Goal: Information Seeking & Learning: Compare options

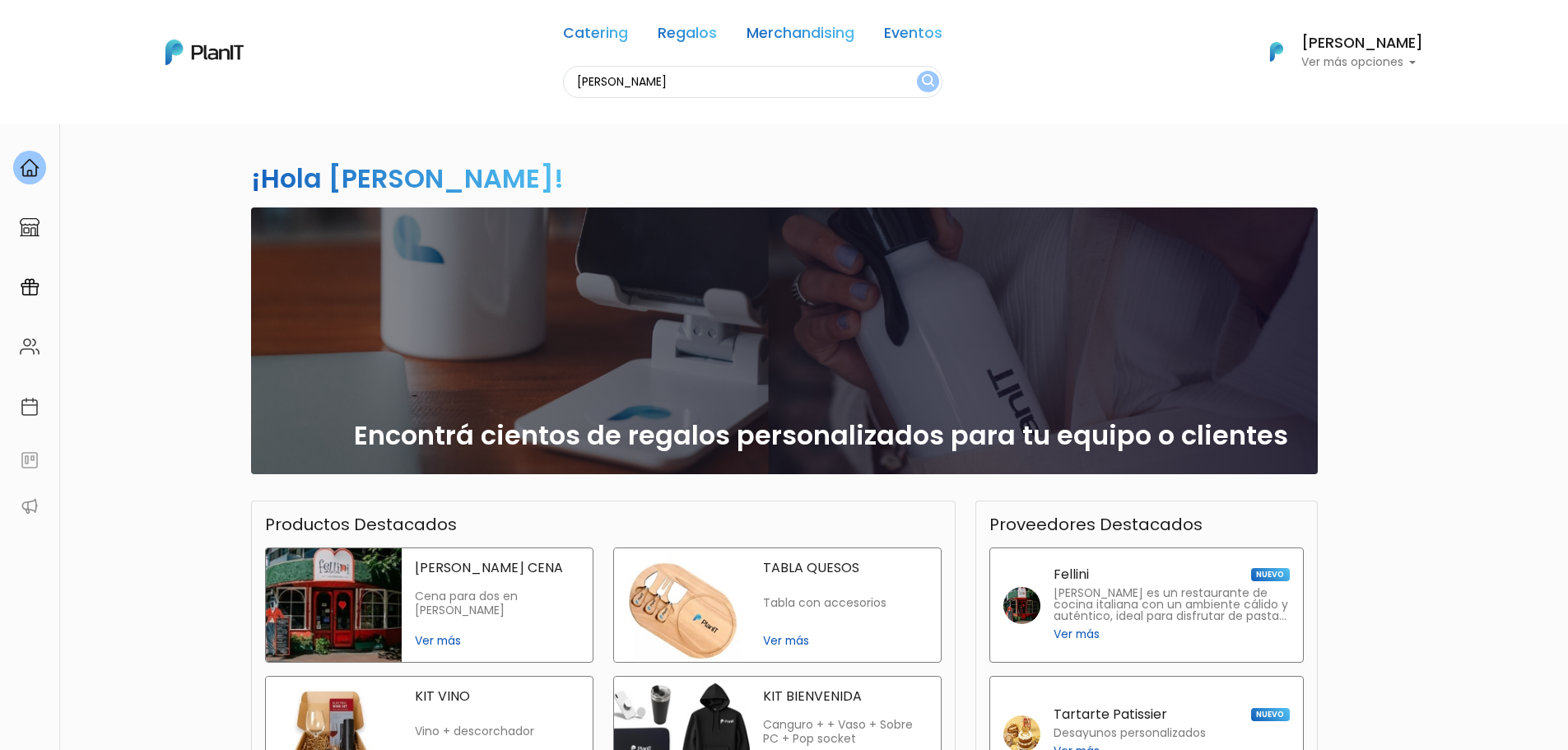
type input "[PERSON_NAME]"
click at [917, 71] on button "submit" at bounding box center [927, 82] width 23 height 22
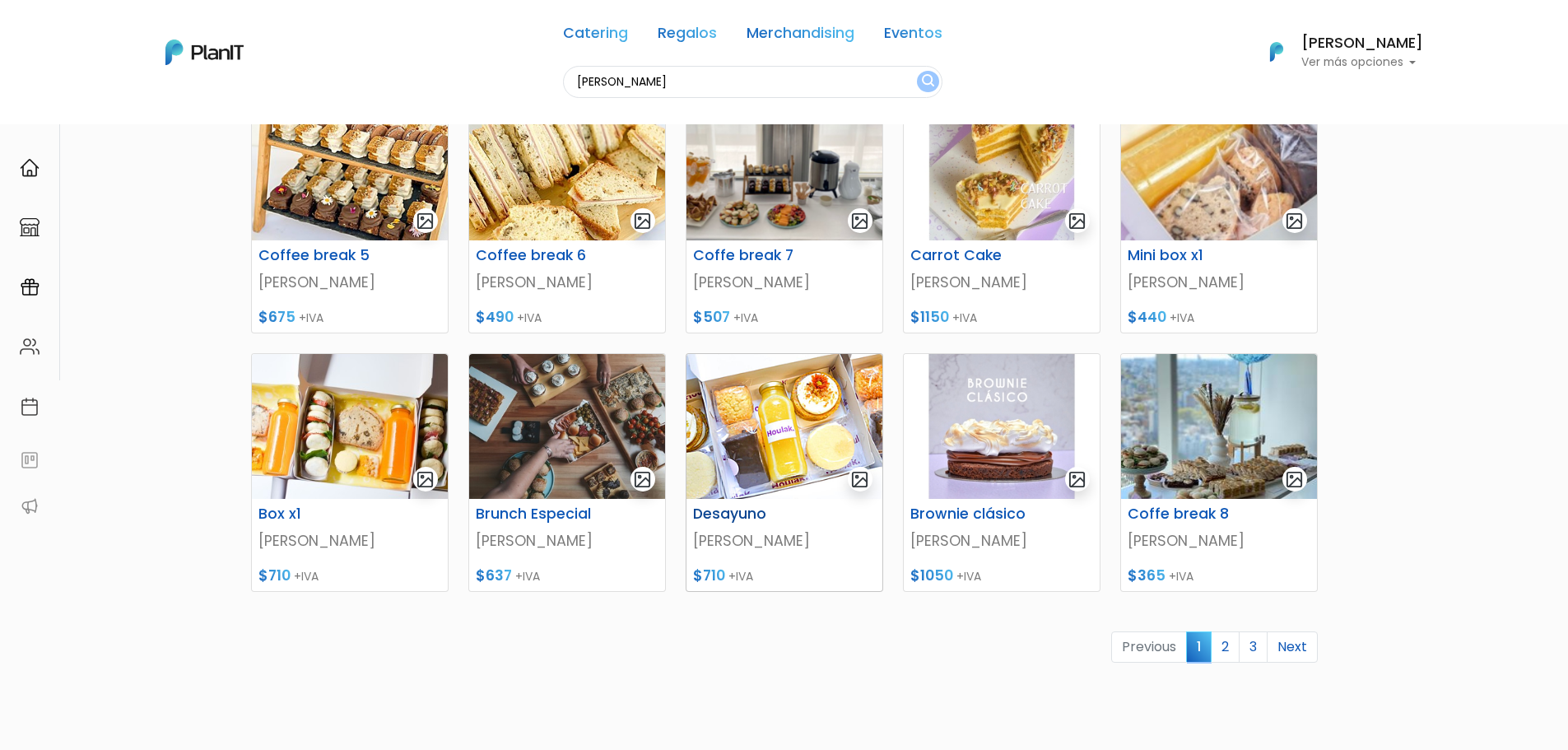
scroll to position [577, 0]
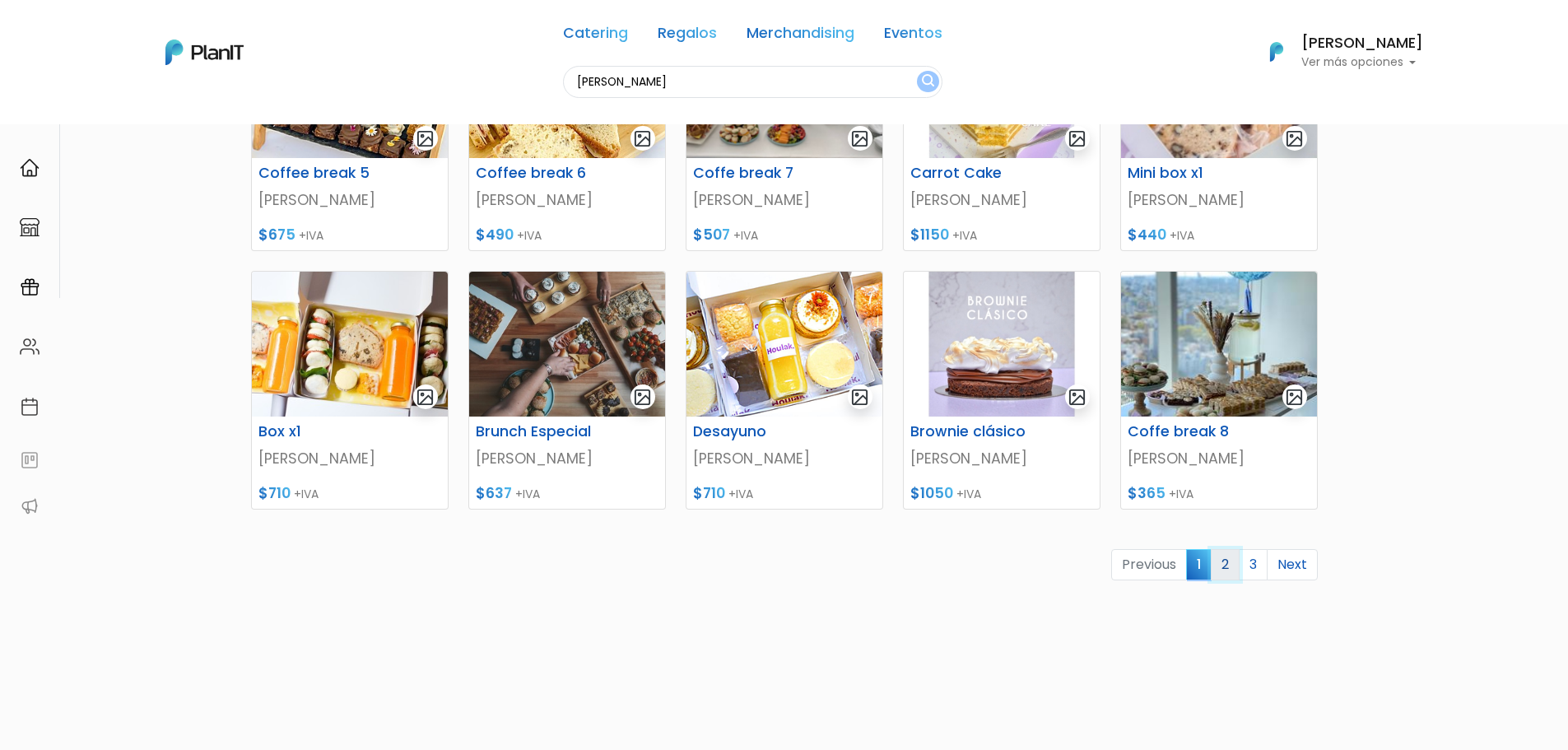
click at [1216, 561] on link "2" at bounding box center [1225, 565] width 29 height 32
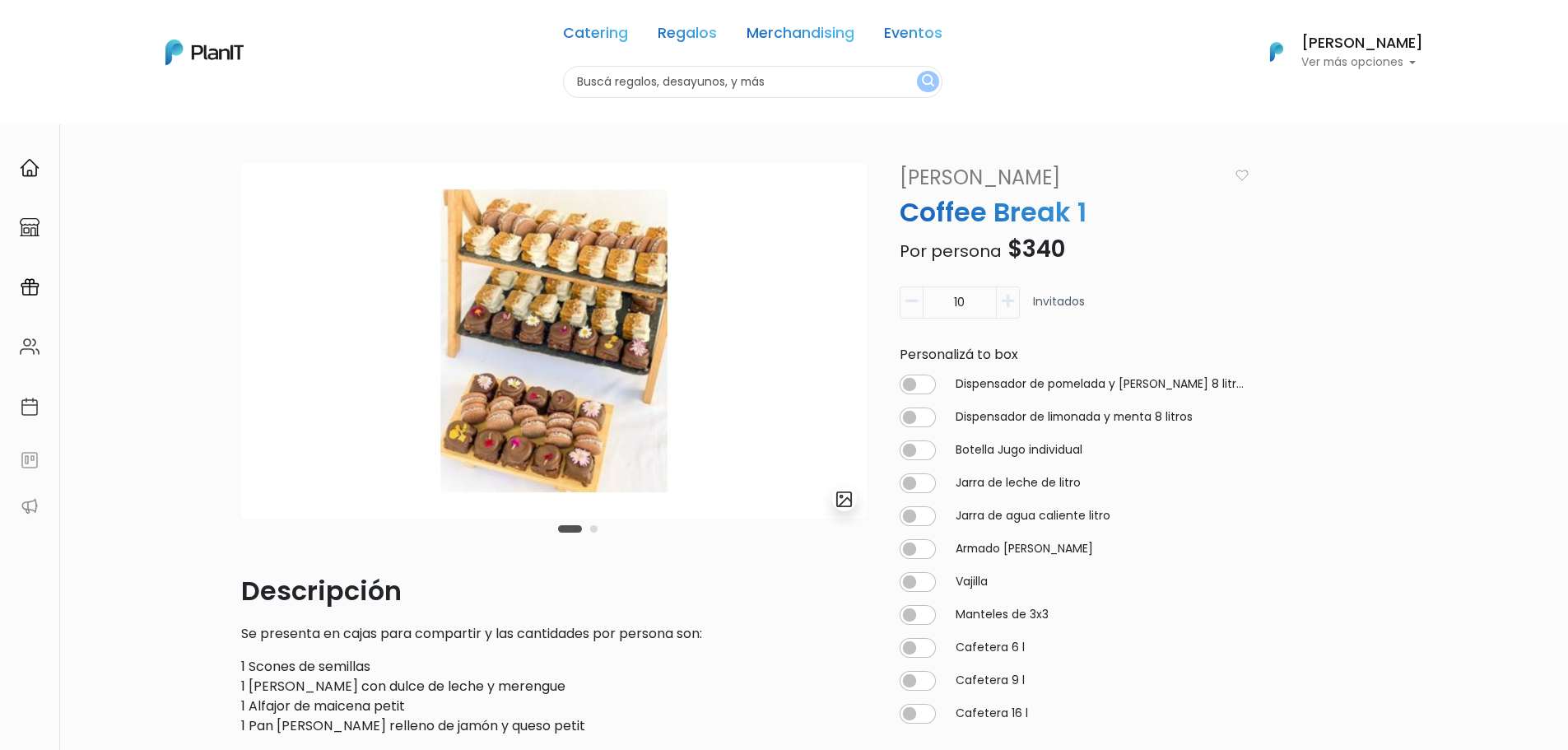
scroll to position [165, 0]
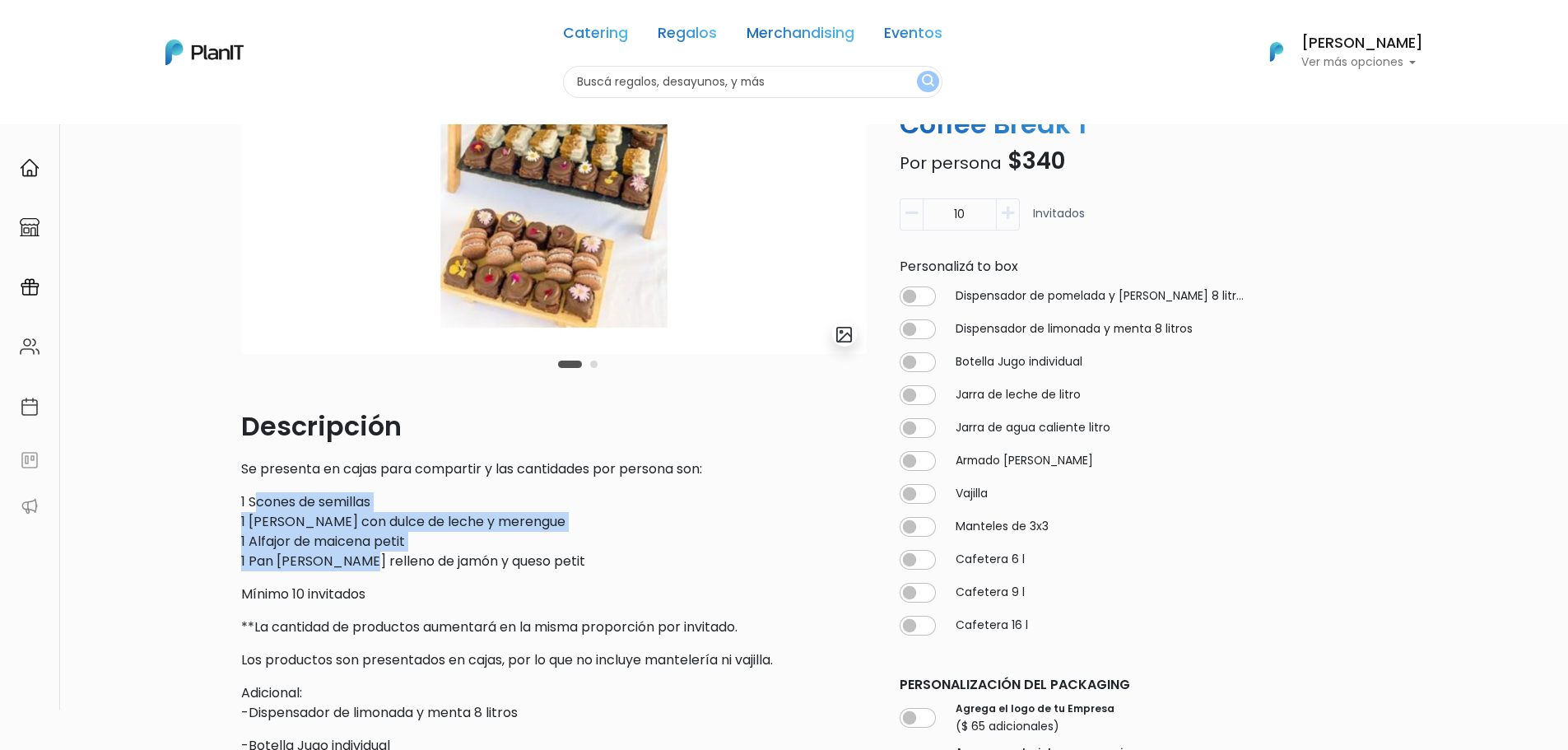
drag, startPoint x: 271, startPoint y: 512, endPoint x: 356, endPoint y: 552, distance: 93.9
click at [356, 552] on p "1 Scones de semillas 1 Brownie petit con dulce de leche y merengue 1 Alfajor de…" at bounding box center [554, 531] width 626 height 79
drag, startPoint x: 373, startPoint y: 566, endPoint x: 299, endPoint y: 532, distance: 81.4
click at [299, 532] on p "1 Scones de semillas 1 Brownie petit con dulce de leche y merengue 1 Alfajor de…" at bounding box center [554, 531] width 626 height 79
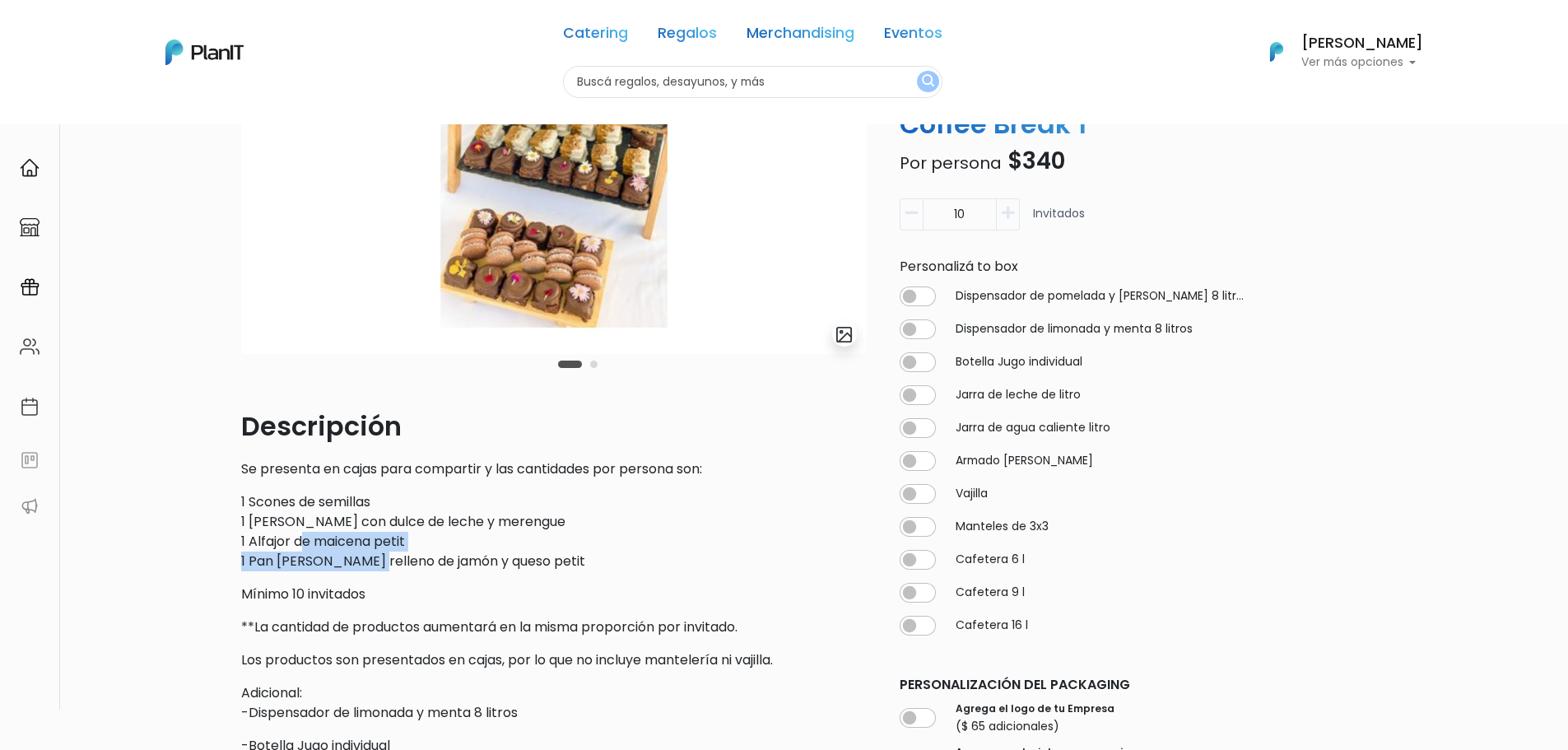
click at [299, 532] on p "1 Scones de semillas 1 Brownie petit con dulce de leche y merengue 1 Alfajor de…" at bounding box center [554, 531] width 626 height 79
click at [279, 520] on p "1 Scones de semillas 1 Brownie petit con dulce de leche y merengue 1 Alfajor de…" at bounding box center [554, 531] width 626 height 79
click at [257, 514] on p "1 Scones de semillas 1 Brownie petit con dulce de leche y merengue 1 Alfajor de…" at bounding box center [554, 531] width 626 height 79
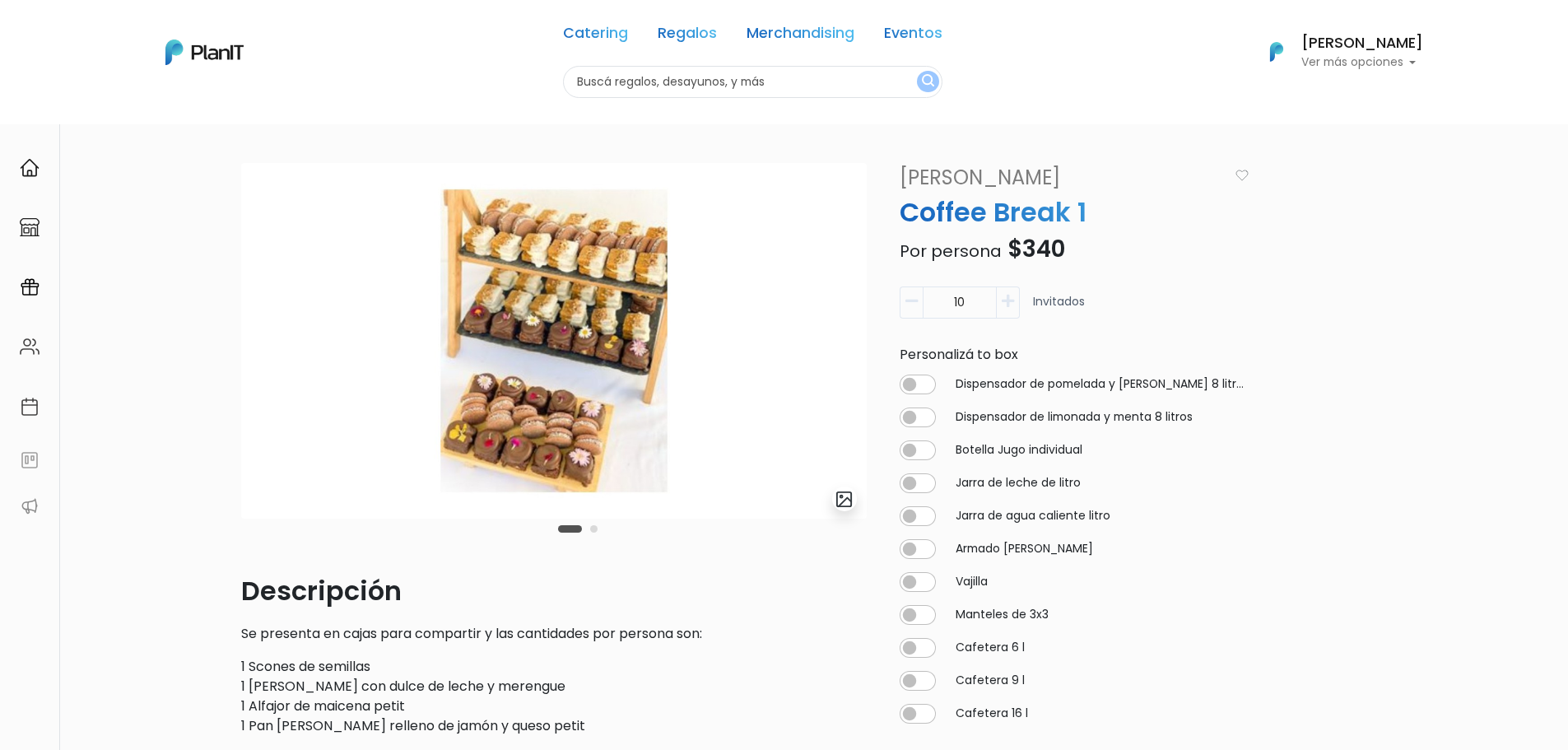
click at [593, 527] on button "Carousel Page 2" at bounding box center [594, 529] width 8 height 8
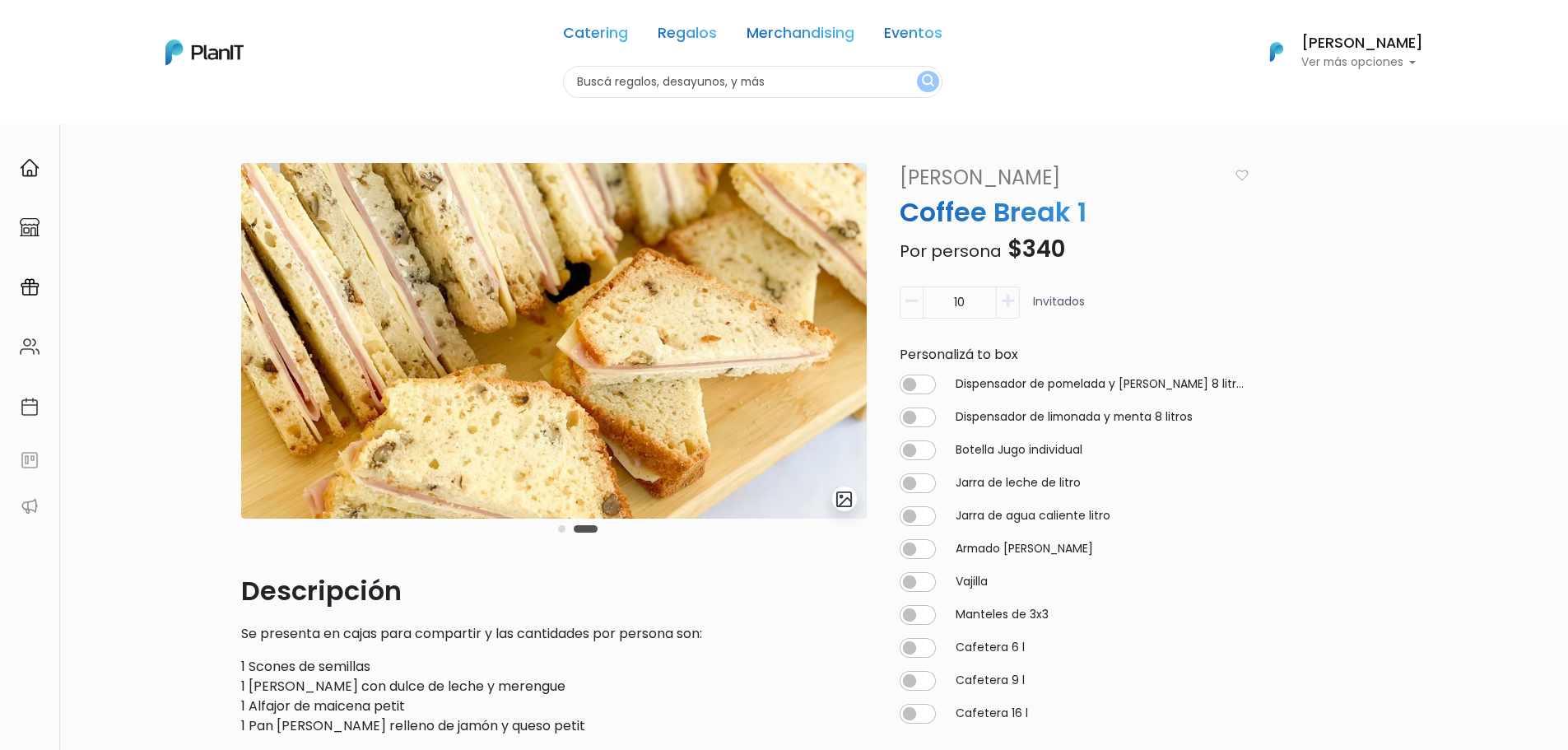
scroll to position [247, 0]
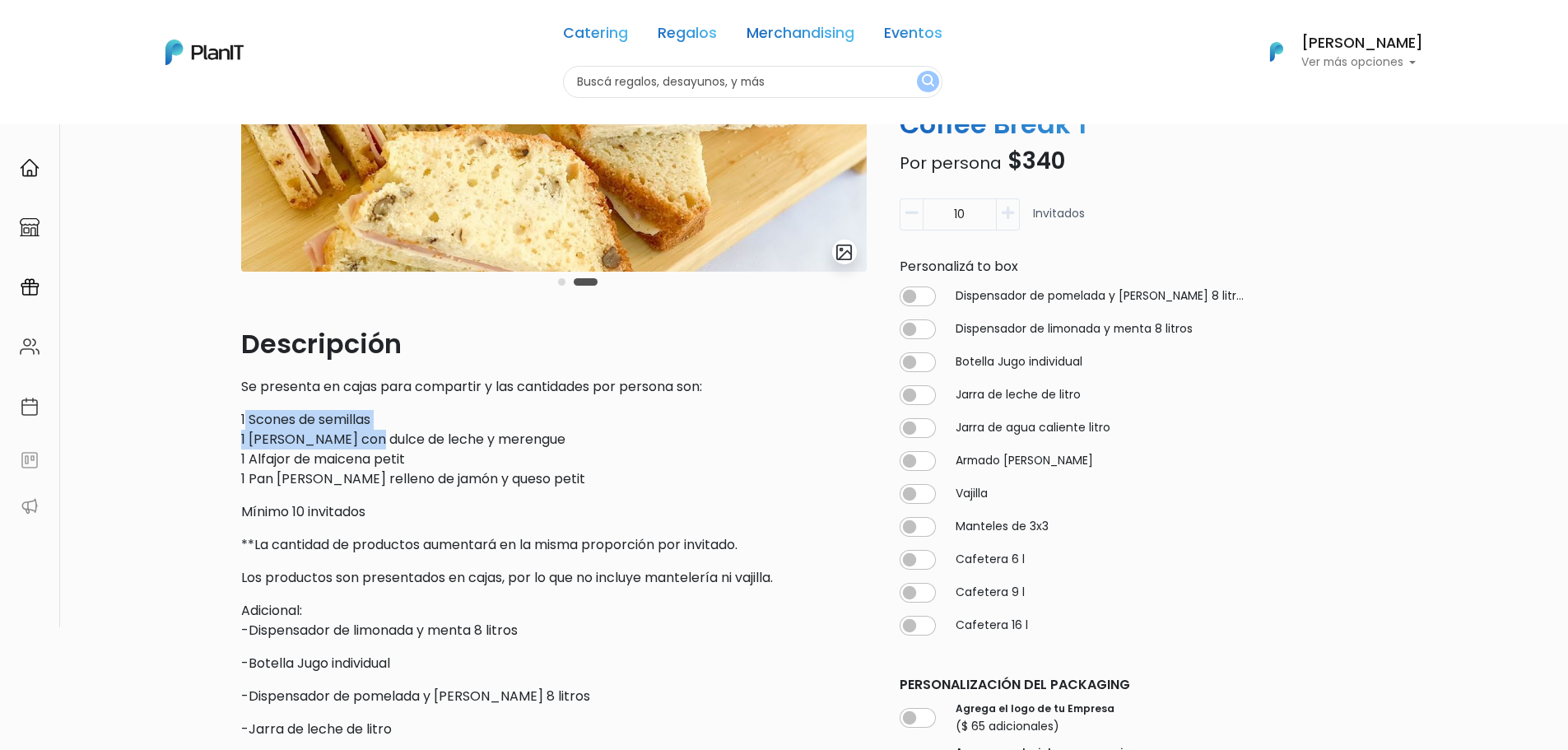
drag, startPoint x: 303, startPoint y: 417, endPoint x: 360, endPoint y: 433, distance: 59.2
click at [360, 433] on p "1 Scones de semillas 1 Brownie petit con dulce de leche y merengue 1 Alfajor de…" at bounding box center [554, 449] width 626 height 79
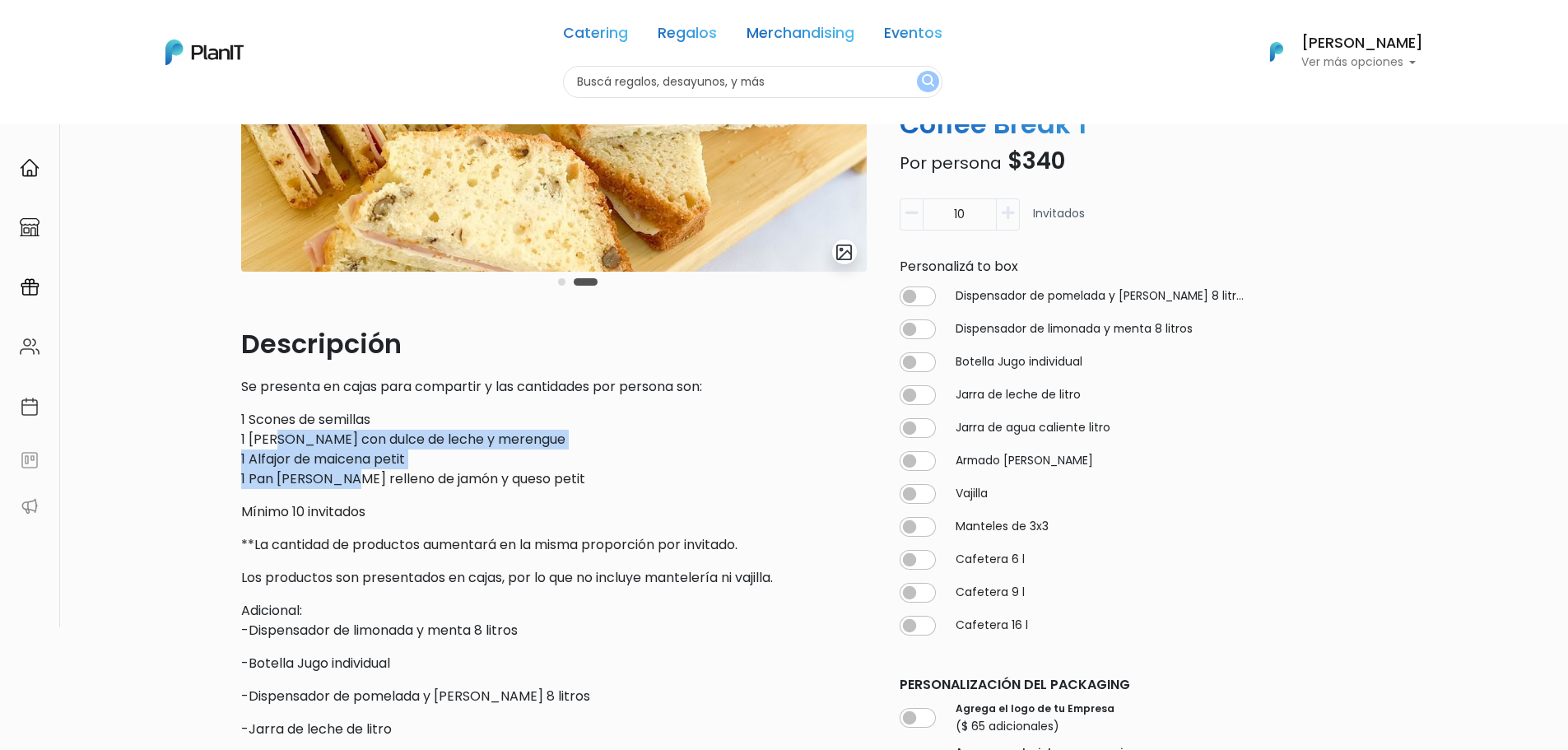
drag, startPoint x: 277, startPoint y: 437, endPoint x: 344, endPoint y: 470, distance: 74.7
click at [344, 470] on p "1 Scones de semillas 1 Brownie petit con dulce de leche y merengue 1 Alfajor de…" at bounding box center [554, 449] width 626 height 79
click at [343, 470] on p "1 Scones de semillas 1 Brownie petit con dulce de leche y merengue 1 Alfajor de…" at bounding box center [554, 449] width 626 height 79
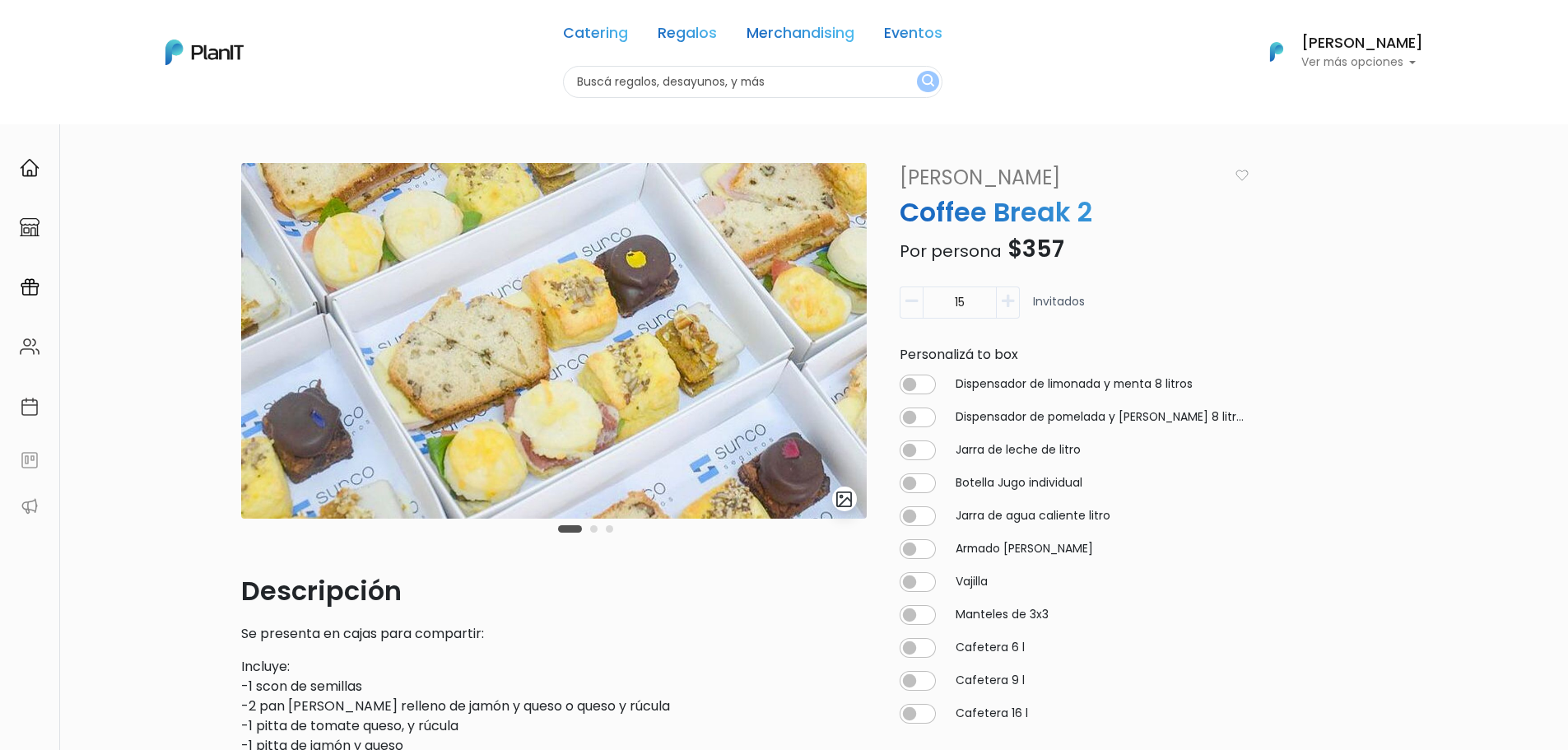
scroll to position [165, 0]
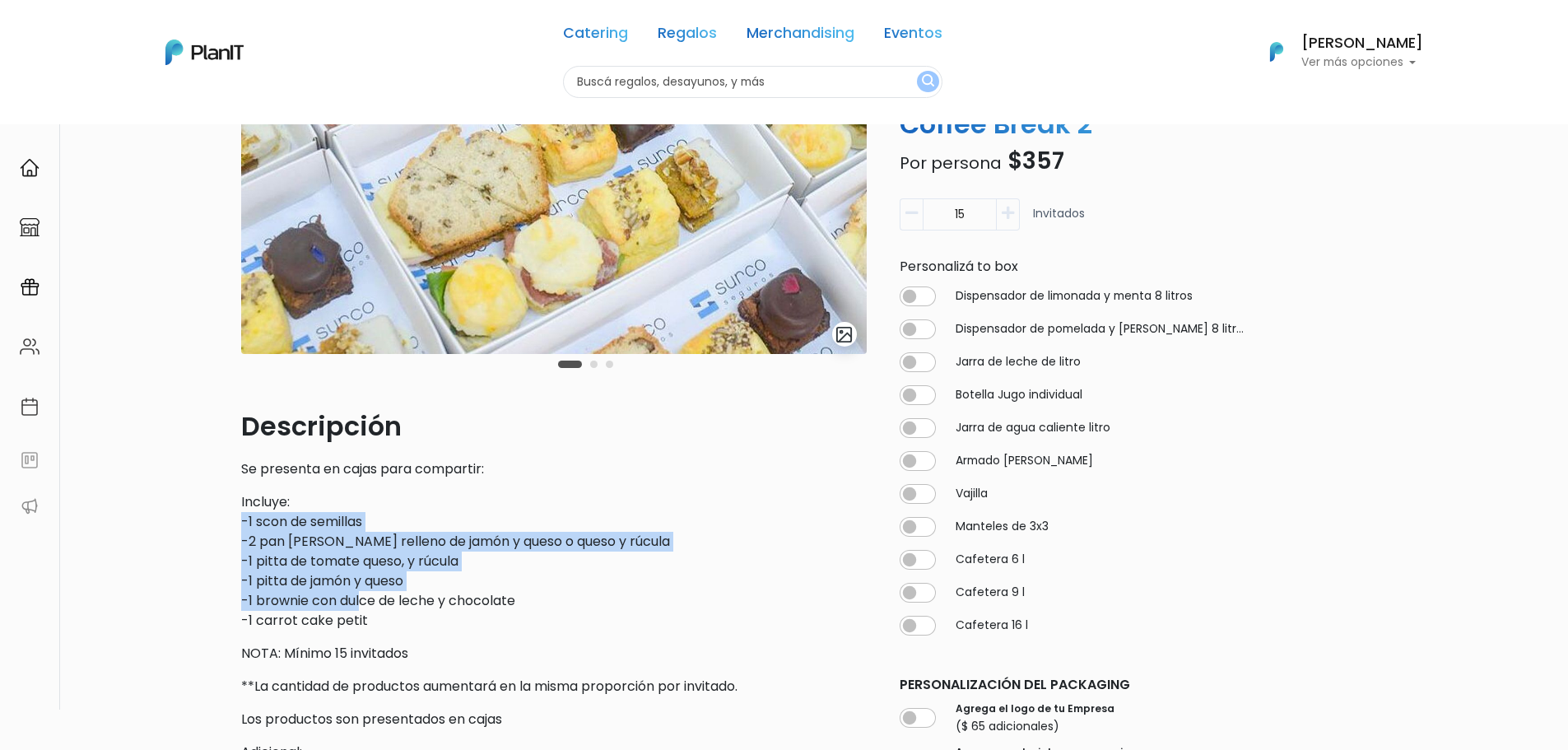
drag, startPoint x: 221, startPoint y: 530, endPoint x: 367, endPoint y: 606, distance: 164.6
click at [367, 606] on div "slide 2 of 3 Descripción Se presenta en cajas para compartir: Incluye: -1 scon …" at bounding box center [784, 755] width 1568 height 1594
click at [367, 606] on p "Incluye: -1 scon de semillas -2 pan de nuez relleno de jamón y queso o queso y …" at bounding box center [554, 561] width 626 height 138
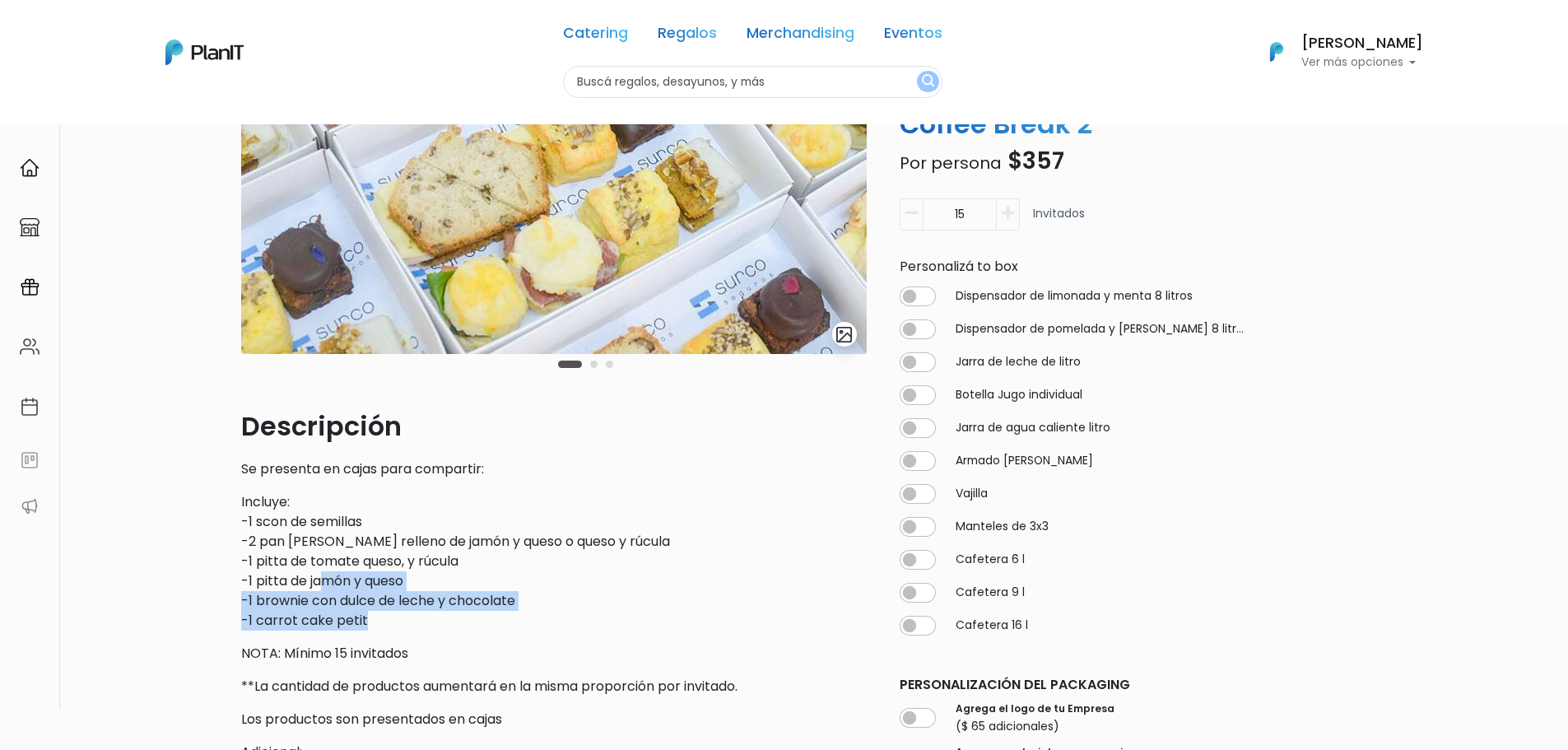
drag, startPoint x: 387, startPoint y: 627, endPoint x: 323, endPoint y: 563, distance: 90.5
click at [323, 565] on p "Incluye: -1 scon de semillas -2 pan de nuez relleno de jamón y queso o queso y …" at bounding box center [554, 561] width 626 height 138
click at [322, 559] on p "Incluye: -1 scon de semillas -2 pan de nuez relleno de jamón y queso o queso y …" at bounding box center [554, 561] width 626 height 138
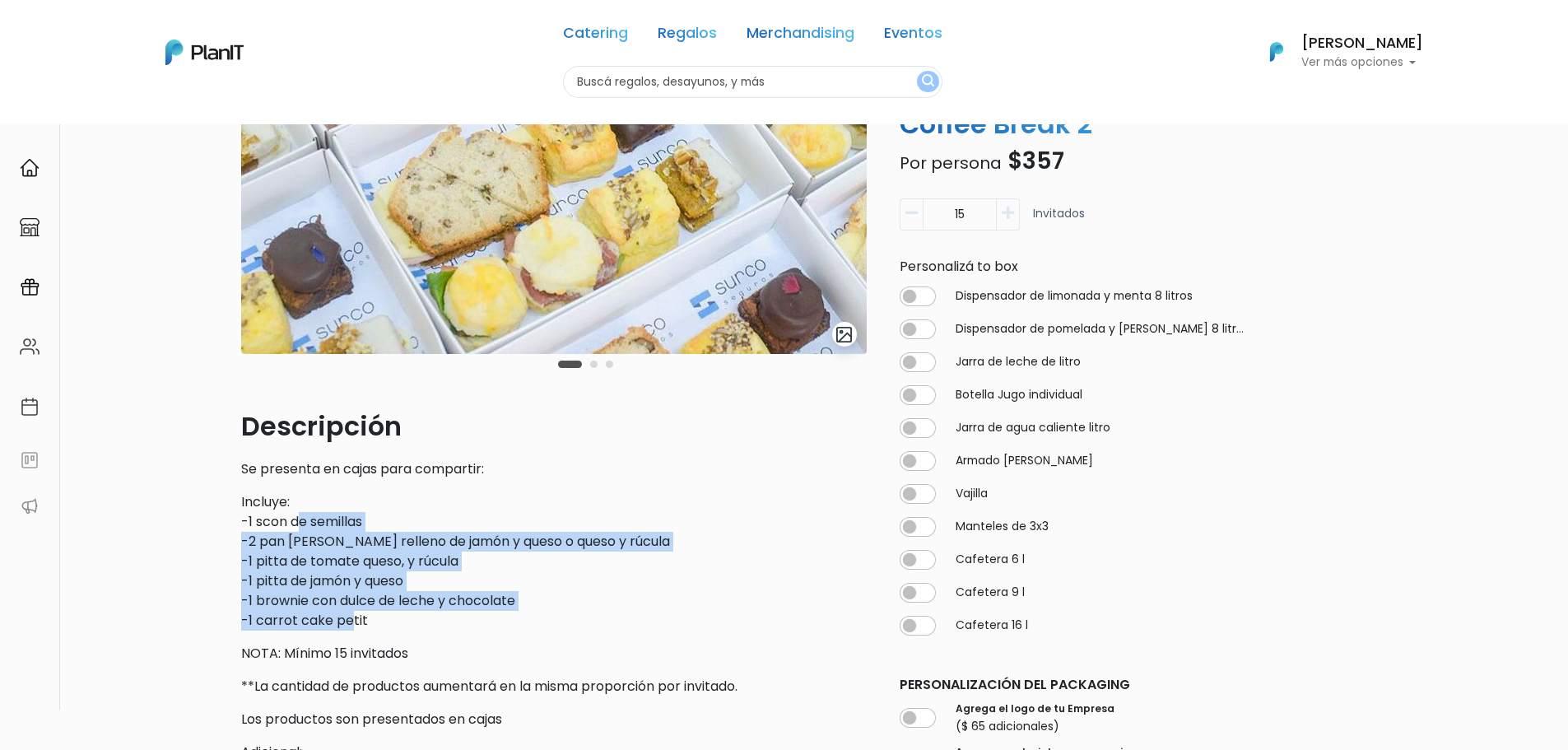
drag, startPoint x: 299, startPoint y: 527, endPoint x: 363, endPoint y: 634, distance: 124.7
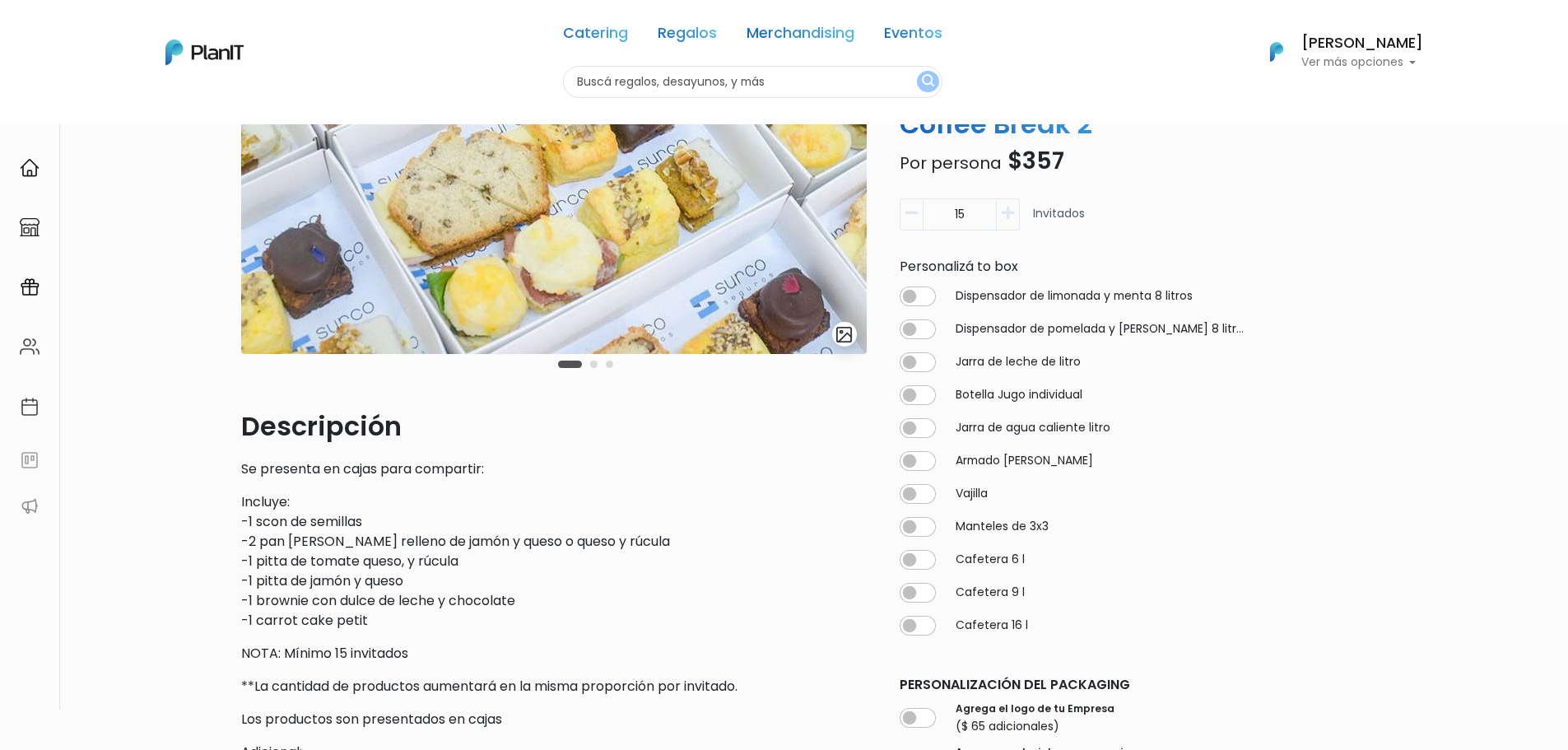
click at [431, 460] on p "Se presenta en cajas para compartir:" at bounding box center [554, 469] width 626 height 20
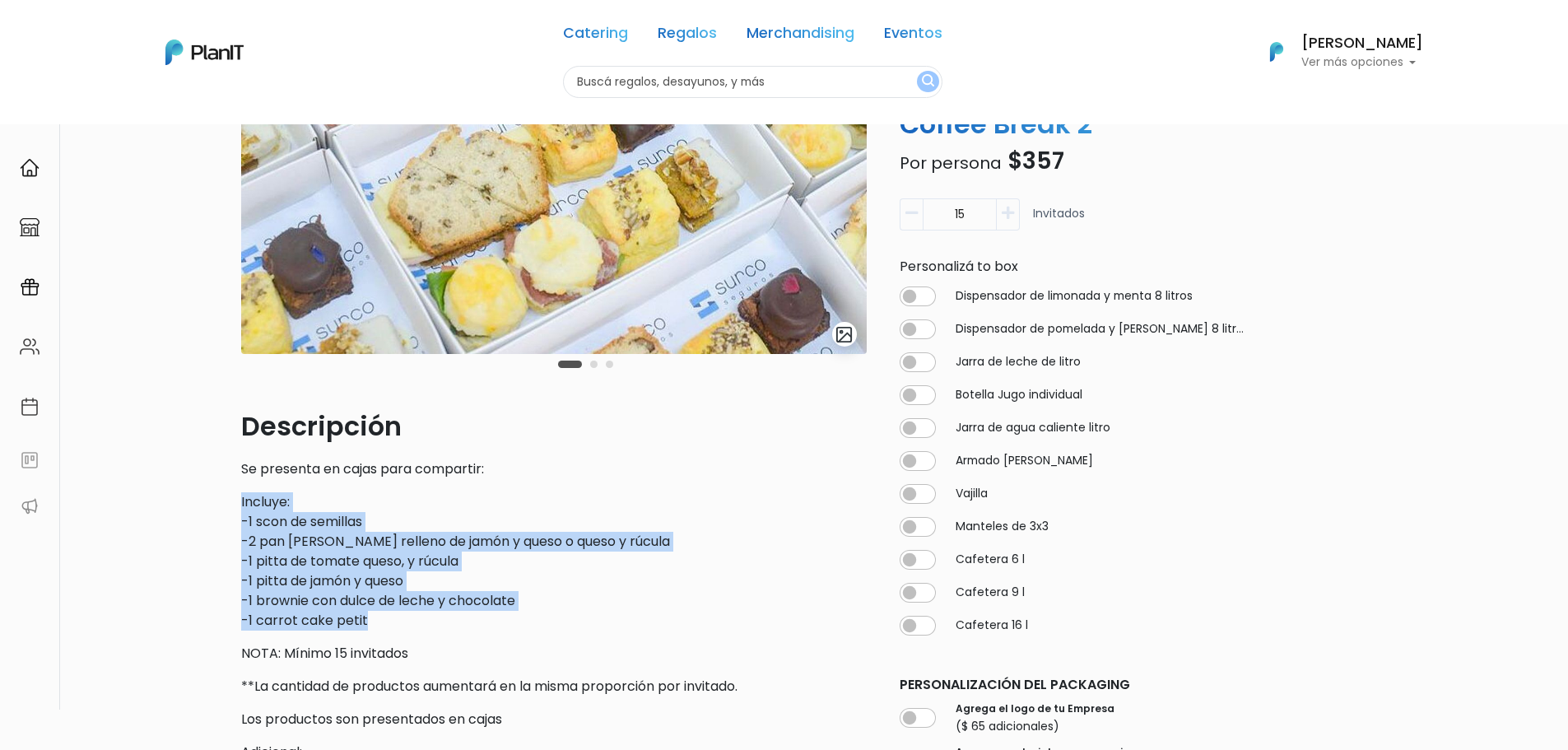
drag, startPoint x: 356, startPoint y: 504, endPoint x: 412, endPoint y: 624, distance: 132.4
click at [412, 624] on p "Incluye: -1 scon de semillas -2 pan de nuez relleno de jamón y queso o queso y …" at bounding box center [554, 561] width 626 height 138
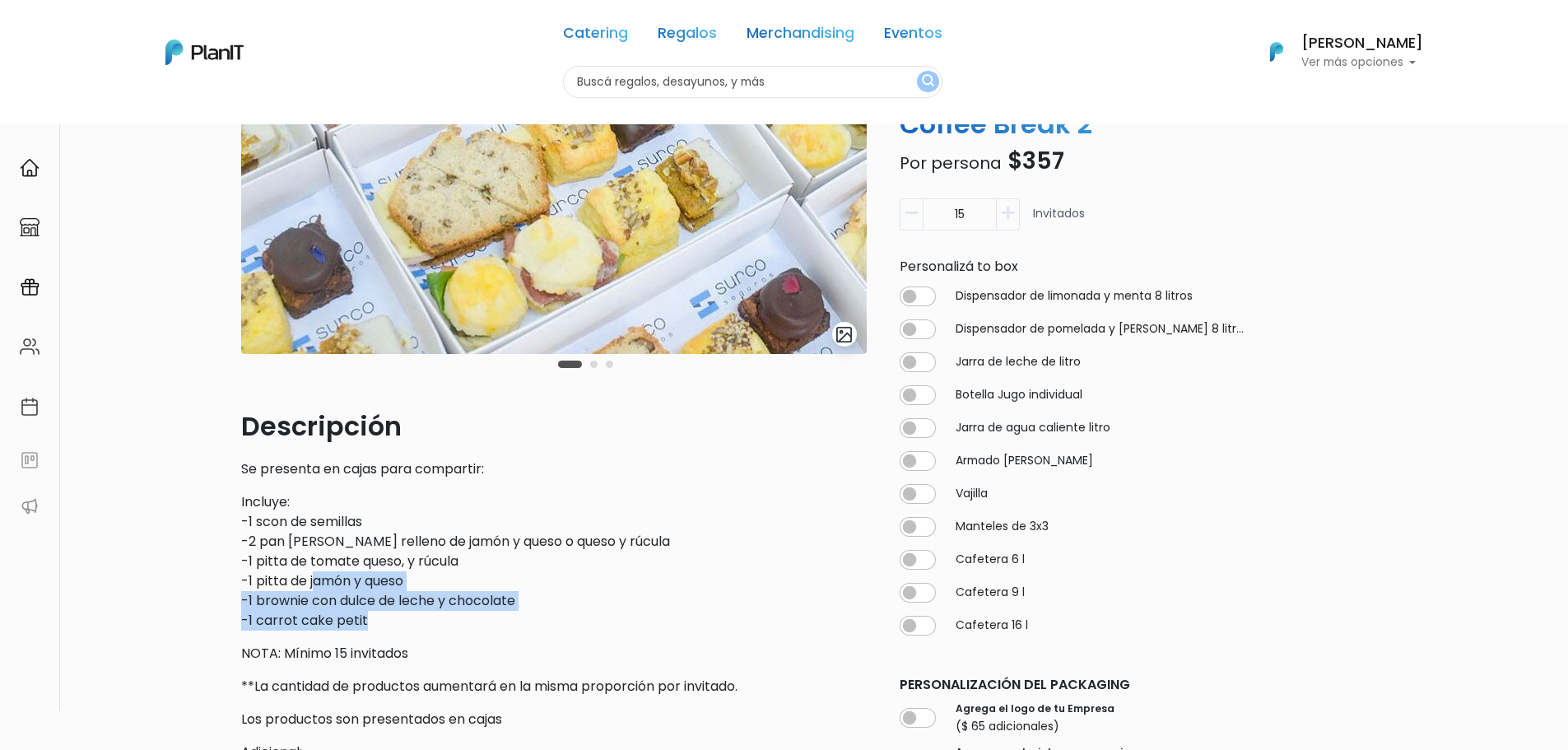
drag, startPoint x: 406, startPoint y: 624, endPoint x: 312, endPoint y: 573, distance: 106.9
click at [312, 573] on p "Incluye: -1 scon de semillas -2 pan de nuez relleno de jamón y queso o queso y …" at bounding box center [554, 561] width 626 height 138
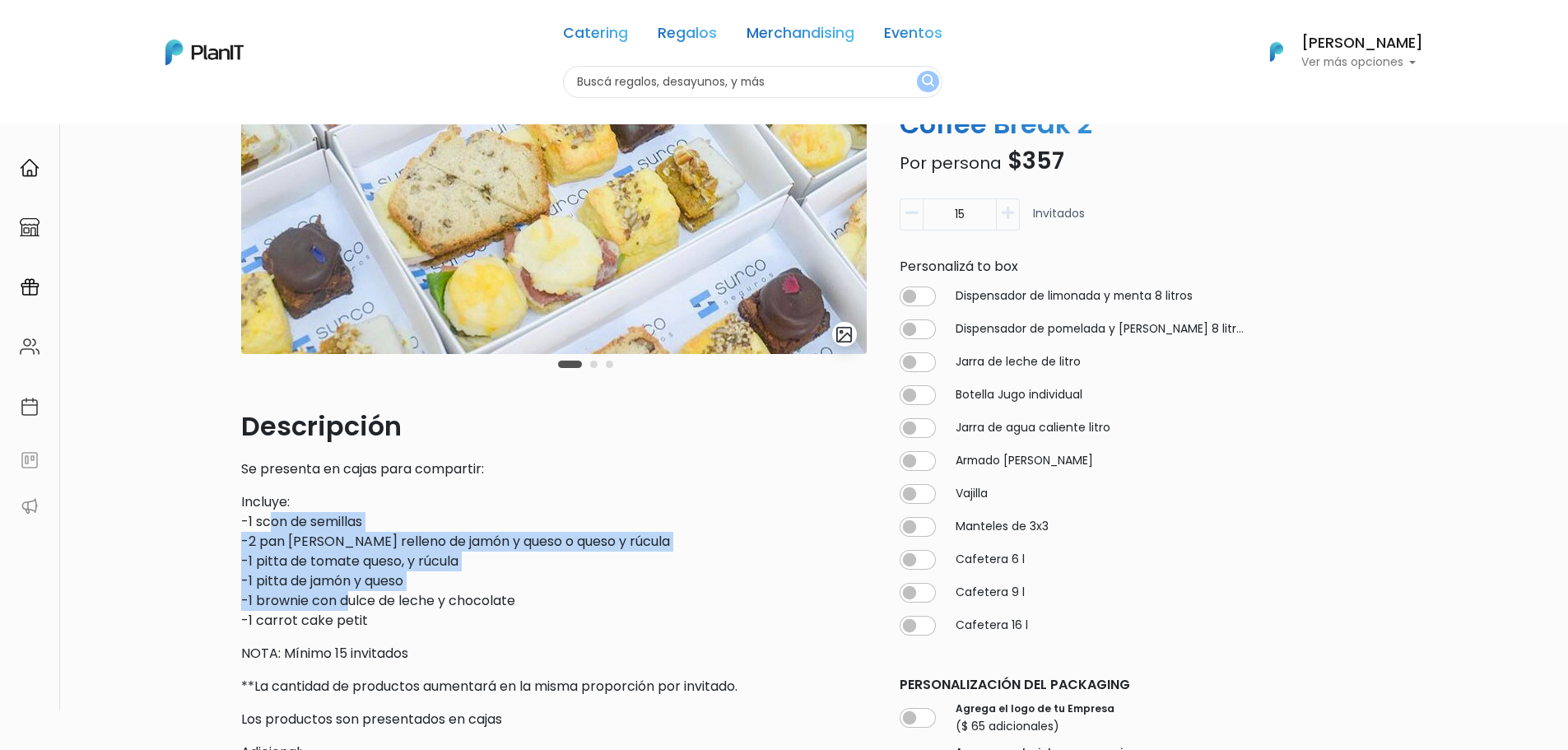
drag, startPoint x: 272, startPoint y: 523, endPoint x: 348, endPoint y: 600, distance: 108.2
click at [348, 600] on p "Incluye: -1 scon de semillas -2 pan de nuez relleno de jamón y queso o queso y …" at bounding box center [554, 561] width 626 height 138
drag, startPoint x: 348, startPoint y: 601, endPoint x: 291, endPoint y: 544, distance: 80.6
click at [291, 544] on p "Incluye: -1 scon de semillas -2 pan de nuez relleno de jamón y queso o queso y …" at bounding box center [554, 561] width 626 height 138
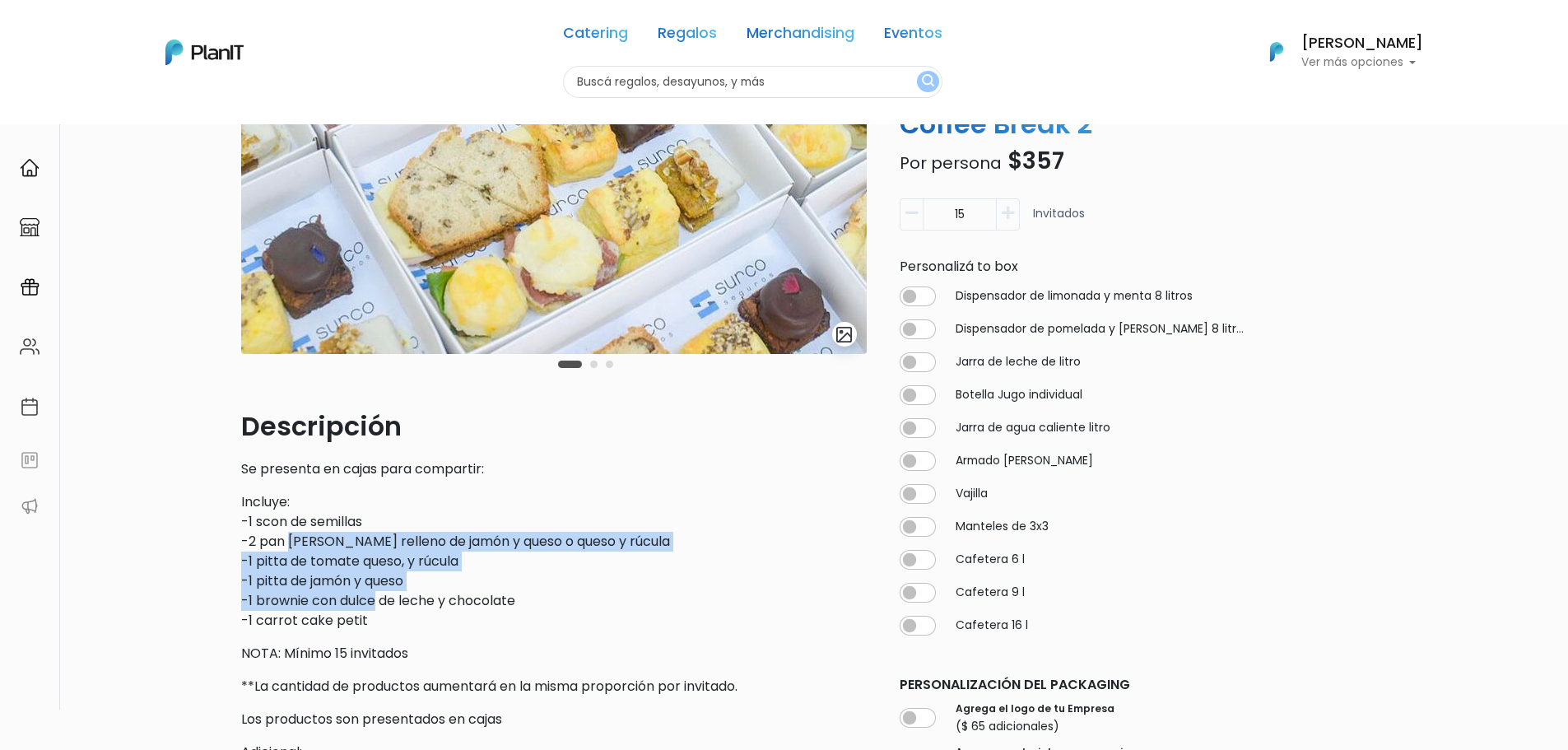
click at [291, 544] on p "Incluye: -1 scon de semillas -2 pan de nuez relleno de jamón y queso o queso y …" at bounding box center [554, 561] width 626 height 138
drag, startPoint x: 260, startPoint y: 505, endPoint x: 332, endPoint y: 586, distance: 108.4
click at [332, 586] on p "Incluye: -1 scon de semillas -2 pan de nuez relleno de jamón y queso o queso y …" at bounding box center [554, 561] width 626 height 138
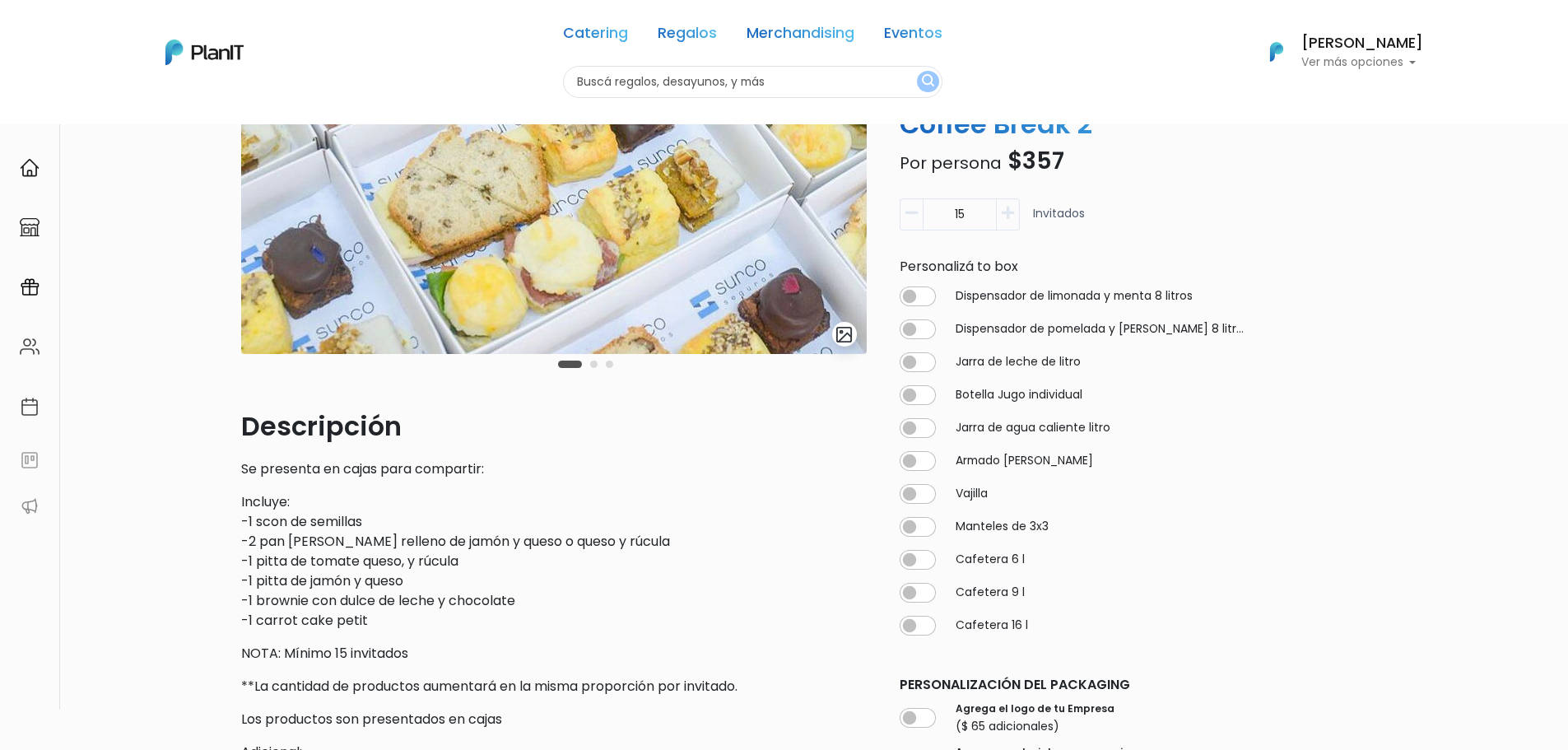
drag, startPoint x: 347, startPoint y: 596, endPoint x: 303, endPoint y: 546, distance: 66.6
click at [312, 555] on p "Incluye: -1 scon de semillas -2 pan de nuez relleno de jamón y queso o queso y …" at bounding box center [554, 561] width 626 height 138
click at [303, 546] on p "Incluye: -1 scon de semillas -2 pan de nuez relleno de jamón y queso o queso y …" at bounding box center [554, 561] width 626 height 138
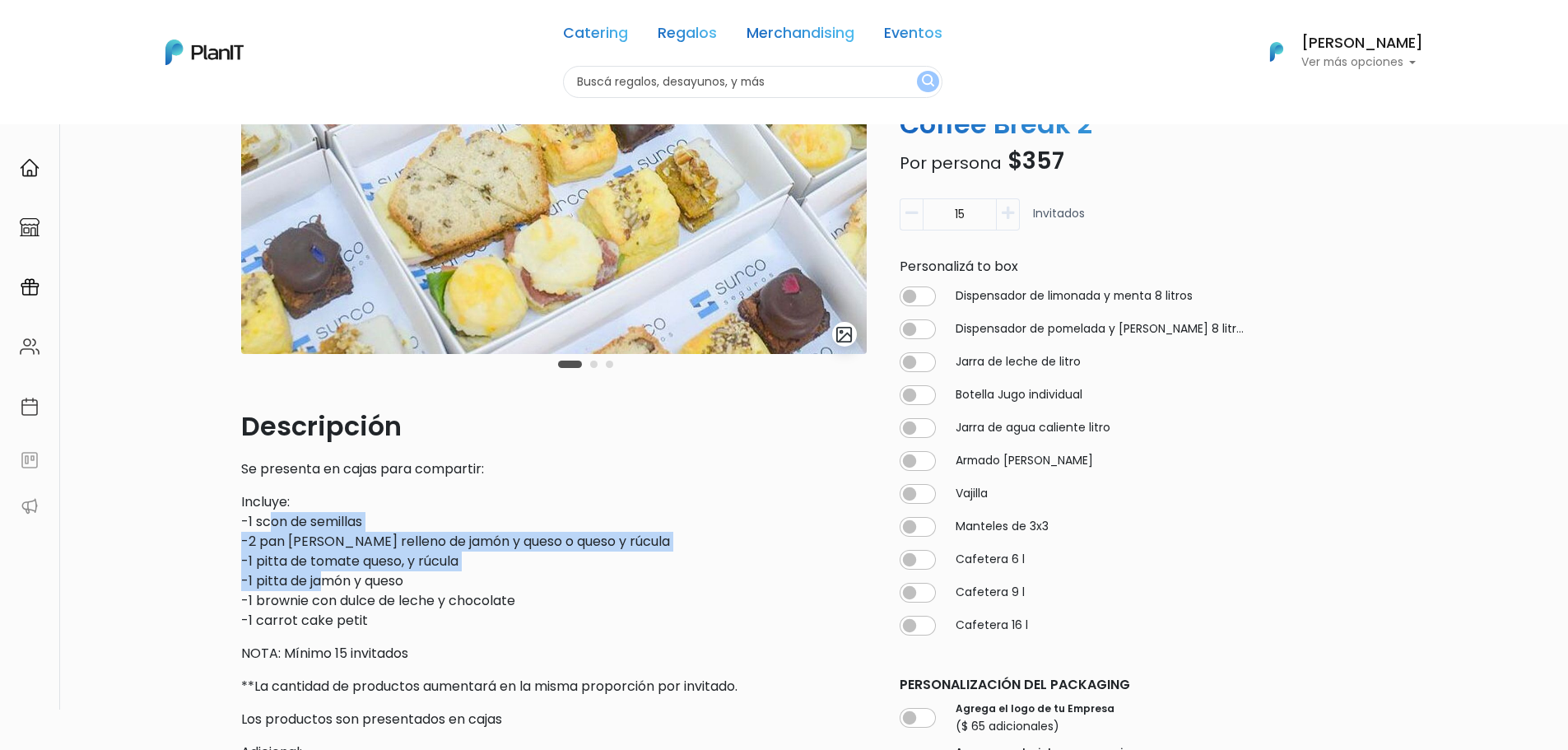
drag, startPoint x: 271, startPoint y: 512, endPoint x: 328, endPoint y: 582, distance: 90.3
click at [328, 582] on p "Incluye: -1 scon de semillas -2 pan de nuez relleno de jamón y queso o queso y …" at bounding box center [554, 561] width 626 height 138
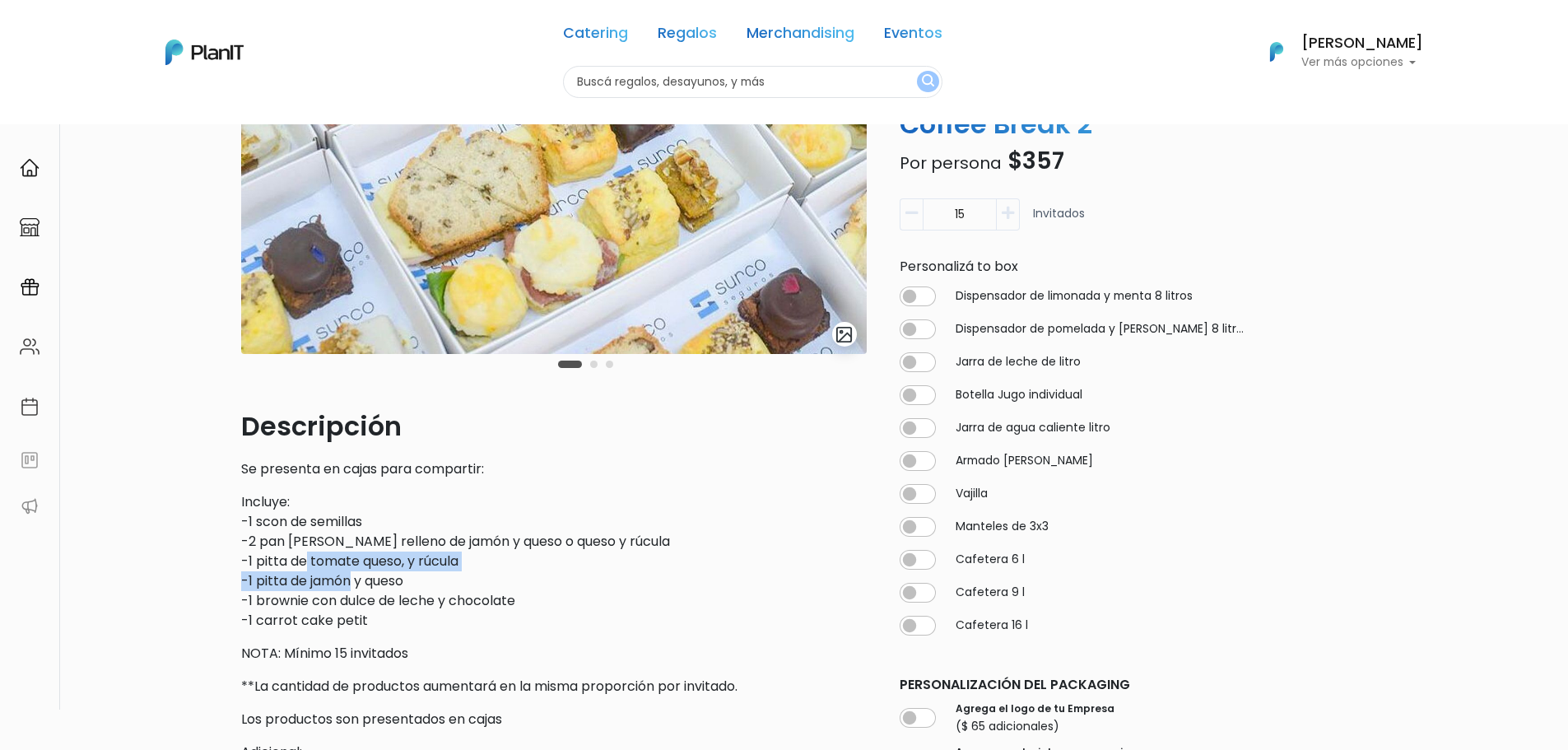
drag, startPoint x: 328, startPoint y: 582, endPoint x: 285, endPoint y: 528, distance: 69.0
click at [286, 529] on p "Incluye: -1 scon de semillas -2 pan de nuez relleno de jamón y queso o queso y …" at bounding box center [554, 561] width 626 height 138
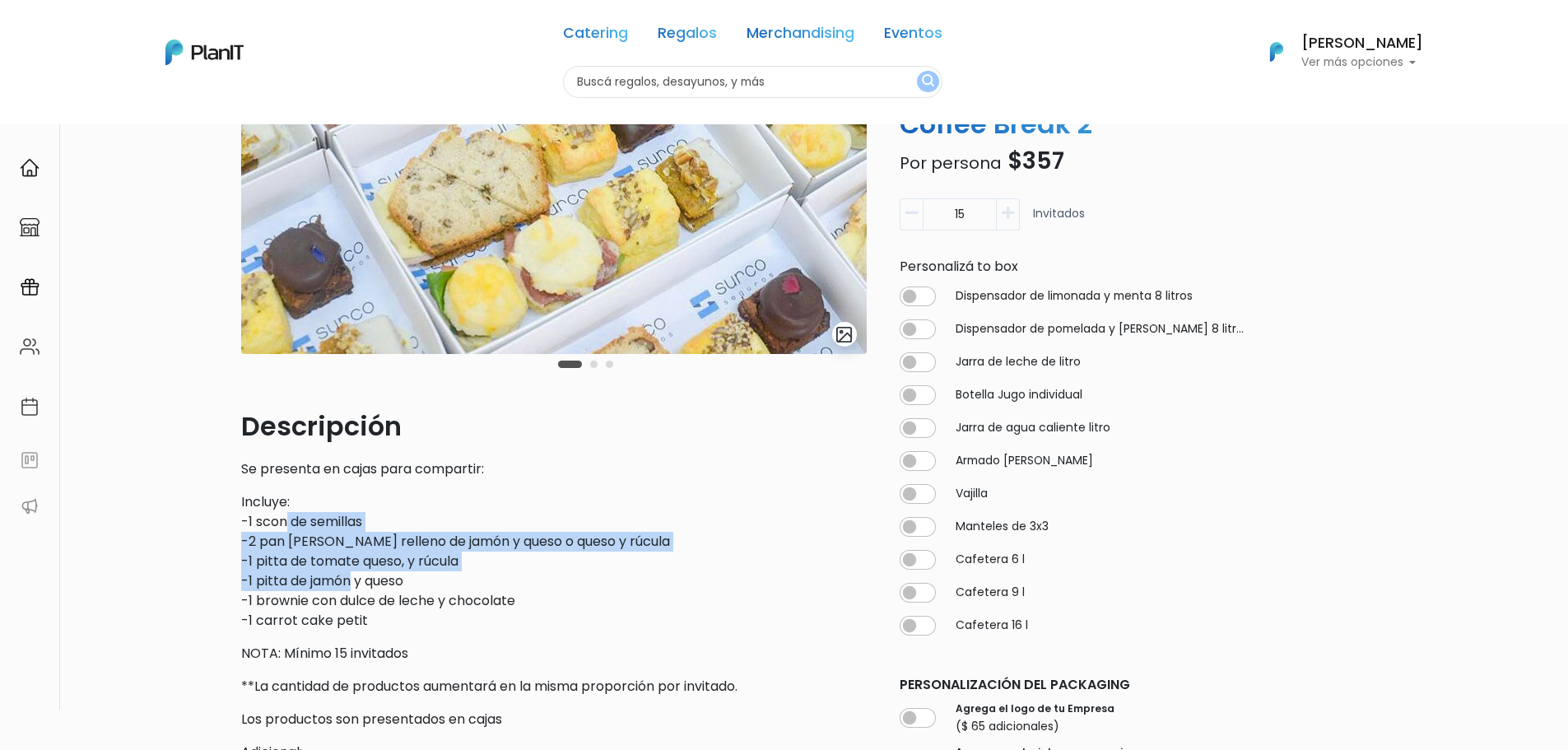
click at [285, 528] on p "Incluye: -1 scon de semillas -2 pan de nuez relleno de jamón y queso o queso y …" at bounding box center [554, 561] width 626 height 138
drag, startPoint x: 277, startPoint y: 517, endPoint x: 324, endPoint y: 575, distance: 74.7
click at [323, 574] on p "Incluye: -1 scon de semillas -2 pan de nuez relleno de jamón y queso o queso y …" at bounding box center [554, 561] width 626 height 138
click at [324, 575] on p "Incluye: -1 scon de semillas -2 pan de nuez relleno de jamón y queso o queso y …" at bounding box center [554, 561] width 626 height 138
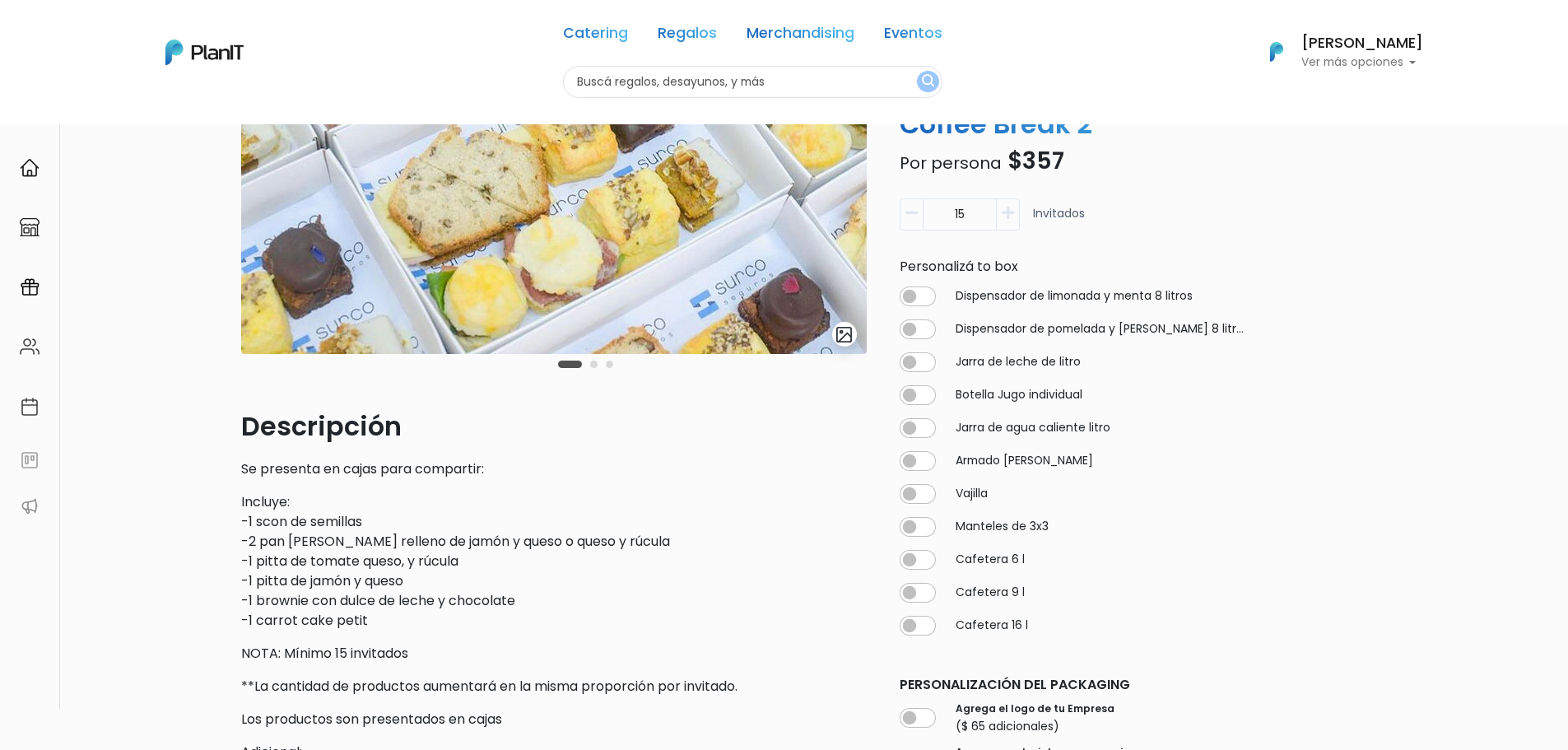
scroll to position [0, 0]
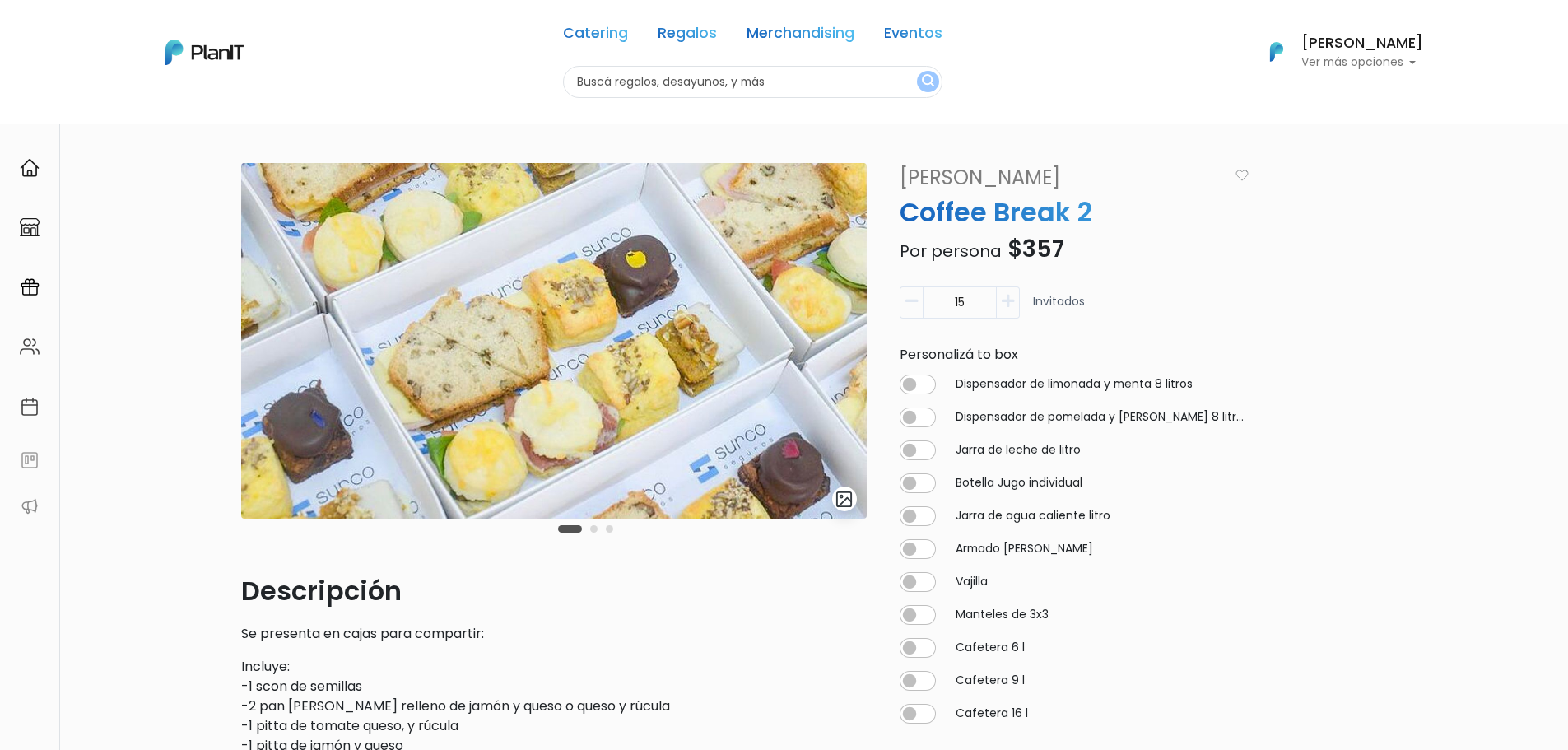
click at [508, 502] on img at bounding box center [554, 340] width 626 height 356
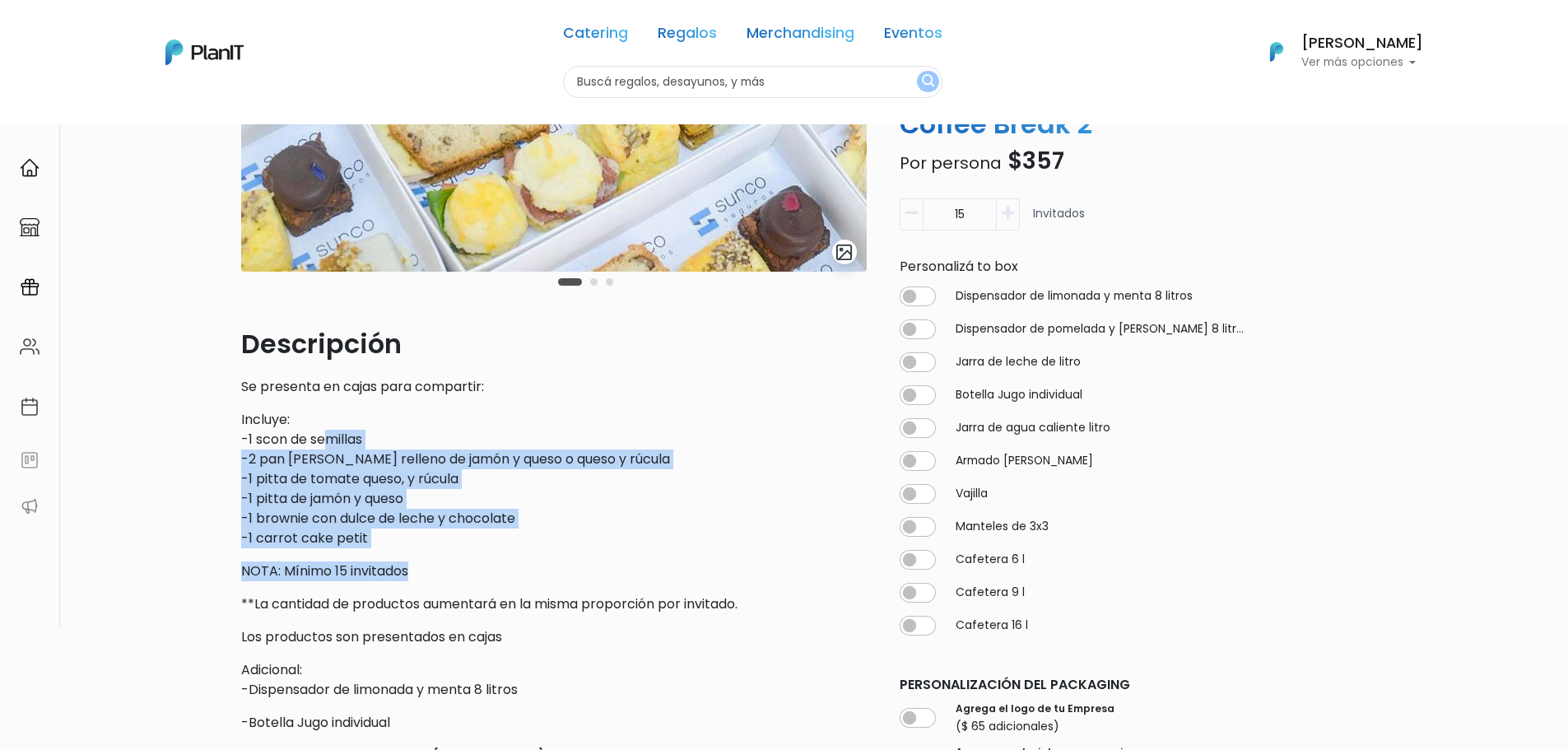
drag, startPoint x: 327, startPoint y: 445, endPoint x: 410, endPoint y: 559, distance: 141.0
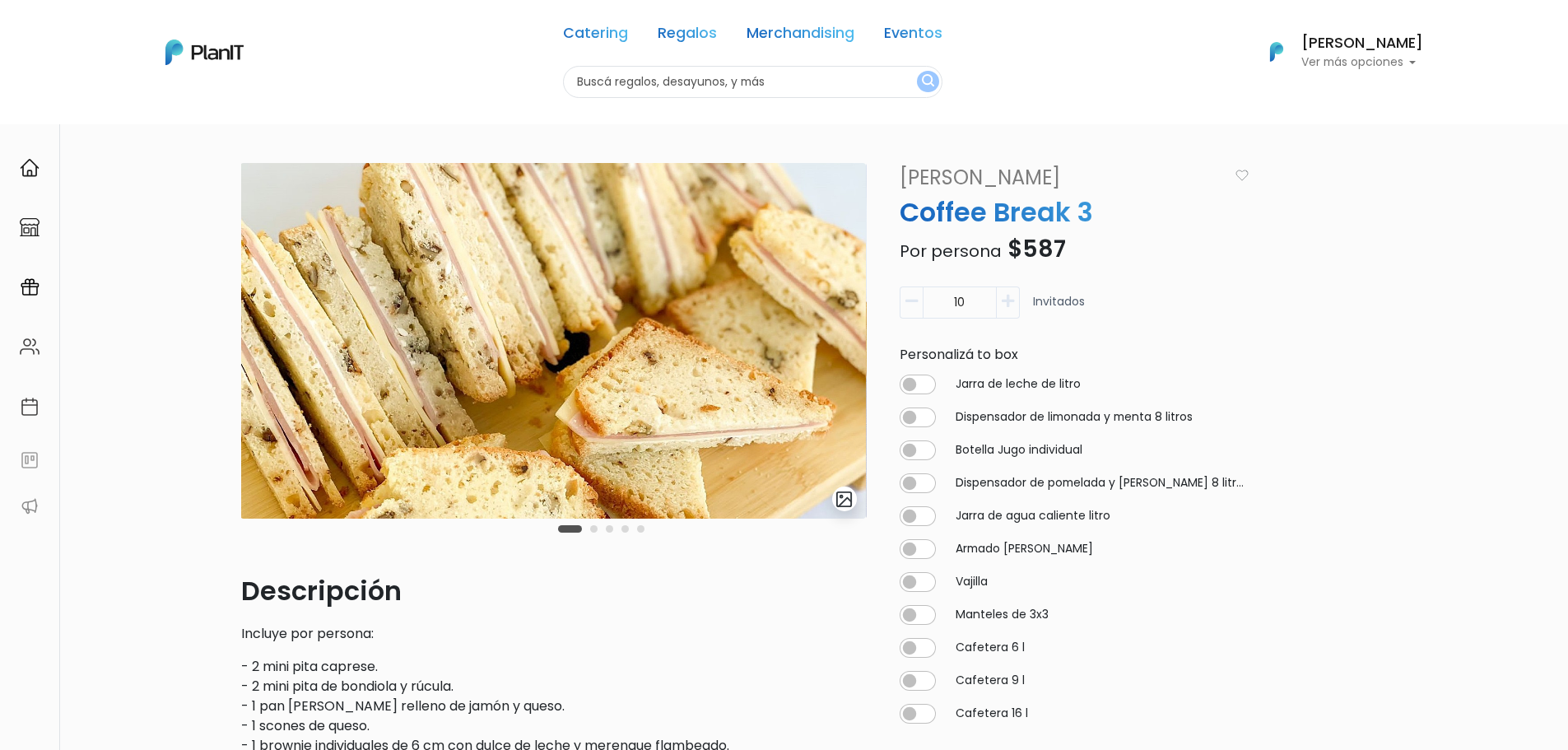
scroll to position [165, 0]
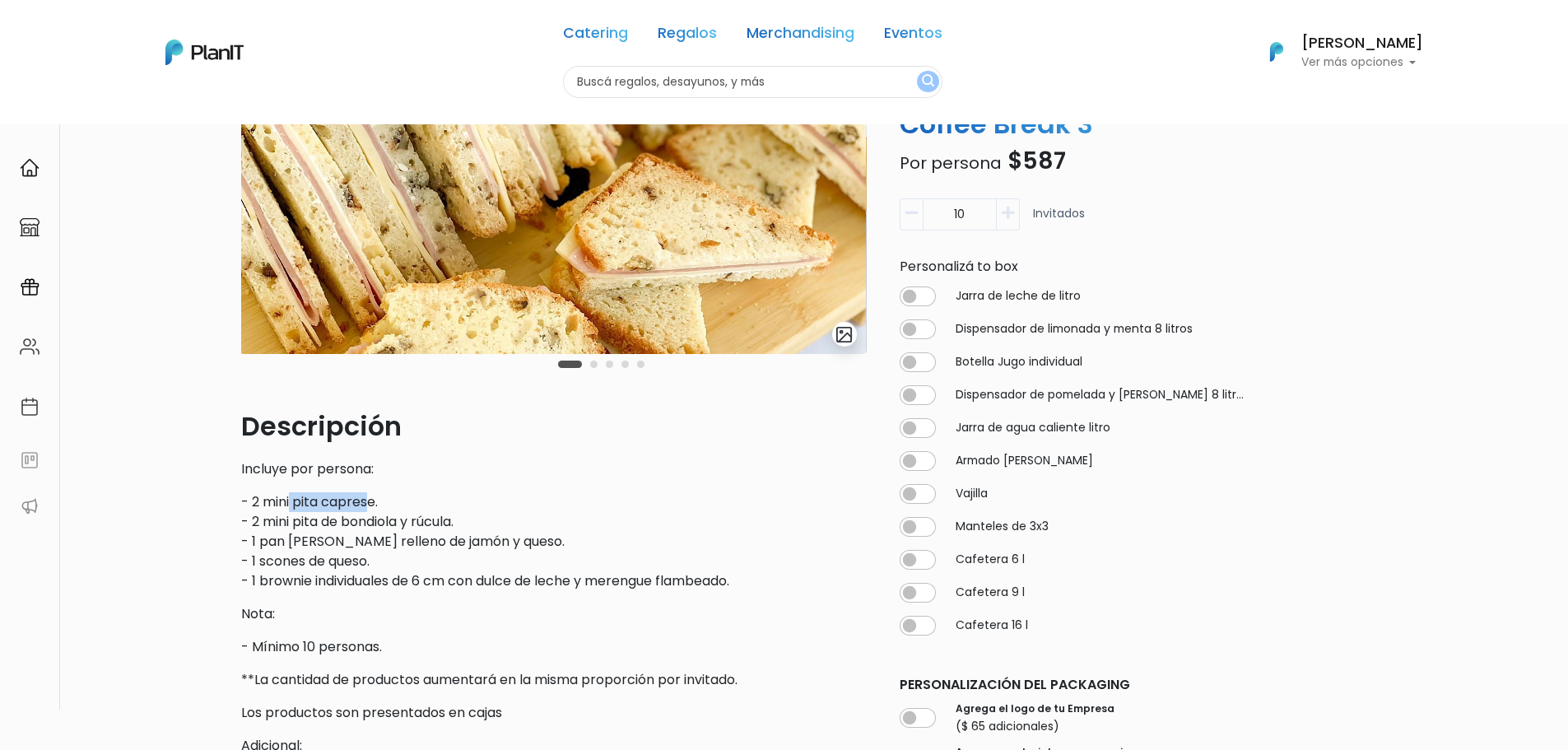
drag, startPoint x: 290, startPoint y: 495, endPoint x: 368, endPoint y: 508, distance: 79.1
click at [368, 508] on p "- 2 mini pita caprese. - 2 mini pita de bondiola y rúcula. - 1 pan [PERSON_NAME…" at bounding box center [554, 541] width 626 height 99
click at [373, 508] on p "- 2 mini pita caprese. - 2 mini pita de bondiola y rúcula. - 1 pan [PERSON_NAME…" at bounding box center [554, 541] width 626 height 99
click at [373, 508] on p "- 2 mini pita caprese. - 2 mini pita de bondiola y rúcula. - 1 pan de nuez rell…" at bounding box center [554, 541] width 626 height 99
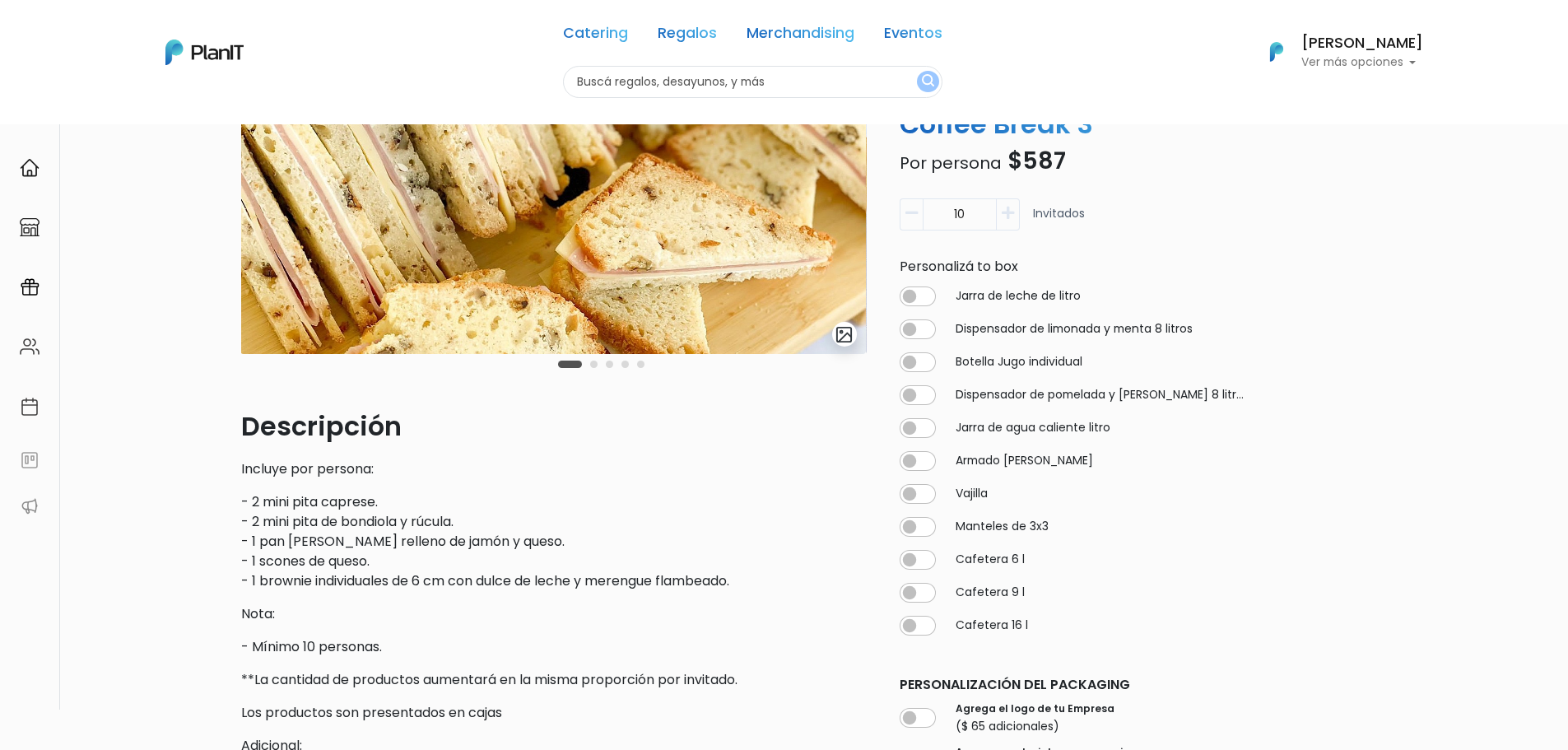
click at [368, 522] on p "- 2 mini pita caprese. - 2 mini pita de bondiola y rúcula. - 1 pan de nuez rell…" at bounding box center [554, 541] width 626 height 99
drag, startPoint x: 321, startPoint y: 517, endPoint x: 417, endPoint y: 568, distance: 108.7
click at [417, 568] on p "- 2 mini pita caprese. - 2 mini pita de bondiola y rúcula. - 1 pan de nuez rell…" at bounding box center [554, 541] width 626 height 99
drag, startPoint x: 347, startPoint y: 549, endPoint x: 326, endPoint y: 539, distance: 23.3
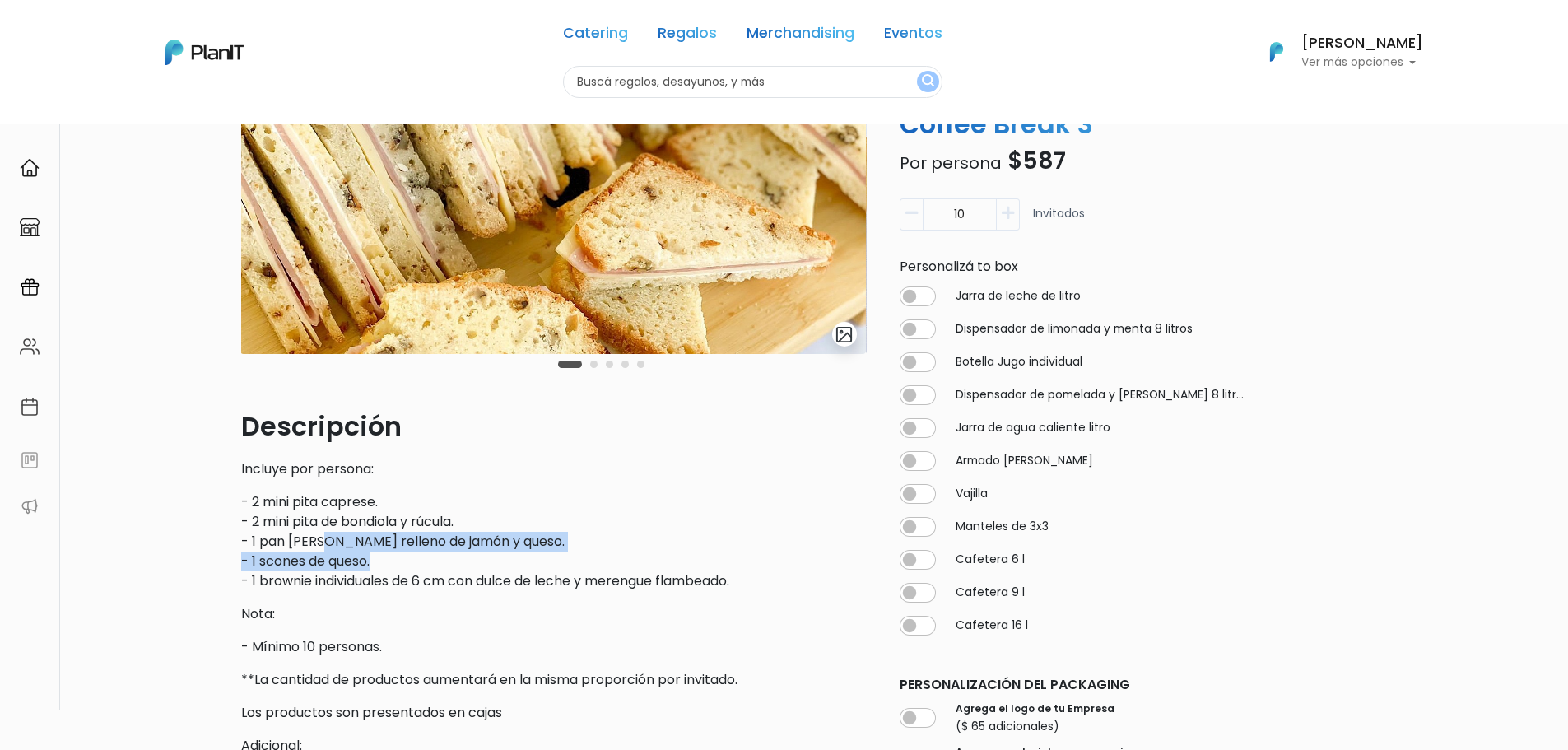
click at [326, 539] on p "- 2 mini pita caprese. - 2 mini pita de bondiola y rúcula. - 1 pan de nuez rell…" at bounding box center [554, 541] width 626 height 99
drag, startPoint x: 267, startPoint y: 525, endPoint x: 372, endPoint y: 586, distance: 121.4
click at [372, 586] on p "- 2 mini pita caprese. - 2 mini pita de bondiola y rúcula. - 1 pan de nuez rell…" at bounding box center [554, 541] width 626 height 99
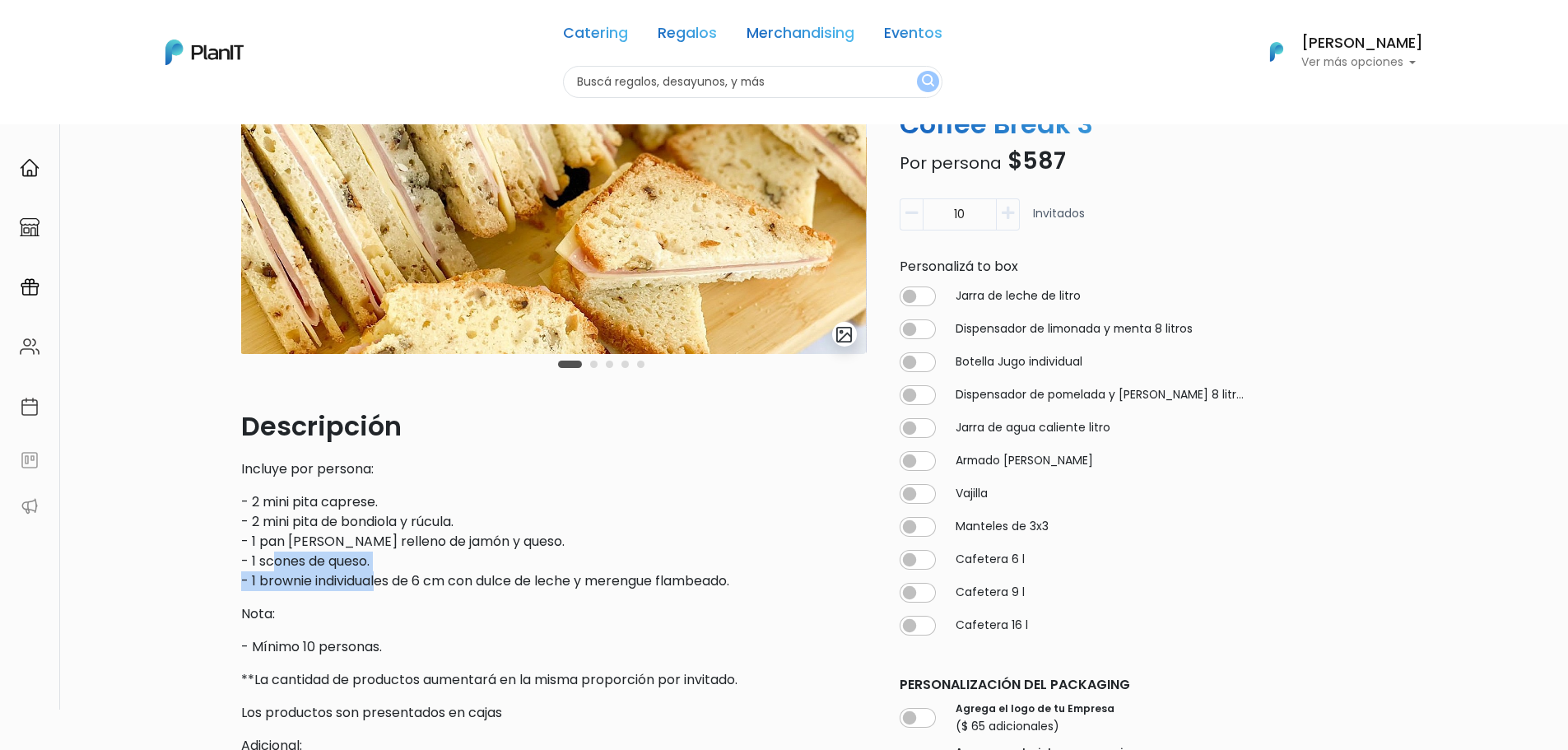
drag, startPoint x: 379, startPoint y: 586, endPoint x: 275, endPoint y: 554, distance: 108.8
click at [275, 554] on p "- 2 mini pita caprese. - 2 mini pita de bondiola y rúcula. - 1 pan de nuez rell…" at bounding box center [554, 541] width 626 height 99
click at [275, 552] on p "- 2 mini pita caprese. - 2 mini pita de bondiola y rúcula. - 1 pan de nuez rell…" at bounding box center [554, 541] width 626 height 99
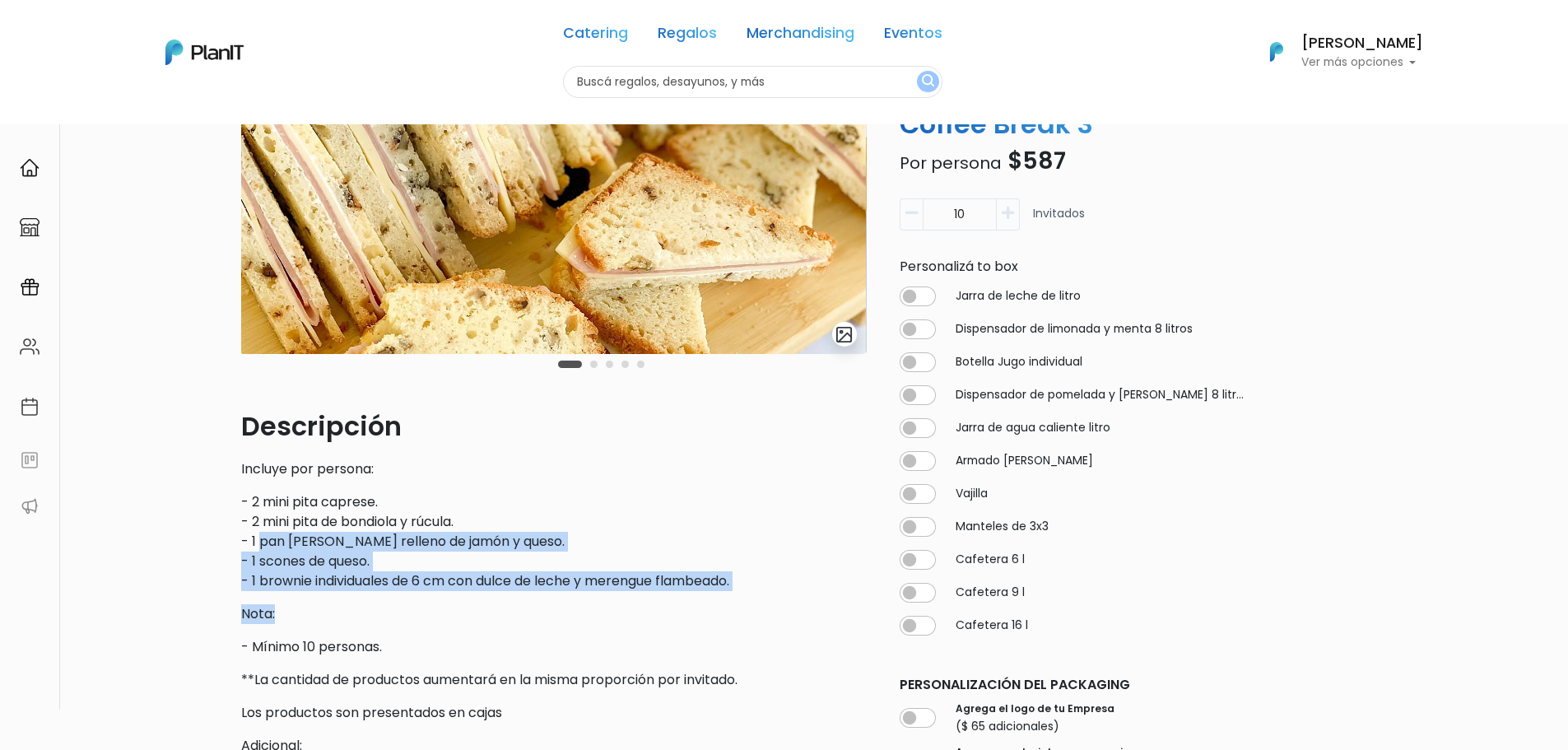
drag, startPoint x: 262, startPoint y: 532, endPoint x: 402, endPoint y: 595, distance: 153.5
click at [369, 552] on p "- 2 mini pita caprese. - 2 mini pita de bondiola y rúcula. - 1 pan de nuez rell…" at bounding box center [554, 541] width 626 height 99
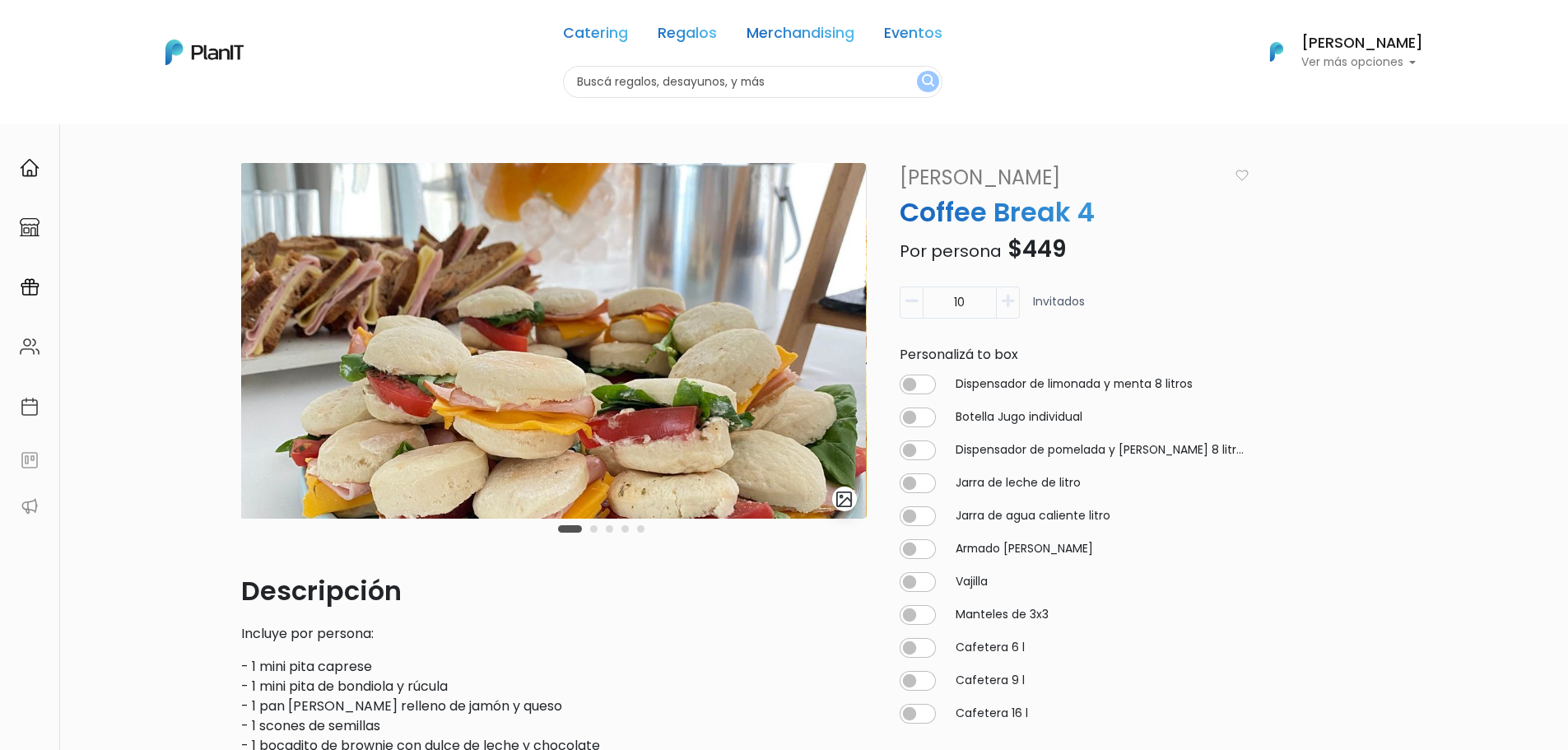
click at [598, 531] on div "Carousel Pagination" at bounding box center [601, 528] width 95 height 20
click at [594, 530] on button "Carousel Page 2" at bounding box center [594, 529] width 8 height 8
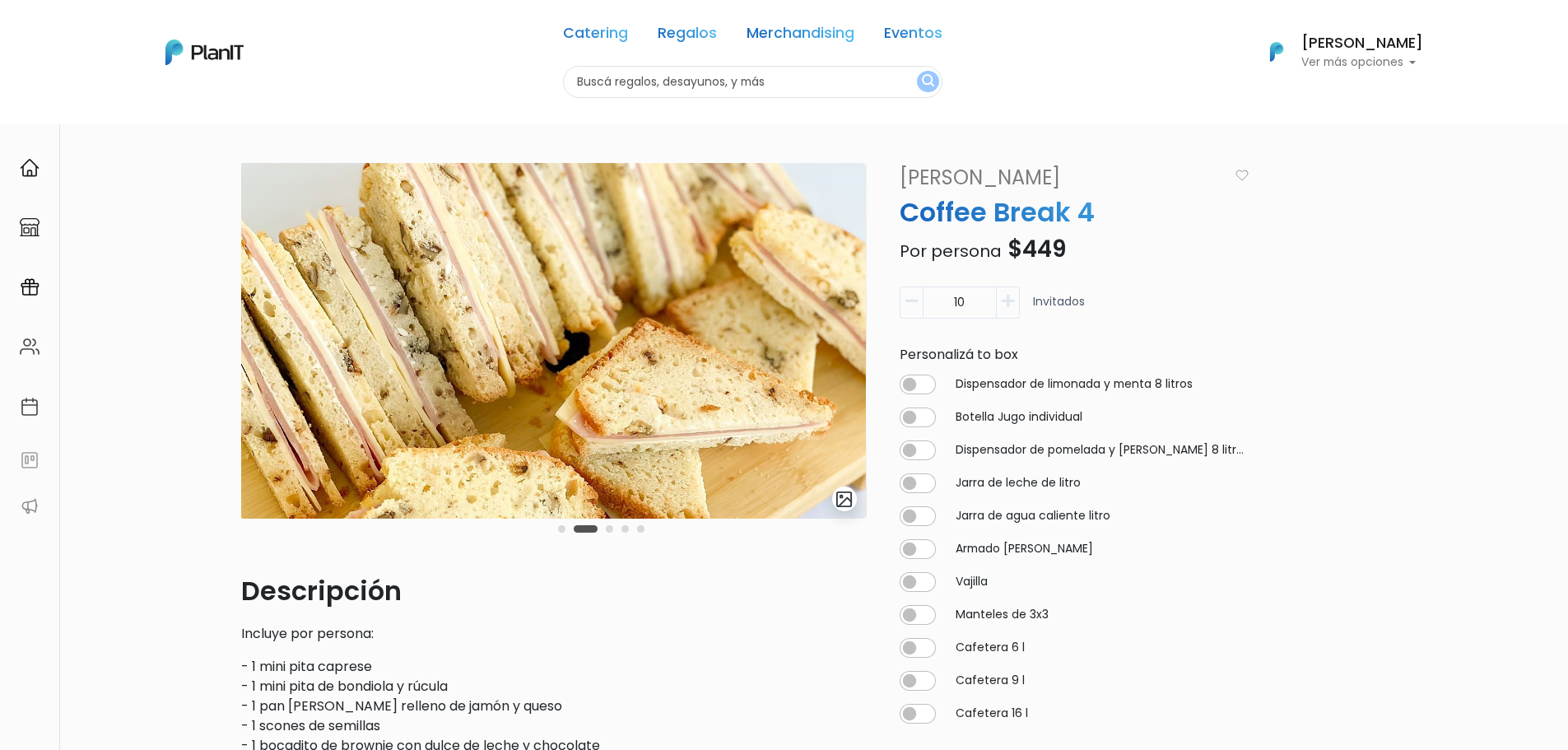
click at [609, 529] on button "Carousel Page 3" at bounding box center [610, 529] width 8 height 8
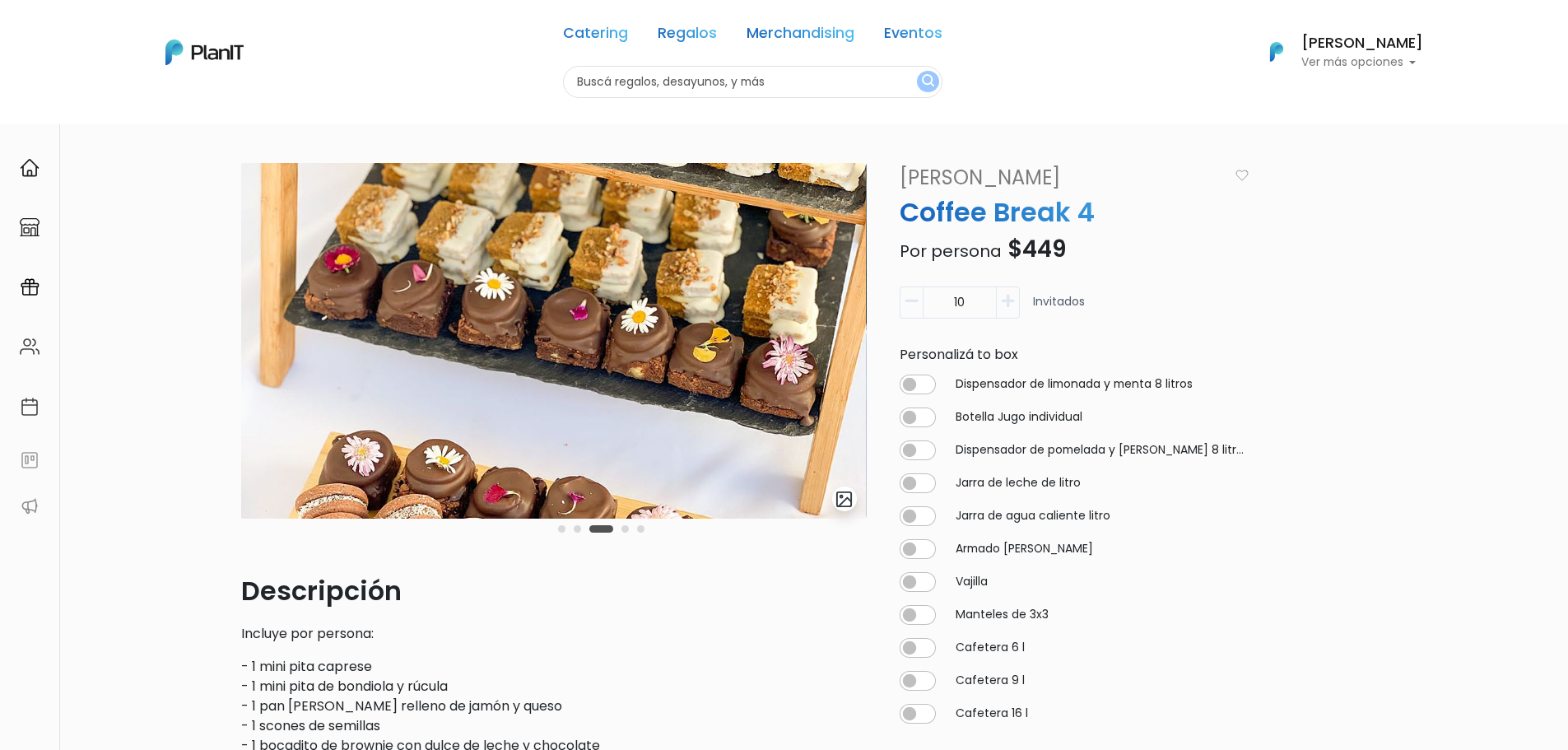
click at [630, 530] on div "Carousel Pagination" at bounding box center [601, 528] width 95 height 20
click at [640, 530] on button "Carousel Page 5" at bounding box center [641, 529] width 8 height 8
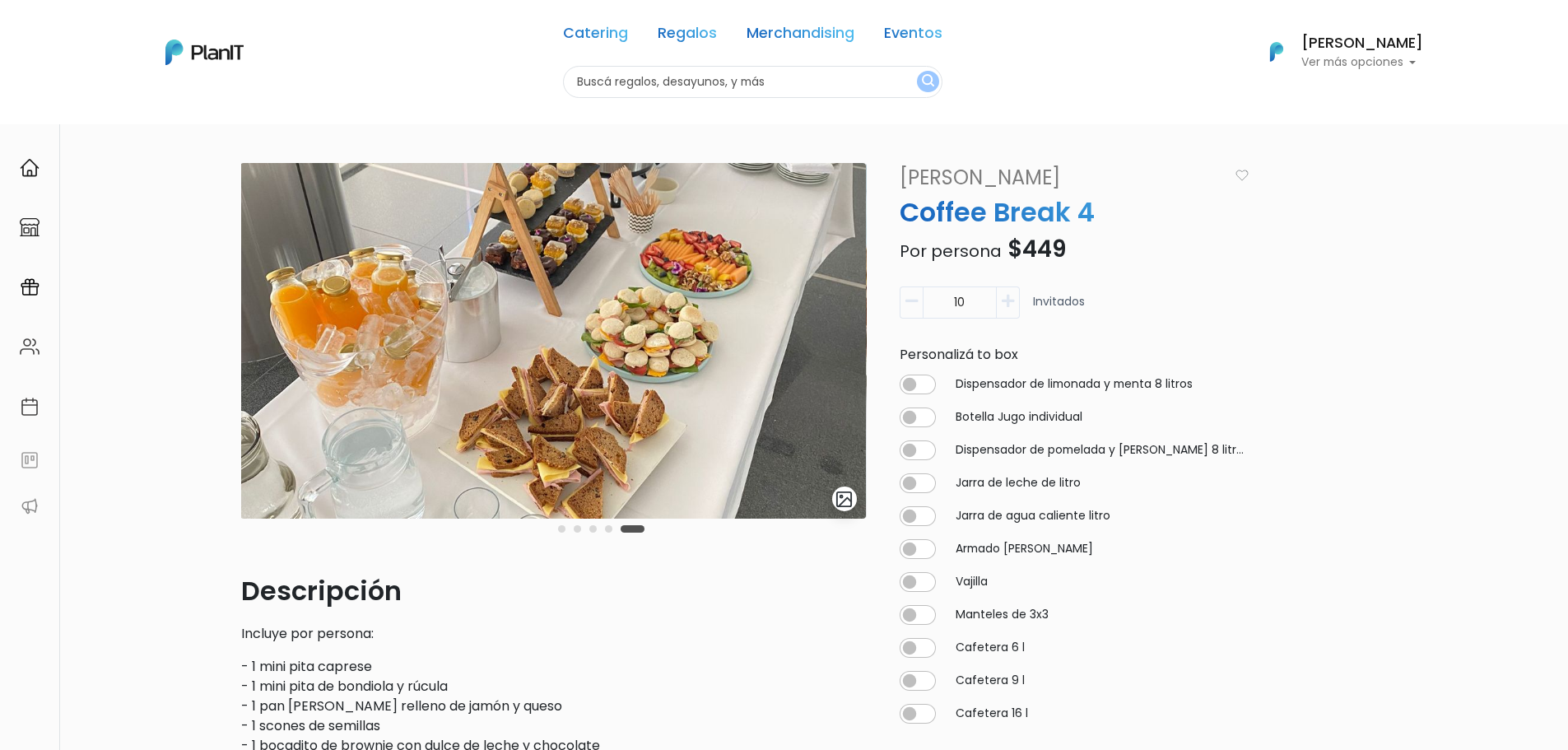
click at [662, 531] on div "slide 6 of 5" at bounding box center [554, 367] width 626 height 408
click at [657, 527] on div "slide 6 of 5" at bounding box center [554, 367] width 626 height 408
click at [649, 518] on div "slide 6 of 5" at bounding box center [554, 367] width 626 height 408
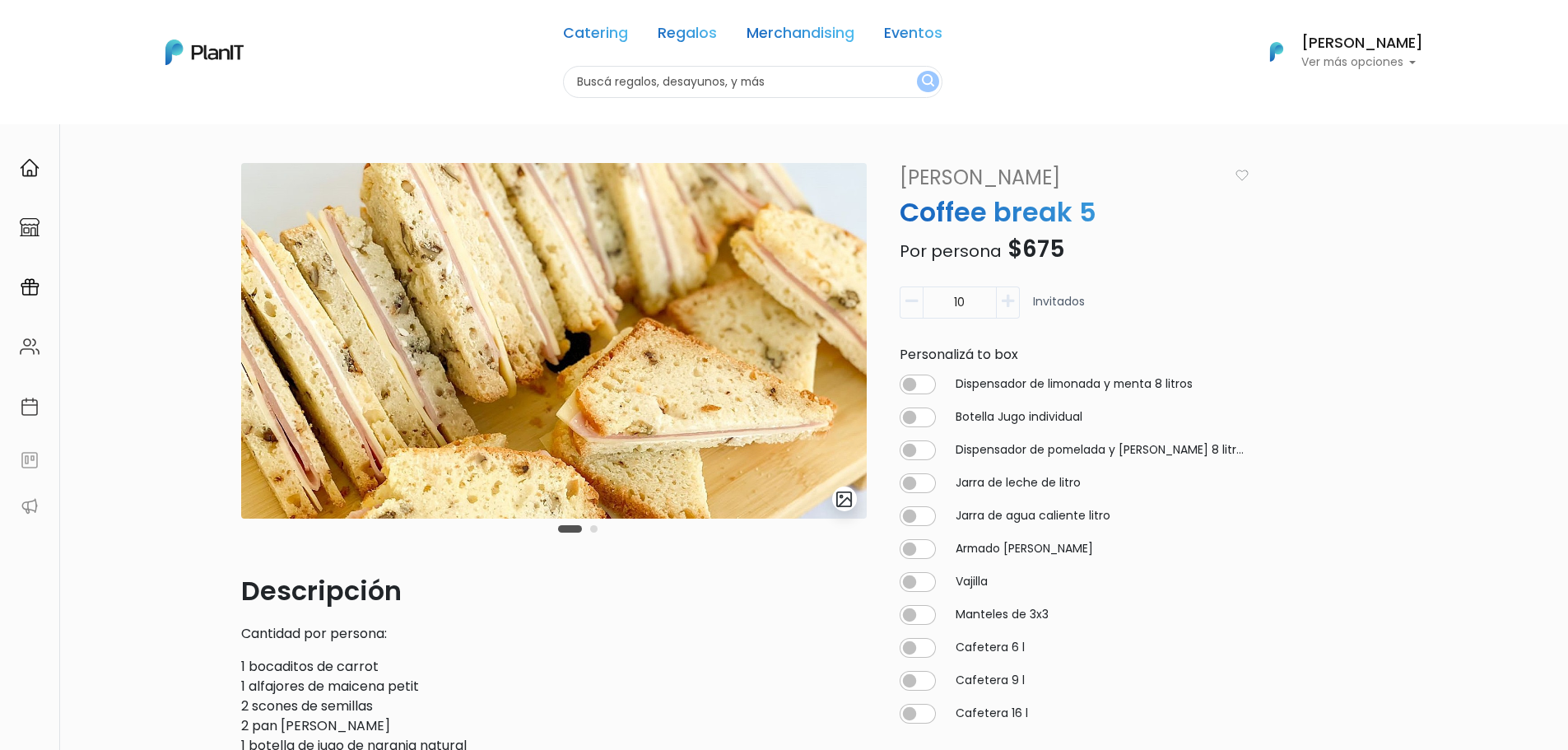
scroll to position [247, 0]
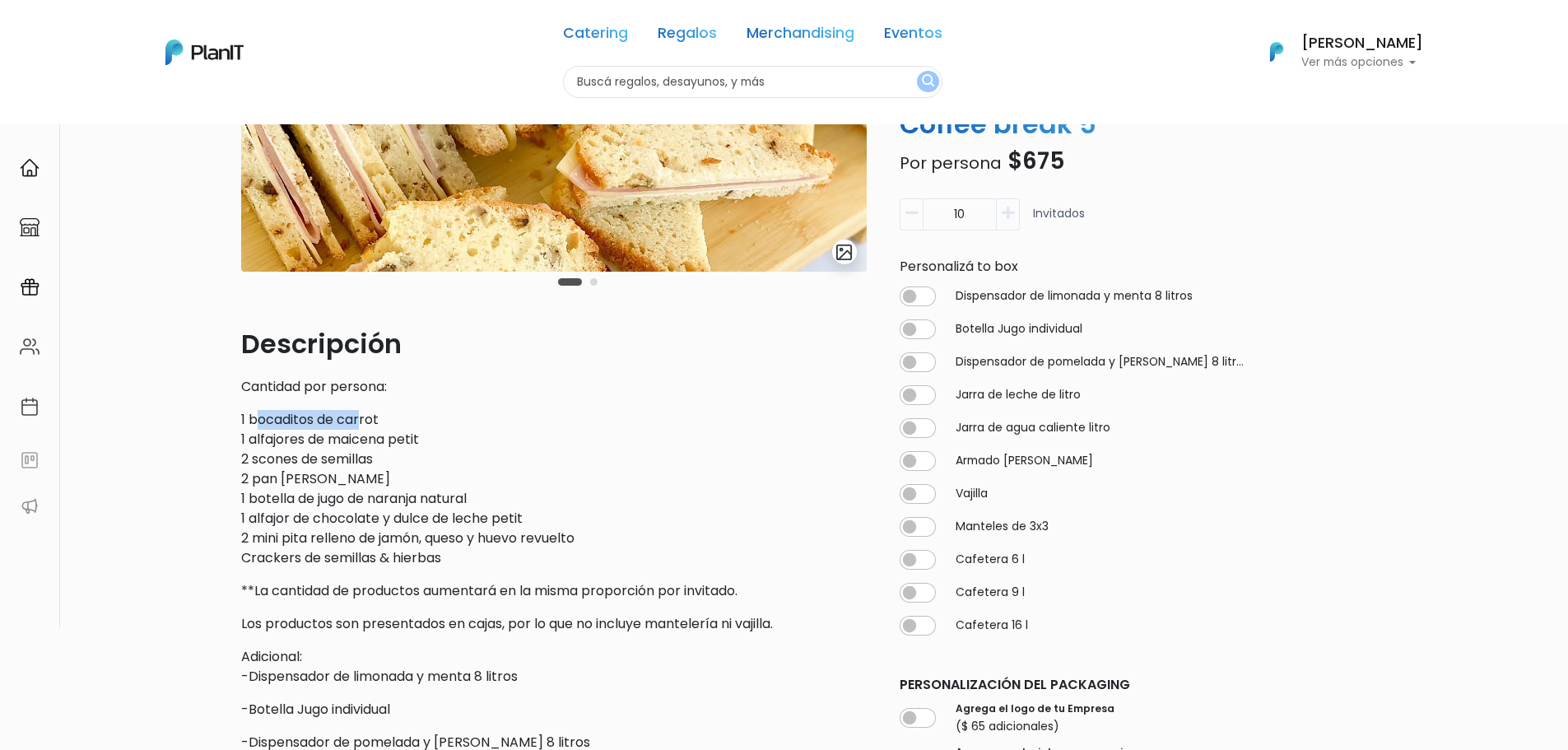
drag, startPoint x: 287, startPoint y: 412, endPoint x: 363, endPoint y: 423, distance: 76.8
click at [363, 423] on p "1 bocaditos de carrot 1 alfajores de maicena petit 2 scones de semillas 2 pan d…" at bounding box center [554, 489] width 626 height 158
drag, startPoint x: 262, startPoint y: 422, endPoint x: 407, endPoint y: 454, distance: 148.5
click at [407, 454] on p "1 bocaditos de carrot 1 alfajores de maicena petit 2 scones de semillas 2 pan d…" at bounding box center [554, 489] width 626 height 158
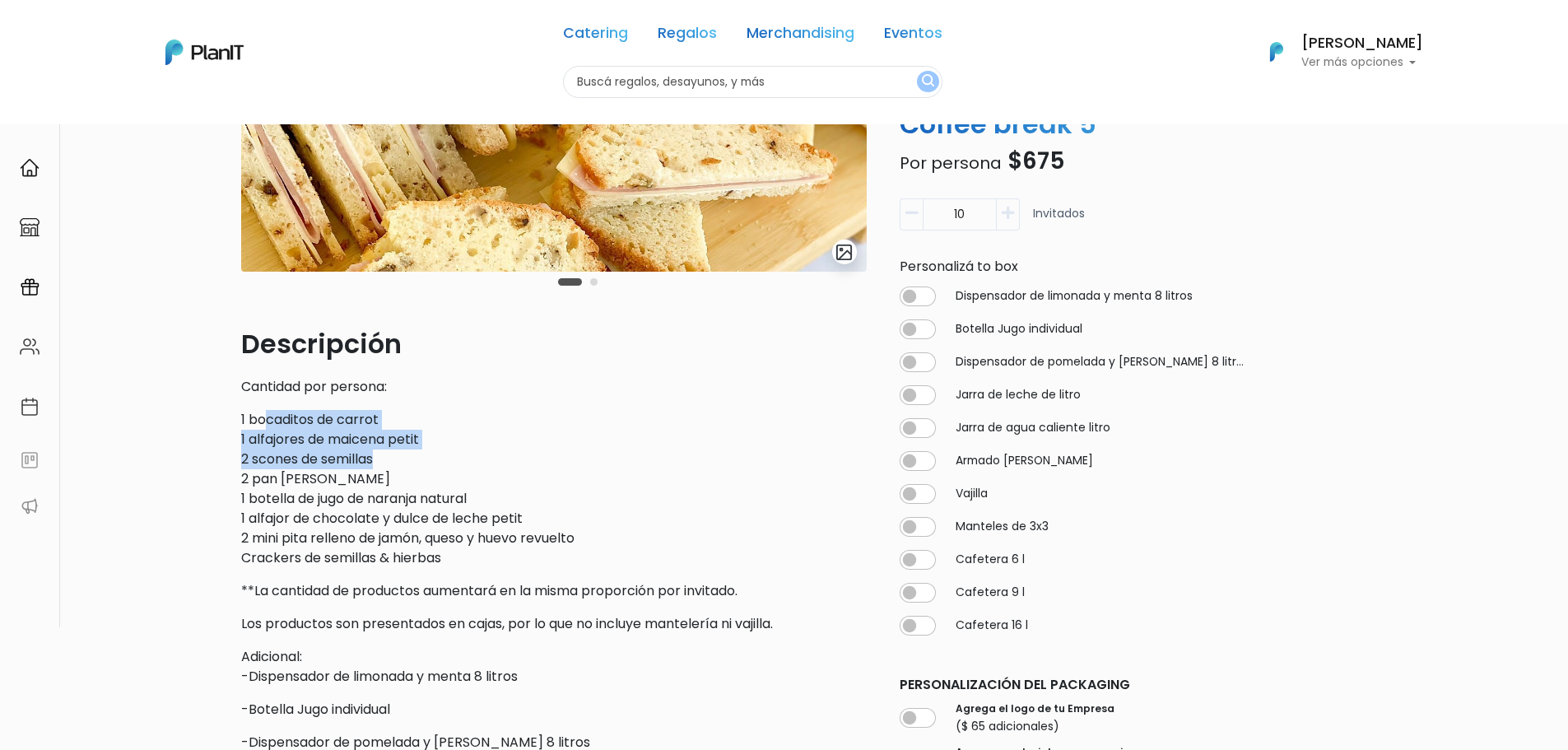
click at [407, 454] on p "1 bocaditos de carrot 1 alfajores de maicena petit 2 scones de semillas 2 pan d…" at bounding box center [554, 489] width 626 height 158
drag, startPoint x: 352, startPoint y: 462, endPoint x: 267, endPoint y: 443, distance: 87.1
click at [269, 443] on p "1 bocaditos de carrot 1 alfajores de maicena petit 2 scones de semillas 2 pan d…" at bounding box center [554, 489] width 626 height 158
click at [267, 443] on p "1 bocaditos de carrot 1 alfajores de maicena petit 2 scones de semillas 2 pan d…" at bounding box center [554, 489] width 626 height 158
drag, startPoint x: 257, startPoint y: 438, endPoint x: 384, endPoint y: 484, distance: 135.1
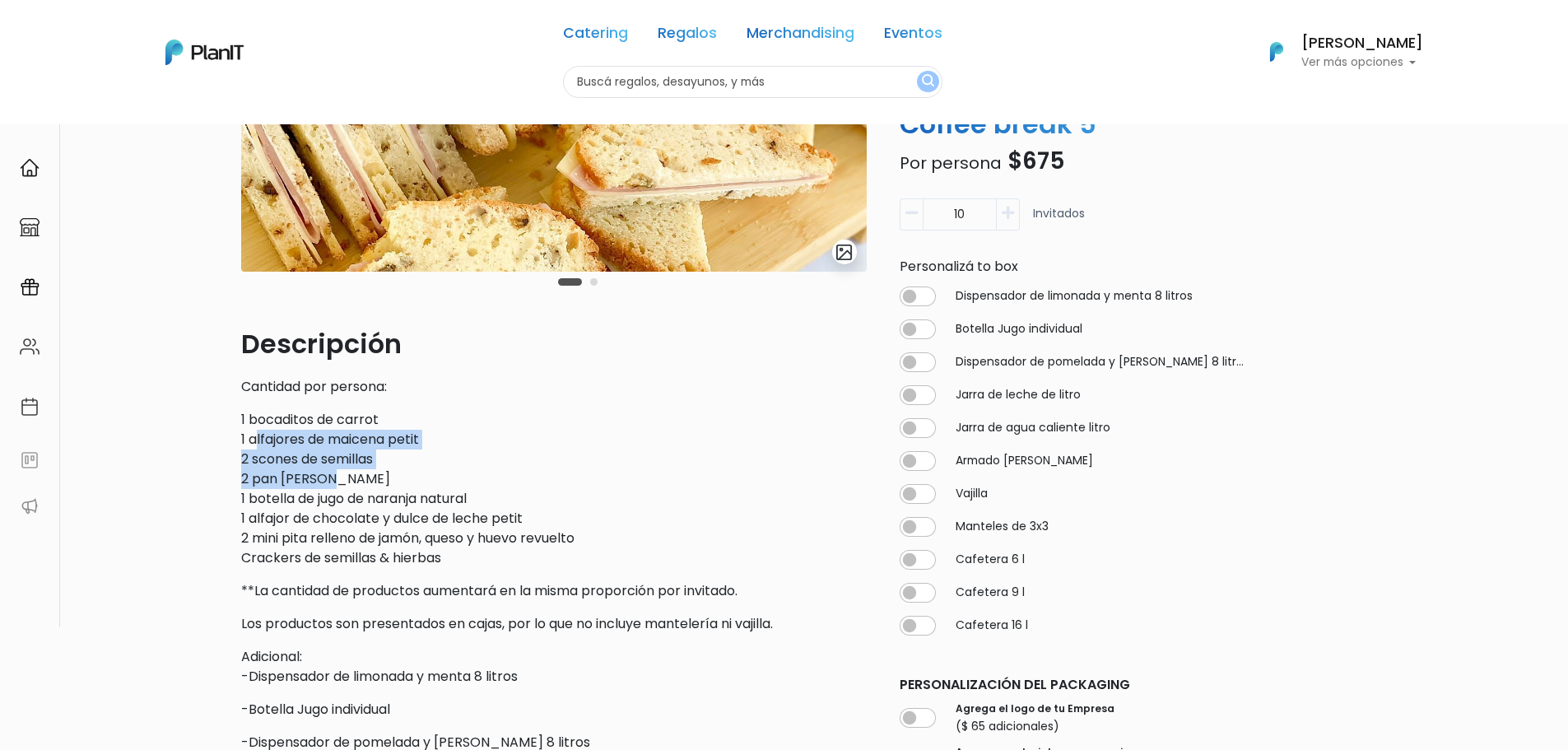
click at [384, 484] on p "1 bocaditos de carrot 1 alfajores de maicena petit 2 scones de semillas 2 pan d…" at bounding box center [554, 489] width 626 height 158
drag, startPoint x: 290, startPoint y: 482, endPoint x: 252, endPoint y: 477, distance: 38.3
click at [252, 477] on p "1 bocaditos de carrot 1 alfajores de maicena petit 2 scones de semillas 2 pan d…" at bounding box center [554, 489] width 626 height 158
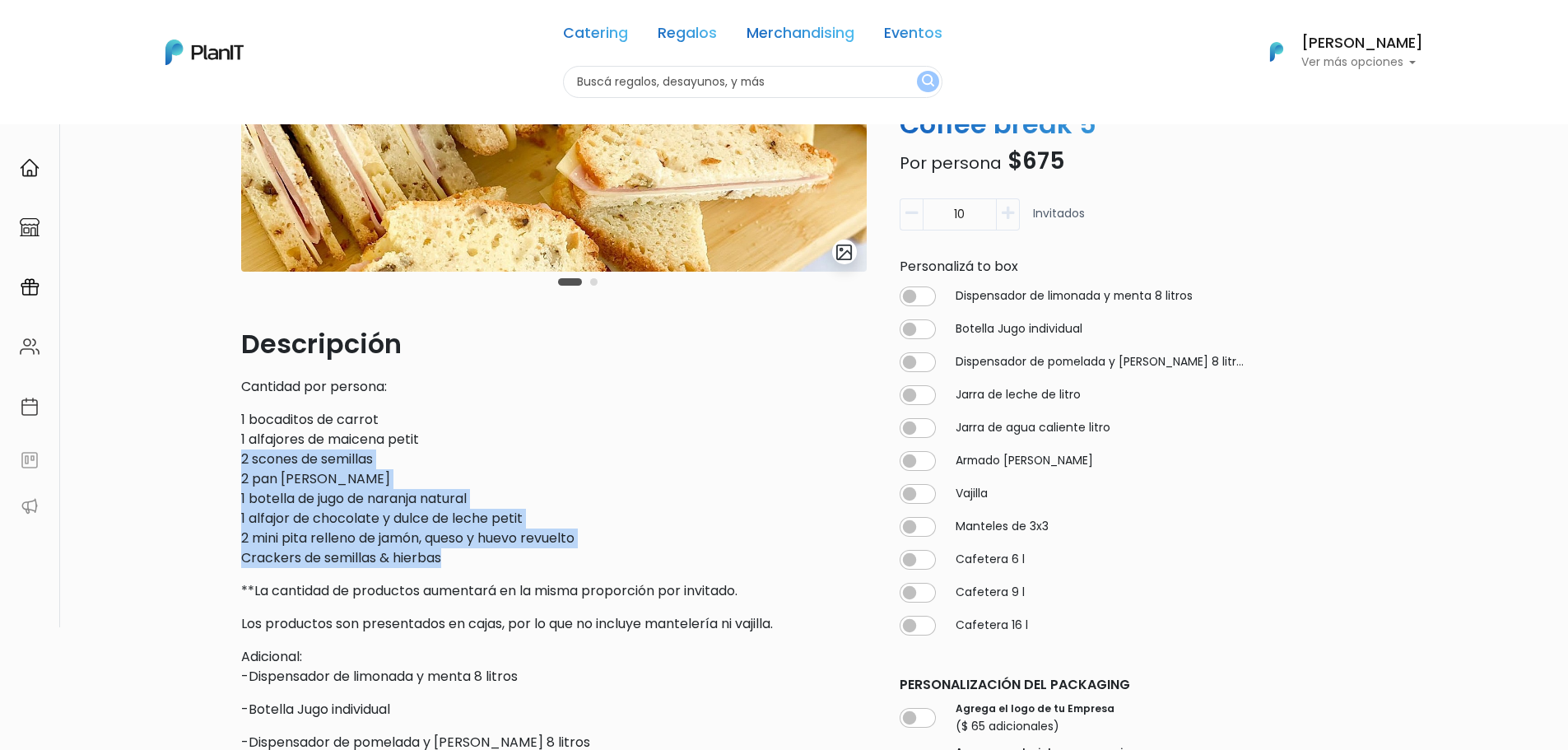
drag, startPoint x: 242, startPoint y: 472, endPoint x: 479, endPoint y: 558, distance: 252.1
click at [479, 558] on div "slide 3 of 2 Descripción Cantidad por persona: 1 bocaditos de carrot 1 alfajore…" at bounding box center [554, 597] width 646 height 1363
click at [479, 558] on p "1 bocaditos de carrot 1 alfajores de maicena petit 2 scones de semillas 2 pan d…" at bounding box center [554, 489] width 626 height 158
drag, startPoint x: 479, startPoint y: 558, endPoint x: 342, endPoint y: 494, distance: 151.2
click at [342, 498] on p "1 bocaditos de carrot 1 alfajores de maicena petit 2 scones de semillas 2 pan d…" at bounding box center [554, 489] width 626 height 158
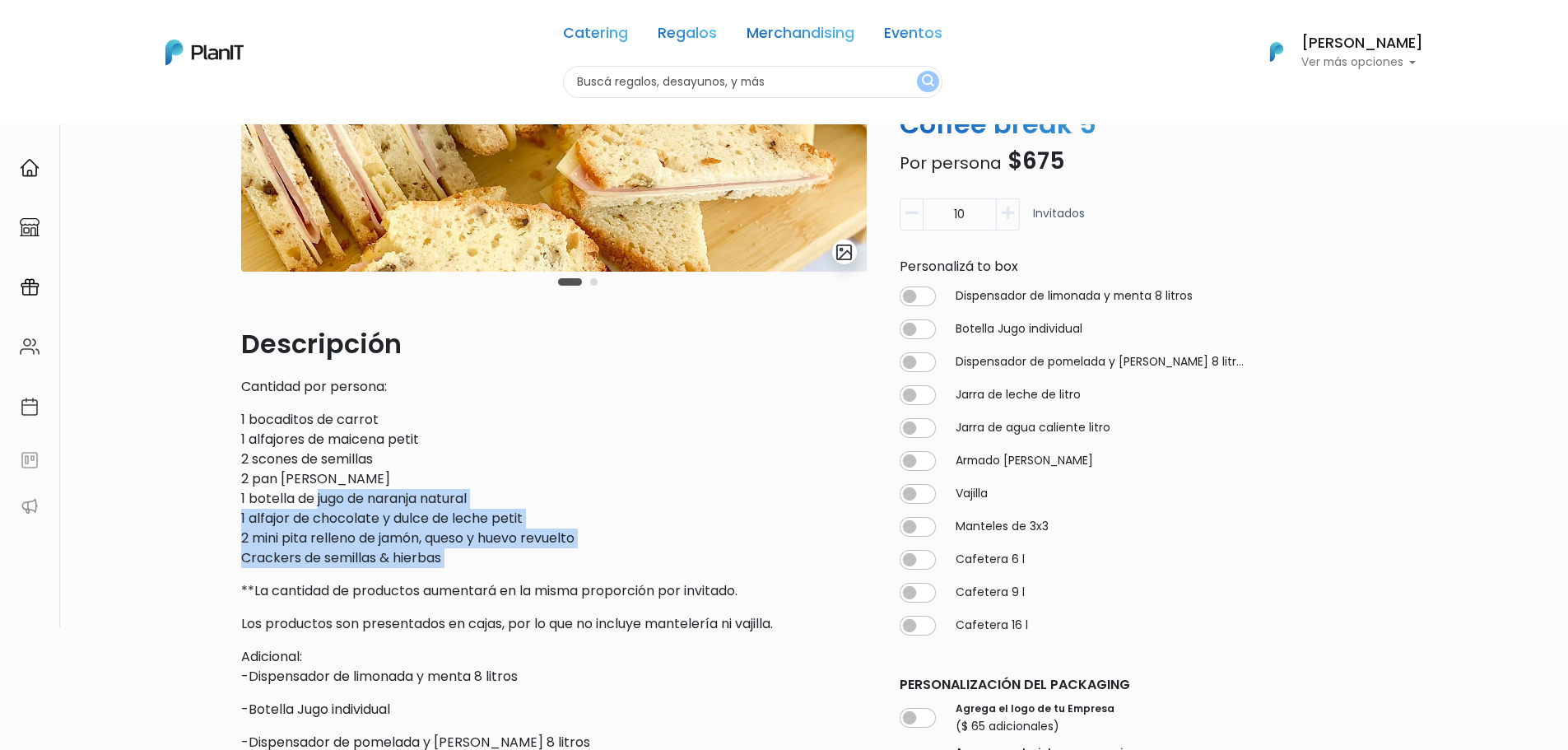
click at [342, 494] on p "1 bocaditos de carrot 1 alfajores de maicena petit 2 scones de semillas 2 pan d…" at bounding box center [554, 489] width 626 height 158
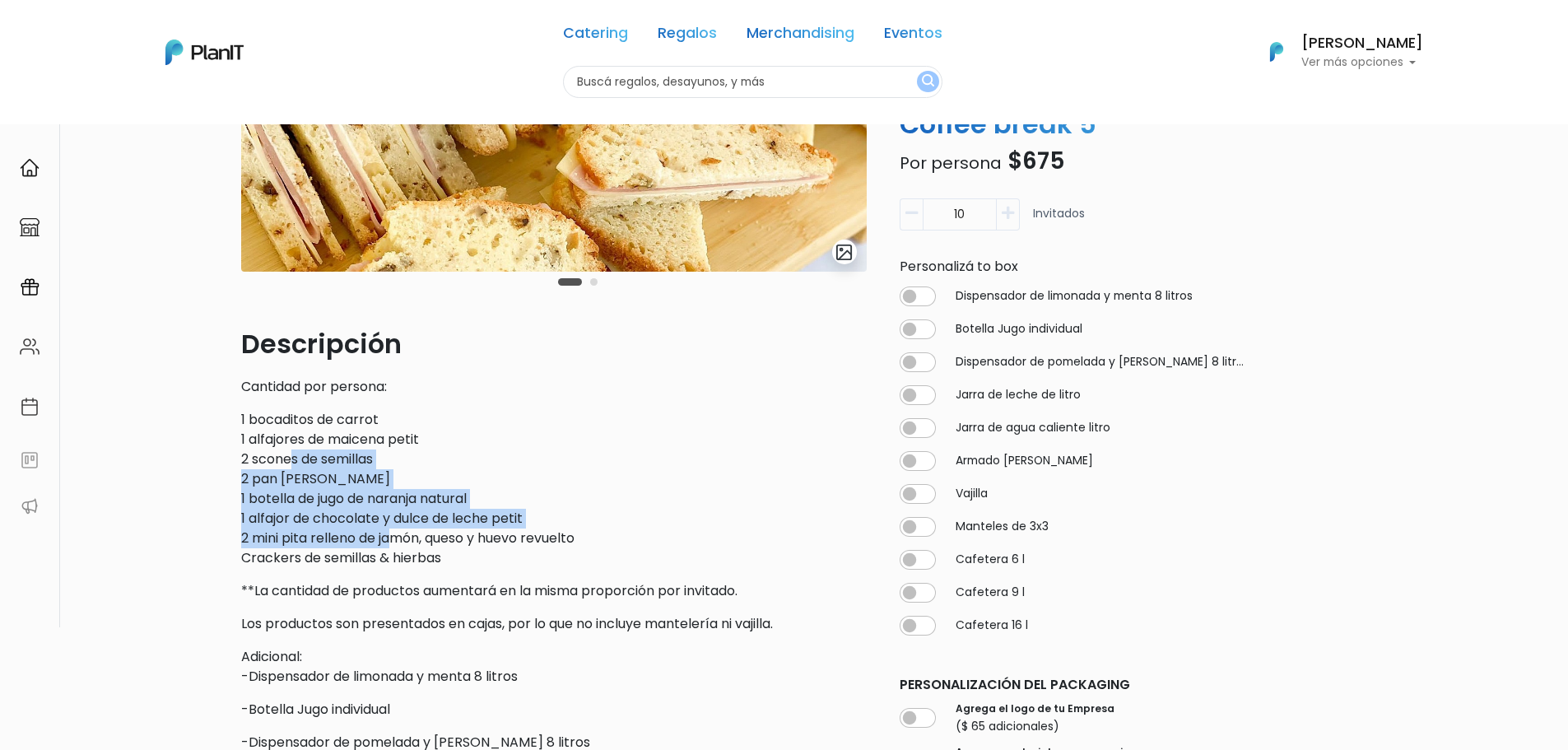
drag, startPoint x: 290, startPoint y: 453, endPoint x: 417, endPoint y: 540, distance: 153.9
click at [415, 540] on p "1 bocaditos de carrot 1 alfajores de maicena petit 2 scones de semillas 2 pan d…" at bounding box center [554, 489] width 626 height 158
click at [417, 540] on p "1 bocaditos de carrot 1 alfajores de maicena petit 2 scones de semillas 2 pan d…" at bounding box center [554, 489] width 626 height 158
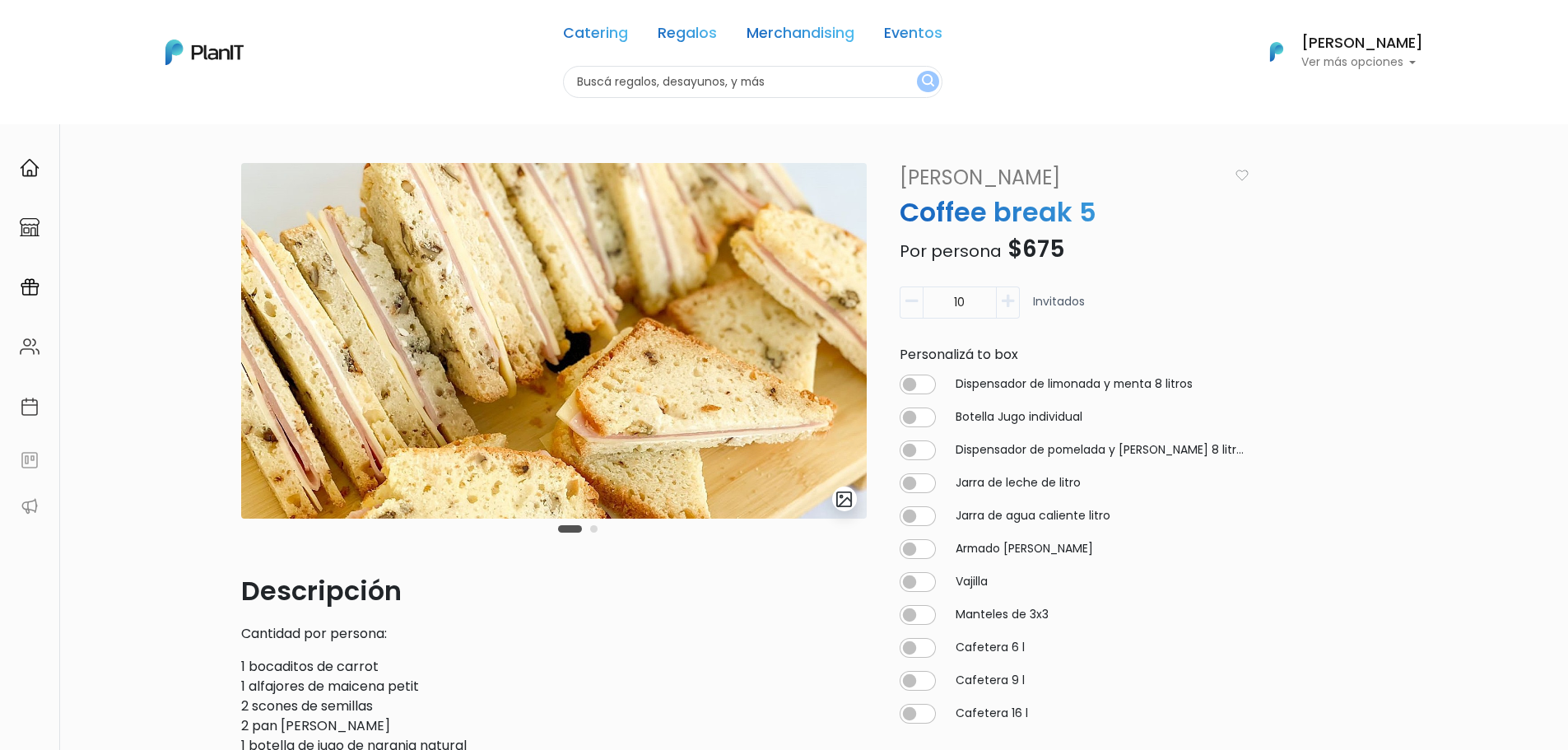
scroll to position [83, 0]
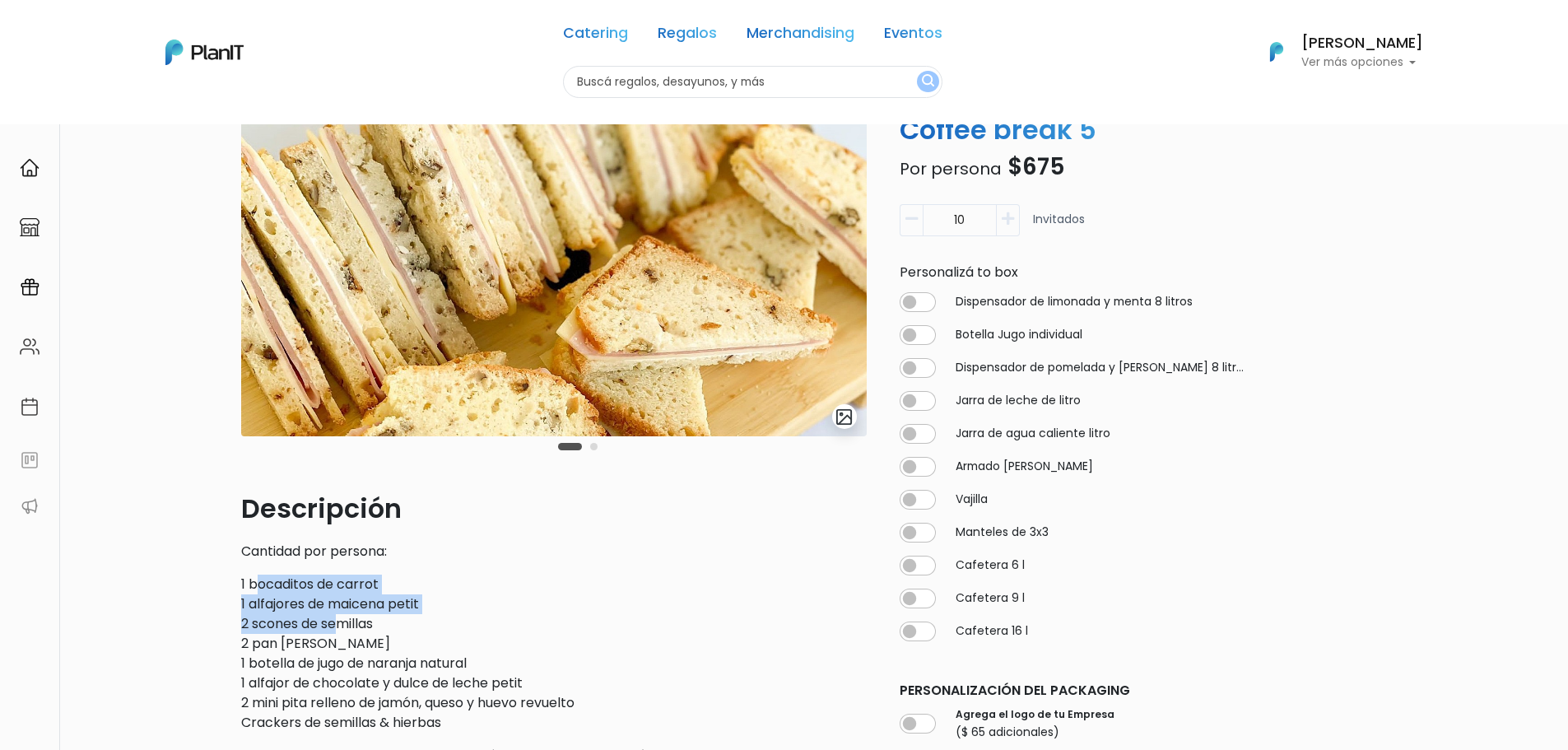
drag, startPoint x: 256, startPoint y: 592, endPoint x: 342, endPoint y: 630, distance: 94.0
click at [342, 630] on p "1 bocaditos de carrot 1 alfajores de maicena petit 2 scones de semillas 2 pan d…" at bounding box center [554, 653] width 626 height 158
drag, startPoint x: 278, startPoint y: 605, endPoint x: 361, endPoint y: 654, distance: 96.4
click at [361, 654] on p "1 bocaditos de carrot 1 alfajores de maicena petit 2 scones de semillas 2 pan d…" at bounding box center [554, 653] width 626 height 158
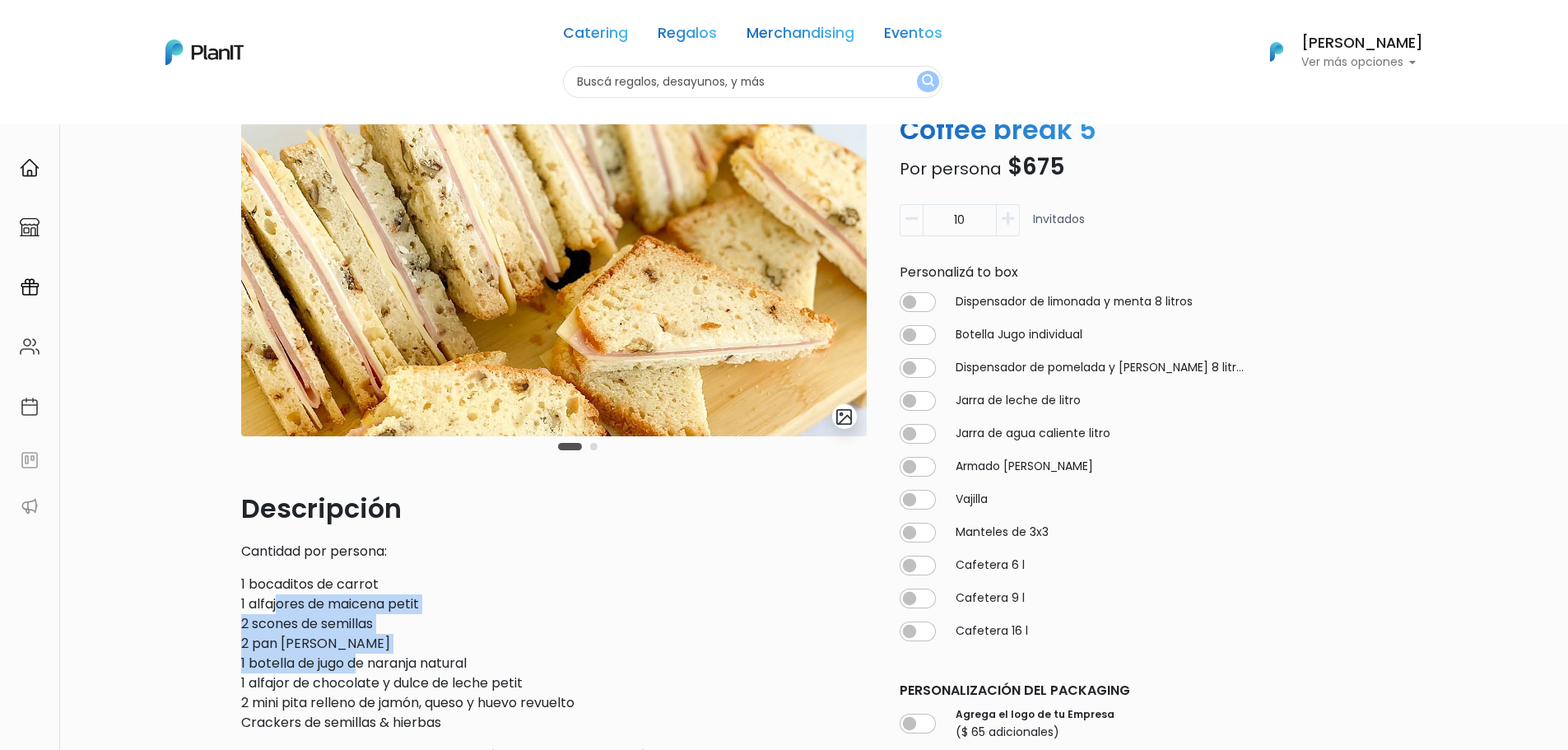
click at [361, 654] on p "1 bocaditos de carrot 1 alfajores de maicena petit 2 scones de semillas 2 pan d…" at bounding box center [554, 653] width 626 height 158
drag, startPoint x: 312, startPoint y: 642, endPoint x: 288, endPoint y: 628, distance: 27.8
click at [288, 628] on p "1 bocaditos de carrot 1 alfajores de maicena petit 2 scones de semillas 2 pan d…" at bounding box center [554, 653] width 626 height 158
click at [278, 623] on p "1 bocaditos de carrot 1 alfajores de maicena petit 2 scones de semillas 2 pan d…" at bounding box center [554, 653] width 626 height 158
drag, startPoint x: 268, startPoint y: 616, endPoint x: 338, endPoint y: 637, distance: 73.1
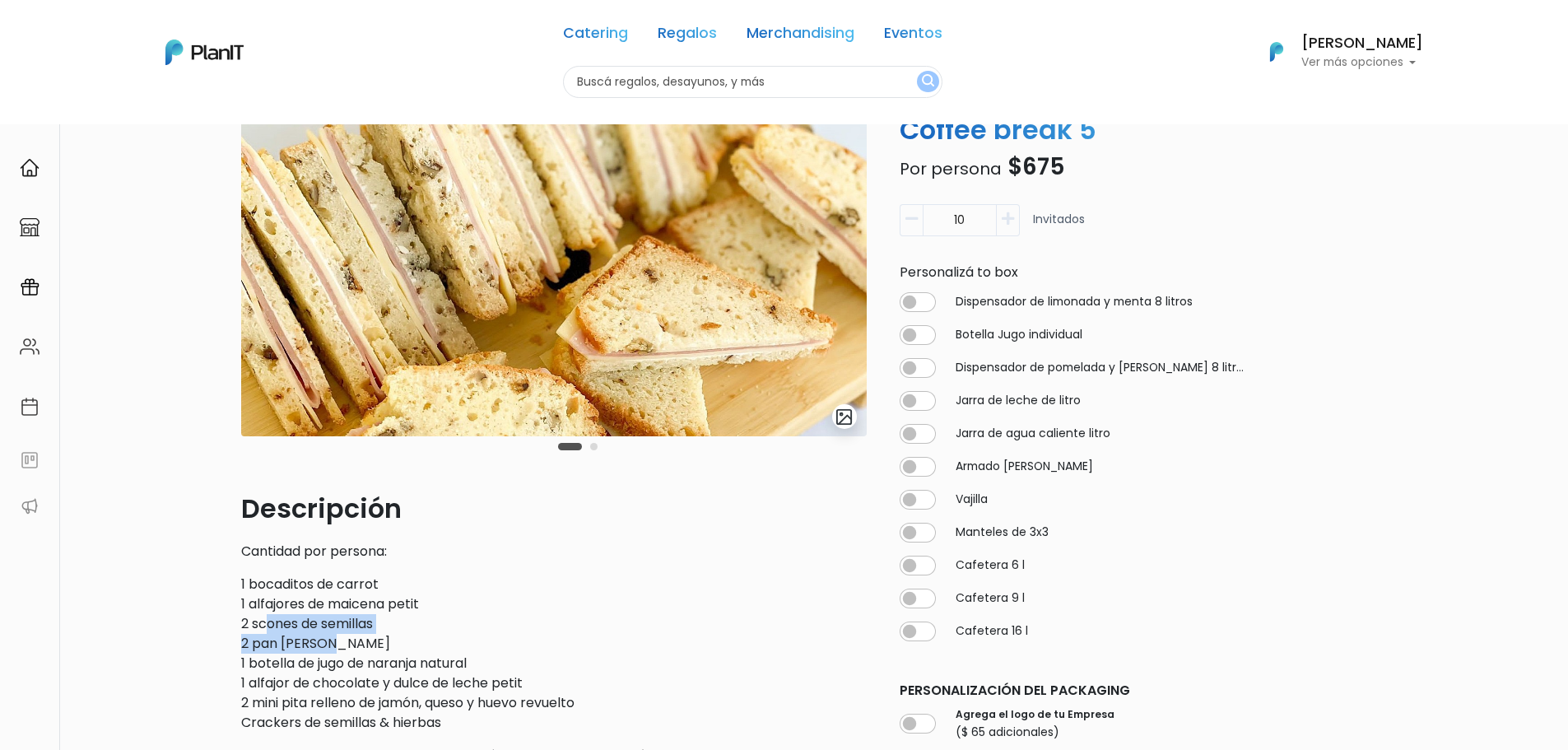
click at [338, 637] on p "1 bocaditos de carrot 1 alfajores de maicena petit 2 scones de semillas 2 pan d…" at bounding box center [554, 653] width 626 height 158
drag, startPoint x: 385, startPoint y: 617, endPoint x: 303, endPoint y: 617, distance: 82.0
click at [303, 617] on p "1 bocaditos de carrot 1 alfajores de maicena petit 2 scones de semillas 2 pan d…" at bounding box center [554, 653] width 626 height 158
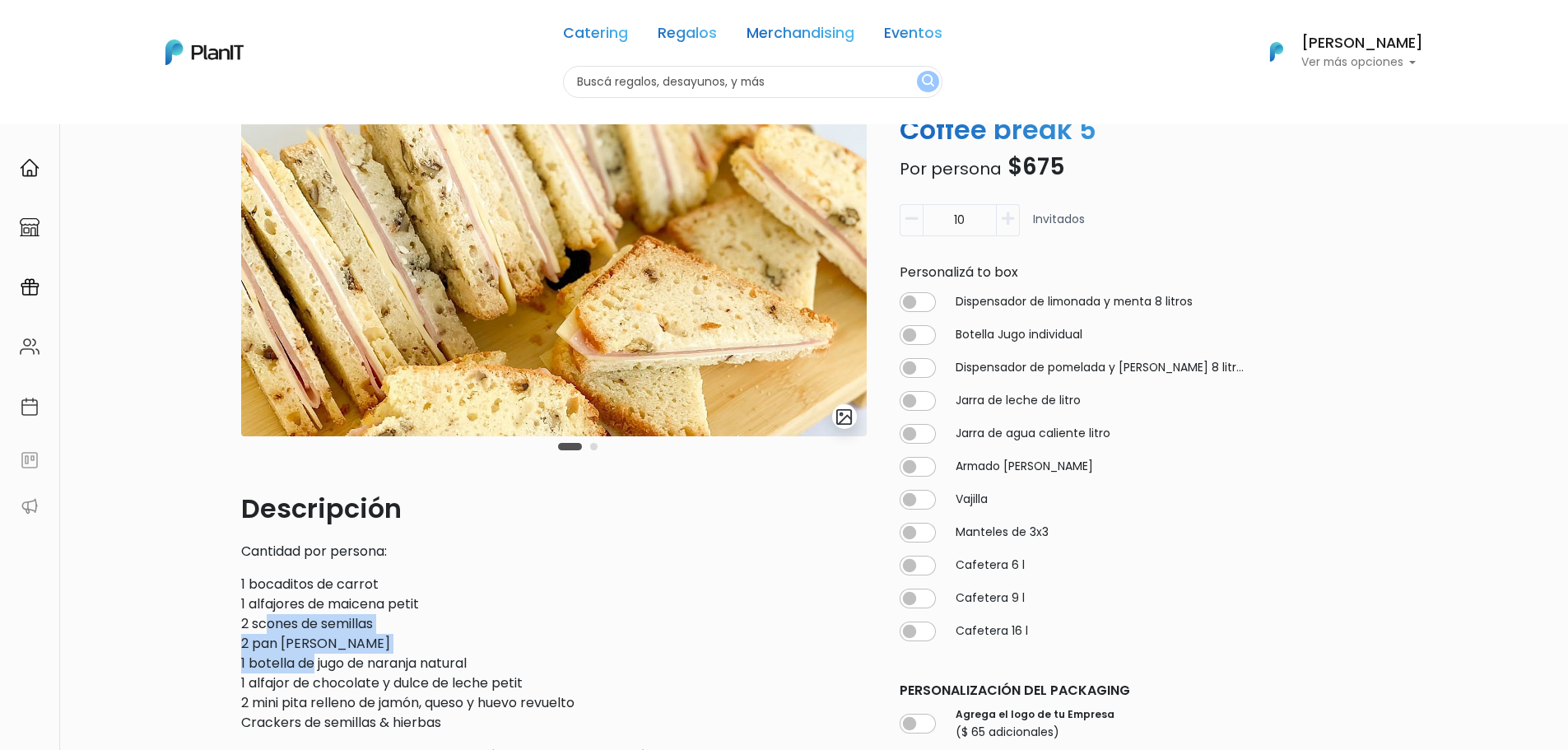
drag, startPoint x: 264, startPoint y: 627, endPoint x: 315, endPoint y: 653, distance: 57.2
click at [315, 653] on p "1 bocaditos de carrot 1 alfajores de maicena petit 2 scones de semillas 2 pan d…" at bounding box center [554, 653] width 626 height 158
drag, startPoint x: 347, startPoint y: 669, endPoint x: 267, endPoint y: 653, distance: 81.6
click at [267, 653] on p "1 bocaditos de carrot 1 alfajores de maicena petit 2 scones de semillas 2 pan d…" at bounding box center [554, 653] width 626 height 158
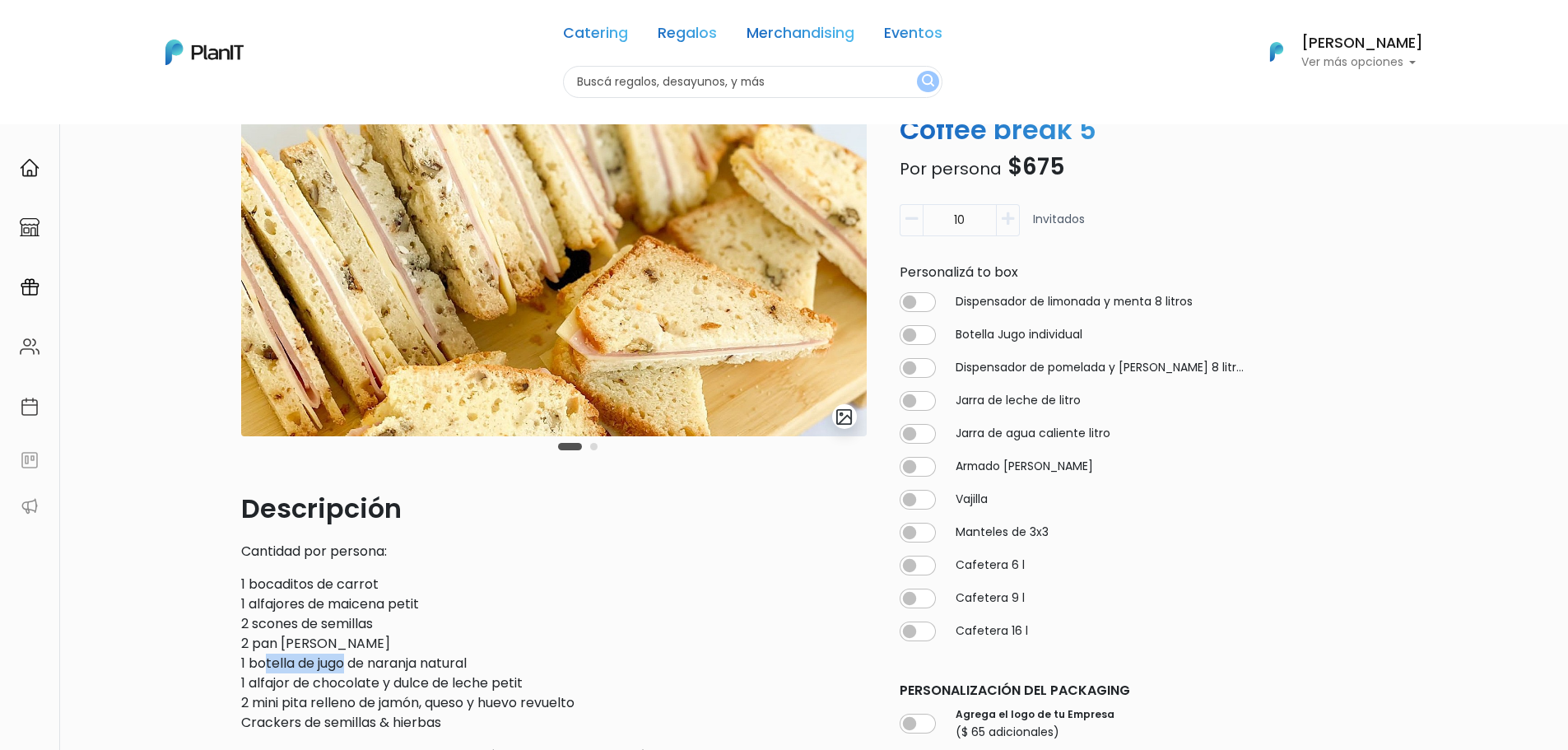
click at [267, 653] on p "1 bocaditos de carrot 1 alfajores de maicena petit 2 scones de semillas 2 pan d…" at bounding box center [554, 653] width 626 height 158
click at [267, 670] on p "1 bocaditos de carrot 1 alfajores de maicena petit 2 scones de semillas 2 pan d…" at bounding box center [554, 653] width 626 height 158
drag, startPoint x: 250, startPoint y: 662, endPoint x: 423, endPoint y: 711, distance: 179.8
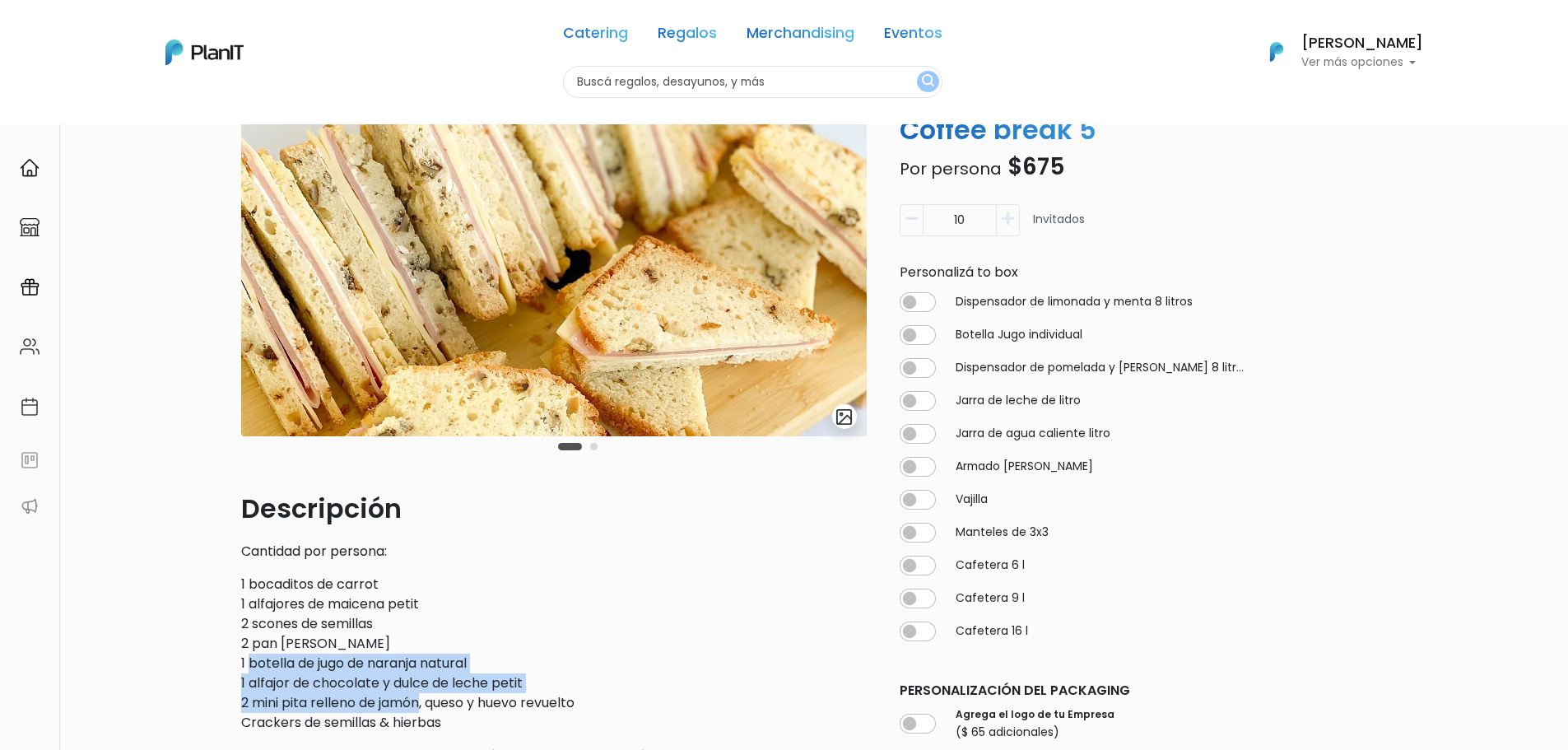
click at [423, 711] on p "1 bocaditos de carrot 1 alfajores de maicena petit 2 scones de semillas 2 pan d…" at bounding box center [554, 653] width 626 height 158
click at [424, 711] on p "1 bocaditos de carrot 1 alfajores de maicena petit 2 scones de semillas 2 pan d…" at bounding box center [554, 653] width 626 height 158
drag, startPoint x: 397, startPoint y: 710, endPoint x: 263, endPoint y: 696, distance: 134.7
click at [263, 696] on p "1 bocaditos de carrot 1 alfajores de maicena petit 2 scones de semillas 2 pan d…" at bounding box center [554, 653] width 626 height 158
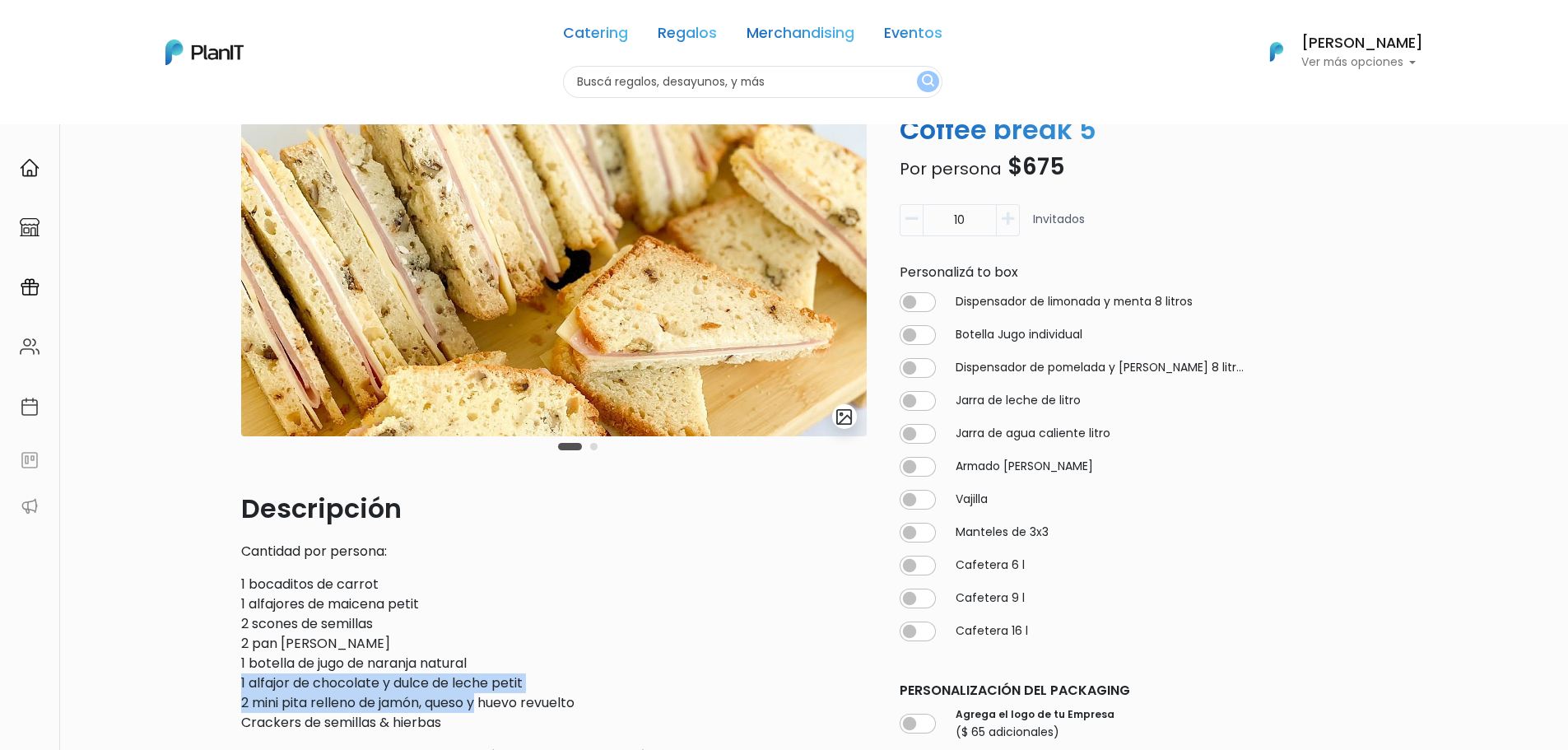
drag, startPoint x: 241, startPoint y: 684, endPoint x: 483, endPoint y: 712, distance: 243.6
click at [483, 712] on p "1 bocaditos de carrot 1 alfajores de maicena petit 2 scones de semillas 2 pan d…" at bounding box center [554, 653] width 626 height 158
click at [445, 700] on p "1 bocaditos de carrot 1 alfajores de maicena petit 2 scones de semillas 2 pan d…" at bounding box center [554, 653] width 626 height 158
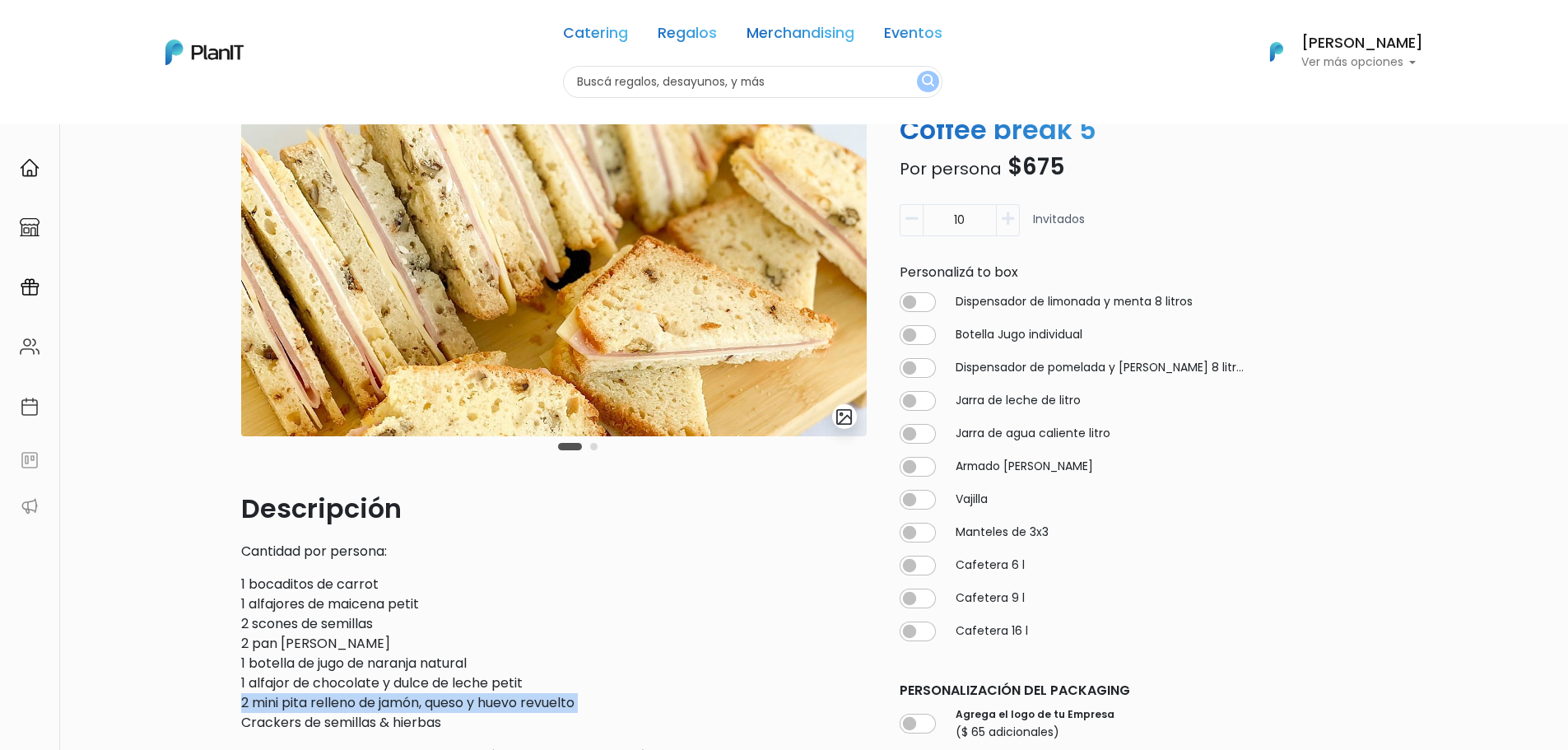
click at [445, 700] on p "1 bocaditos de carrot 1 alfajores de maicena petit 2 scones de semillas 2 pan d…" at bounding box center [554, 653] width 626 height 158
click at [421, 710] on p "1 bocaditos de carrot 1 alfajores de maicena petit 2 scones de semillas 2 pan d…" at bounding box center [554, 653] width 626 height 158
drag, startPoint x: 311, startPoint y: 692, endPoint x: 435, endPoint y: 722, distance: 127.6
click at [435, 722] on p "1 bocaditos de carrot 1 alfajores de maicena petit 2 scones de semillas 2 pan d…" at bounding box center [554, 653] width 626 height 158
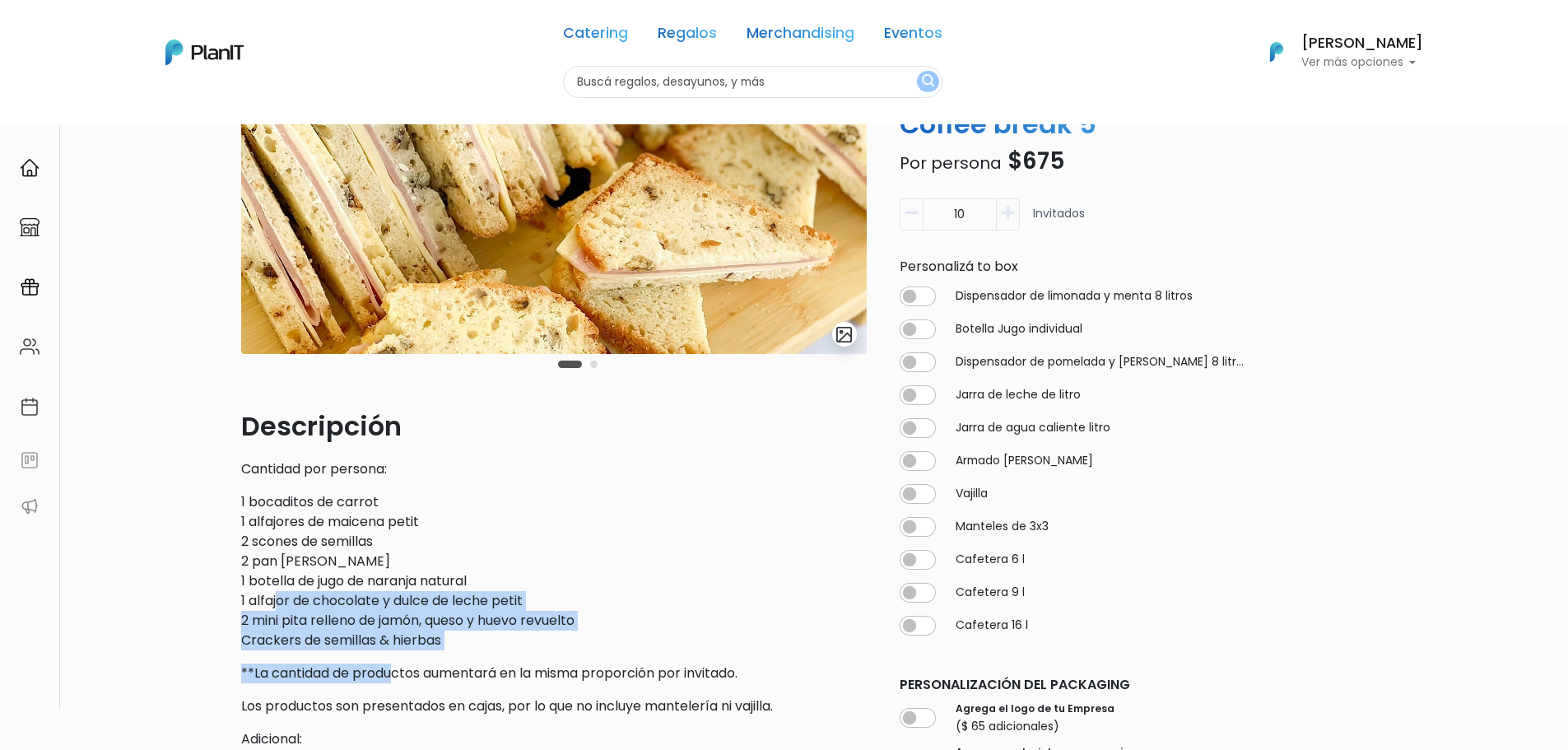
drag, startPoint x: 278, startPoint y: 610, endPoint x: 394, endPoint y: 668, distance: 129.7
click at [395, 668] on p "**La cantidad de productos aumentará en la misma proporción por invitado." at bounding box center [554, 673] width 626 height 20
drag, startPoint x: 420, startPoint y: 674, endPoint x: 339, endPoint y: 603, distance: 107.7
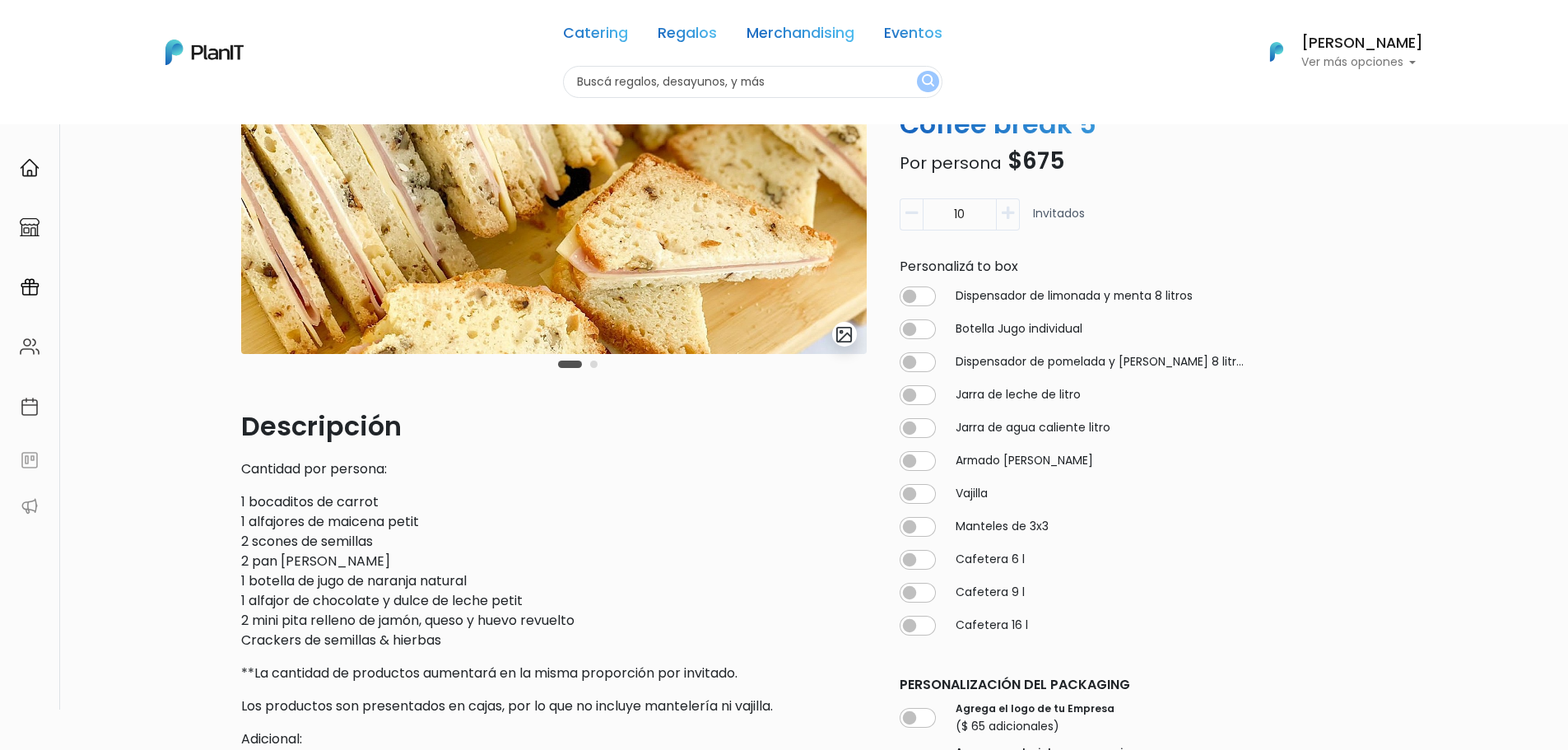
click at [322, 588] on p "1 bocaditos de carrot 1 alfajores de maicena petit 2 scones de semillas 2 pan d…" at bounding box center [554, 571] width 626 height 158
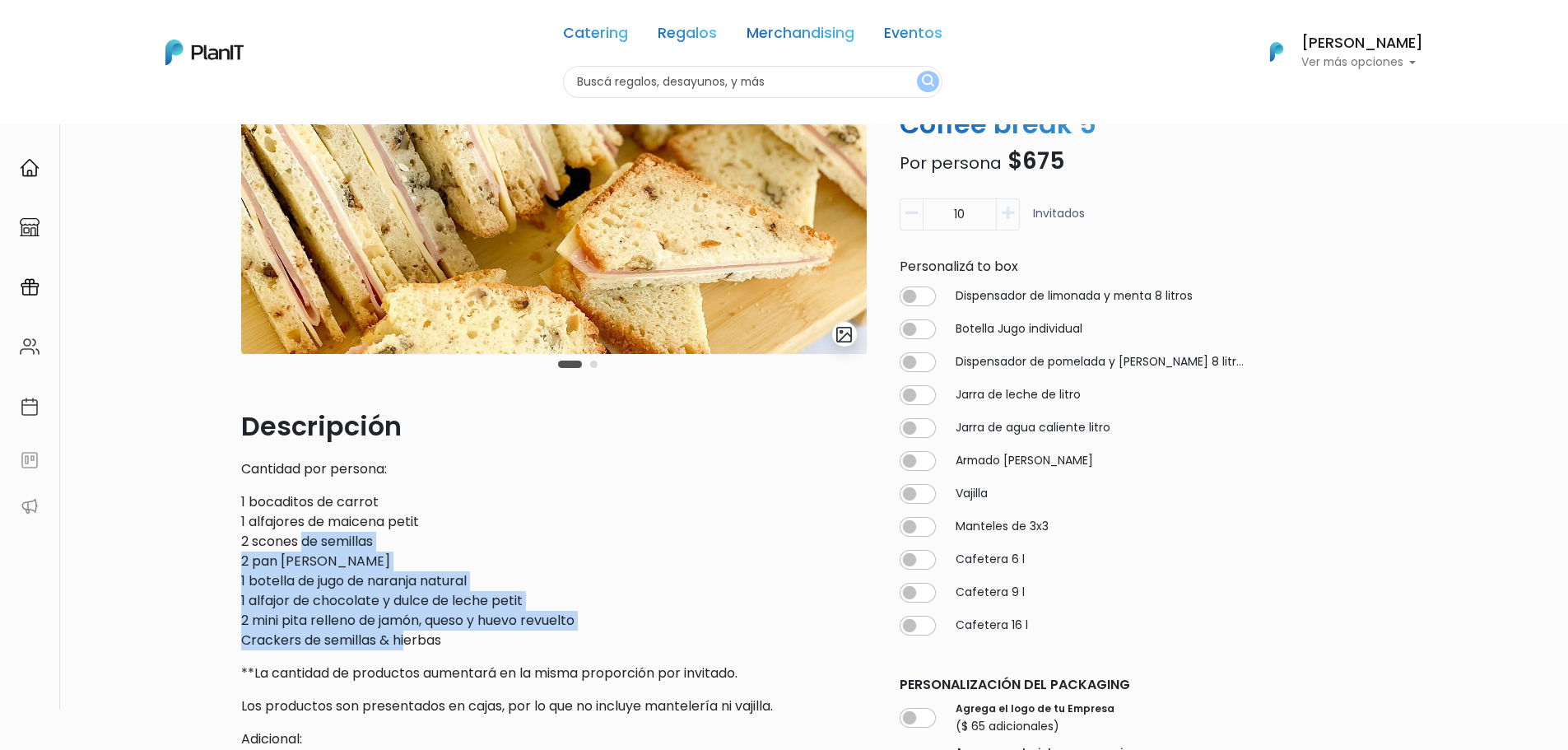
drag, startPoint x: 307, startPoint y: 538, endPoint x: 406, endPoint y: 636, distance: 139.3
click at [406, 636] on p "1 bocaditos de carrot 1 alfajores de maicena petit 2 scones de semillas 2 pan d…" at bounding box center [554, 571] width 626 height 158
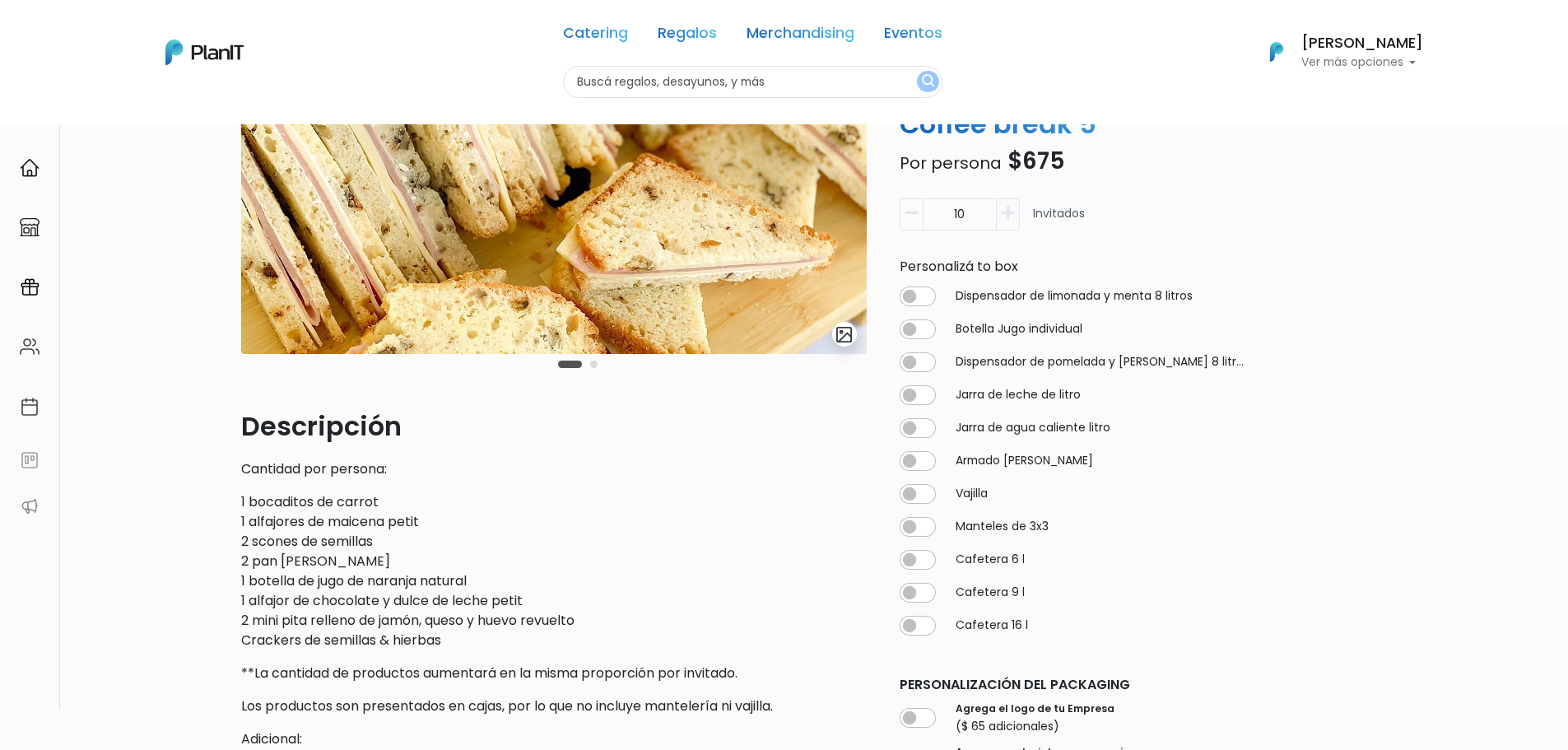
scroll to position [0, 0]
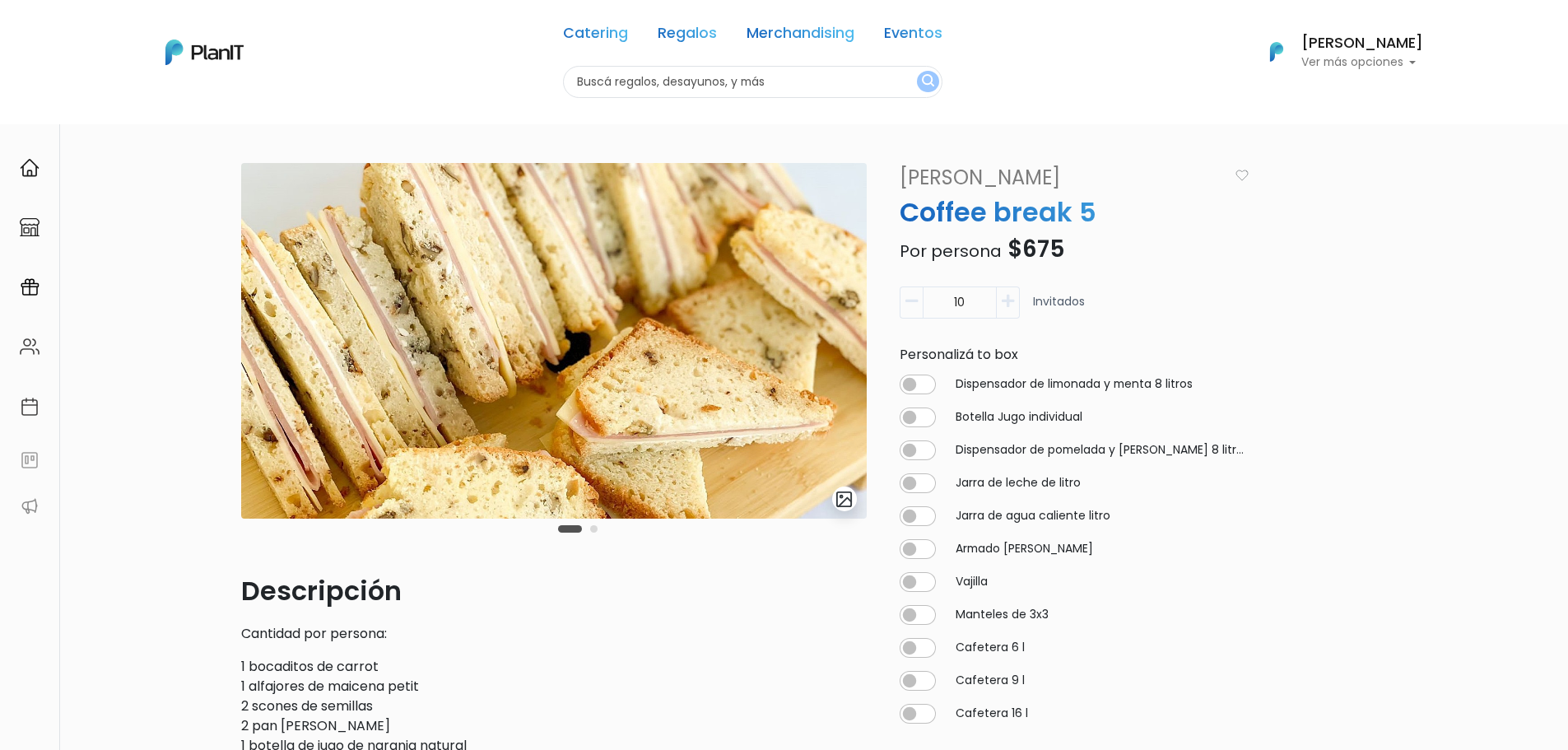
click at [594, 528] on button "Carousel Page 2" at bounding box center [594, 529] width 8 height 8
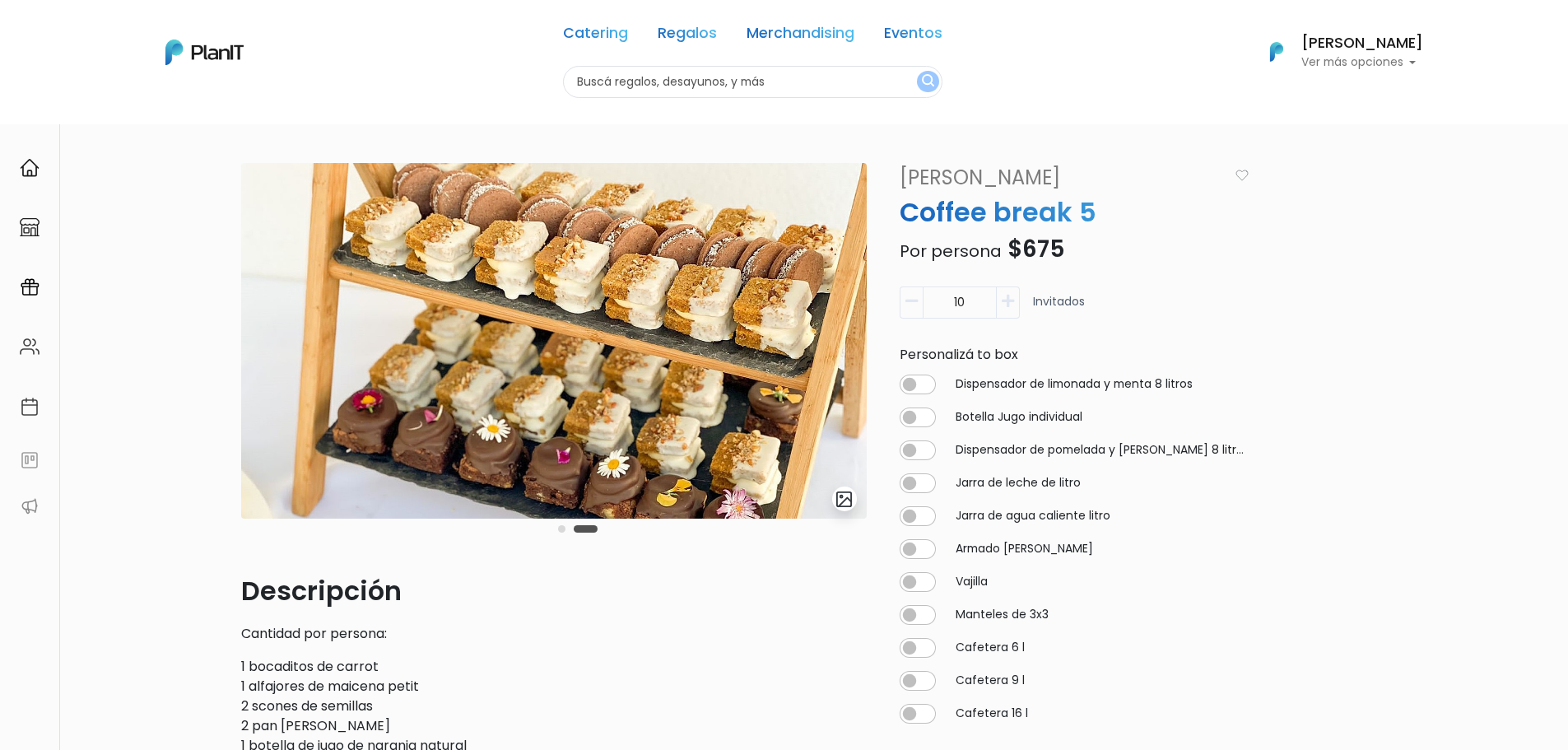
click at [327, 664] on p "1 bocaditos de carrot 1 alfajores de maicena petit 2 scones de semillas 2 pan d…" at bounding box center [554, 736] width 626 height 158
click at [367, 666] on p "1 bocaditos de carrot 1 alfajores de maicena petit 2 scones de semillas 2 pan d…" at bounding box center [554, 736] width 626 height 158
click at [363, 666] on p "1 bocaditos de carrot 1 alfajores de maicena petit 2 scones de semillas 2 pan d…" at bounding box center [554, 736] width 626 height 158
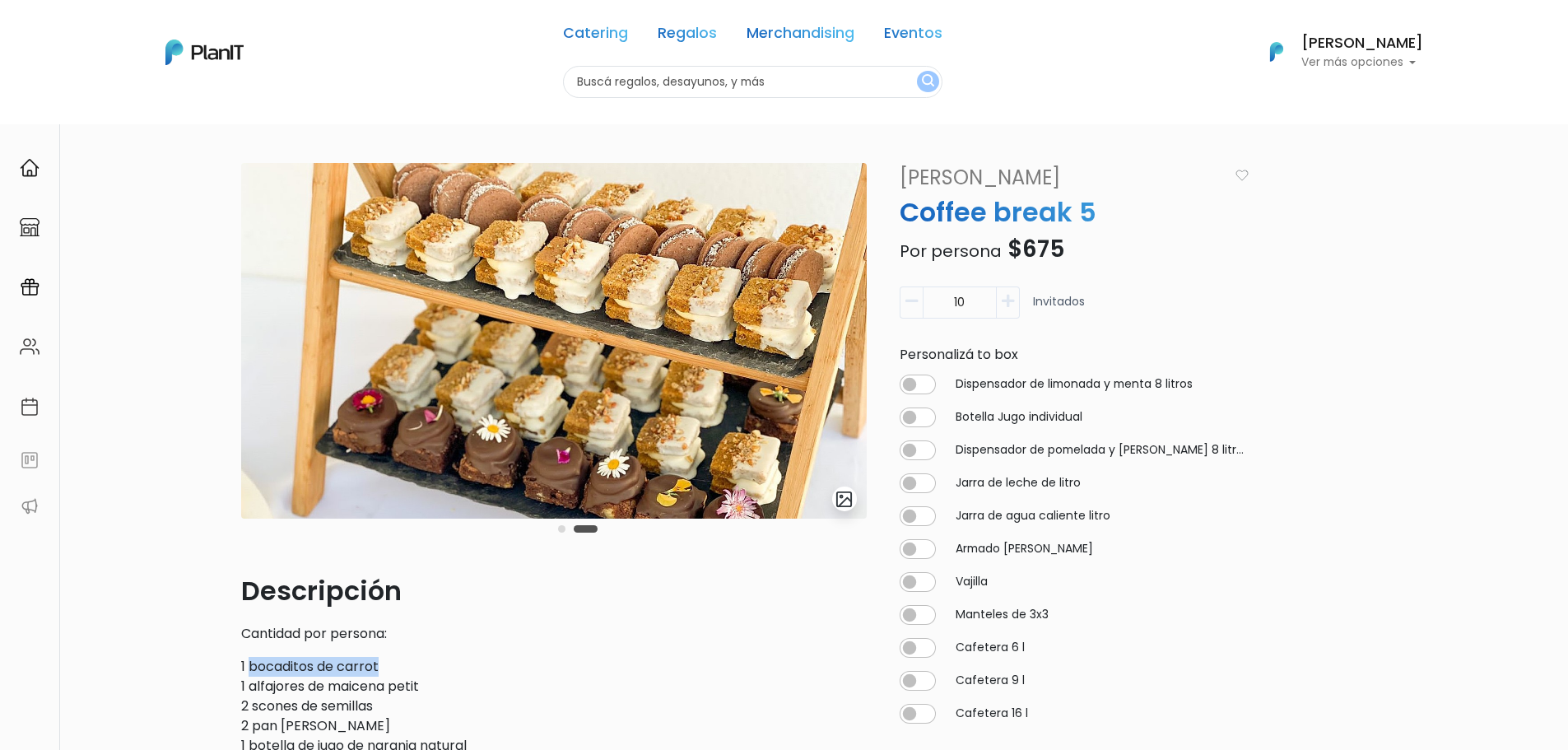
drag, startPoint x: 380, startPoint y: 666, endPoint x: 251, endPoint y: 665, distance: 129.0
click at [251, 665] on p "1 bocaditos de carrot 1 alfajores de maicena petit 2 scones de semillas 2 pan d…" at bounding box center [554, 736] width 626 height 158
copy p "bocaditos de carrot"
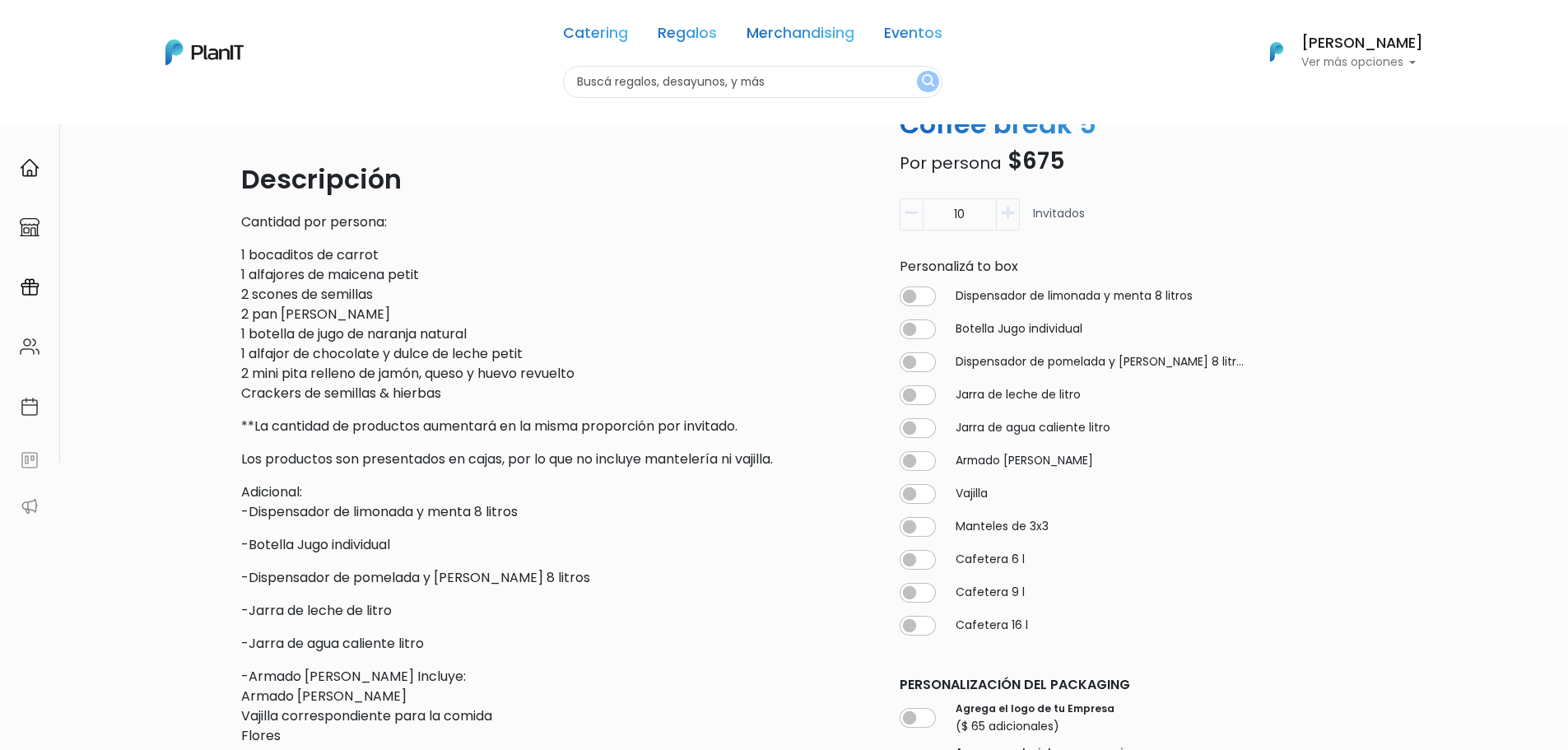
click at [357, 399] on p "1 bocaditos de carrot 1 alfajores de maicena petit 2 scones de semillas 2 pan d…" at bounding box center [554, 324] width 626 height 158
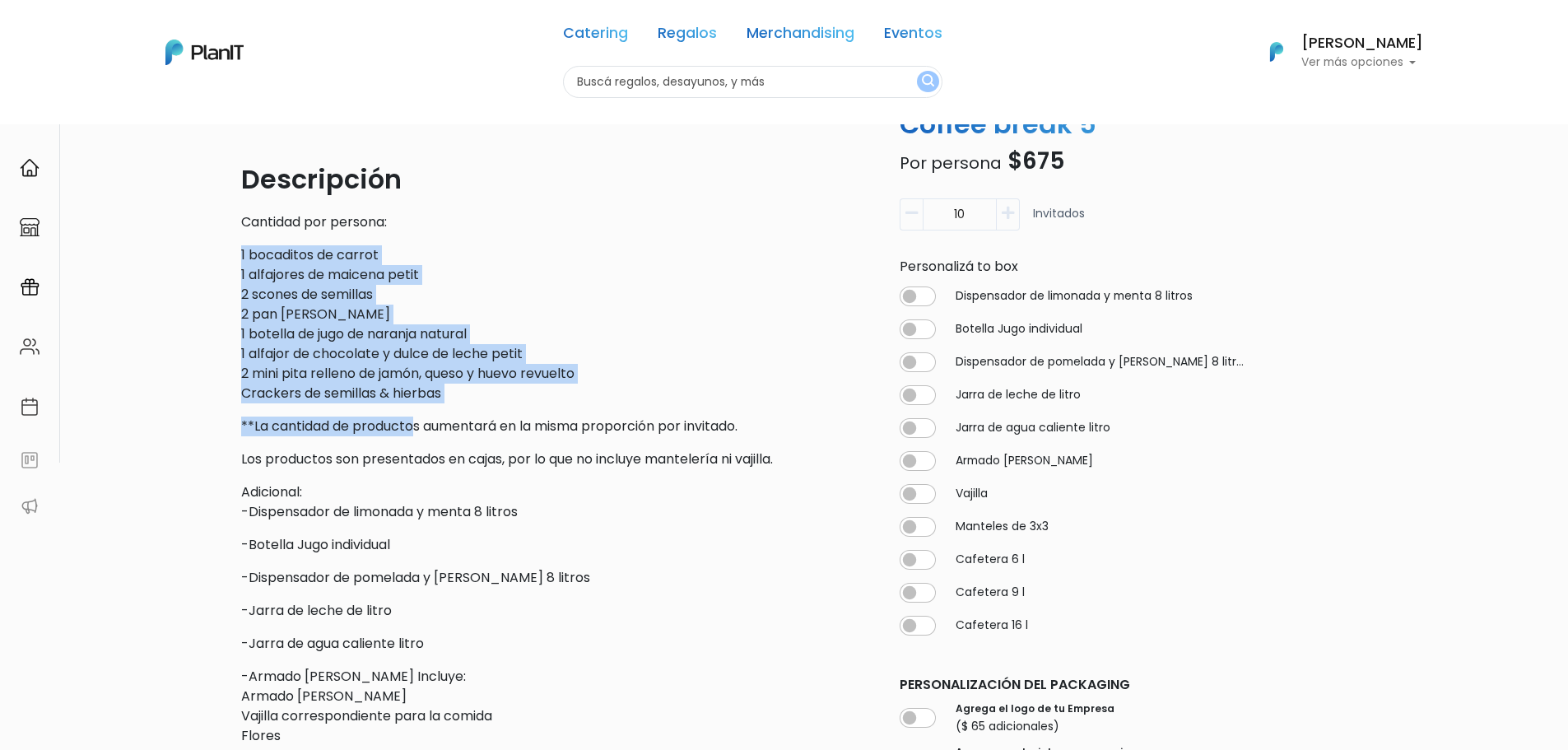
drag, startPoint x: 223, startPoint y: 256, endPoint x: 419, endPoint y: 424, distance: 258.1
click at [419, 424] on div "slide 4 of 2 Descripción Cantidad por persona: 1 bocaditos de carrot 1 alfajore…" at bounding box center [784, 503] width 1568 height 1581
click at [419, 424] on p "**La cantidad de productos aumentará en la misma proporción por invitado." at bounding box center [554, 427] width 626 height 20
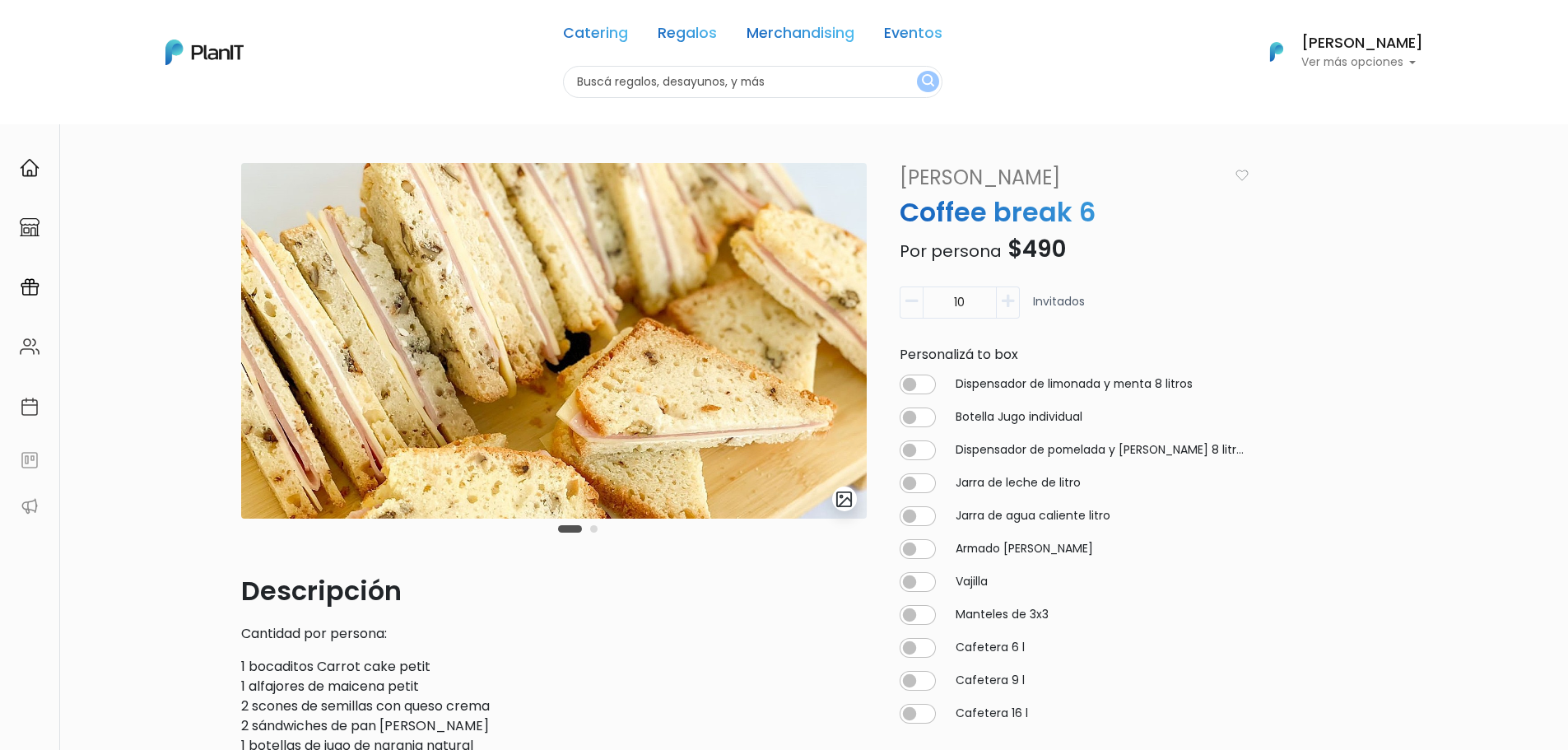
scroll to position [165, 0]
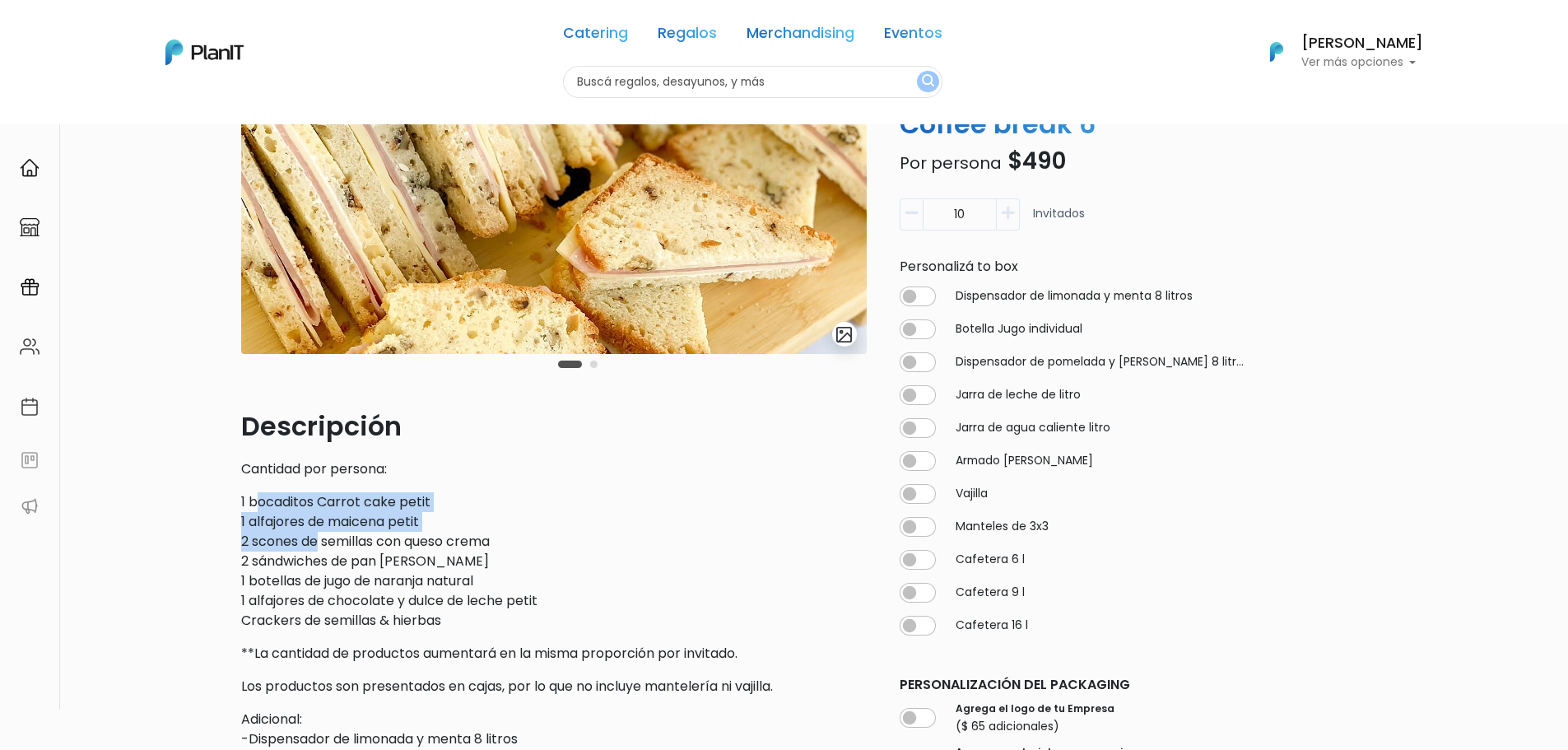
drag, startPoint x: 260, startPoint y: 492, endPoint x: 320, endPoint y: 547, distance: 81.4
click at [320, 547] on p "1 bocaditos Carrot cake petit 1 alfajores de maicena petit 2 scones de semillas…" at bounding box center [554, 561] width 626 height 138
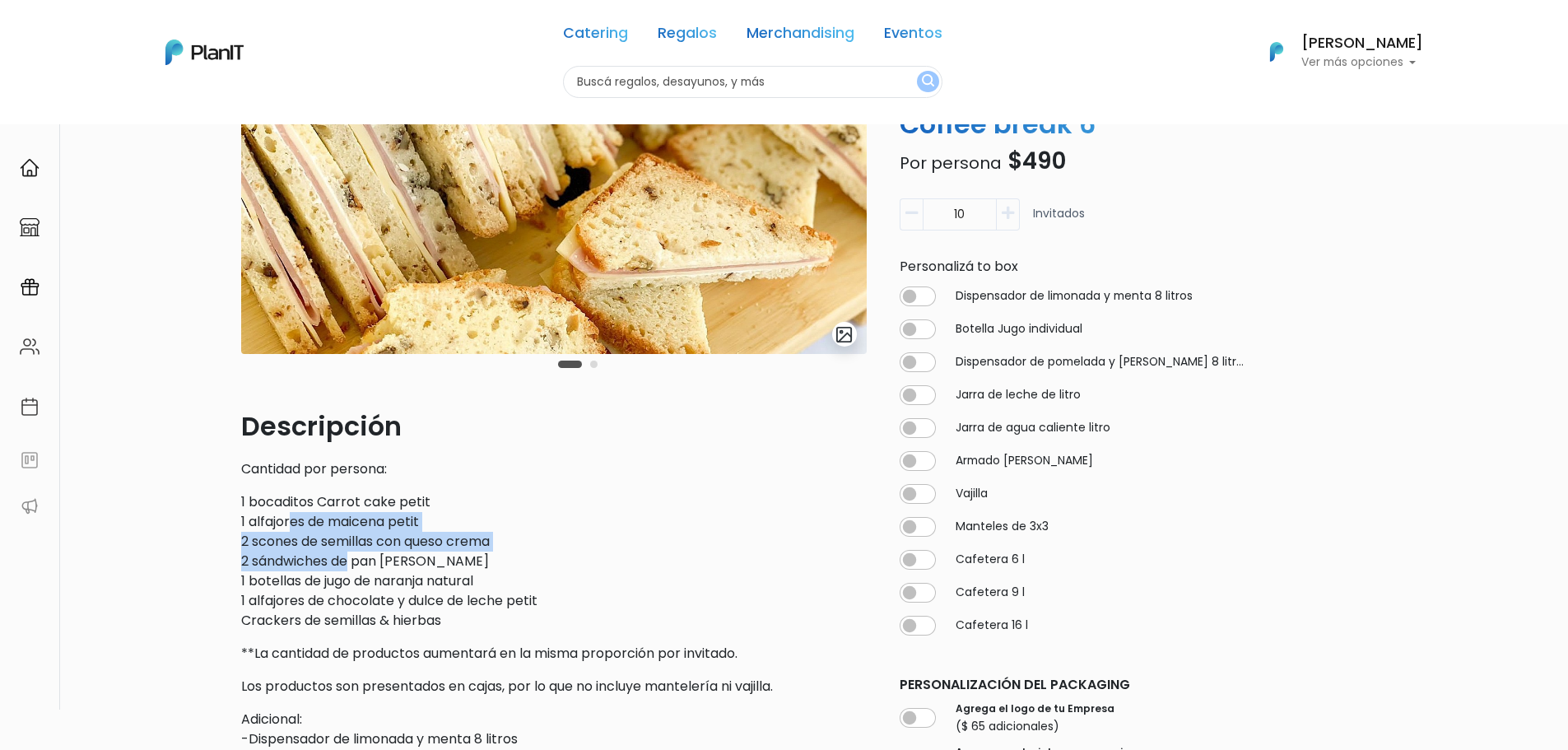
drag, startPoint x: 352, startPoint y: 567, endPoint x: 288, endPoint y: 512, distance: 84.4
click at [288, 512] on p "1 bocaditos Carrot cake petit 1 alfajores de maicena petit 2 scones de semillas…" at bounding box center [554, 561] width 626 height 138
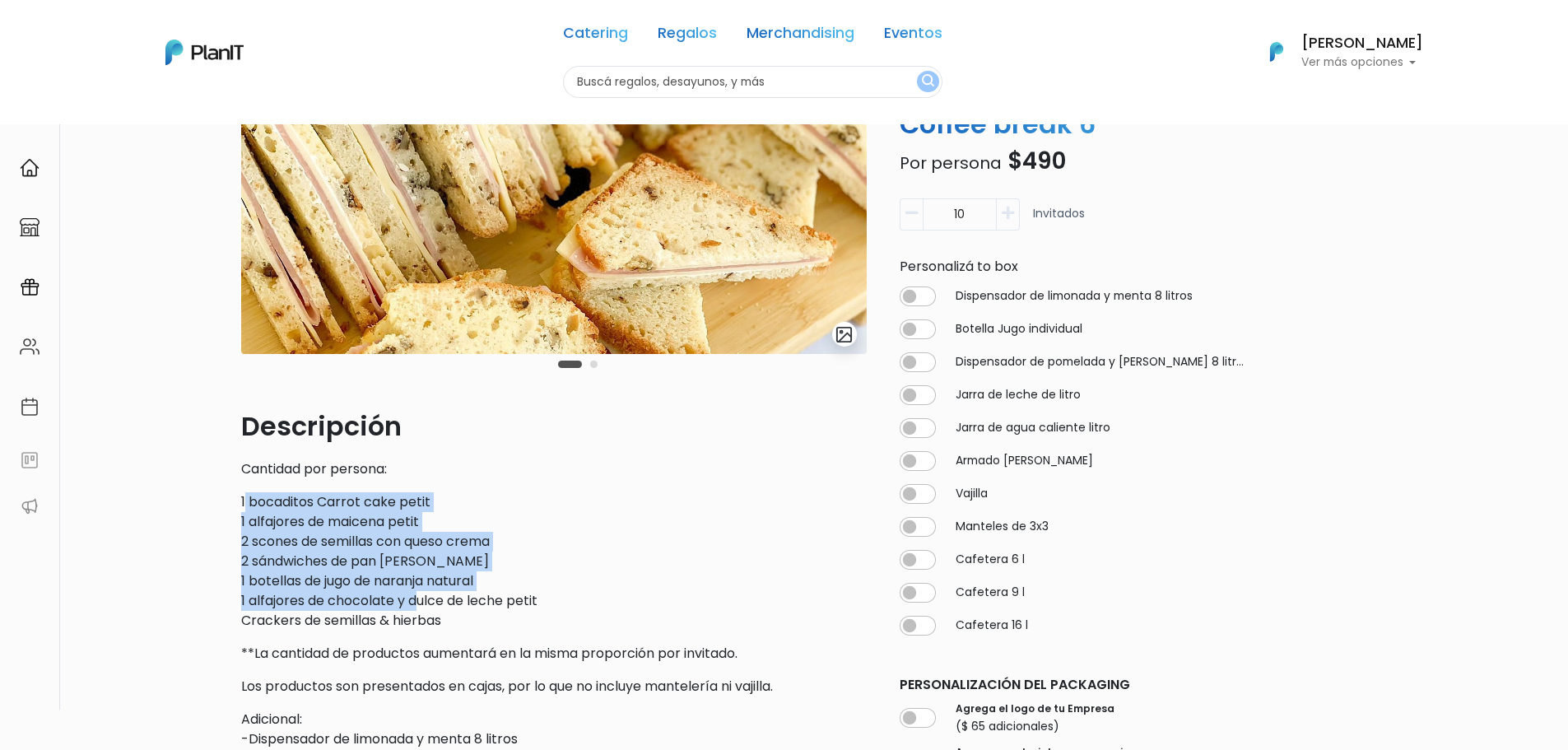
drag, startPoint x: 244, startPoint y: 492, endPoint x: 423, endPoint y: 605, distance: 211.7
click at [423, 605] on p "1 bocaditos Carrot cake petit 1 alfajores de maicena petit 2 scones de semillas…" at bounding box center [554, 561] width 626 height 138
drag, startPoint x: 494, startPoint y: 626, endPoint x: 199, endPoint y: 508, distance: 317.7
click at [199, 508] on div "slide 3 of 2 Descripción Cantidad por persona: 1 bocaditos Carrot cake petit 1 …" at bounding box center [784, 739] width 1568 height 1561
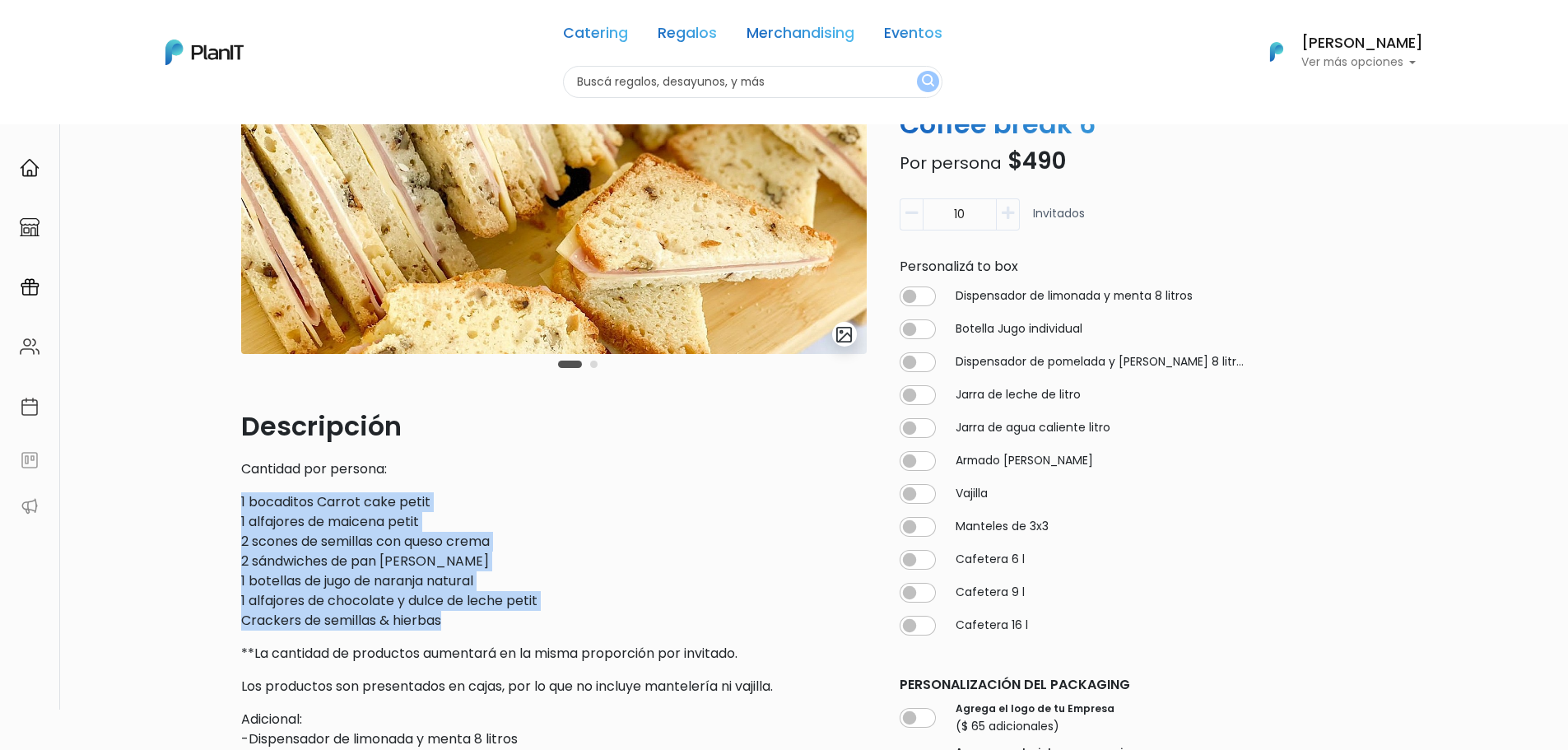
click at [199, 508] on div "slide 3 of 2 Descripción Cantidad por persona: 1 bocaditos Carrot cake petit 1 …" at bounding box center [784, 739] width 1568 height 1561
drag, startPoint x: 202, startPoint y: 493, endPoint x: 480, endPoint y: 641, distance: 314.9
click at [480, 641] on div "slide 3 of 2 Descripción Cantidad por persona: 1 bocaditos Carrot cake petit 1 …" at bounding box center [784, 739] width 1568 height 1561
drag, startPoint x: 477, startPoint y: 619, endPoint x: 180, endPoint y: 504, distance: 318.5
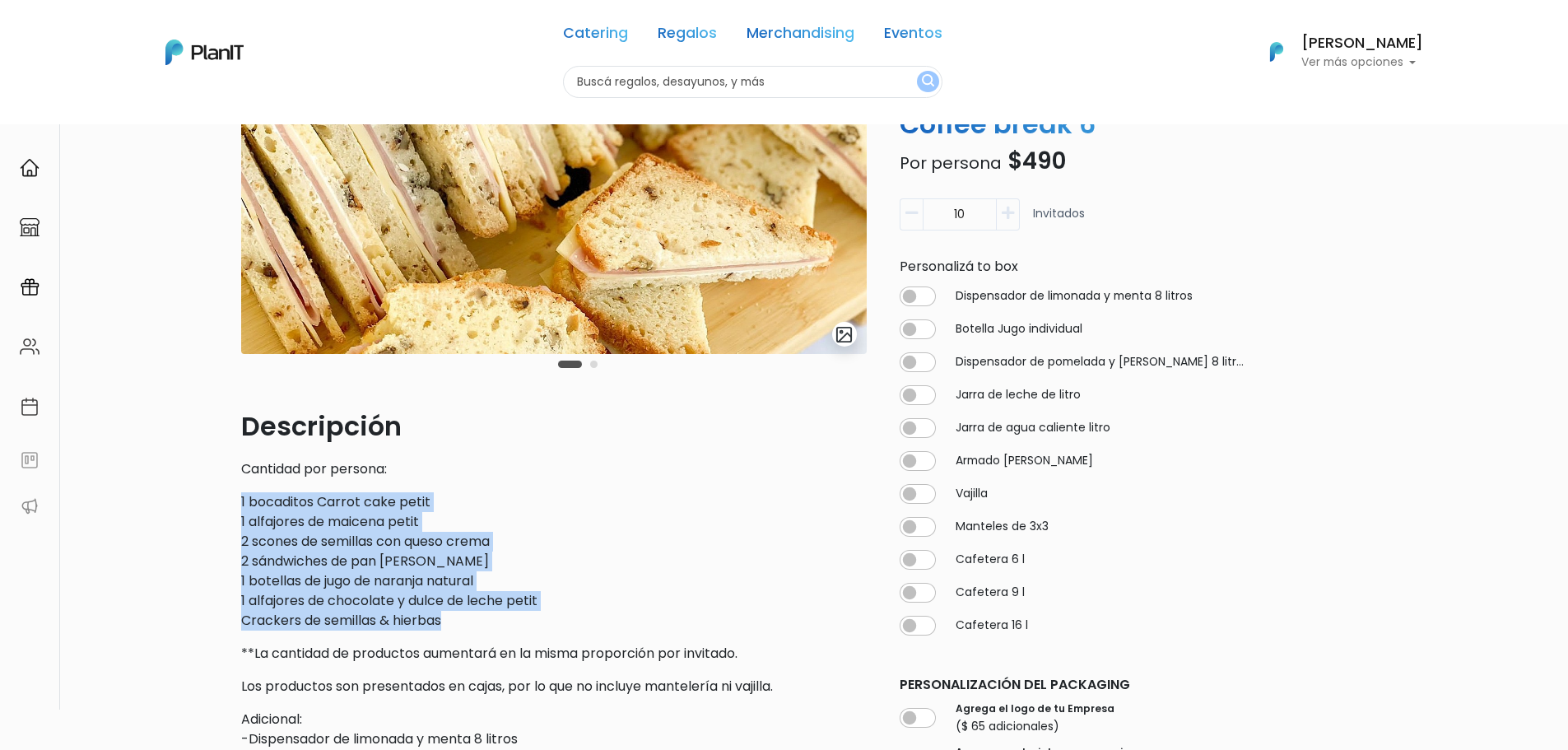
click at [180, 504] on div "slide 3 of 2 Descripción Cantidad por persona: 1 bocaditos Carrot cake petit 1 …" at bounding box center [784, 739] width 1568 height 1561
click at [262, 512] on p "1 bocaditos Carrot cake petit 1 alfajores de maicena petit 2 scones de semillas…" at bounding box center [554, 561] width 626 height 138
drag, startPoint x: 223, startPoint y: 485, endPoint x: 457, endPoint y: 632, distance: 276.3
click at [457, 633] on div "slide 3 of 2 Descripción Cantidad por persona: 1 bocaditos Carrot cake petit 1 …" at bounding box center [784, 739] width 1568 height 1561
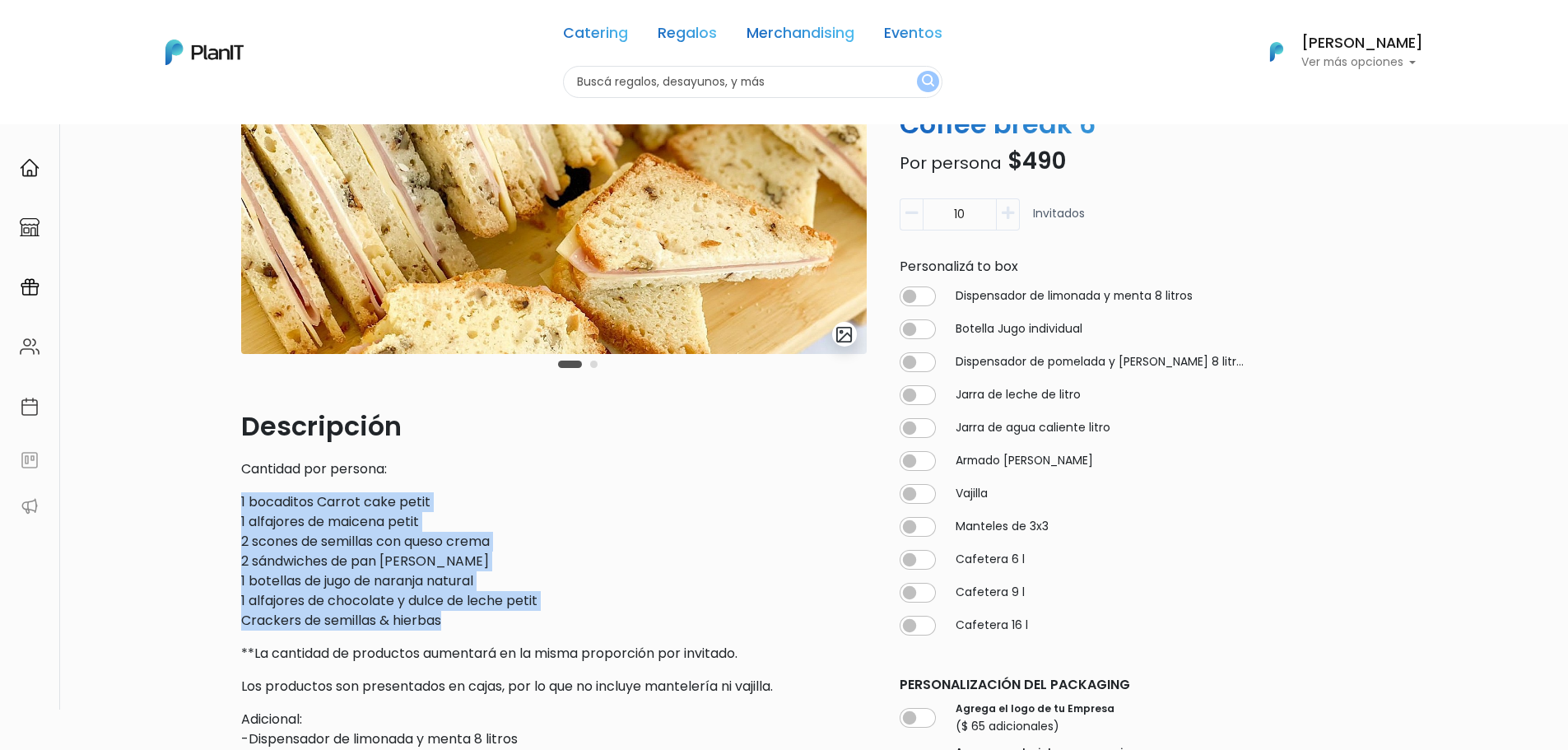
drag, startPoint x: 467, startPoint y: 618, endPoint x: 207, endPoint y: 506, distance: 283.1
click at [207, 506] on div "slide 3 of 2 Descripción Cantidad por persona: 1 bocaditos Carrot cake petit 1 …" at bounding box center [784, 739] width 1568 height 1561
copy p "1 bocaditos Carrot cake petit 1 alfajores de maicena petit 2 scones de semillas…"
click at [488, 495] on p "1 bocaditos Carrot cake petit 1 alfajores de maicena petit 2 scones de semillas…" at bounding box center [554, 561] width 626 height 138
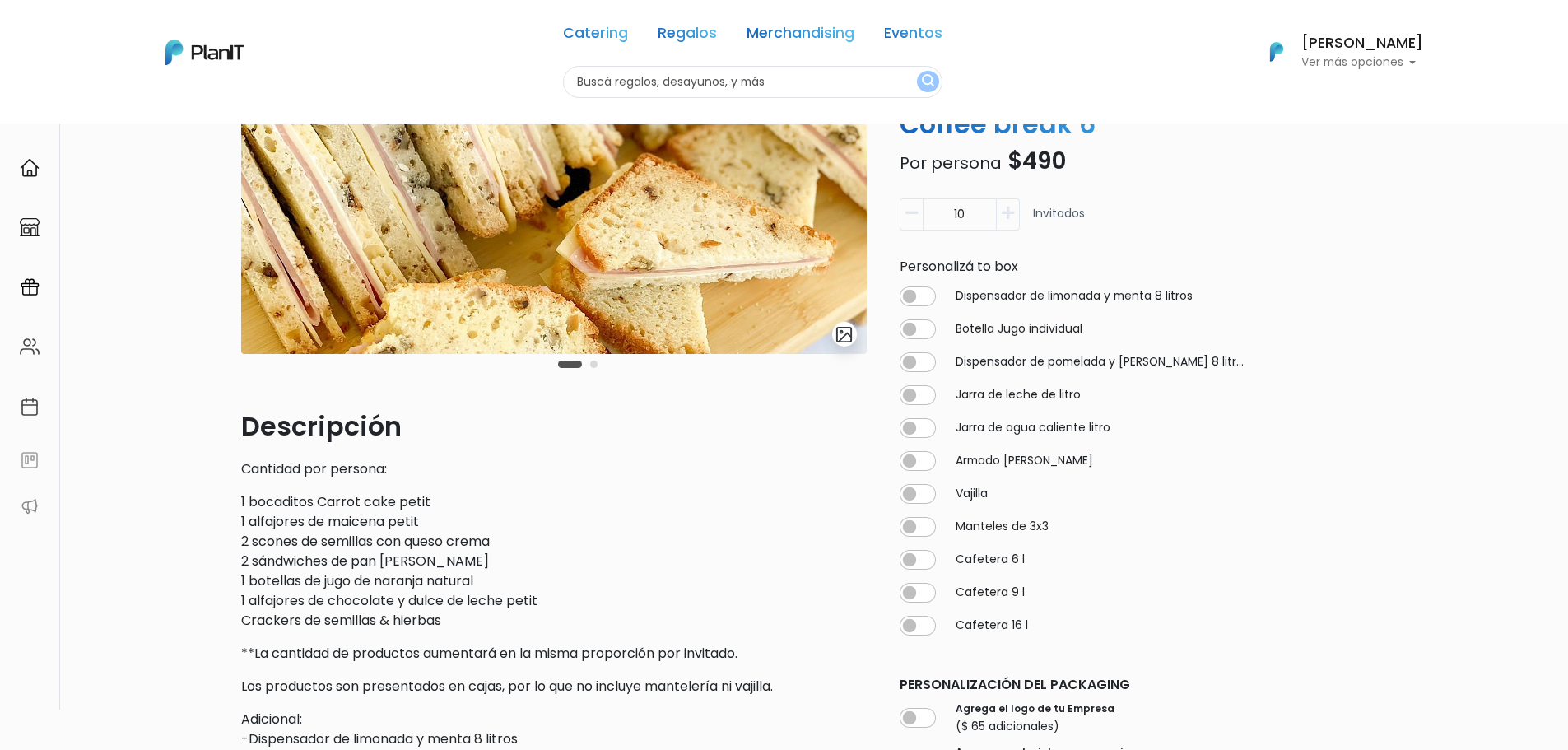
click at [452, 546] on p "1 bocaditos Carrot cake petit 1 alfajores de maicena petit 2 scones de semillas…" at bounding box center [554, 561] width 626 height 138
click at [385, 543] on p "1 bocaditos Carrot cake petit 1 alfajores de maicena petit 2 scones de semillas…" at bounding box center [554, 561] width 626 height 138
drag, startPoint x: 293, startPoint y: 526, endPoint x: 392, endPoint y: 530, distance: 99.1
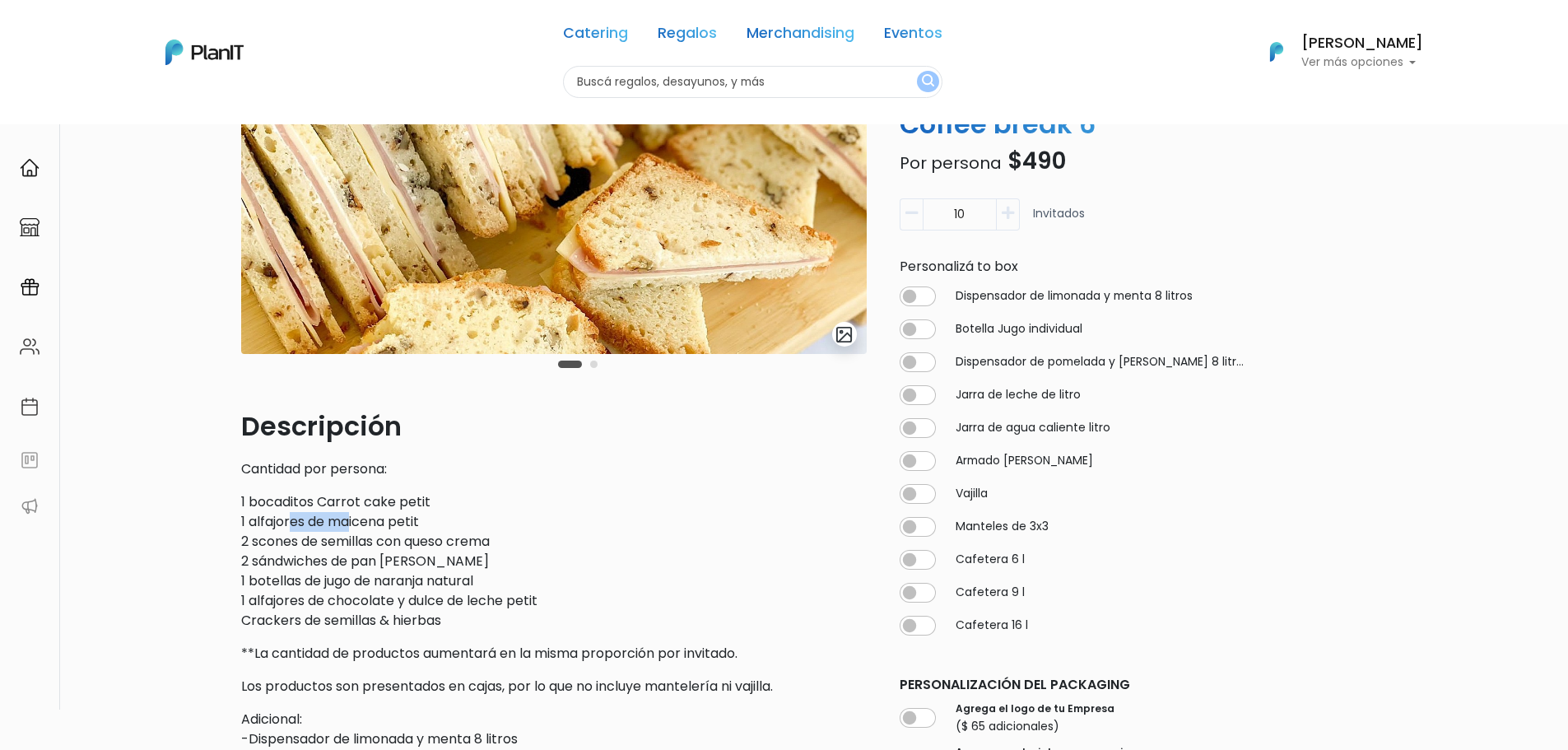
click at [392, 530] on p "1 bocaditos Carrot cake petit 1 alfajores de maicena petit 2 scones de semillas…" at bounding box center [554, 561] width 626 height 138
click at [421, 581] on p "1 bocaditos Carrot cake petit 1 alfajores de maicena petit 2 scones de semillas…" at bounding box center [554, 561] width 626 height 138
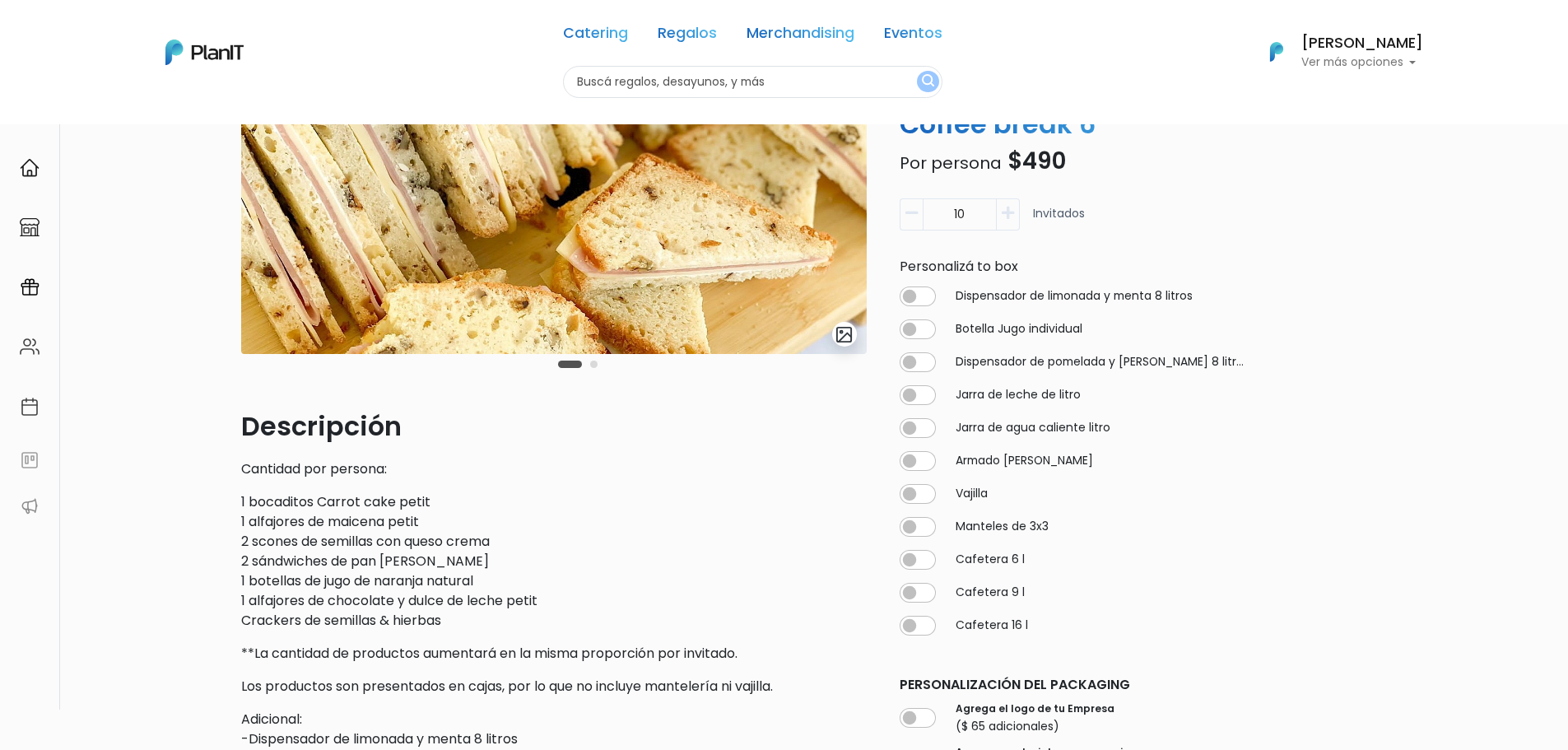
click at [417, 609] on p "1 bocaditos Carrot cake petit 1 alfajores de maicena petit 2 scones de semillas…" at bounding box center [554, 561] width 626 height 138
copy p "1 alfajores de chocolate y dulce de leche petit"
click at [282, 508] on p "1 bocaditos Carrot cake petit 1 alfajores de maicena petit 2 scones de semillas…" at bounding box center [554, 561] width 626 height 138
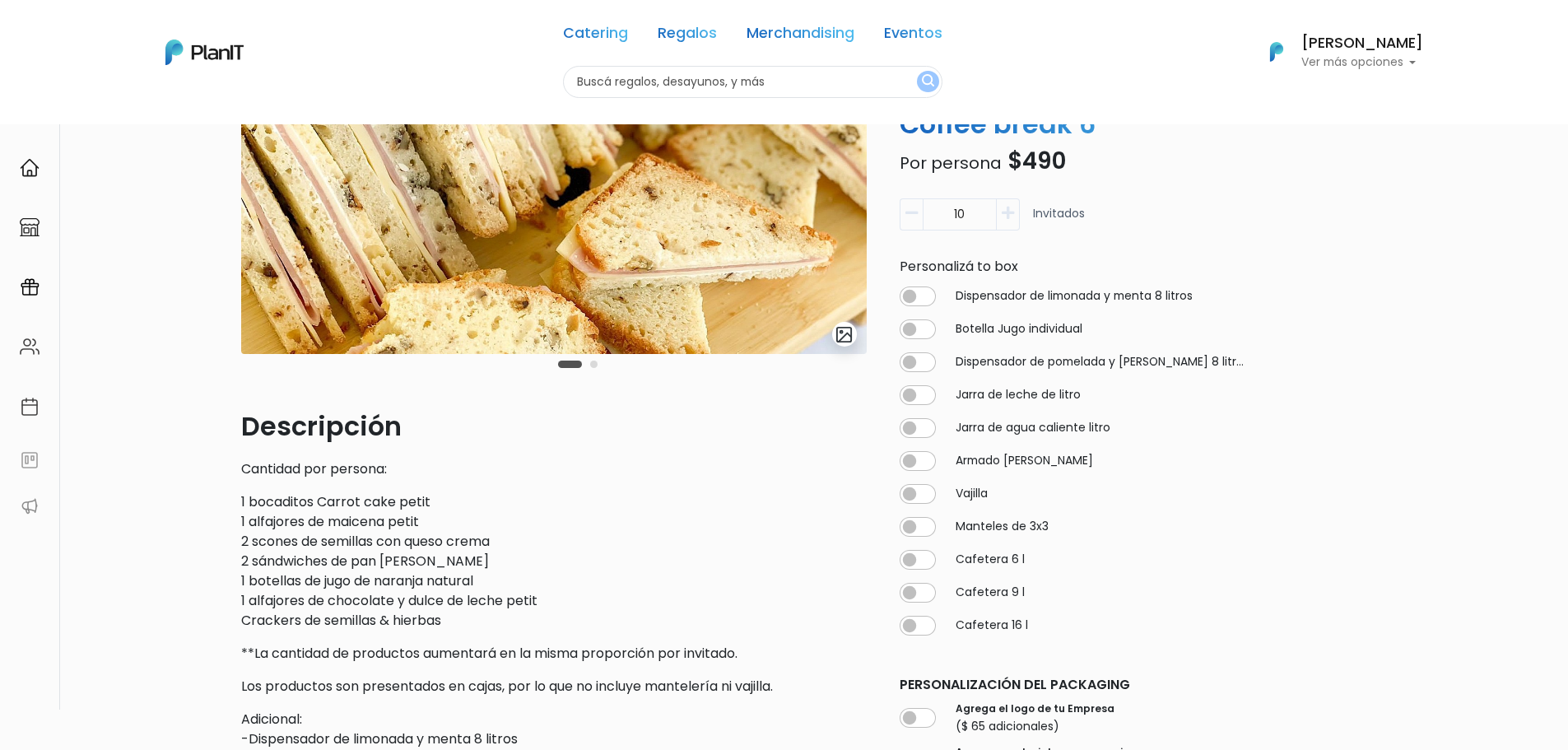
click at [247, 512] on p "1 bocaditos Carrot cake petit 1 alfajores de maicena petit 2 scones de semillas…" at bounding box center [554, 561] width 626 height 138
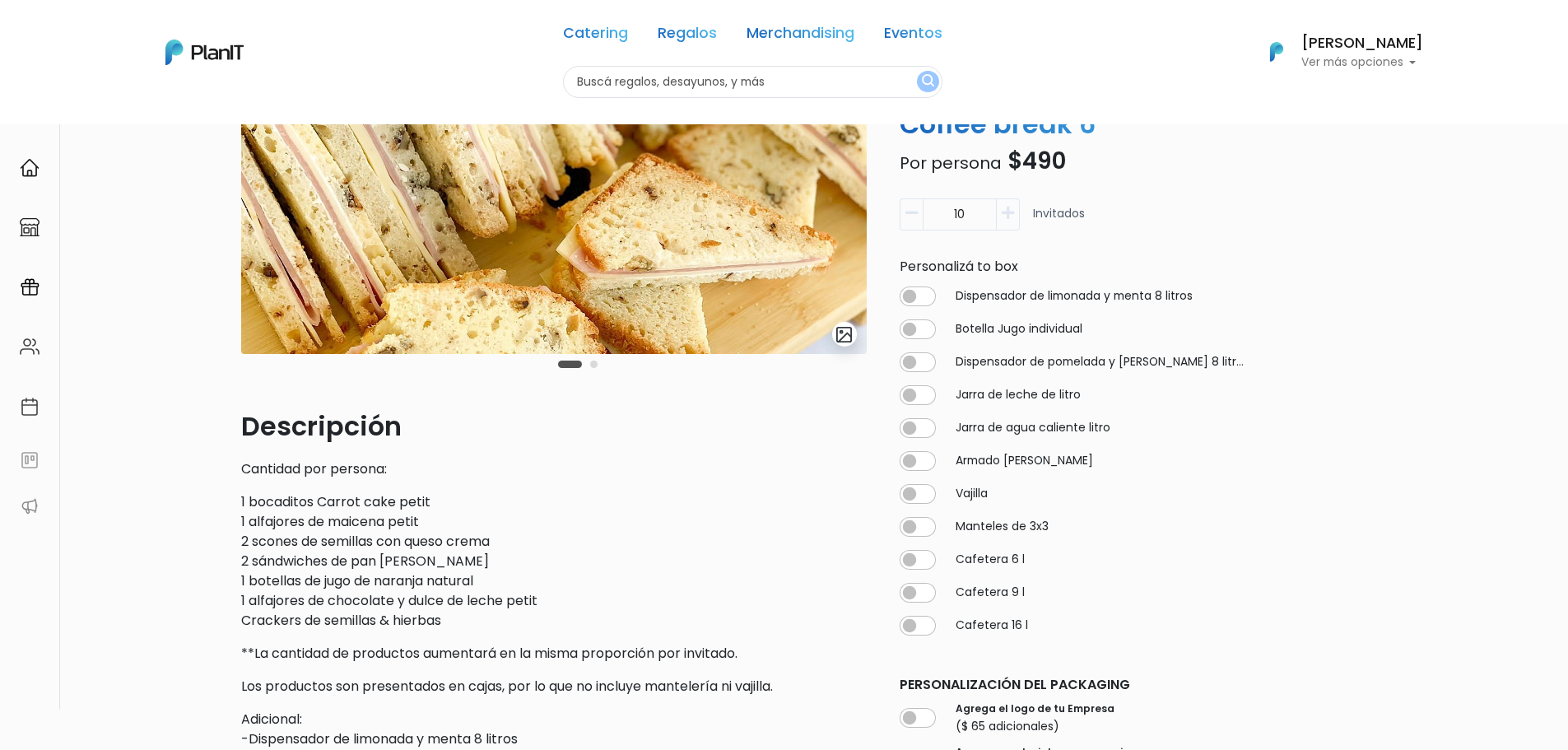
click at [262, 538] on p "1 bocaditos Carrot cake petit 1 alfajores de maicena petit 2 scones de semillas…" at bounding box center [554, 561] width 626 height 138
click at [260, 542] on p "1 bocaditos Carrot cake petit 1 alfajores de maicena petit 2 scones de semillas…" at bounding box center [554, 561] width 626 height 138
click at [303, 544] on p "1 bocaditos Carrot cake petit 1 alfajores de maicena petit 2 scones de semillas…" at bounding box center [554, 561] width 626 height 138
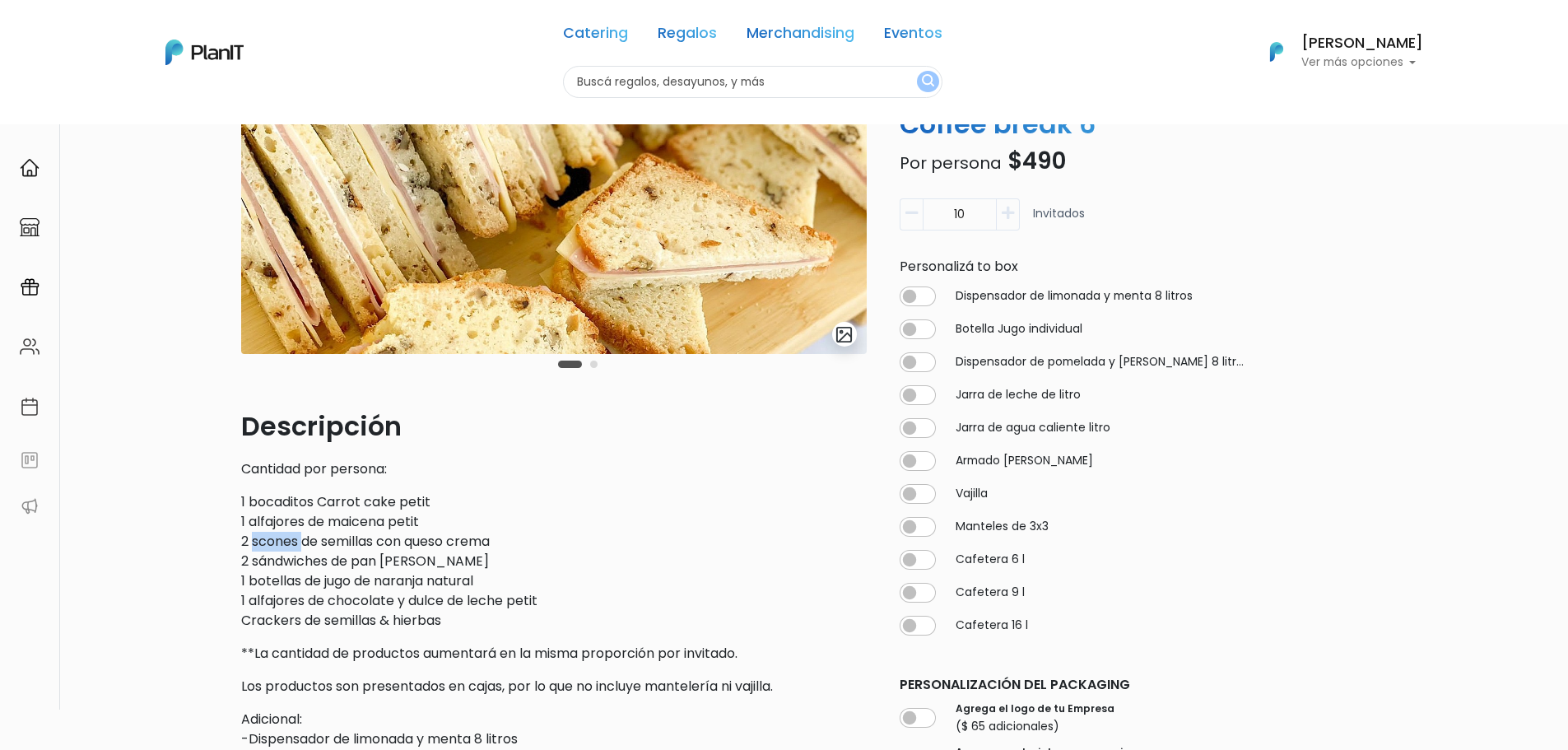
drag, startPoint x: 303, startPoint y: 544, endPoint x: 252, endPoint y: 542, distance: 51.0
click at [252, 542] on p "1 bocaditos Carrot cake petit 1 alfajores de maicena petit 2 scones de semillas…" at bounding box center [554, 561] width 626 height 138
copy p "scones"
click at [355, 602] on p "1 bocaditos Carrot cake petit 1 alfajores de maicena petit 2 scones de semillas…" at bounding box center [554, 561] width 626 height 138
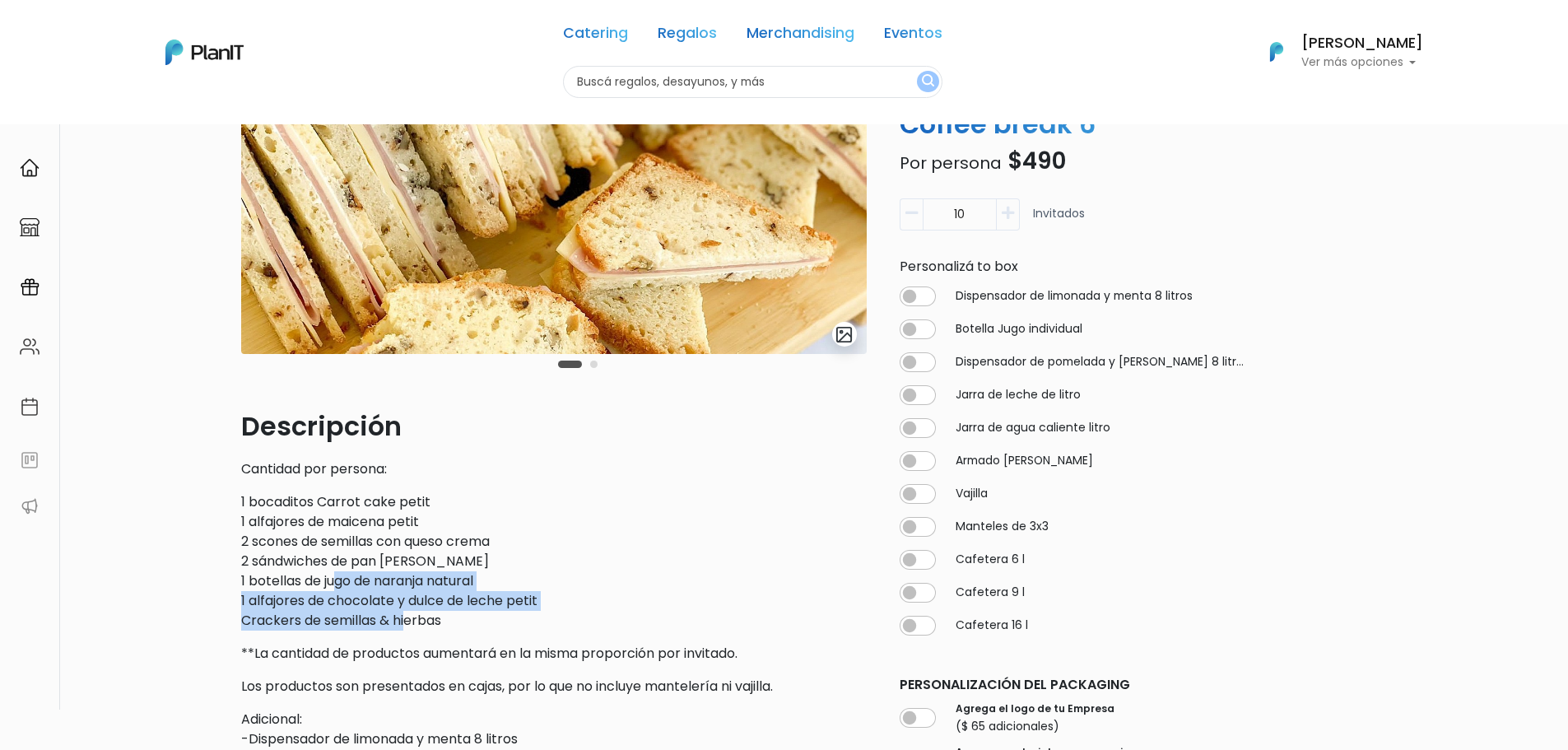
drag, startPoint x: 352, startPoint y: 596, endPoint x: 413, endPoint y: 631, distance: 70.3
drag, startPoint x: 402, startPoint y: 599, endPoint x: 368, endPoint y: 547, distance: 62.1
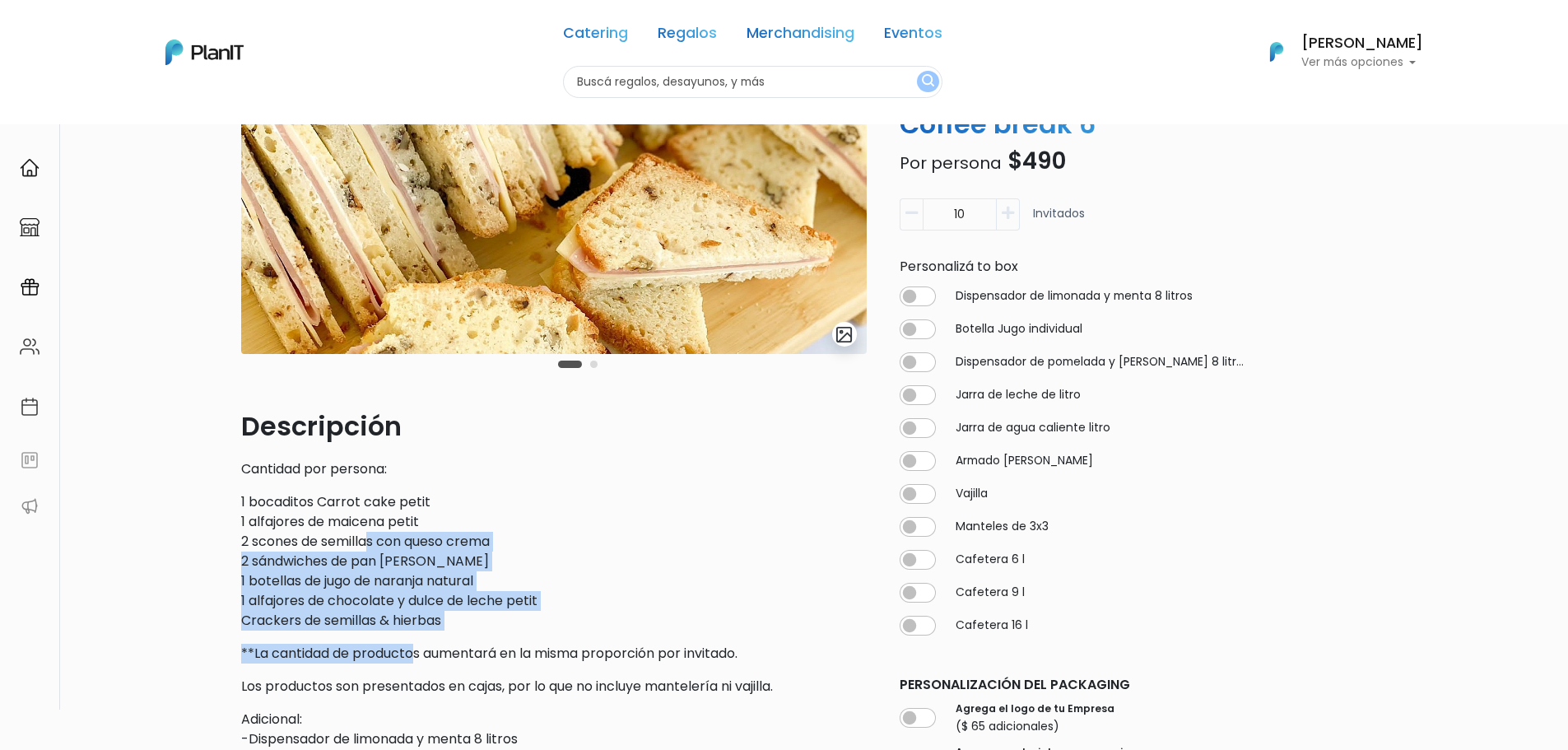
click at [368, 546] on p "1 bocaditos Carrot cake petit 1 alfajores de maicena petit 2 scones de semillas…" at bounding box center [554, 561] width 626 height 138
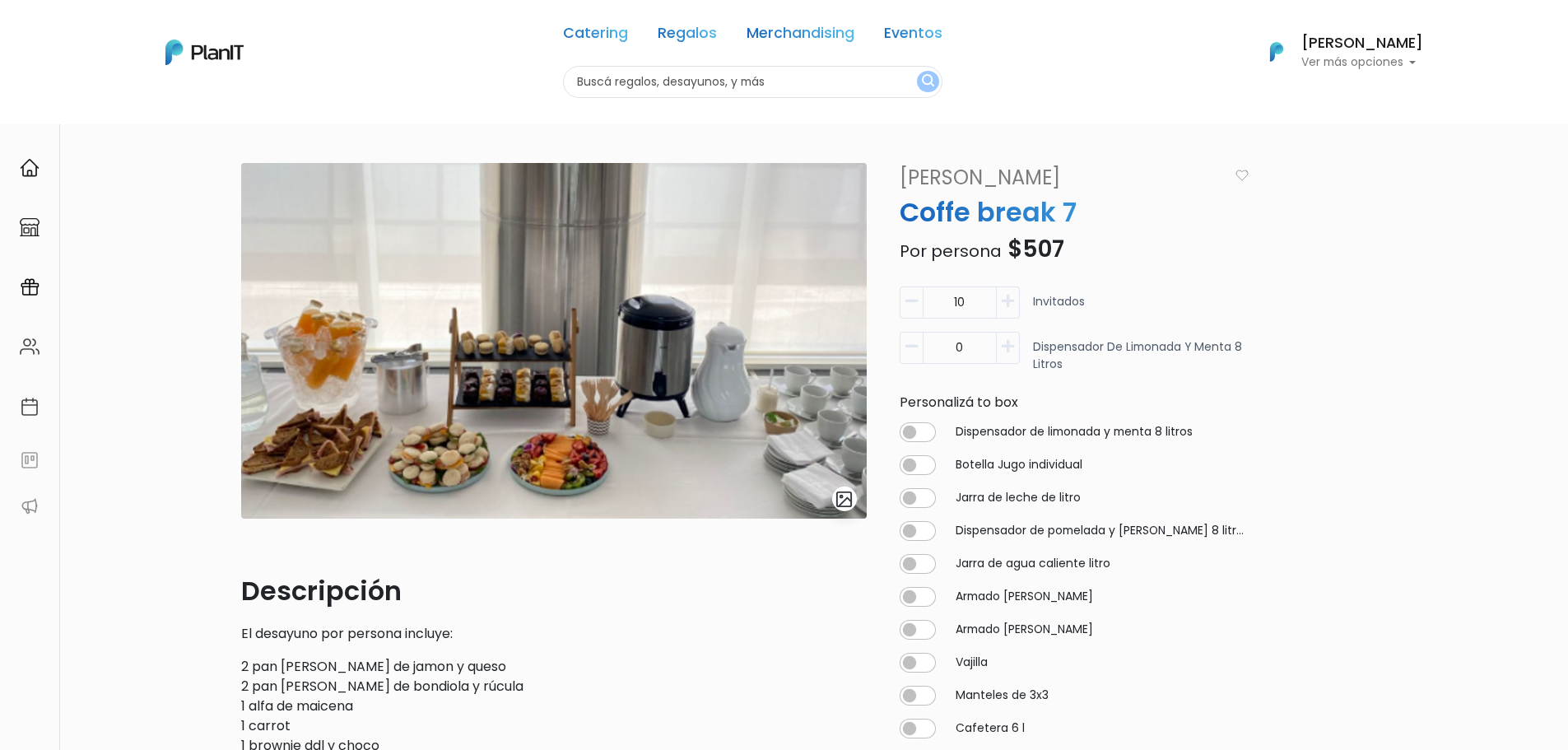
scroll to position [165, 0]
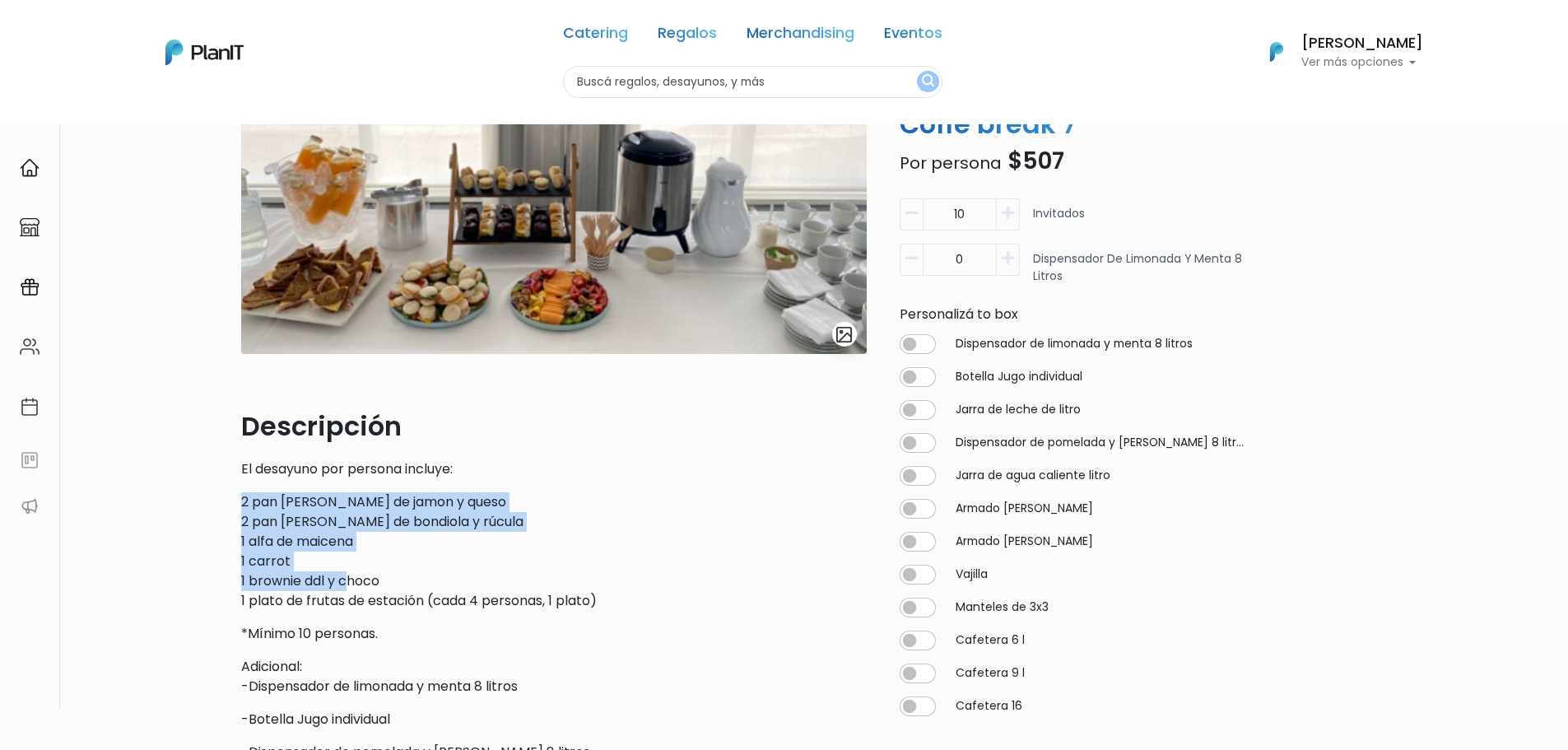
drag, startPoint x: 314, startPoint y: 542, endPoint x: 346, endPoint y: 587, distance: 55.2
click at [346, 586] on div "slide 1 of 1 Descripción El desayuno por persona incluye: 2 pan [PERSON_NAME] d…" at bounding box center [784, 703] width 1568 height 1488
click at [346, 588] on p "2 pan [PERSON_NAME] de jamon y queso 2 pan [PERSON_NAME] de bondiola y rúcula 1…" at bounding box center [554, 551] width 626 height 118
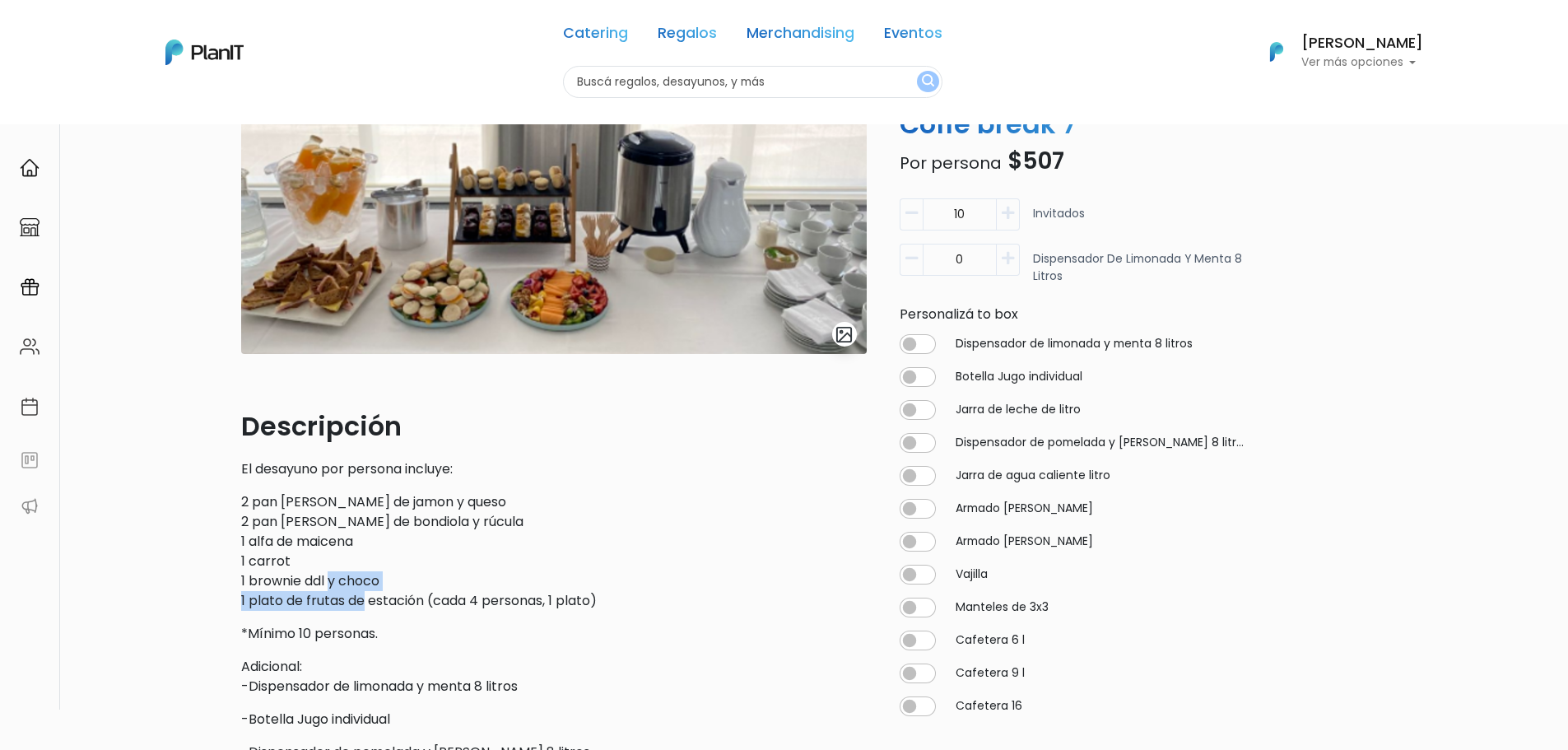
drag, startPoint x: 363, startPoint y: 606, endPoint x: 307, endPoint y: 511, distance: 110.3
click at [307, 520] on p "2 pan [PERSON_NAME] de jamon y queso 2 pan [PERSON_NAME] de bondiola y rúcula 1…" at bounding box center [554, 551] width 626 height 118
click at [307, 511] on p "2 pan de nuez de jamon y queso 2 pan de pitta de bondiola y rúcula 1 alfa de ma…" at bounding box center [554, 551] width 626 height 118
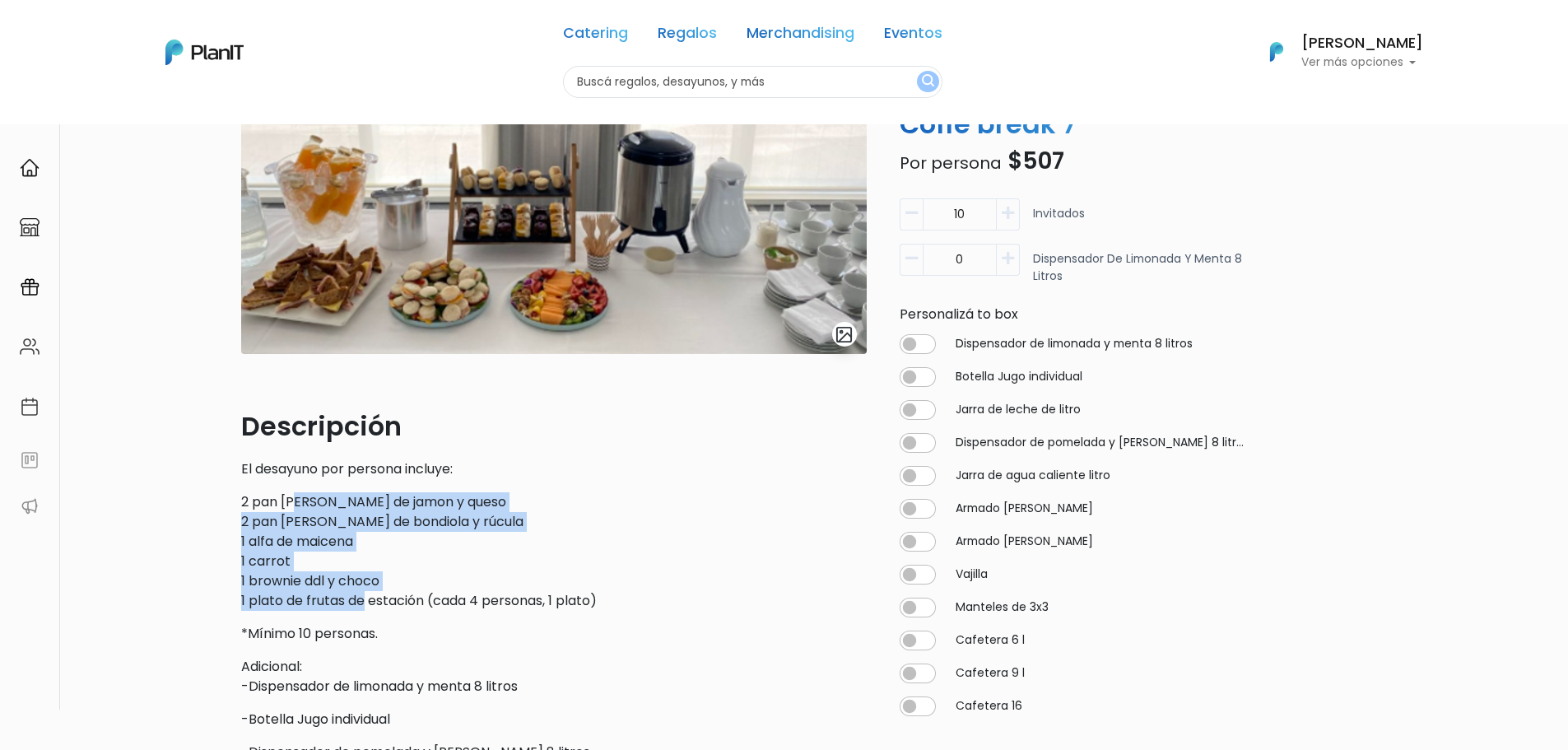
drag, startPoint x: 300, startPoint y: 498, endPoint x: 364, endPoint y: 602, distance: 122.1
click at [364, 602] on p "2 pan de nuez de jamon y queso 2 pan de pitta de bondiola y rúcula 1 alfa de ma…" at bounding box center [554, 551] width 626 height 118
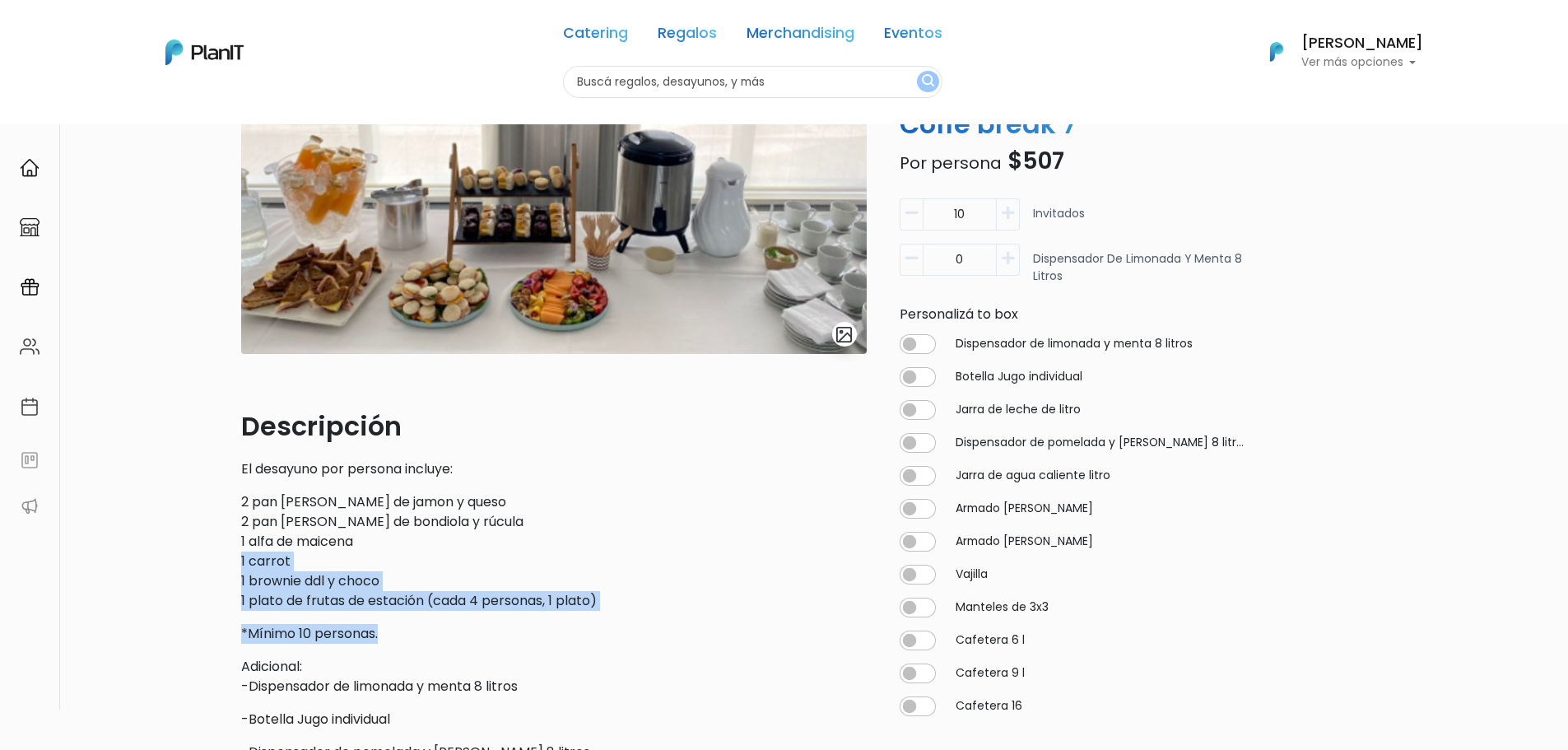
drag, startPoint x: 433, startPoint y: 616, endPoint x: 353, endPoint y: 514, distance: 129.6
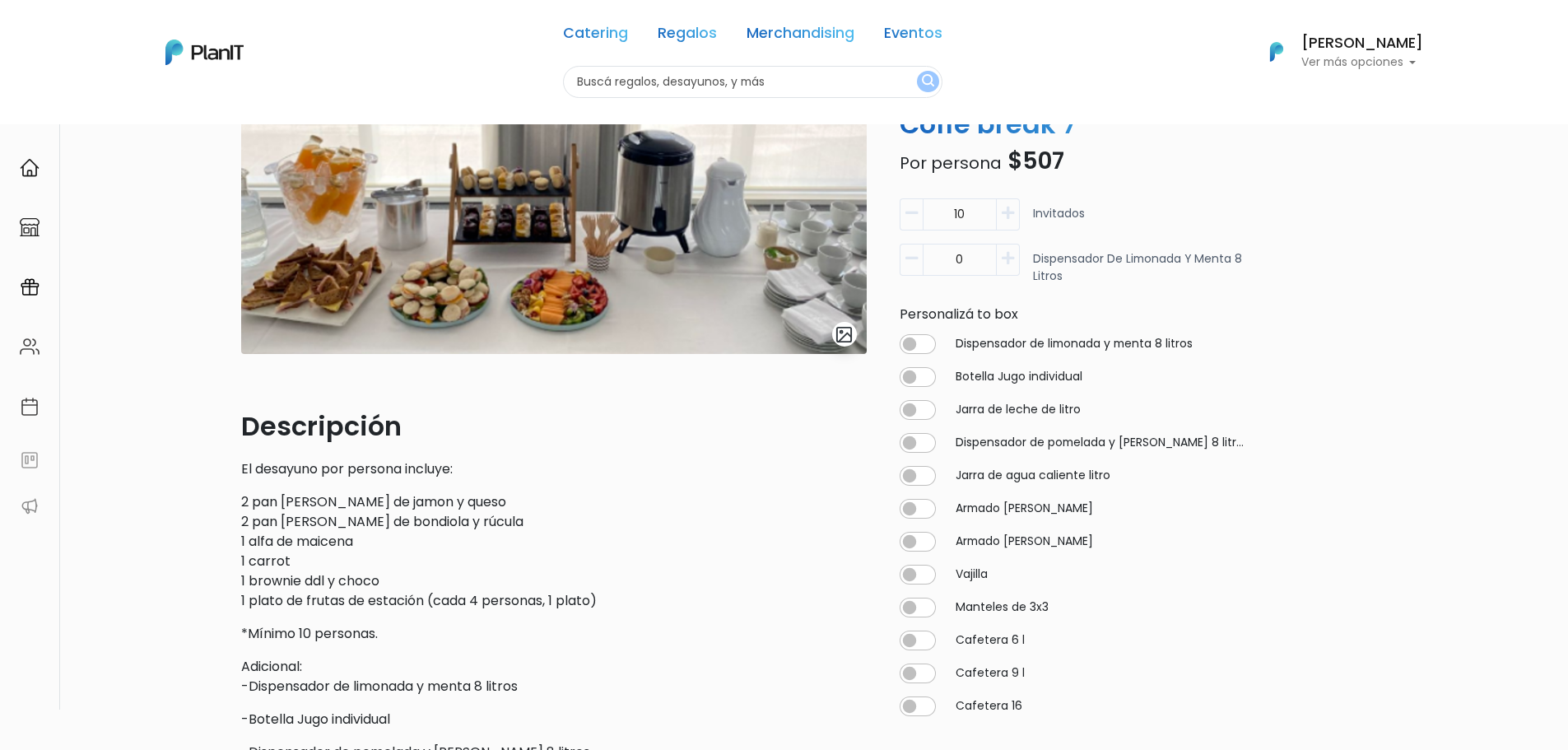
click at [353, 514] on p "2 pan de nuez de jamon y queso 2 pan de pitta de bondiola y rúcula 1 alfa de ma…" at bounding box center [554, 551] width 626 height 118
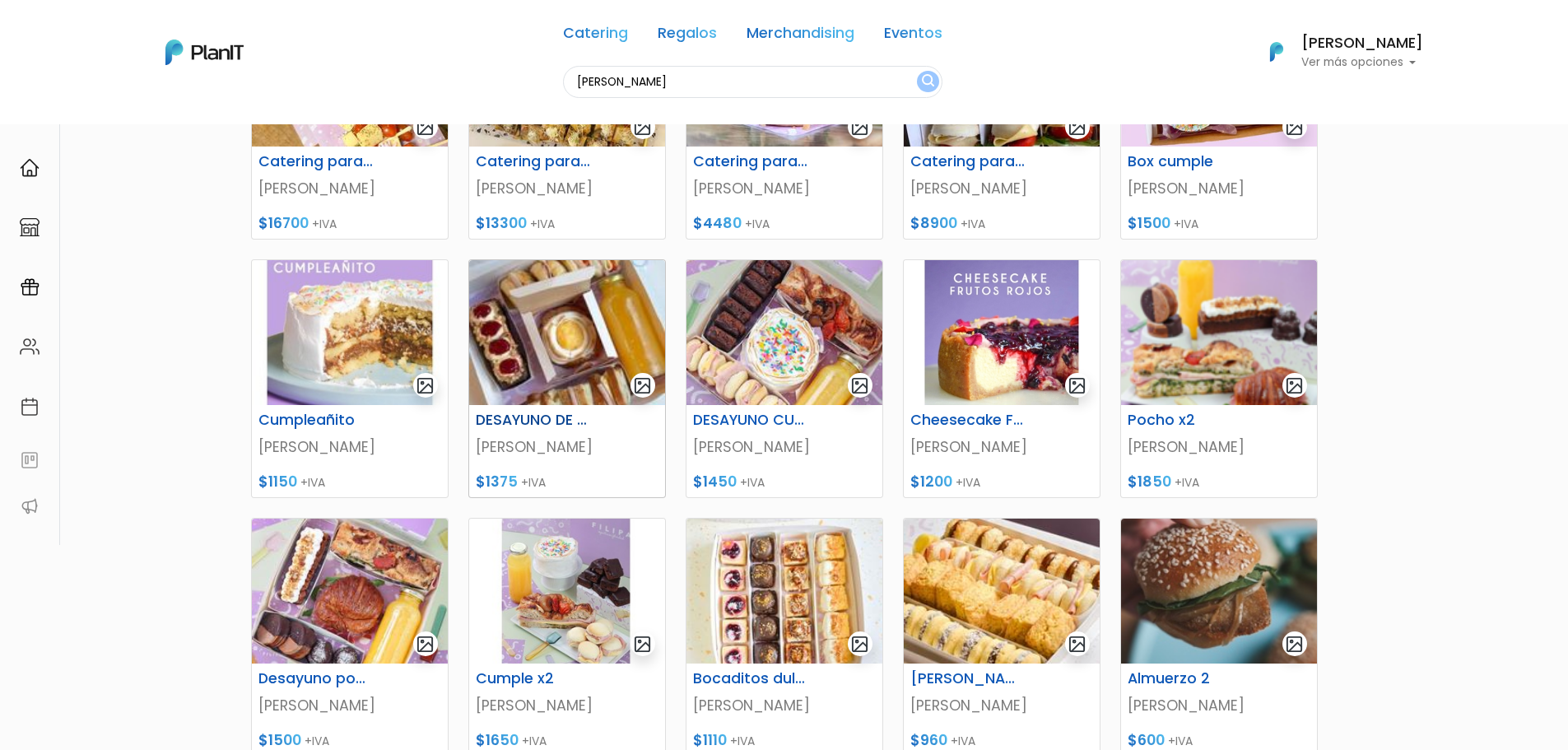
scroll to position [494, 0]
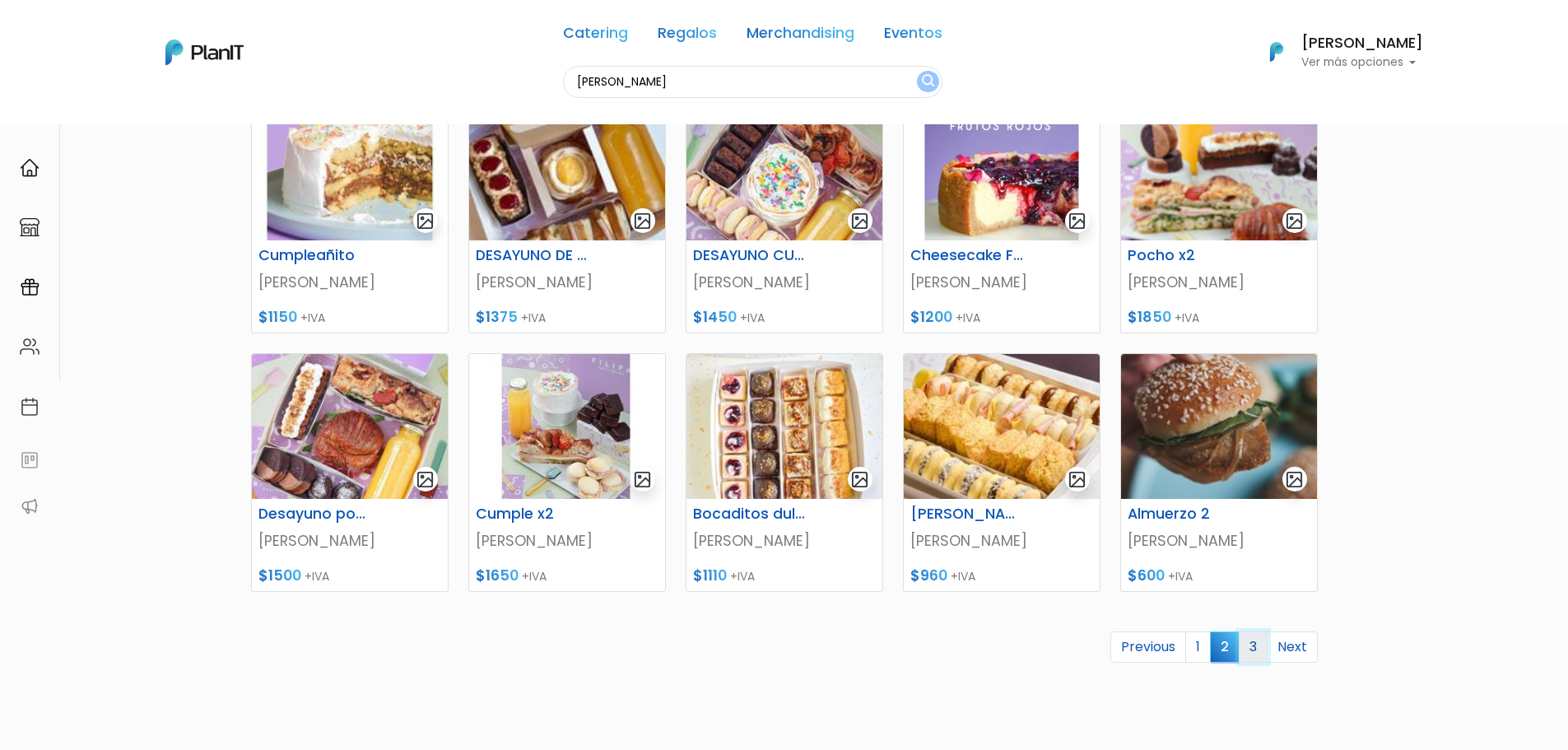
click at [1257, 643] on link "3" at bounding box center [1253, 648] width 29 height 32
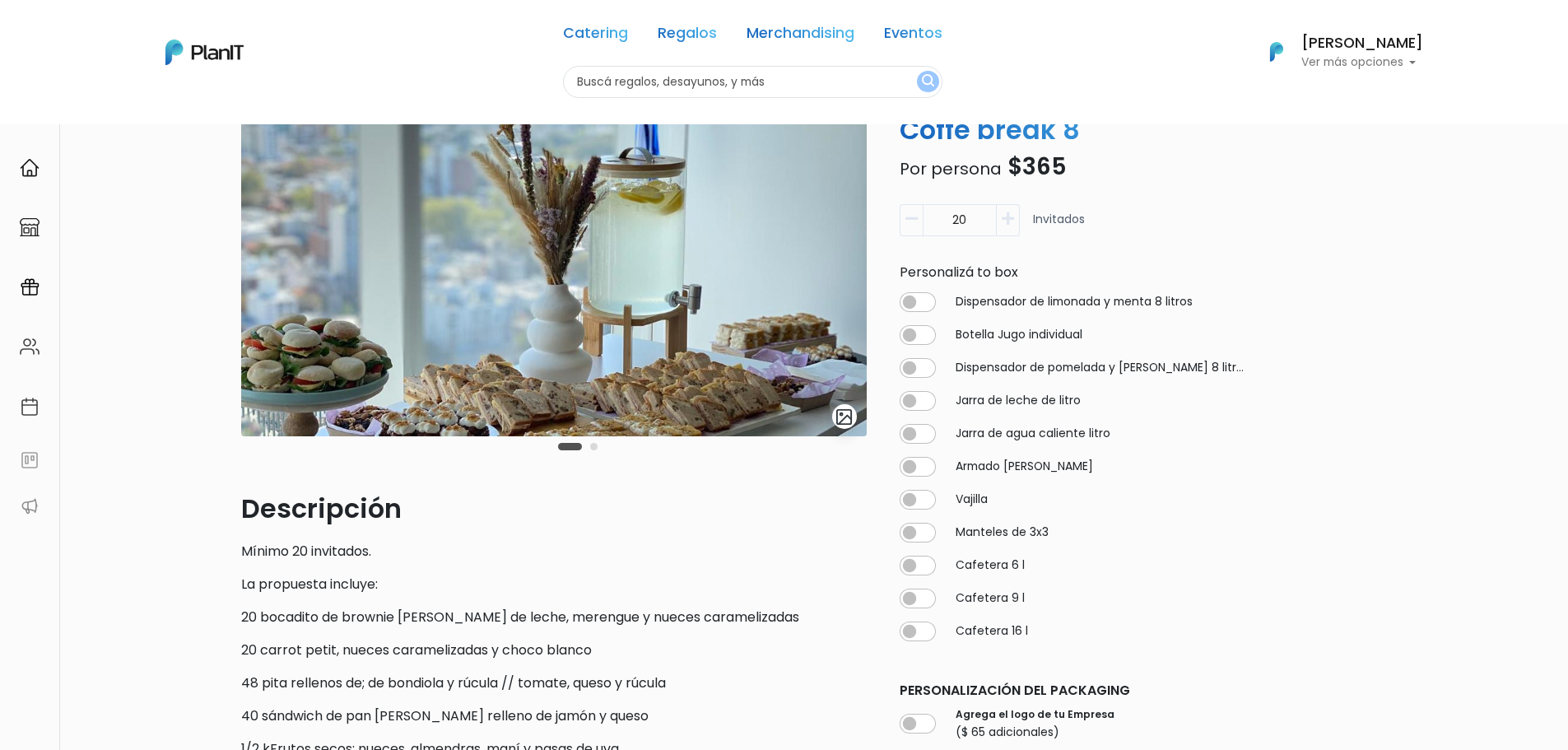
scroll to position [165, 0]
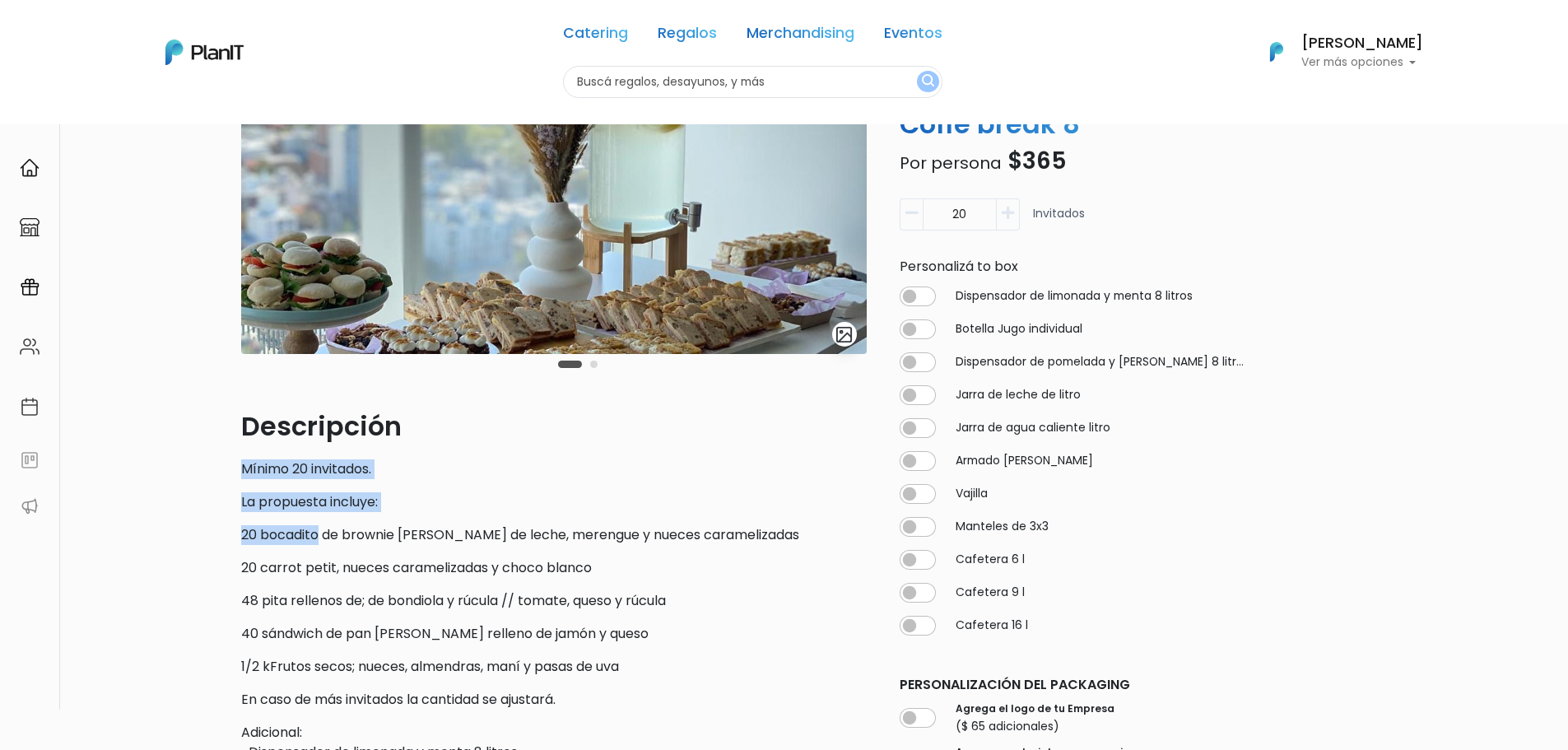
drag, startPoint x: 241, startPoint y: 478, endPoint x: 319, endPoint y: 537, distance: 97.8
click at [319, 537] on div "slide 3 of 2 Descripción Mínimo 20 invitados. La propuesta incluye: 20 bocadito…" at bounding box center [554, 624] width 646 height 1252
click at [319, 537] on p "20 bocadito de brownie [PERSON_NAME] de leche, merengue y nueces caramelizadas" at bounding box center [554, 535] width 626 height 20
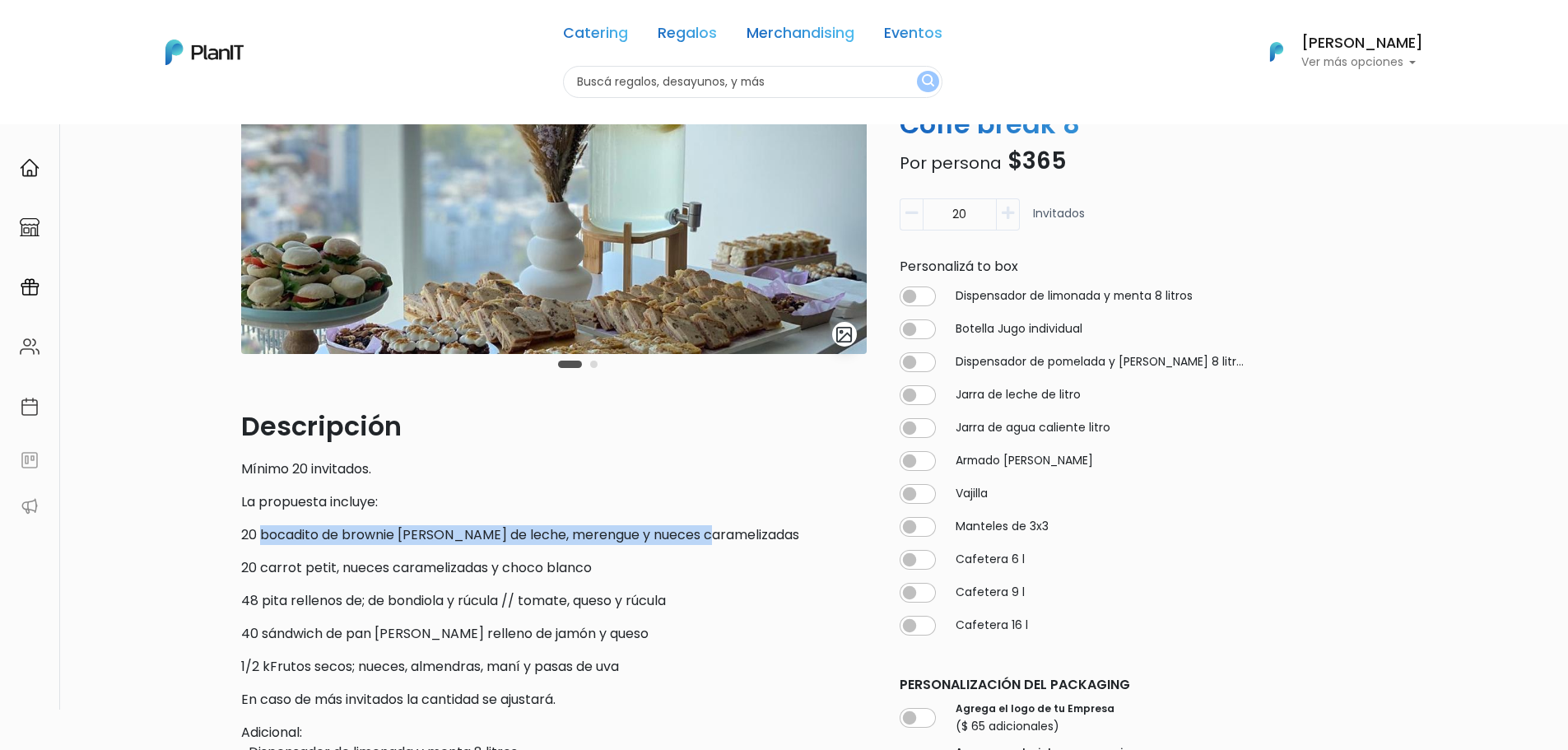
drag, startPoint x: 262, startPoint y: 537, endPoint x: 689, endPoint y: 539, distance: 427.0
click at [689, 539] on p "20 bocadito de brownie petit, dulce de leche, merengue y nueces caramelizadas" at bounding box center [554, 535] width 626 height 20
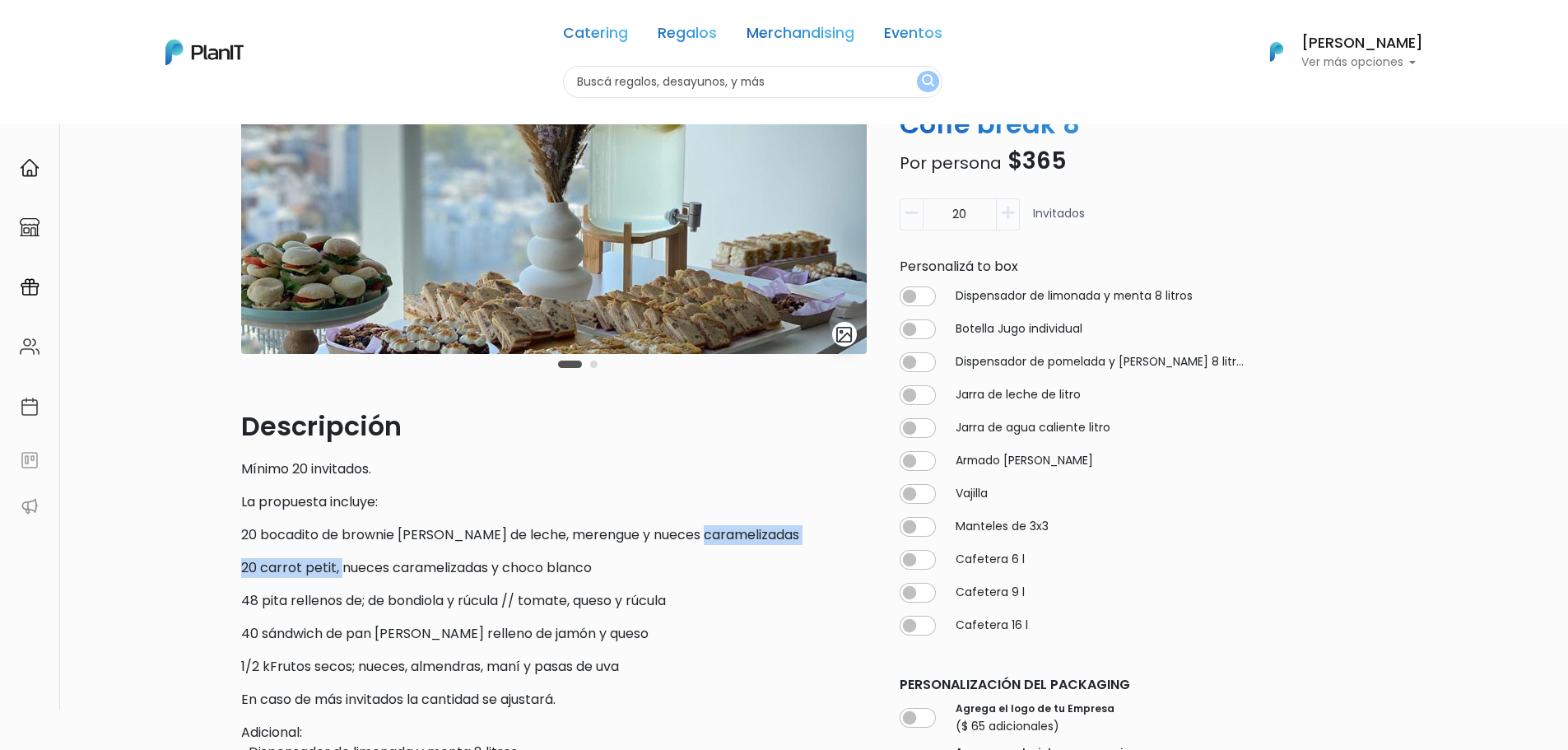
drag, startPoint x: 685, startPoint y: 536, endPoint x: 339, endPoint y: 548, distance: 346.2
click at [332, 534] on p "20 bocadito de brownie petit, dulce de leche, merengue y nueces caramelizadas" at bounding box center [554, 535] width 626 height 20
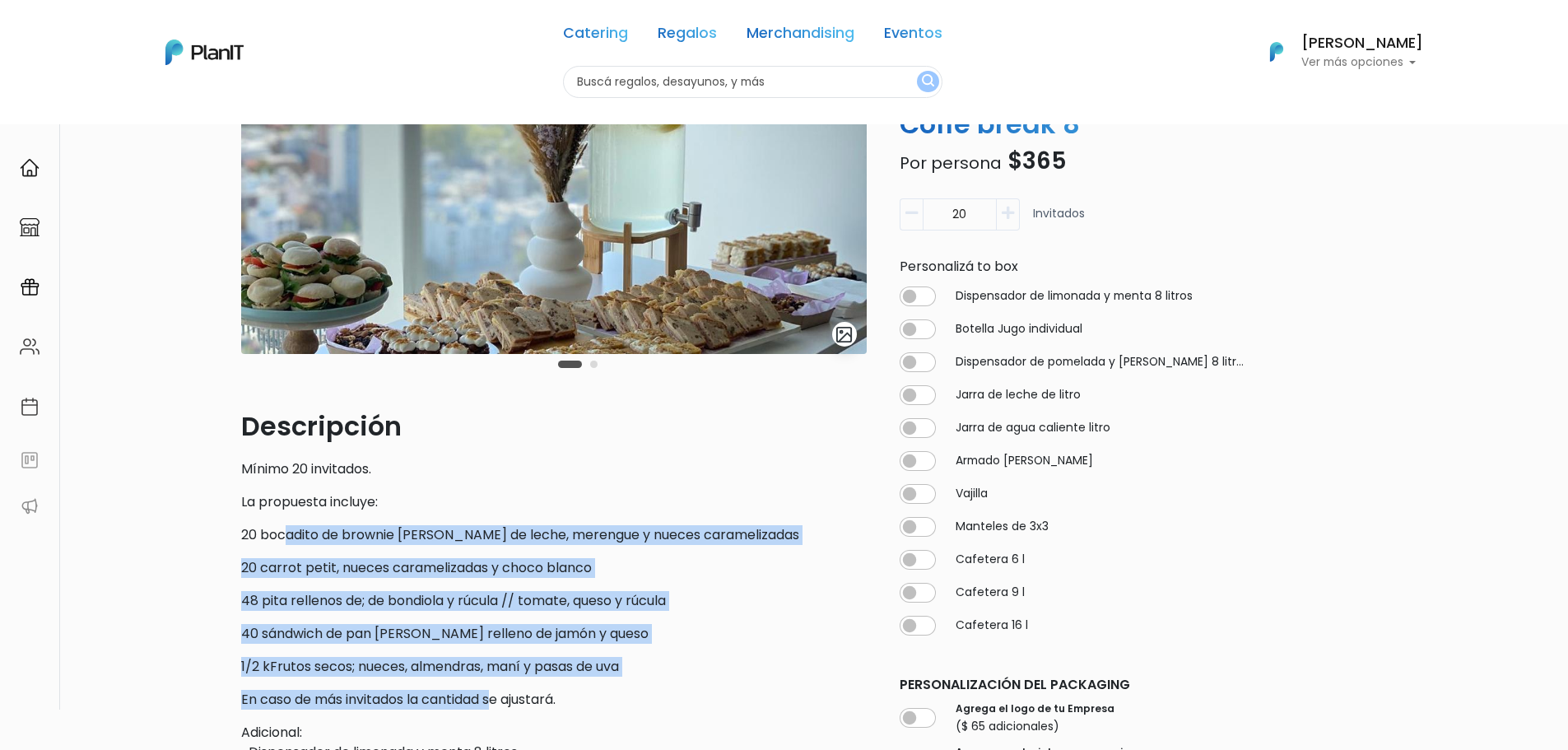
drag, startPoint x: 288, startPoint y: 533, endPoint x: 497, endPoint y: 697, distance: 265.7
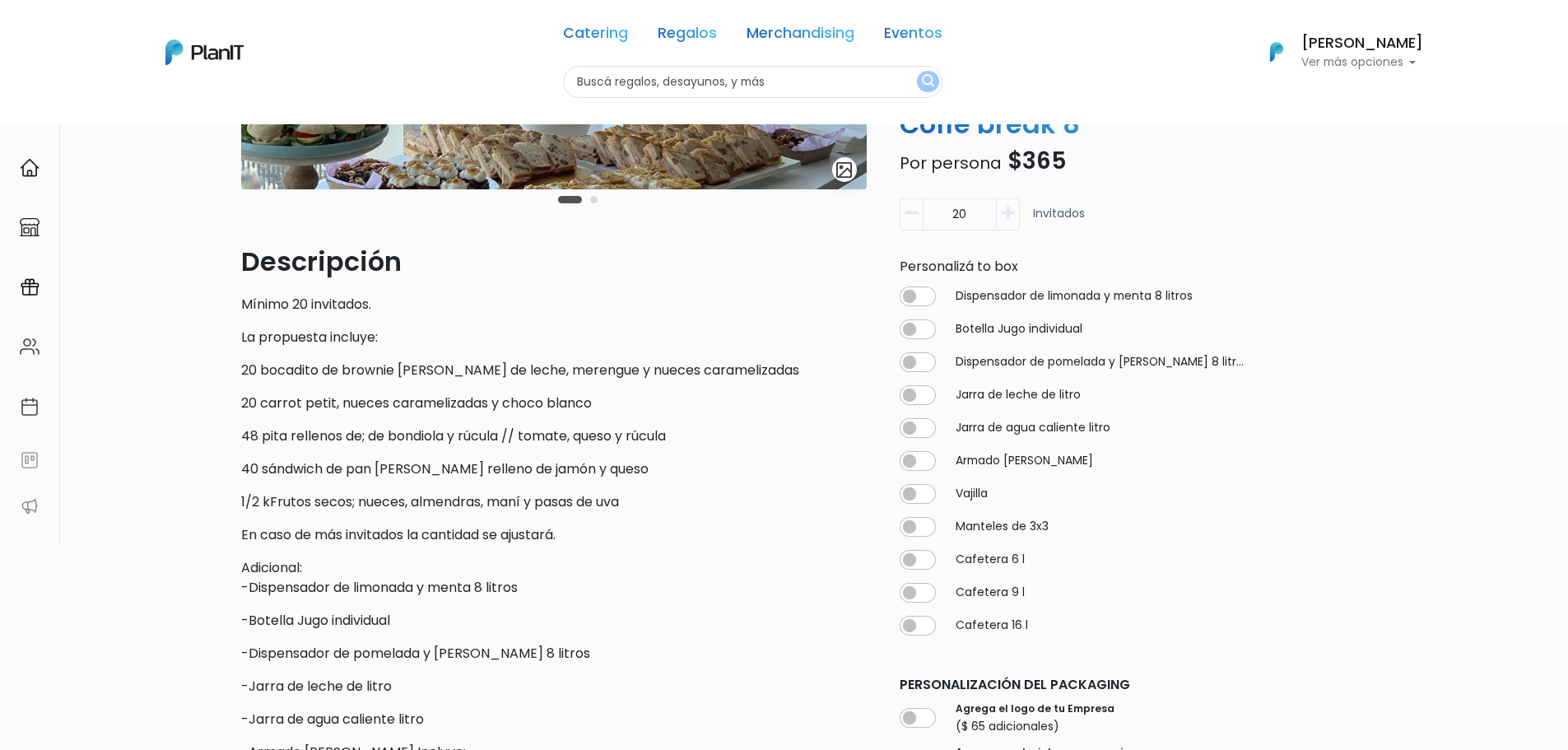
click at [471, 600] on div "Descripción Mínimo 20 invitados. La propuesta incluye: 20 bocadito de brownie p…" at bounding box center [554, 657] width 626 height 830
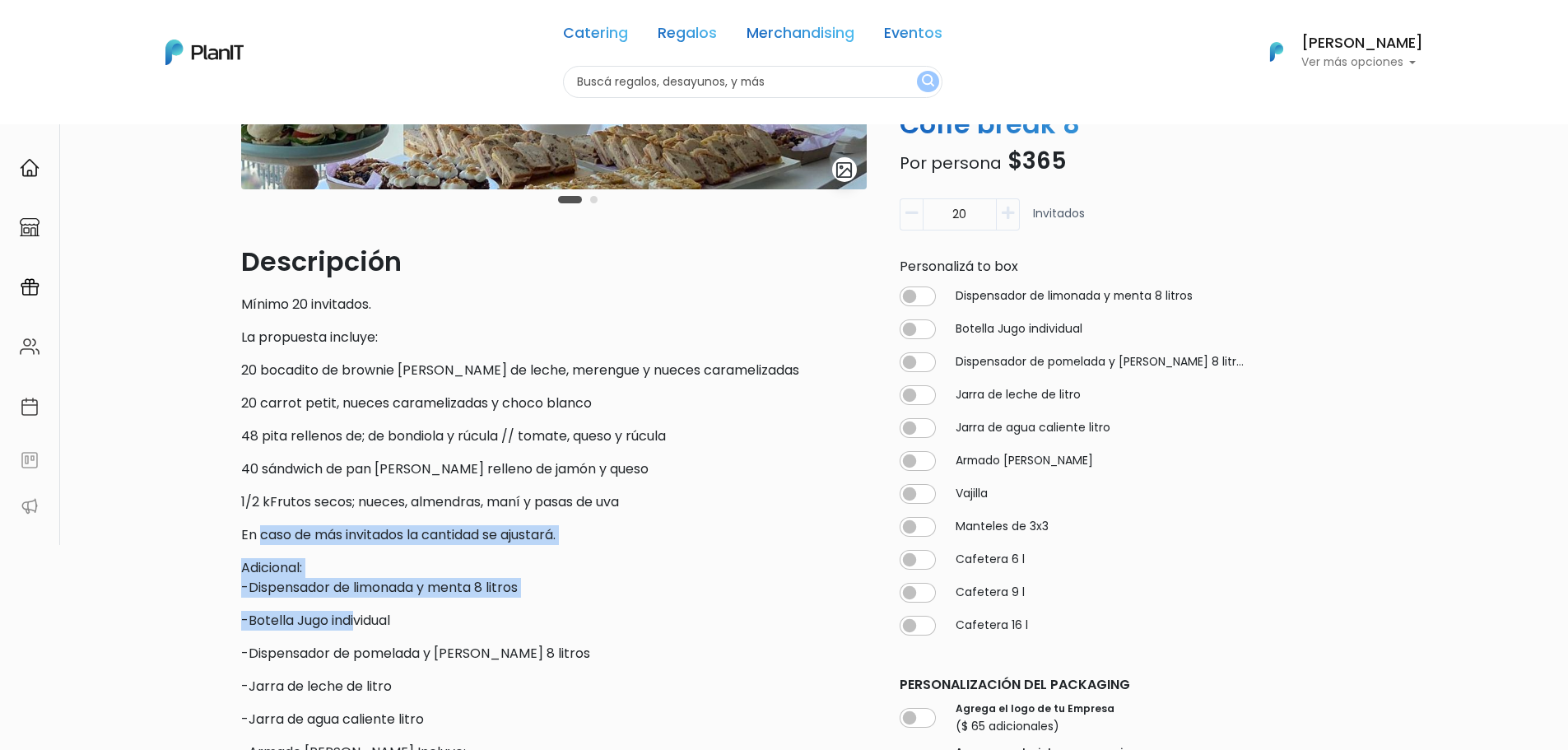
drag, startPoint x: 271, startPoint y: 542, endPoint x: 357, endPoint y: 615, distance: 112.8
click at [357, 615] on div "Descripción Mínimo 20 invitados. La propuesta incluye: 20 bocadito de brownie p…" at bounding box center [554, 657] width 626 height 830
click at [357, 616] on p "-Botella Jugo individual" at bounding box center [554, 621] width 626 height 20
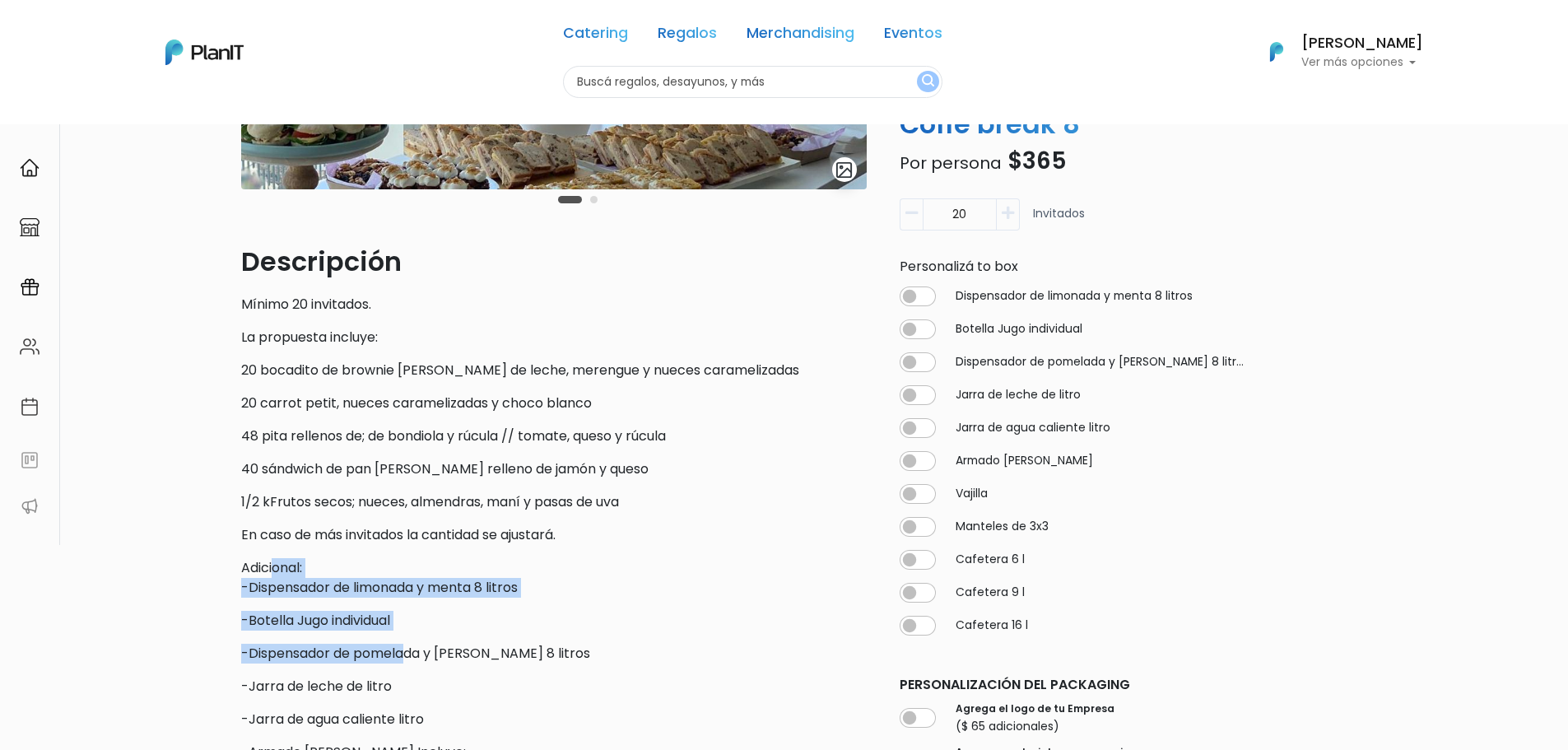
drag, startPoint x: 272, startPoint y: 576, endPoint x: 436, endPoint y: 647, distance: 178.7
click at [410, 647] on div "Descripción Mínimo 20 invitados. La propuesta incluye: 20 bocadito de brownie p…" at bounding box center [554, 657] width 626 height 830
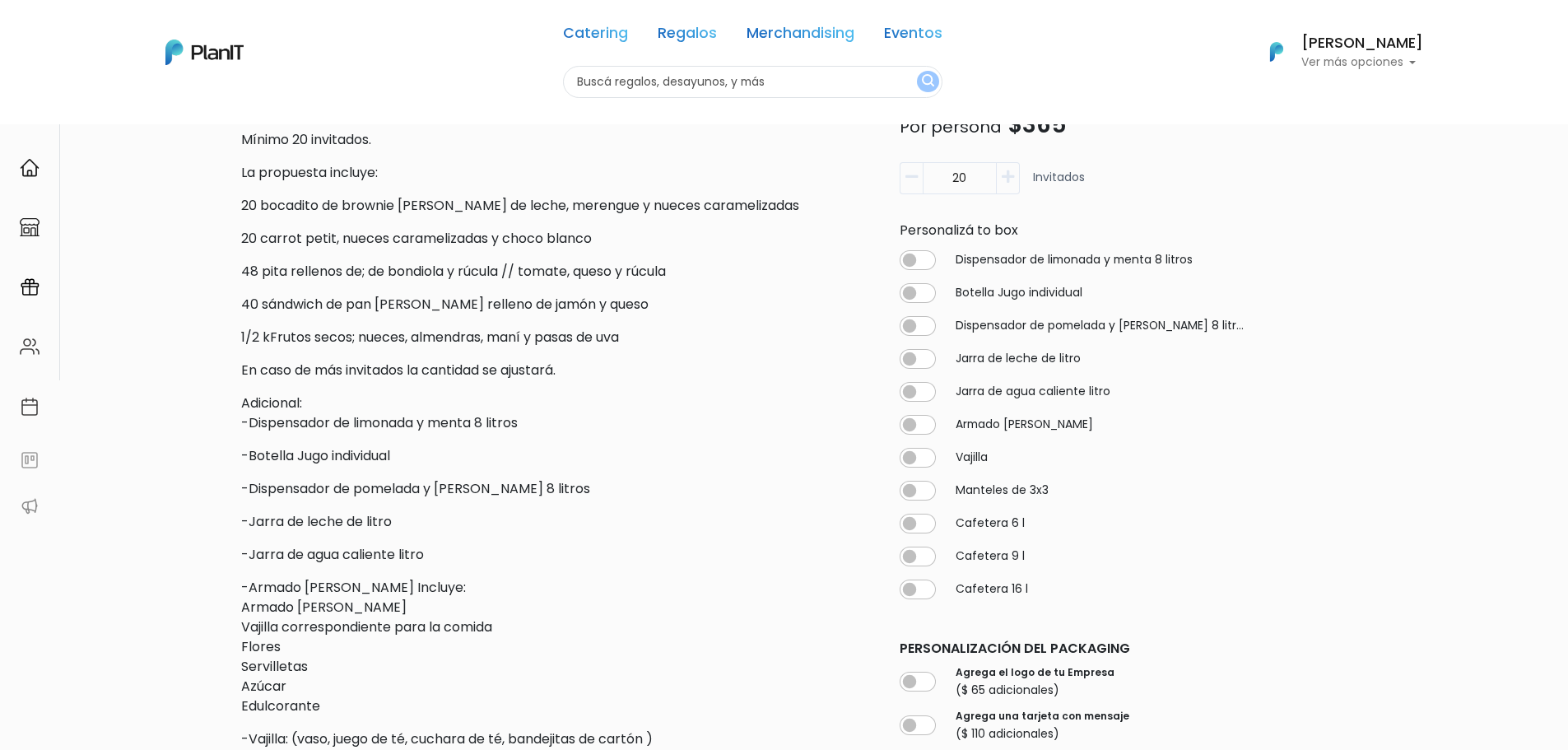
click at [407, 580] on p "-Armado de mesa Incluye: Armado de mesa Vajilla correspondiente para la comida …" at bounding box center [554, 647] width 626 height 138
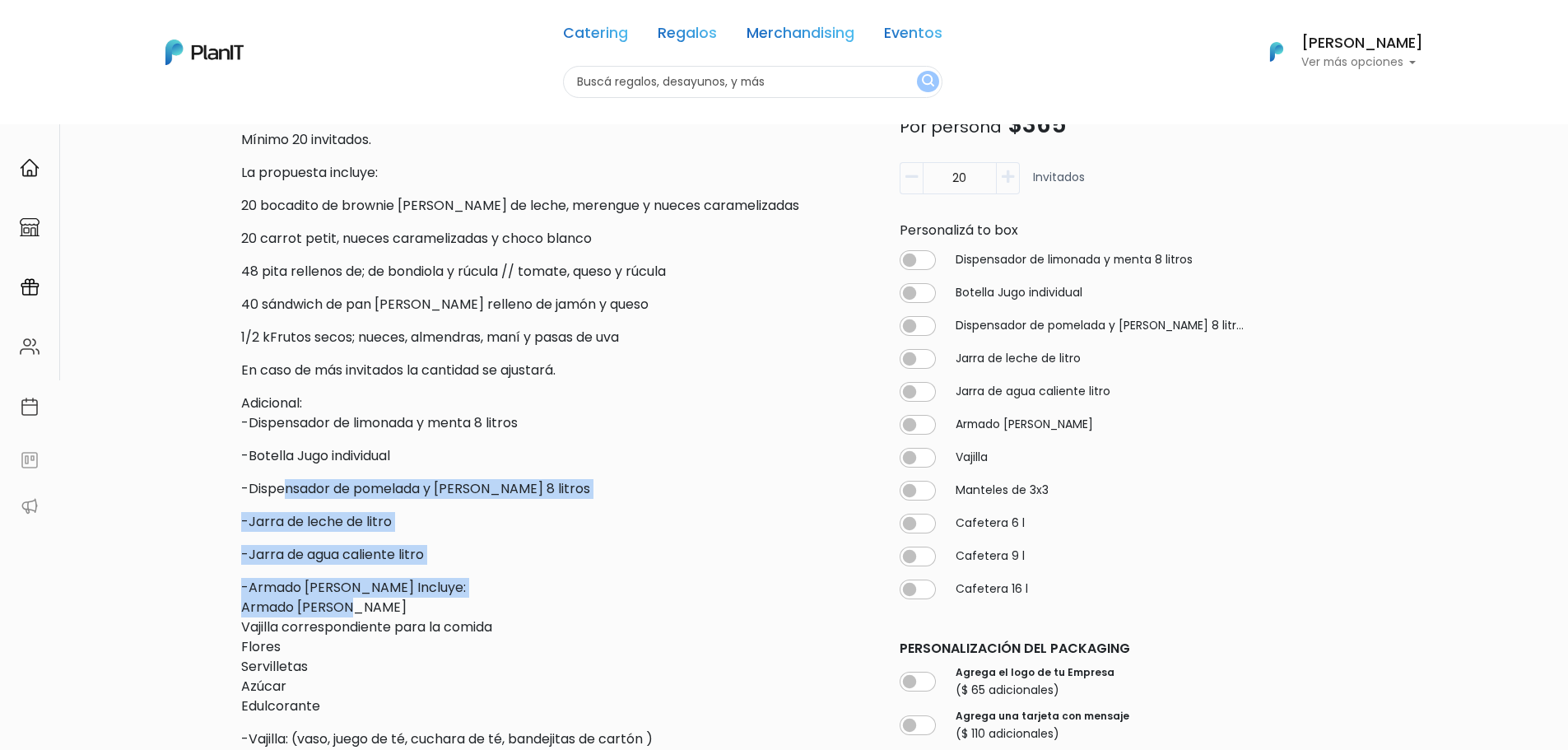
drag, startPoint x: 282, startPoint y: 492, endPoint x: 379, endPoint y: 616, distance: 157.4
click at [379, 616] on div "Descripción Mínimo 20 invitados. La propuesta incluye: 20 bocadito de brownie p…" at bounding box center [554, 493] width 626 height 830
click at [382, 617] on p "-Armado de mesa Incluye: Armado de mesa Vajilla correspondiente para la comida …" at bounding box center [554, 647] width 626 height 138
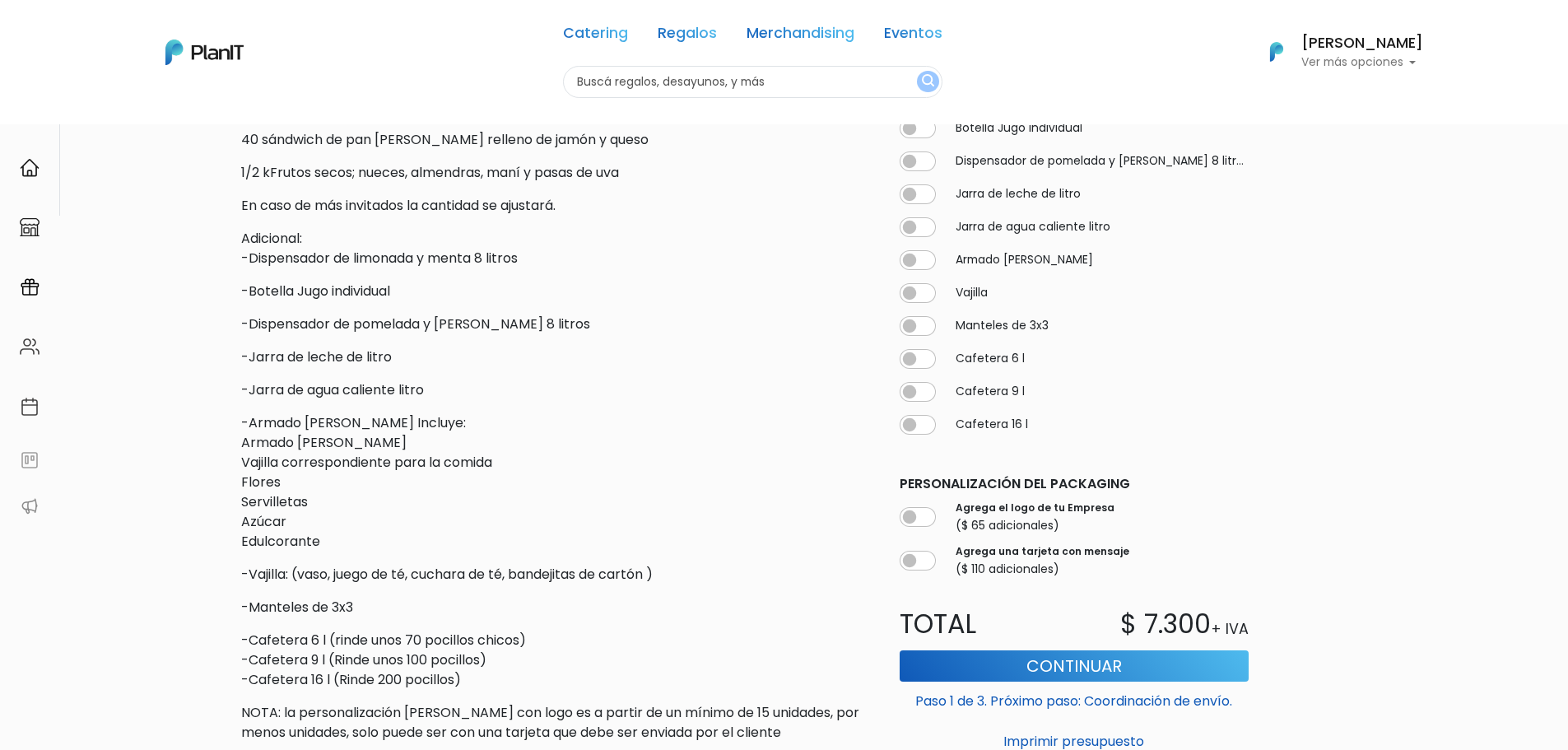
scroll to position [247, 0]
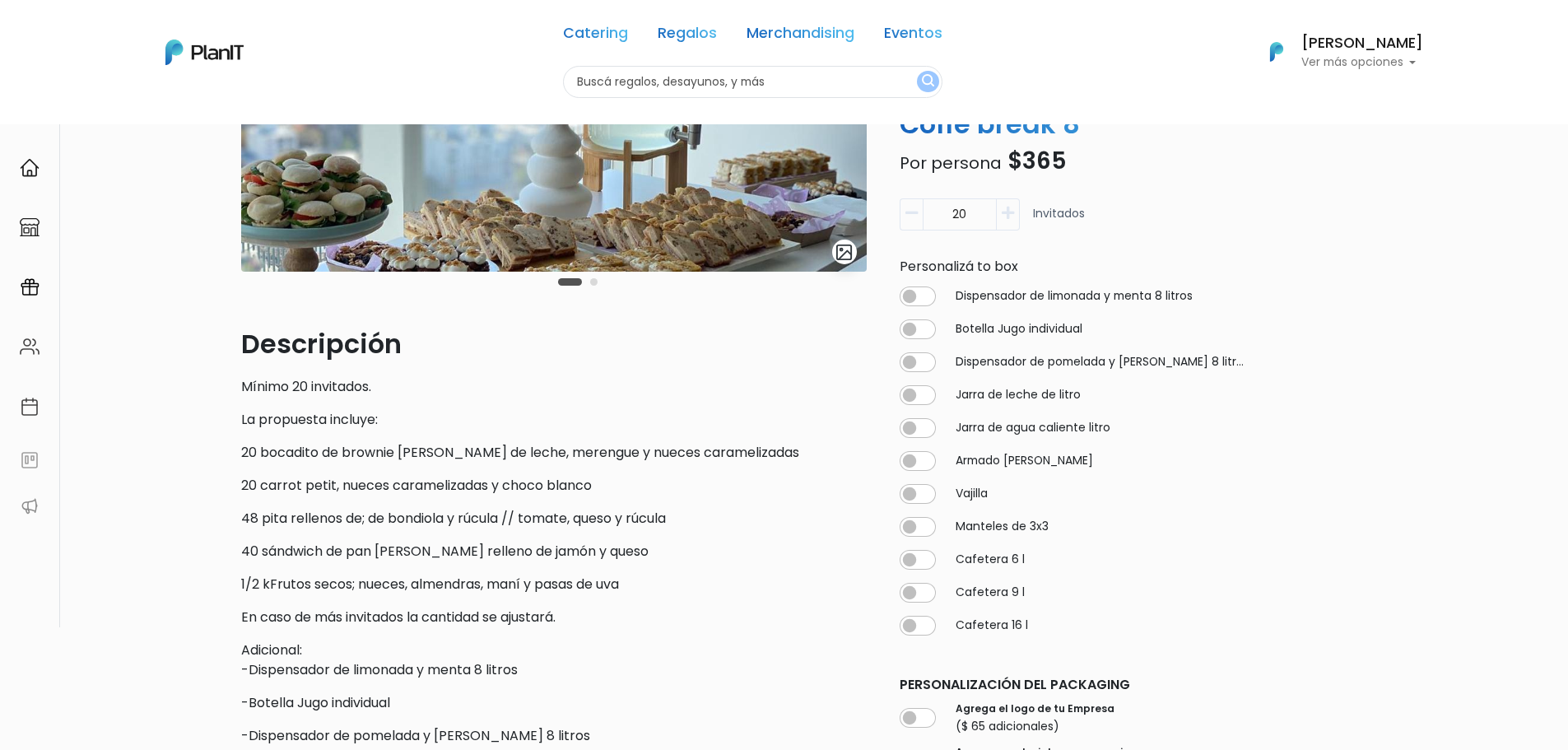
drag, startPoint x: 422, startPoint y: 373, endPoint x: 374, endPoint y: 422, distance: 68.6
click at [422, 373] on div "Descripción Mínimo 20 invitados. La propuesta incluye: 20 bocadito de brownie p…" at bounding box center [554, 739] width 626 height 830
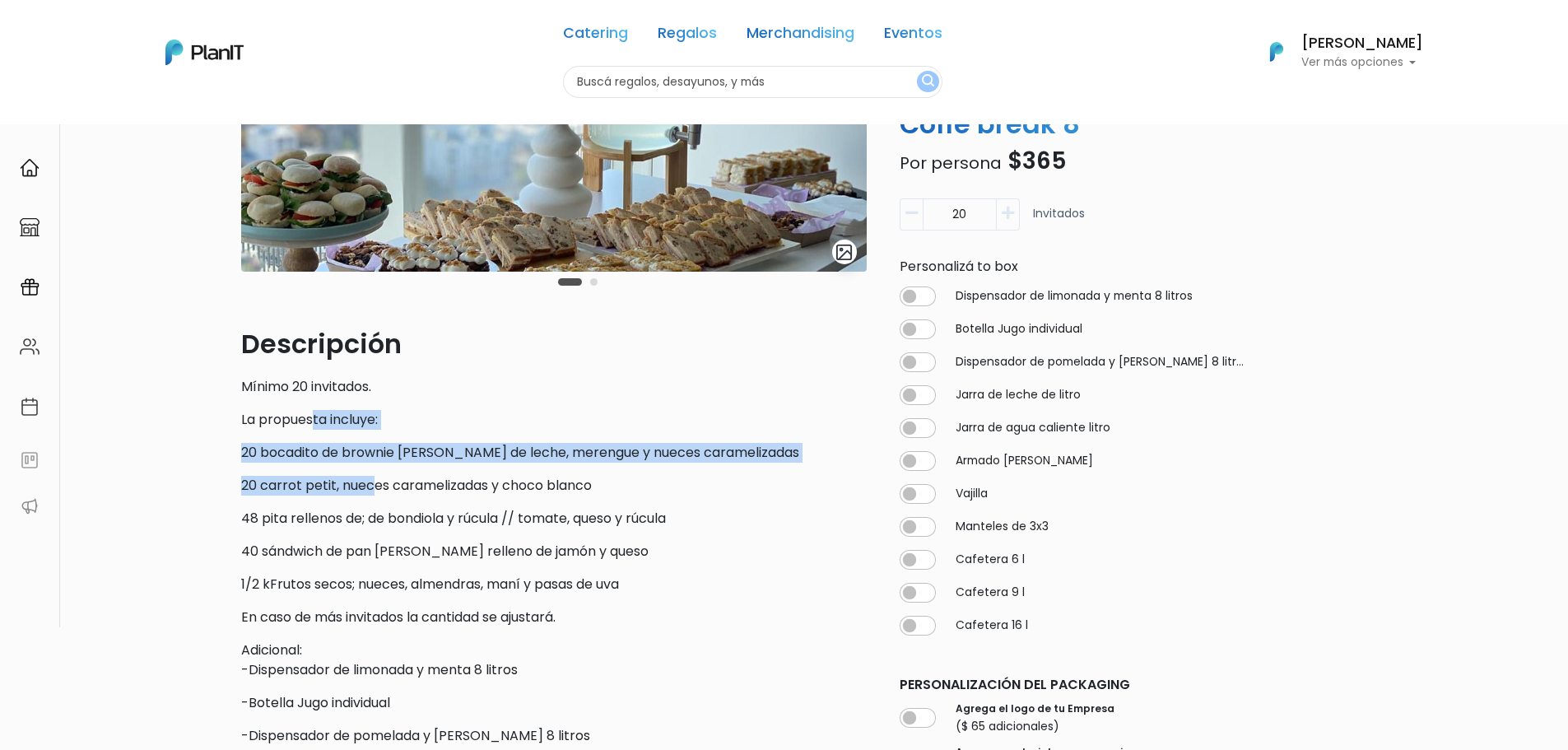
drag, startPoint x: 310, startPoint y: 414, endPoint x: 372, endPoint y: 498, distance: 104.4
click at [372, 498] on div "Descripción Mínimo 20 invitados. La propuesta incluye: 20 bocadito de brownie p…" at bounding box center [554, 739] width 626 height 830
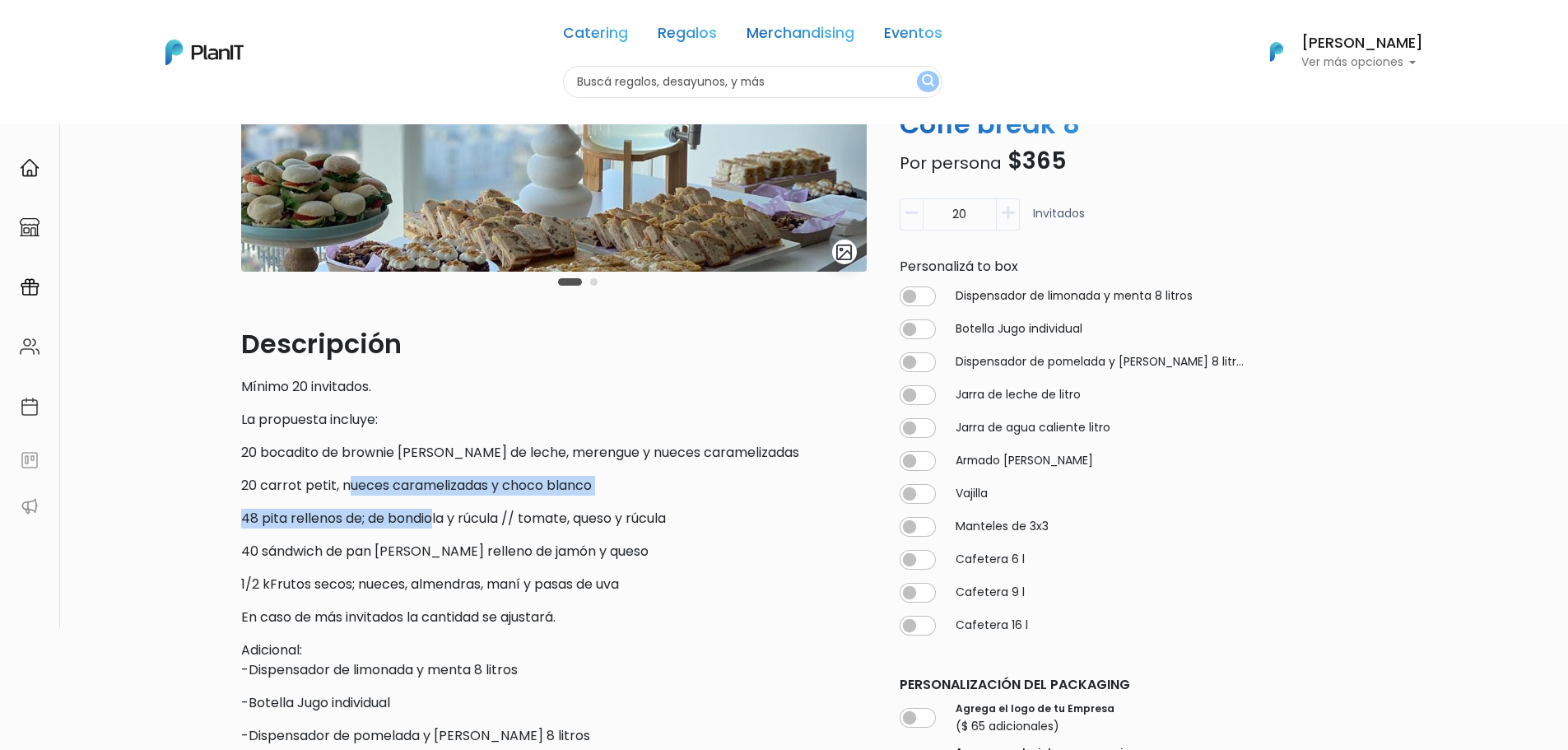
drag, startPoint x: 433, startPoint y: 525, endPoint x: 338, endPoint y: 467, distance: 111.3
click at [338, 467] on div "Descripción Mínimo 20 invitados. La propuesta incluye: 20 bocadito de brownie p…" at bounding box center [554, 739] width 626 height 830
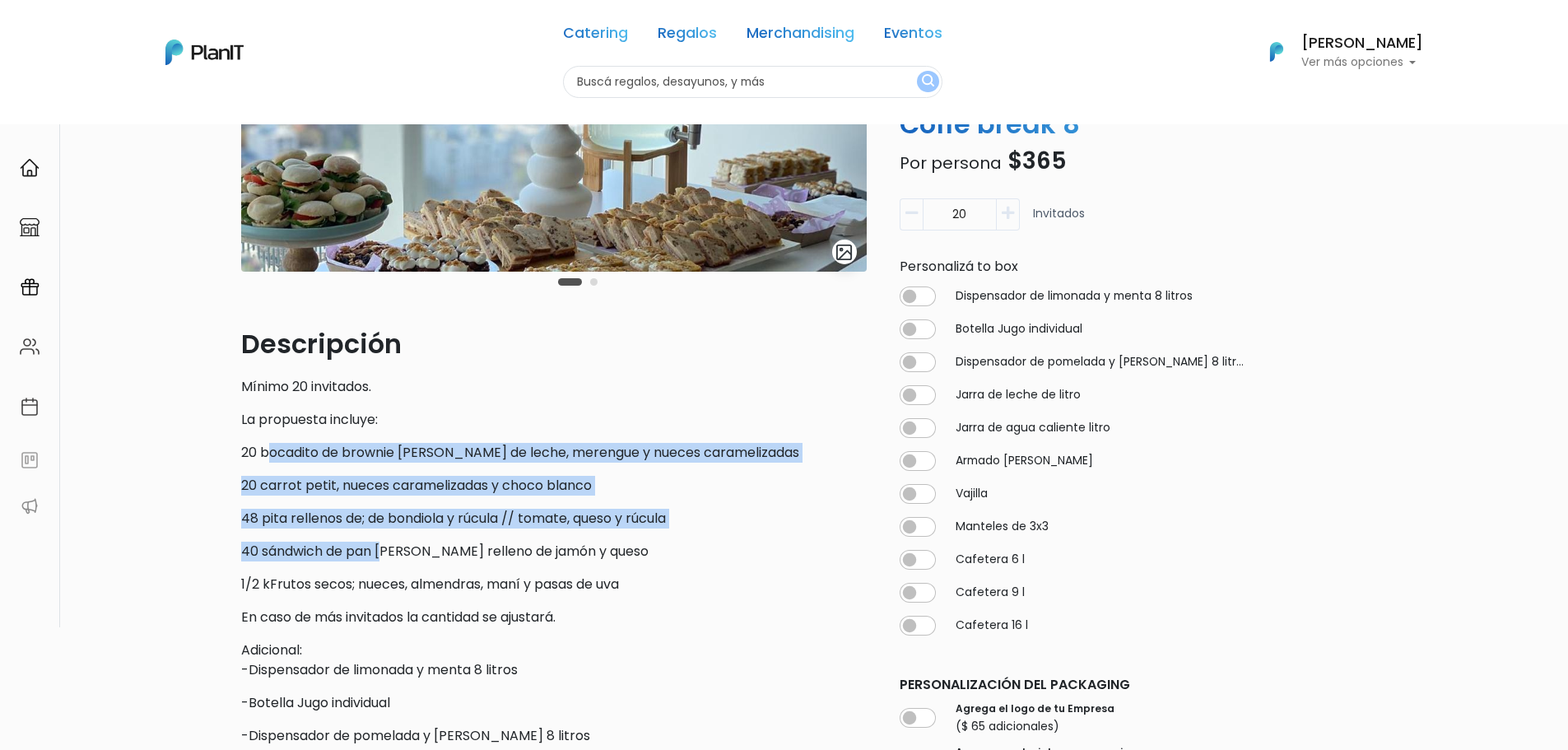
drag, startPoint x: 271, startPoint y: 457, endPoint x: 383, endPoint y: 540, distance: 139.4
click at [383, 540] on div "Descripción Mínimo 20 invitados. La propuesta incluye: 20 bocadito de brownie p…" at bounding box center [554, 739] width 626 height 830
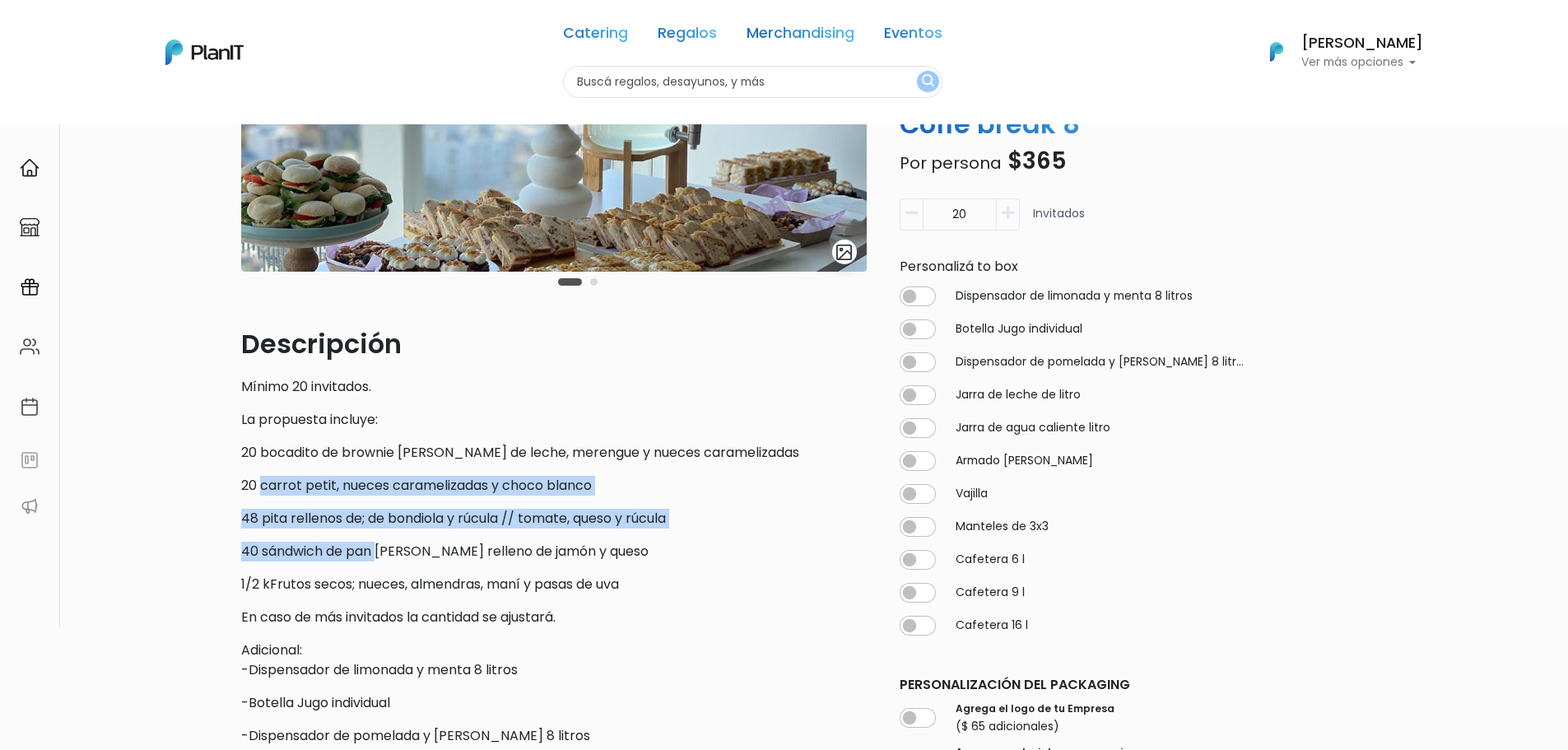
drag, startPoint x: 370, startPoint y: 536, endPoint x: 258, endPoint y: 462, distance: 134.2
click at [259, 464] on div "Descripción Mínimo 20 invitados. La propuesta incluye: 20 bocadito de brownie p…" at bounding box center [554, 739] width 626 height 830
click at [258, 462] on div "Descripción Mínimo 20 invitados. La propuesta incluye: 20 bocadito de brownie p…" at bounding box center [554, 739] width 626 height 830
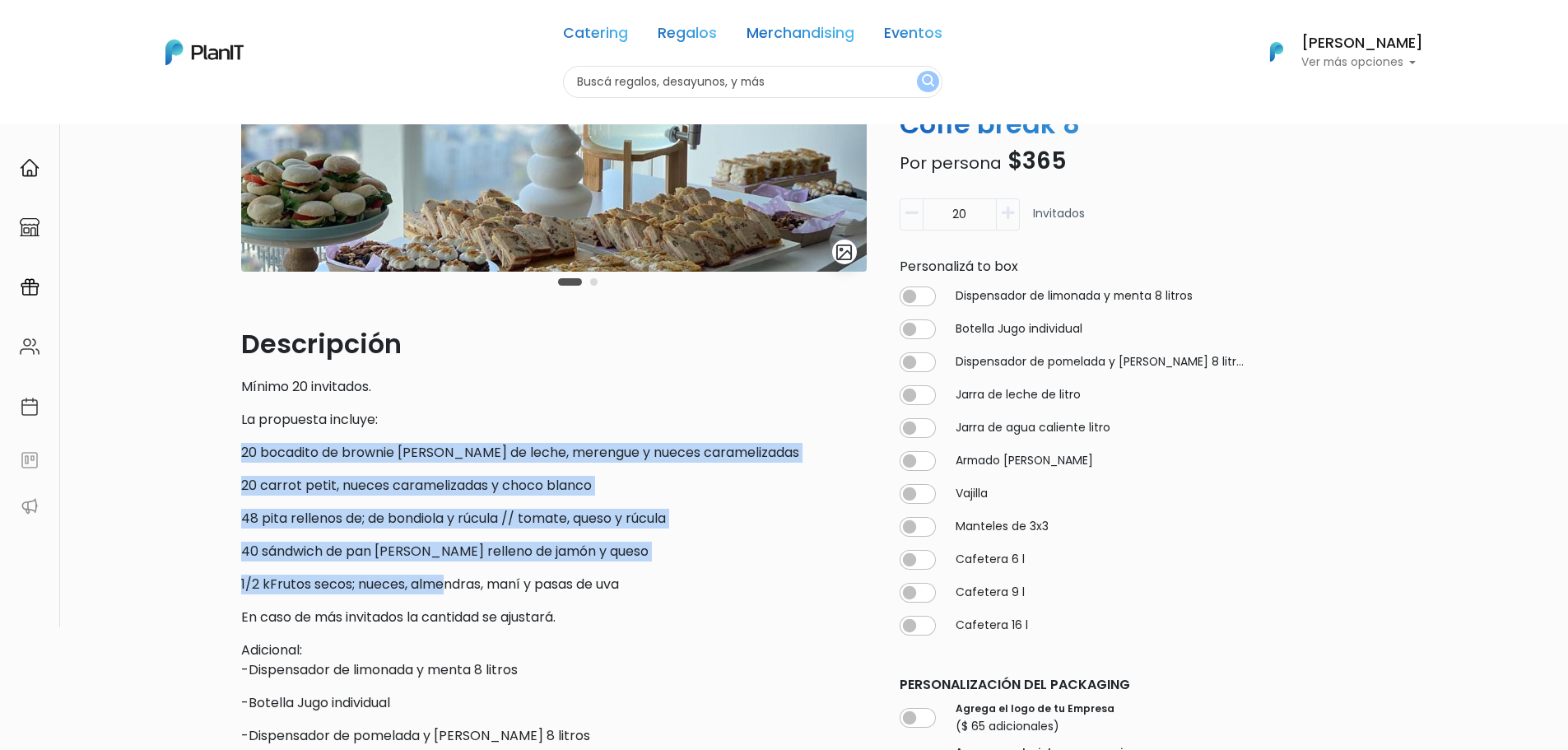
drag, startPoint x: 237, startPoint y: 459, endPoint x: 457, endPoint y: 592, distance: 257.1
click at [455, 592] on div "slide 3 of 2 Descripción Mínimo 20 invitados. La propuesta incluye: 20 bocadito…" at bounding box center [554, 542] width 646 height 1252
click at [457, 592] on p "1/2 kFrutos secos; nueces, almendras, maní y pasas de uva" at bounding box center [554, 584] width 626 height 20
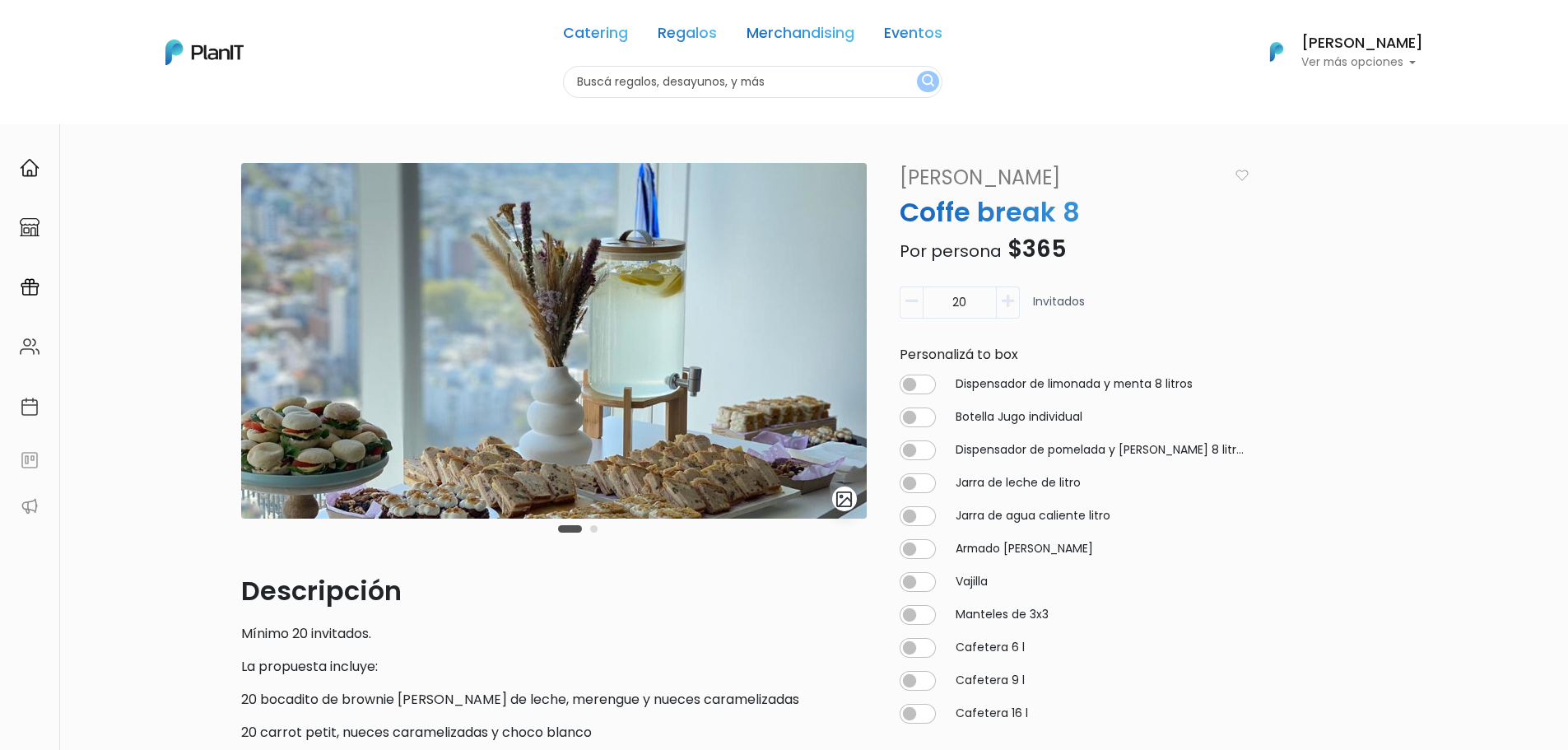
scroll to position [165, 0]
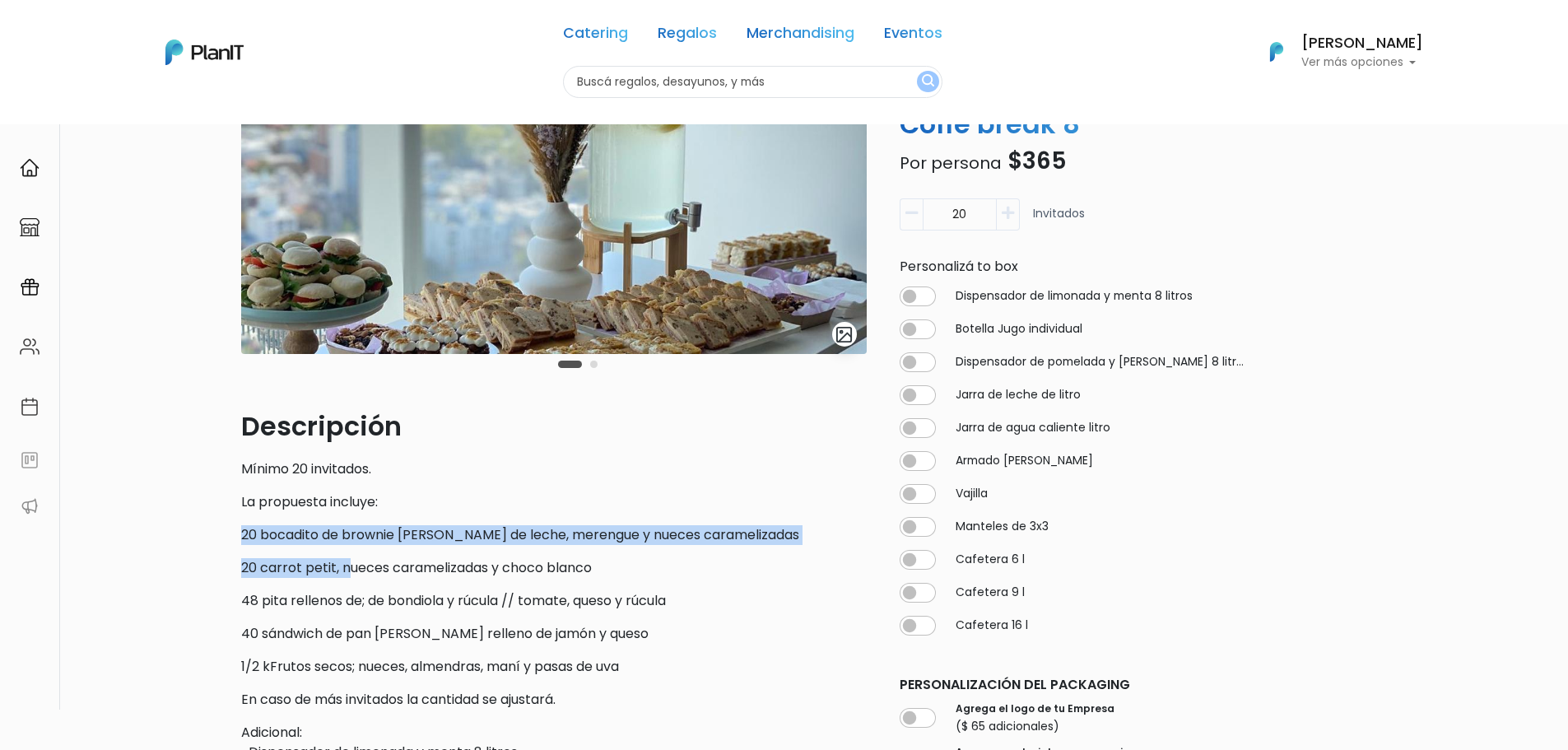
drag, startPoint x: 228, startPoint y: 523, endPoint x: 349, endPoint y: 570, distance: 129.8
click at [349, 570] on div "slide 3 of 2 Descripción Mínimo 20 invitados. La propuesta incluye: 20 bocadito…" at bounding box center [784, 693] width 1568 height 1468
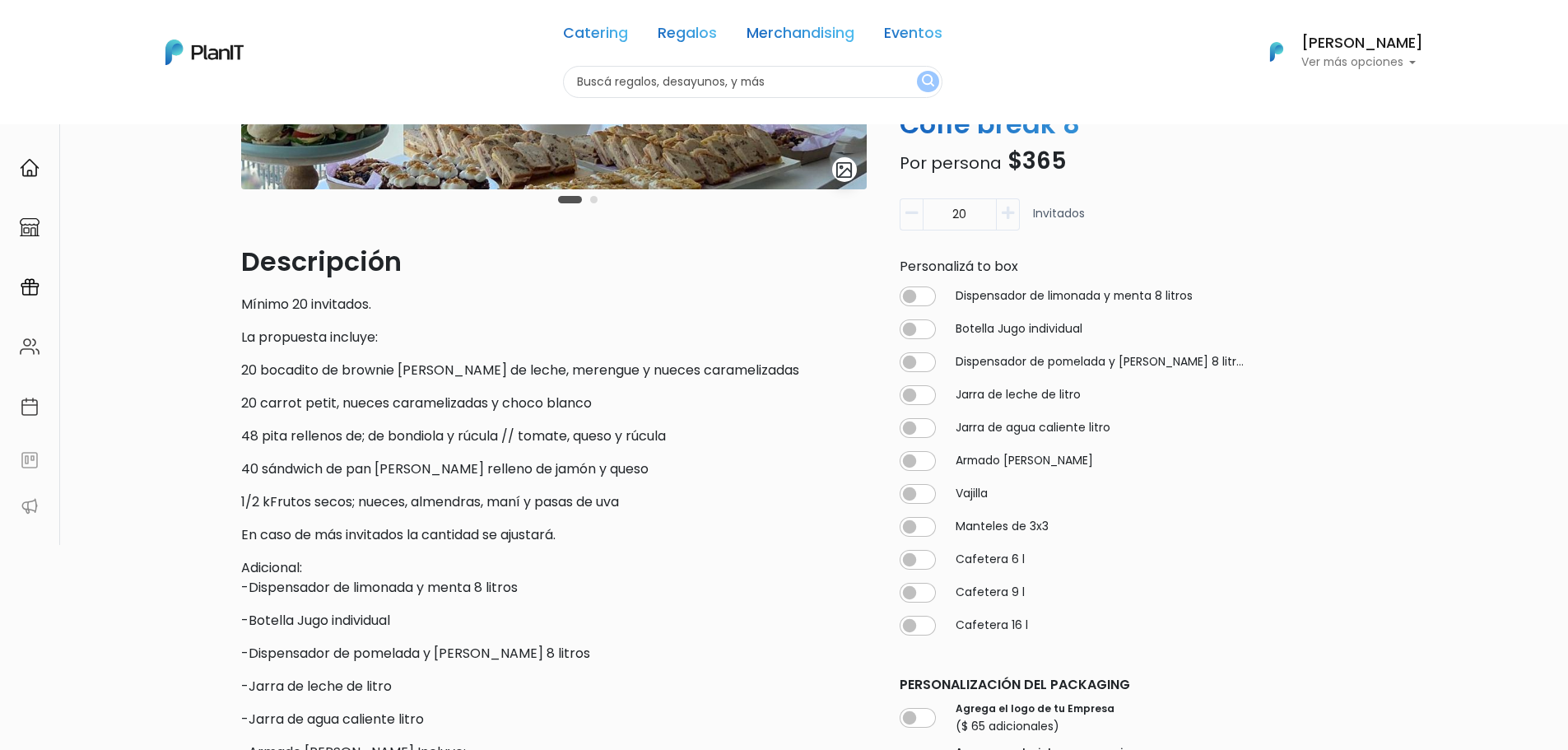
click at [329, 510] on p "1/2 kFrutos secos; nueces, almendras, maní y pasas de uva" at bounding box center [554, 502] width 626 height 20
click at [238, 356] on div "slide 3 of 2 Descripción Mínimo 20 invitados. La propuesta incluye: 20 bocadito…" at bounding box center [554, 459] width 646 height 1252
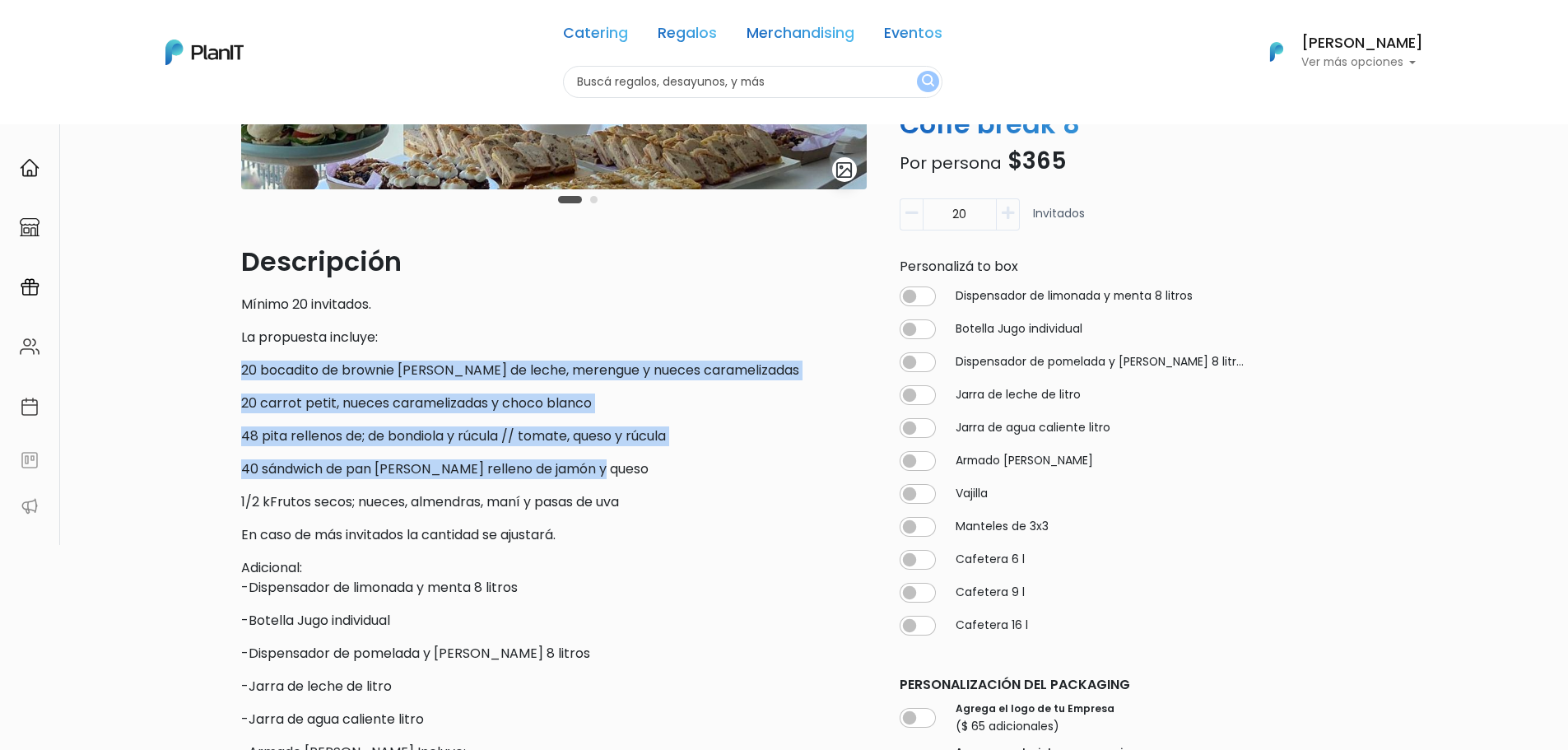
drag, startPoint x: 234, startPoint y: 371, endPoint x: 645, endPoint y: 464, distance: 421.4
click at [645, 464] on div "slide 3 of 2 Descripción Mínimo 20 invitados. La propuesta incluye: 20 bocadito…" at bounding box center [554, 459] width 646 height 1252
copy div "20 bocadito de brownie petit, dulce de leche, merengue y nueces caramelizadas 2…"
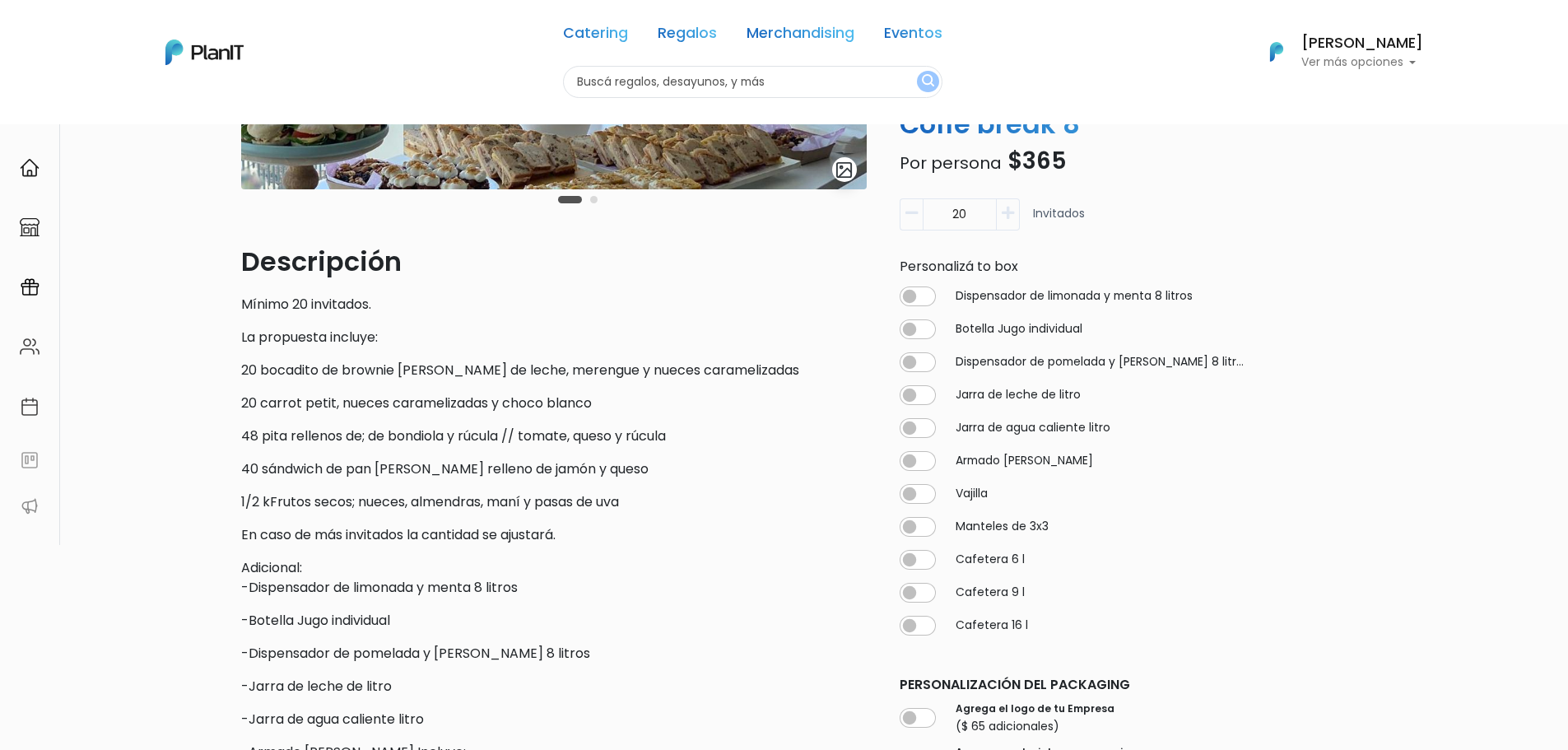
click at [471, 538] on p "En caso de más invitados la cantidad se ajustará." at bounding box center [554, 535] width 626 height 20
click at [355, 511] on p "1/2 kFrutos secos; nueces, almendras, maní y pasas de uva" at bounding box center [554, 502] width 626 height 20
click at [347, 528] on p "En caso de más invitados la cantidad se ajustará." at bounding box center [554, 535] width 626 height 20
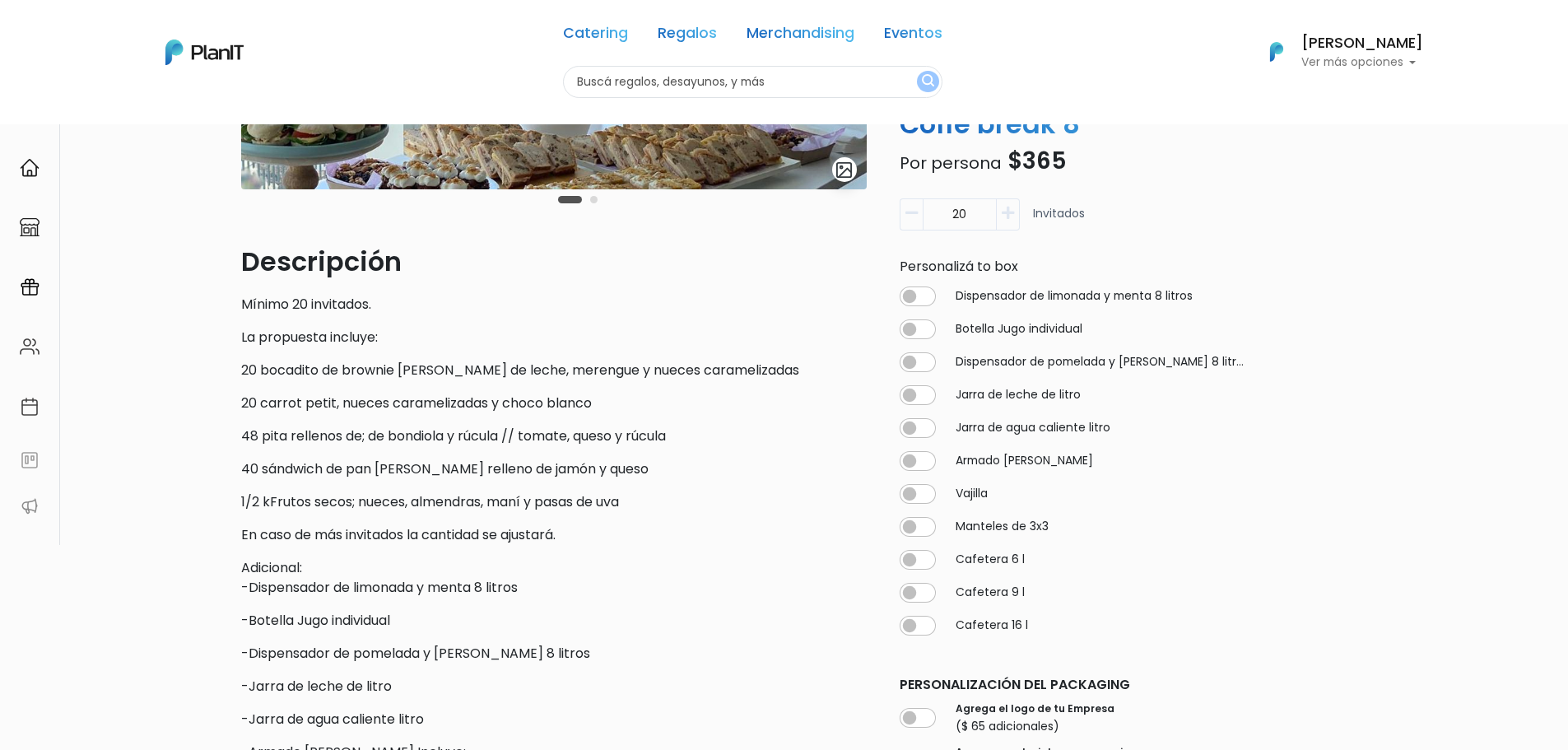
click at [343, 477] on p "40 sándwich de pan de nuez relleno de jamón y queso" at bounding box center [554, 469] width 626 height 20
click at [342, 475] on p "40 sándwich de pan de nuez relleno de jamón y queso" at bounding box center [554, 469] width 626 height 20
click at [344, 442] on p "48 pita rellenos de; de bondiola y rúcula // tomate, queso y rúcula" at bounding box center [554, 437] width 626 height 20
click at [344, 434] on p "48 pita rellenos de; de bondiola y rúcula // tomate, queso y rúcula" at bounding box center [554, 437] width 626 height 20
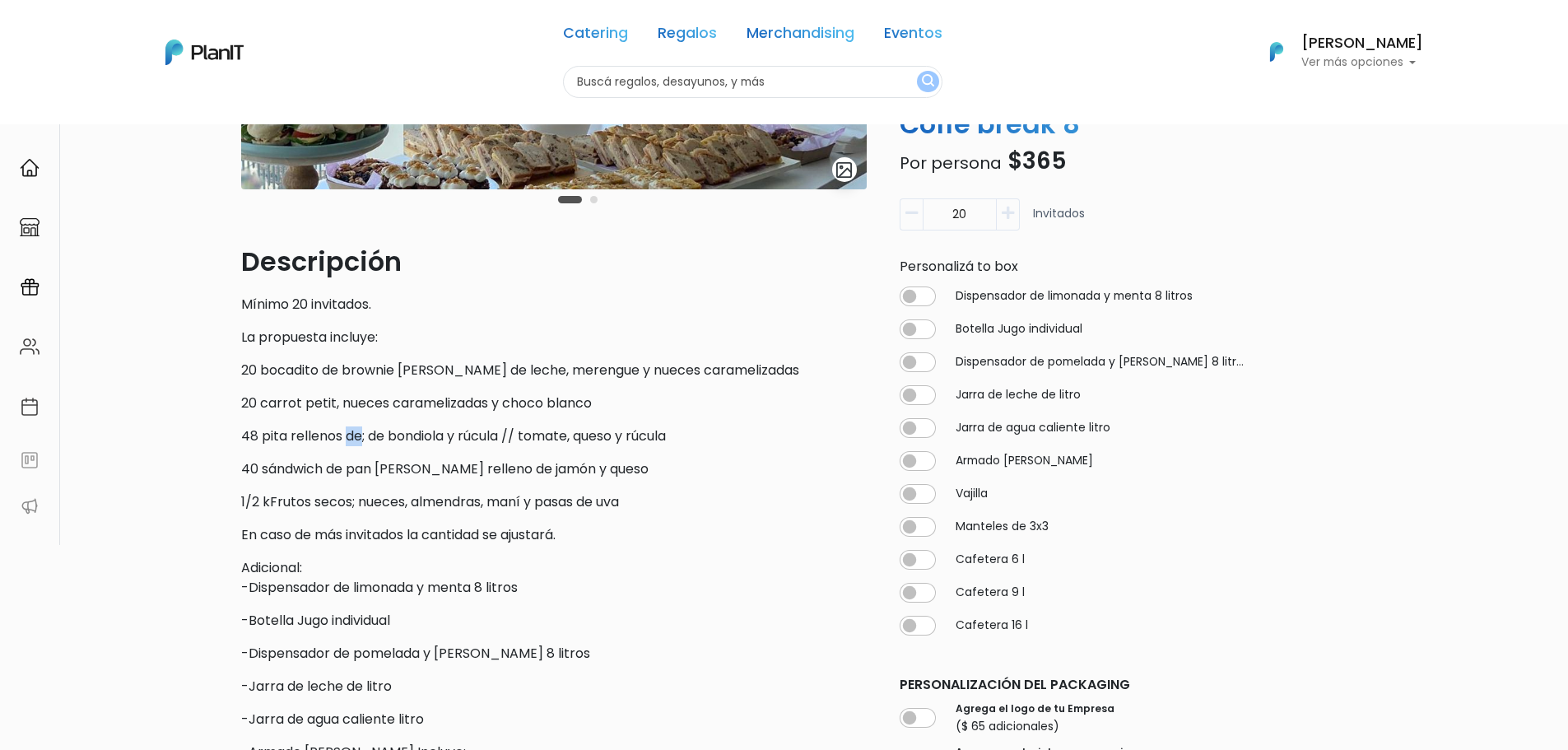
click at [344, 434] on p "48 pita rellenos de; de bondiola y rúcula // tomate, queso y rúcula" at bounding box center [554, 437] width 626 height 20
click at [340, 406] on p "20 carrot petit, nueces caramelizadas y choco blanco" at bounding box center [554, 403] width 626 height 20
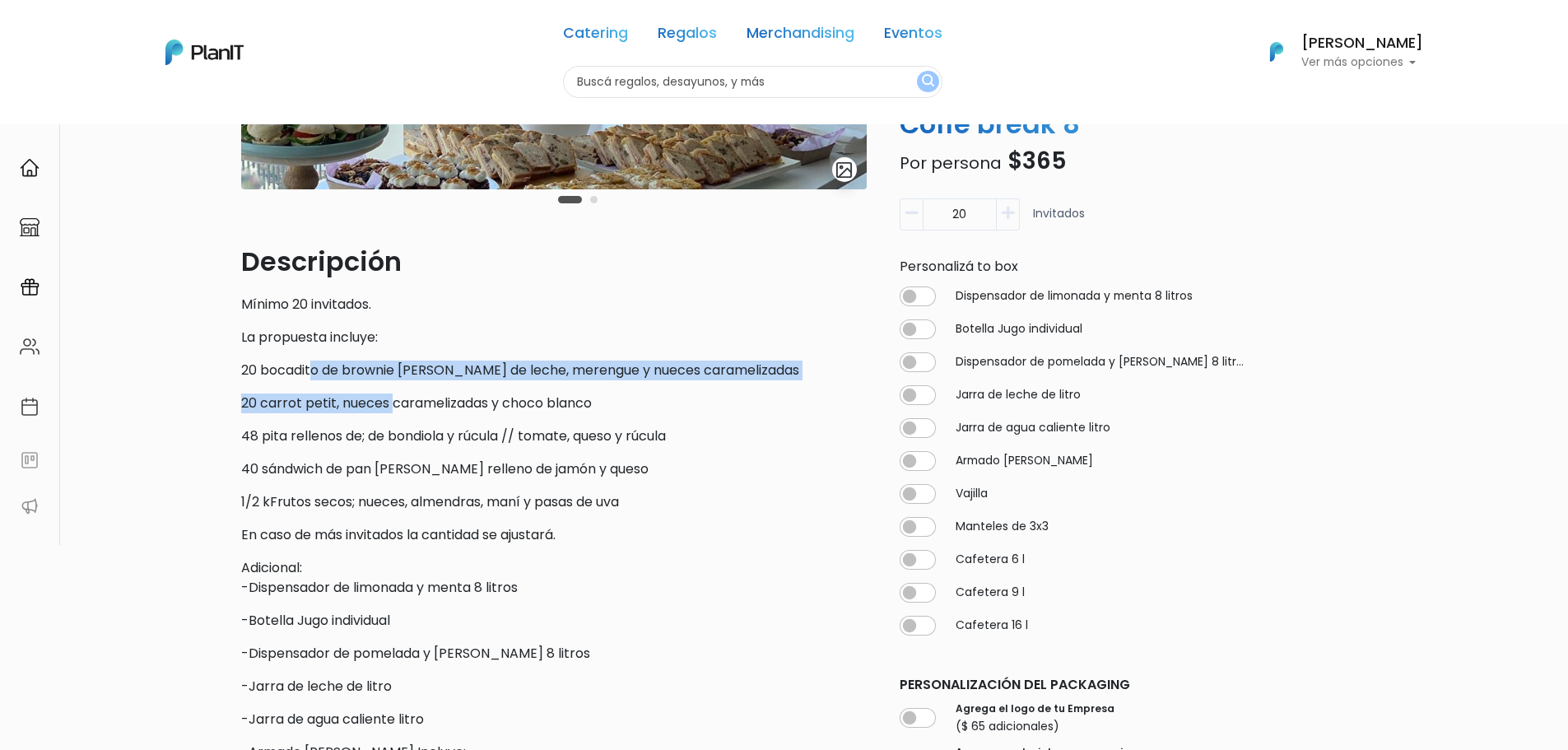
drag, startPoint x: 312, startPoint y: 375, endPoint x: 395, endPoint y: 403, distance: 87.6
click at [395, 403] on div "Descripción Mínimo 20 invitados. La propuesta incluye: 20 bocadito de brownie p…" at bounding box center [554, 657] width 626 height 830
click at [395, 403] on p "20 carrot petit, nueces caramelizadas y choco blanco" at bounding box center [554, 403] width 626 height 20
drag, startPoint x: 324, startPoint y: 366, endPoint x: 457, endPoint y: 402, distance: 137.8
click at [457, 402] on div "Descripción Mínimo 20 invitados. La propuesta incluye: 20 bocadito de brownie p…" at bounding box center [554, 657] width 626 height 830
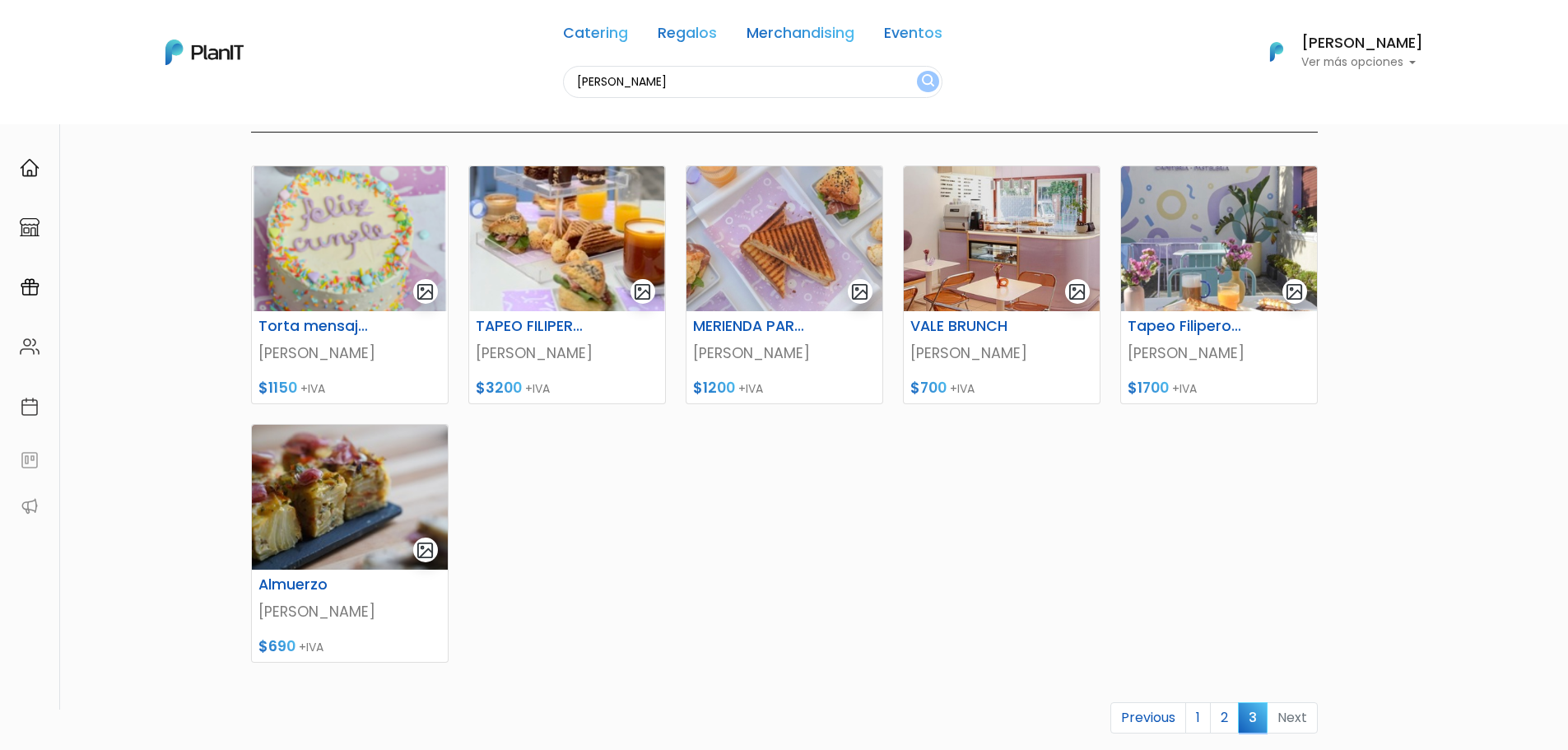
scroll to position [247, 0]
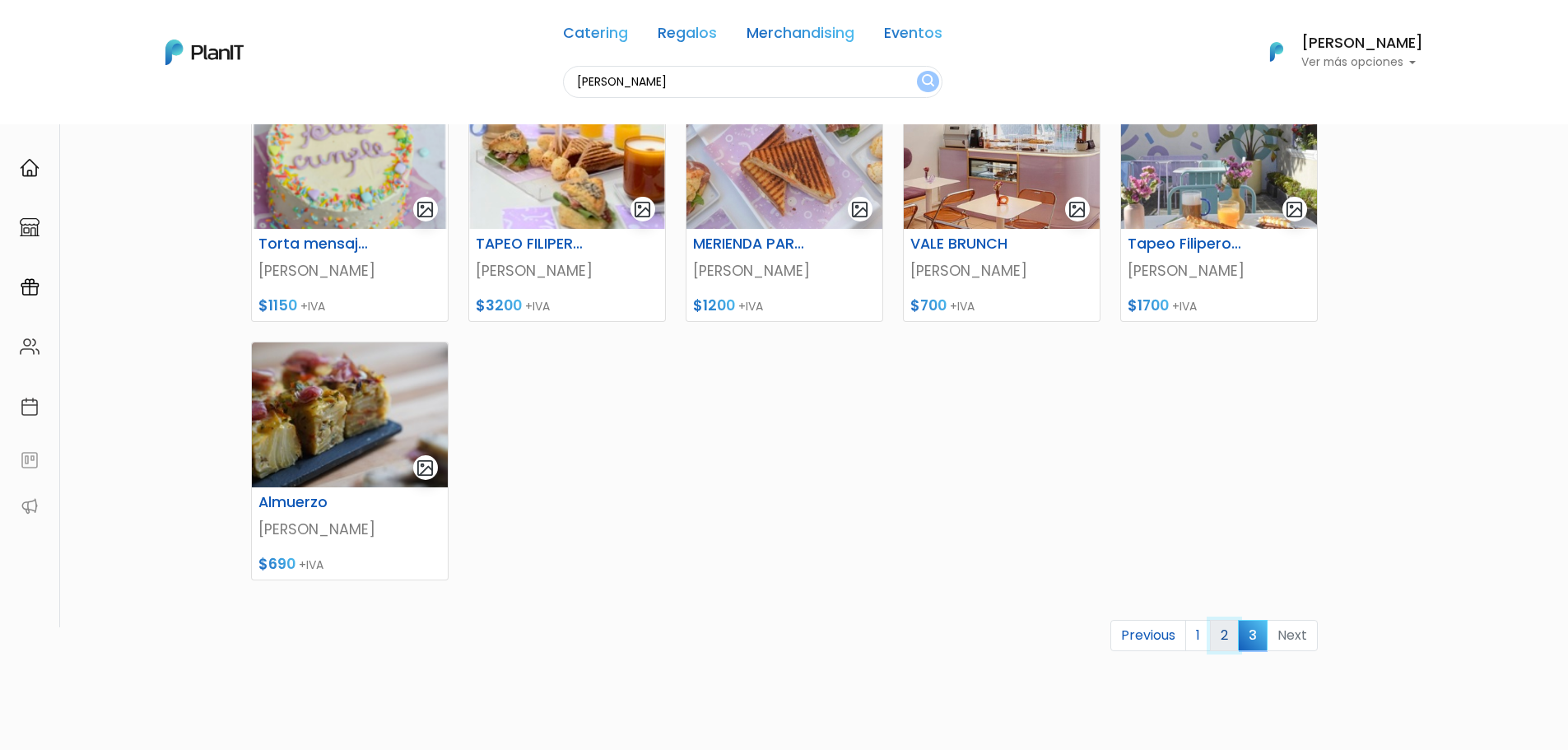
click at [1215, 640] on link "2" at bounding box center [1224, 636] width 29 height 32
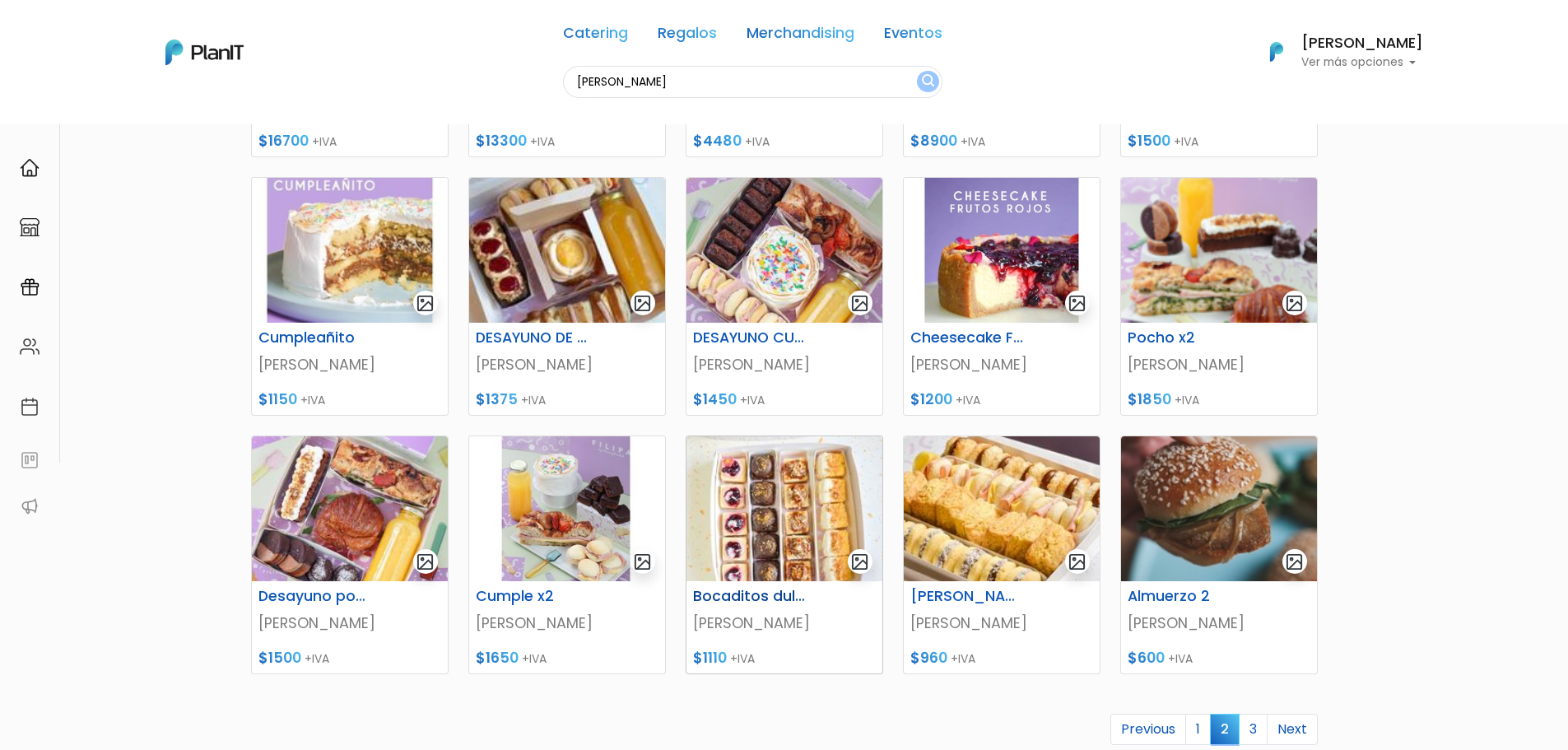
scroll to position [577, 0]
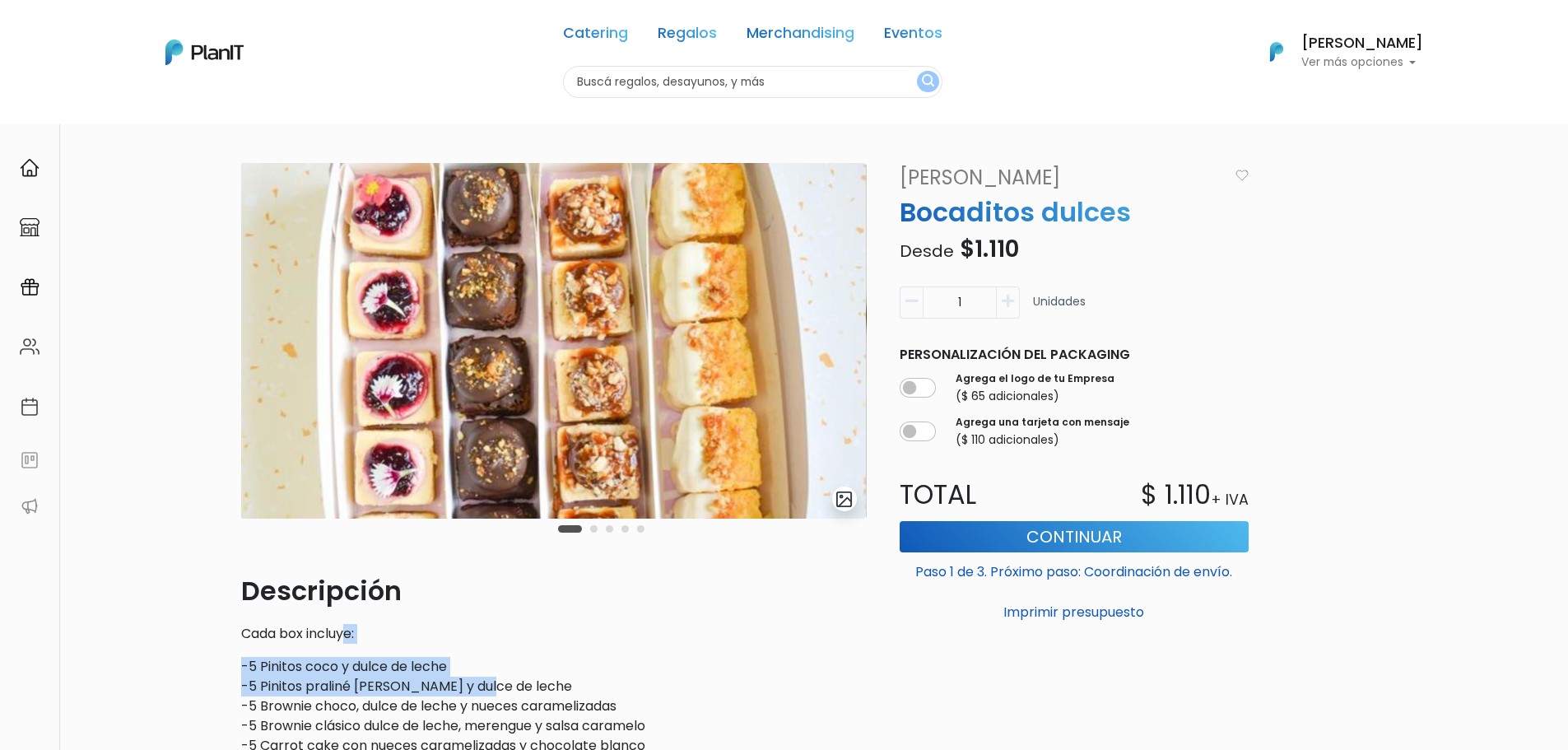
drag, startPoint x: 365, startPoint y: 648, endPoint x: 484, endPoint y: 689, distance: 125.9
click at [588, 529] on div "Carousel Pagination" at bounding box center [601, 528] width 95 height 20
click at [592, 529] on button "Carousel Page 2" at bounding box center [594, 529] width 8 height 8
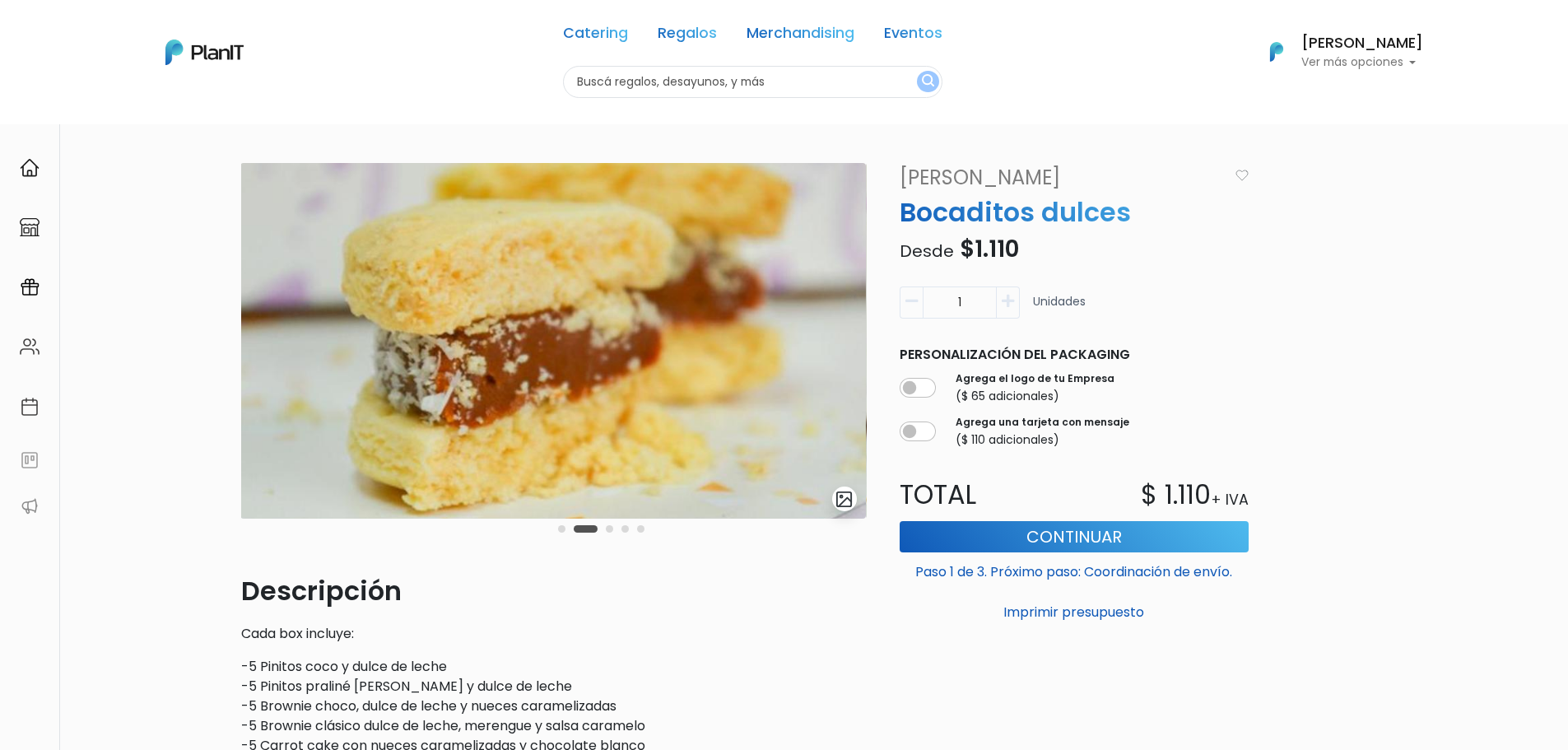
click at [616, 529] on div "Carousel Pagination" at bounding box center [601, 528] width 95 height 20
click at [612, 526] on button "Carousel Page 3" at bounding box center [610, 529] width 8 height 8
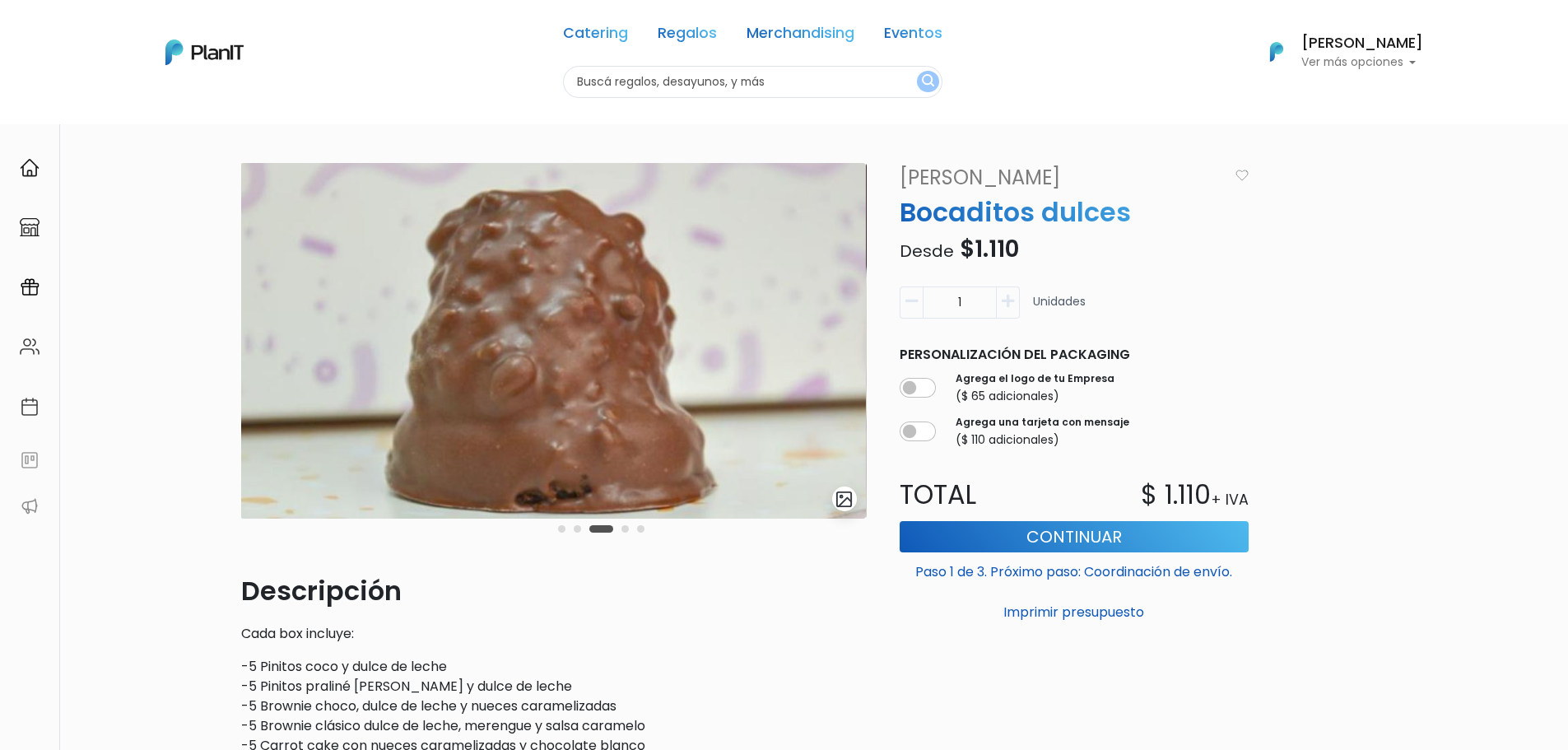
click at [627, 527] on button "Carousel Page 4" at bounding box center [626, 529] width 8 height 8
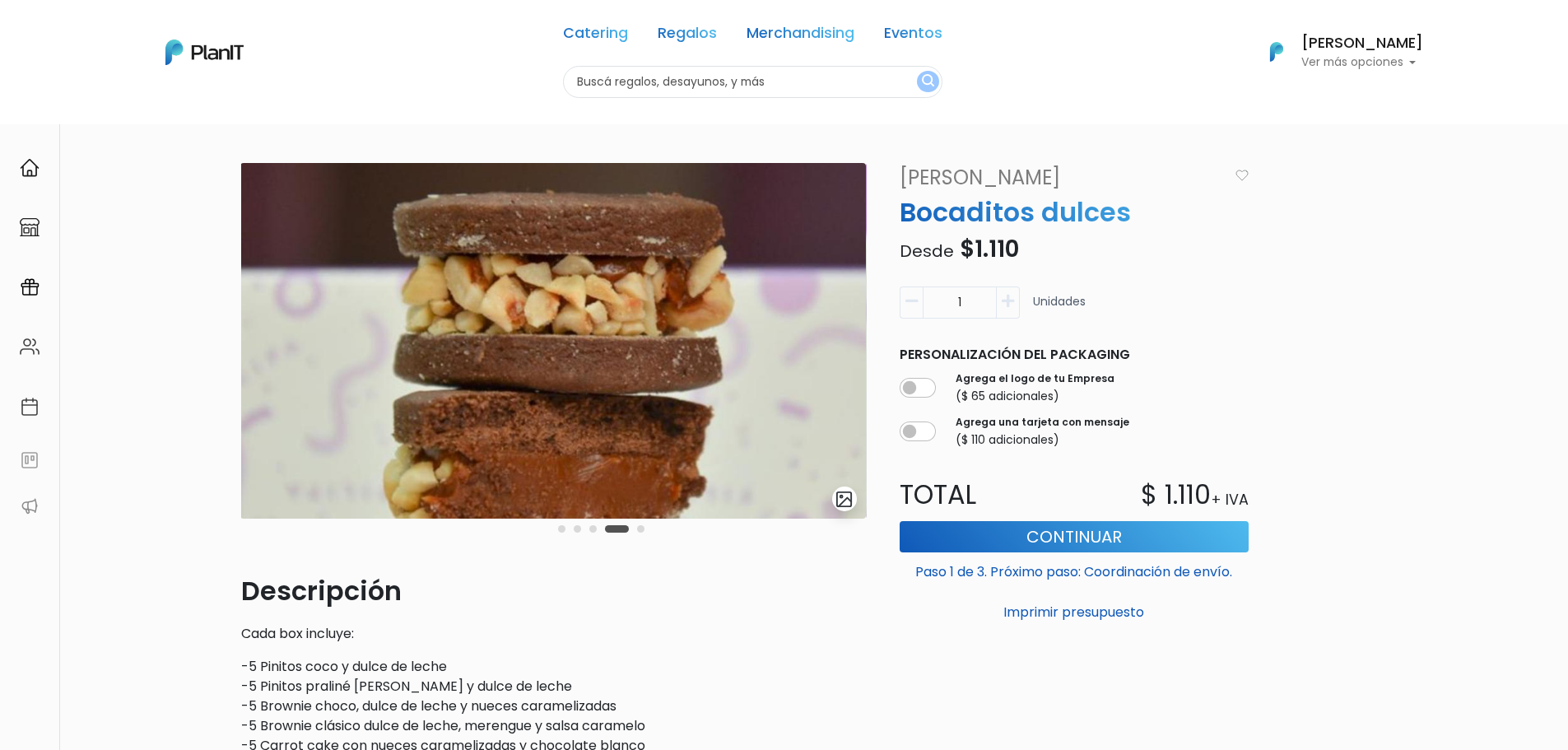
click at [642, 528] on button "Carousel Page 5" at bounding box center [641, 529] width 8 height 8
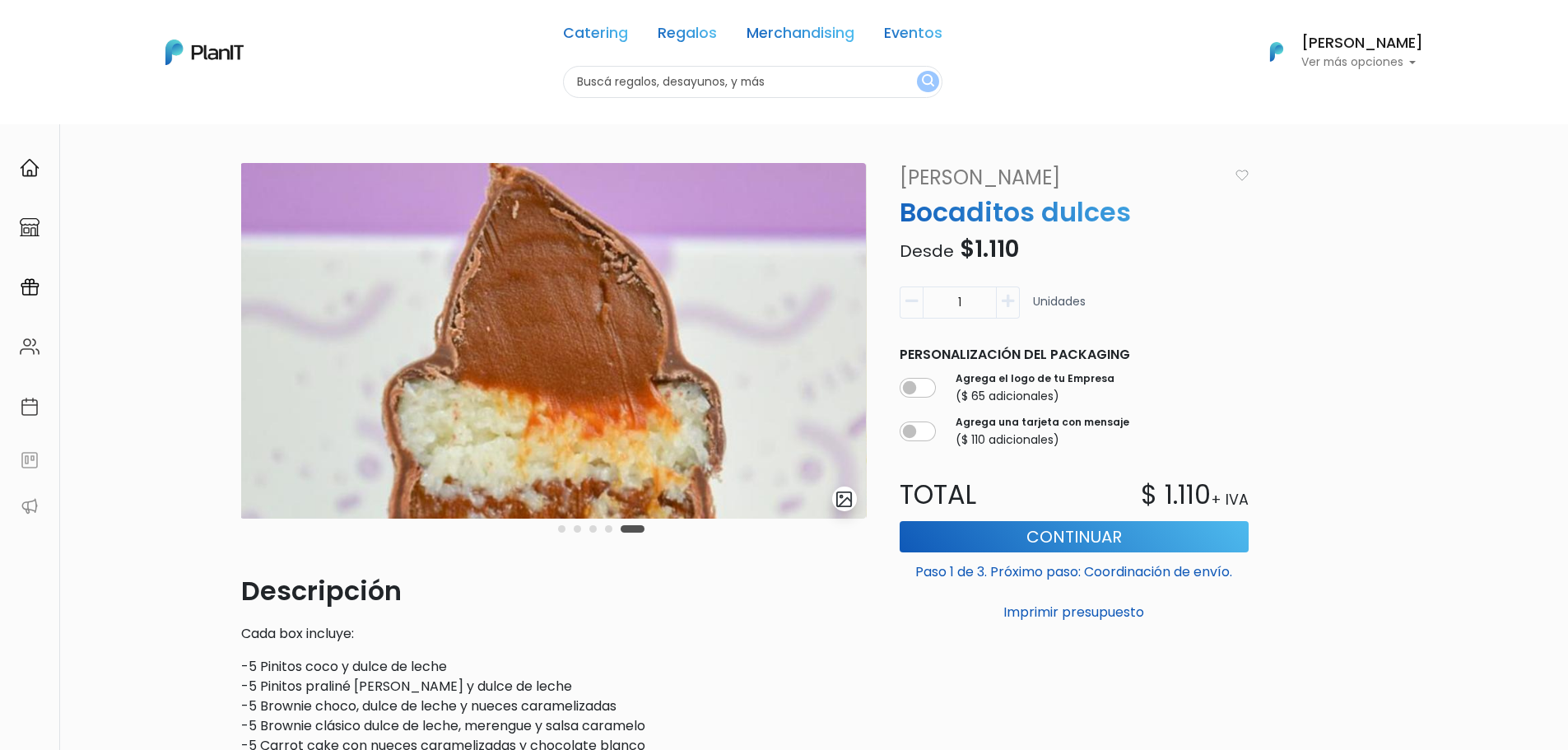
click at [657, 532] on div "slide 6 of 5" at bounding box center [554, 367] width 626 height 408
drag, startPoint x: 461, startPoint y: 669, endPoint x: 262, endPoint y: 665, distance: 199.0
copy p "Pinitos coco y dulce de leche"
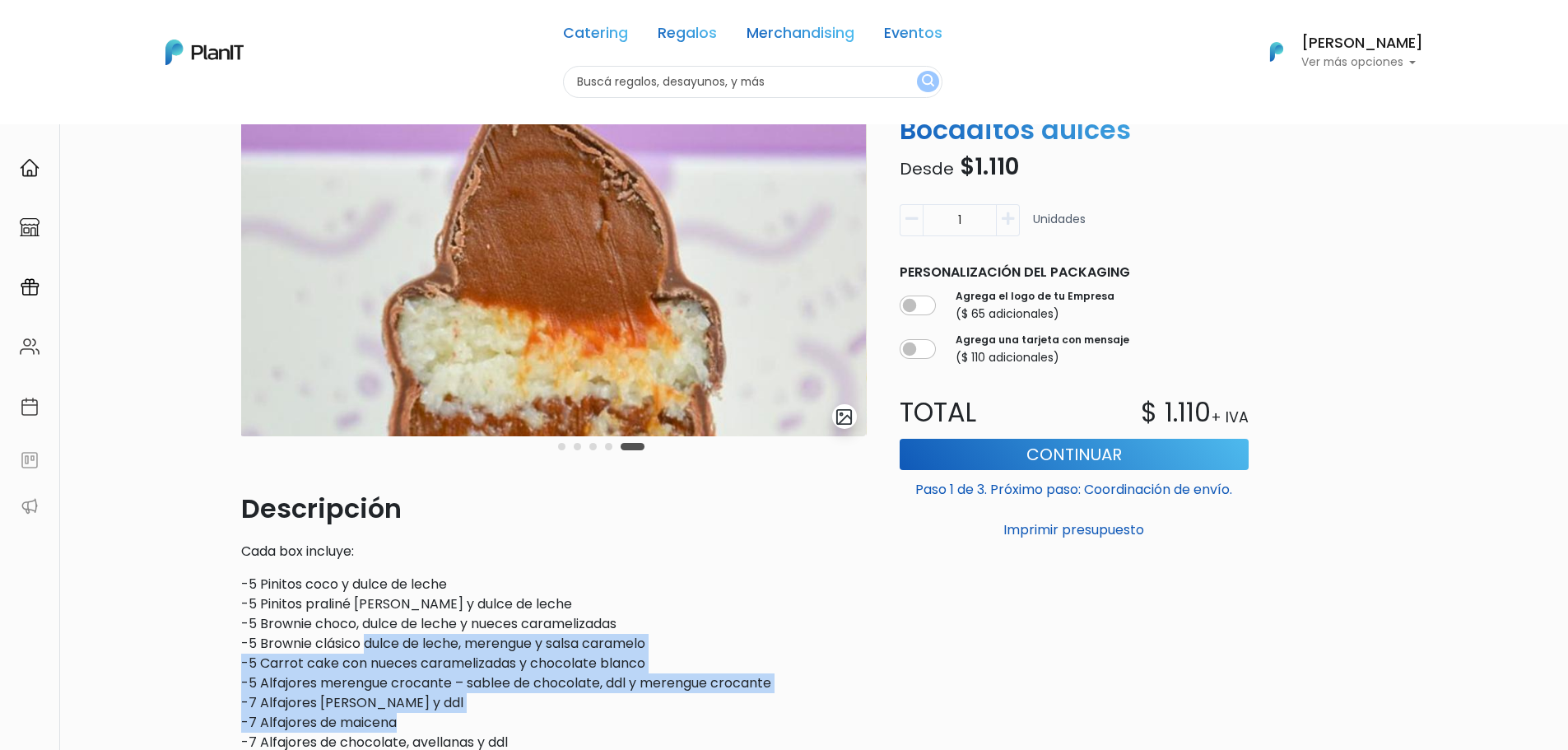
drag, startPoint x: 365, startPoint y: 642, endPoint x: 462, endPoint y: 727, distance: 129.0
click at [462, 727] on p "-5 Pinitos coco y dulce de leche -5 Pinitos praliné de nuez y dulce de leche -5…" at bounding box center [554, 713] width 626 height 277
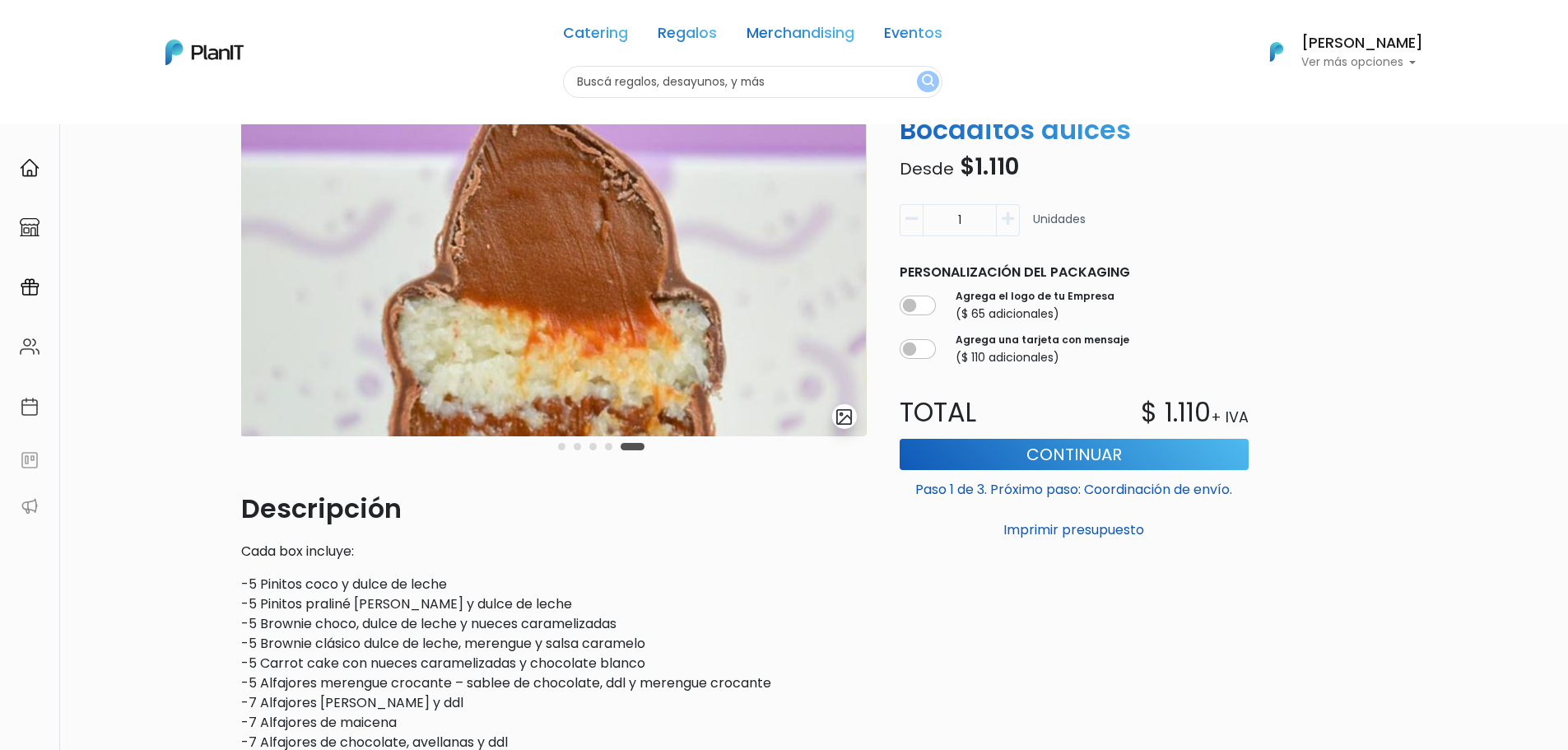
scroll to position [247, 0]
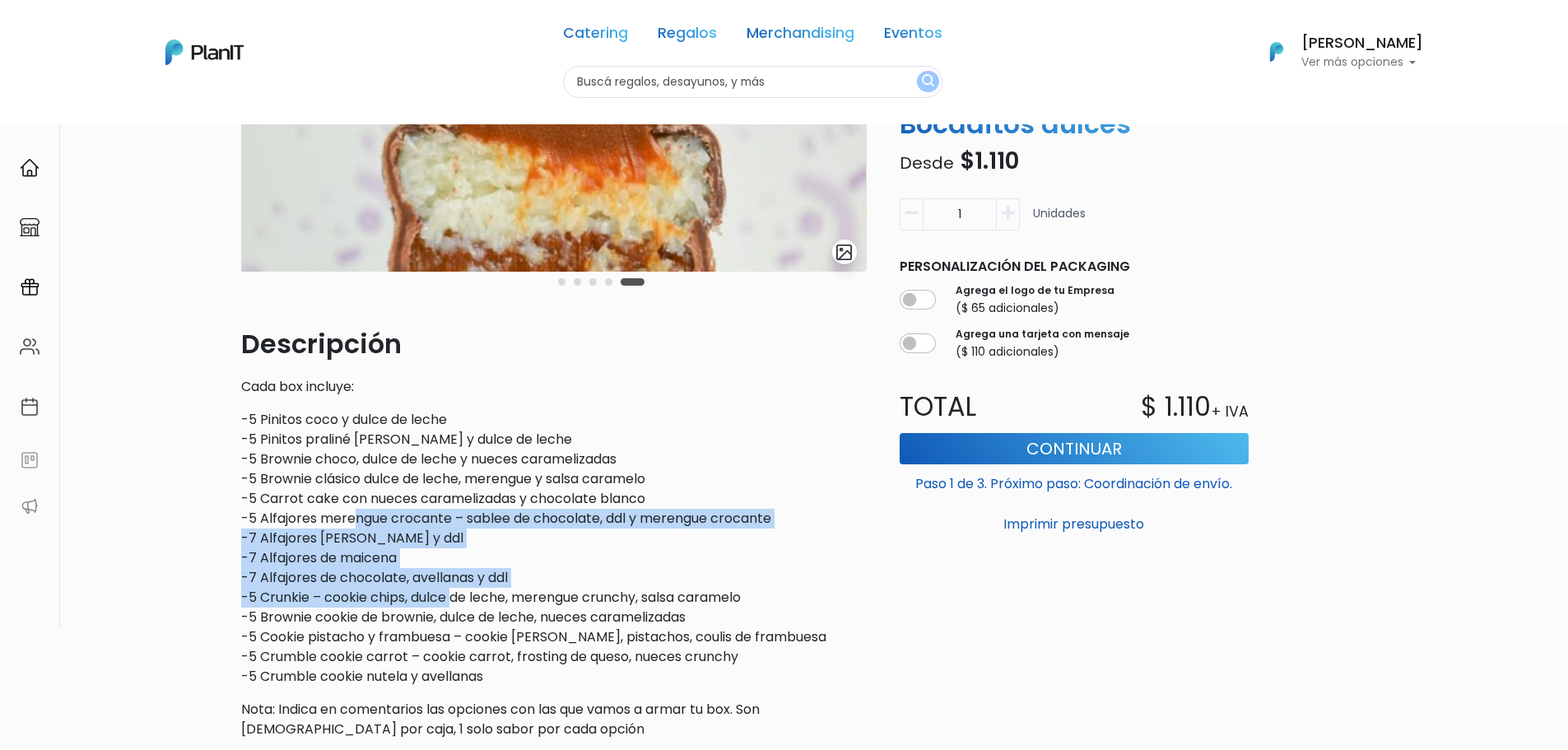
drag, startPoint x: 355, startPoint y: 514, endPoint x: 457, endPoint y: 603, distance: 135.4
click at [457, 603] on p "-5 Pinitos coco y dulce de leche -5 Pinitos praliné de nuez y dulce de leche -5…" at bounding box center [554, 548] width 626 height 277
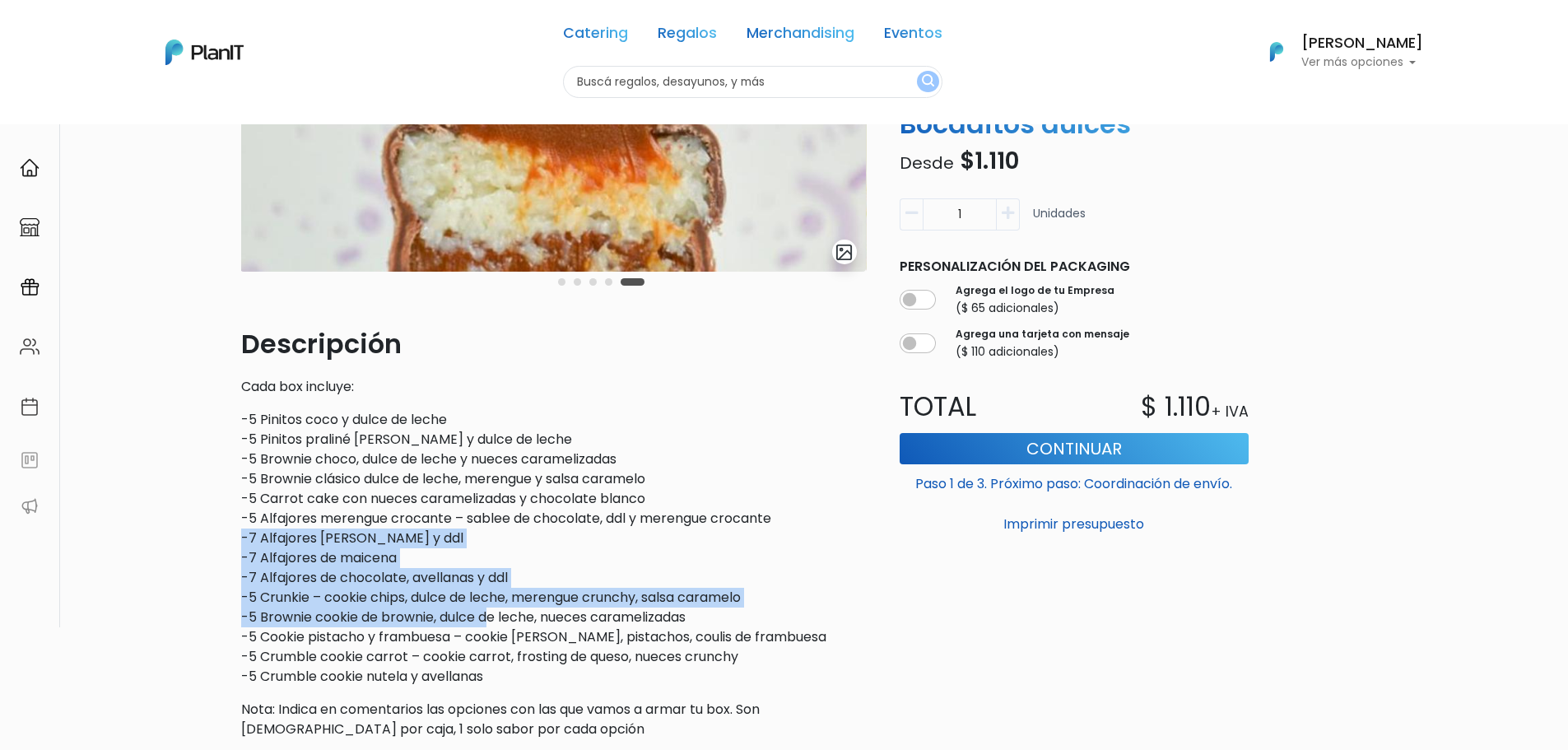
drag, startPoint x: 487, startPoint y: 619, endPoint x: 392, endPoint y: 521, distance: 136.5
click at [392, 523] on p "-5 Pinitos coco y dulce de leche -5 Pinitos praliné de nuez y dulce de leche -5…" at bounding box center [554, 548] width 626 height 277
click at [392, 520] on p "-5 Pinitos coco y dulce de leche -5 Pinitos praliné de nuez y dulce de leche -5…" at bounding box center [554, 548] width 626 height 277
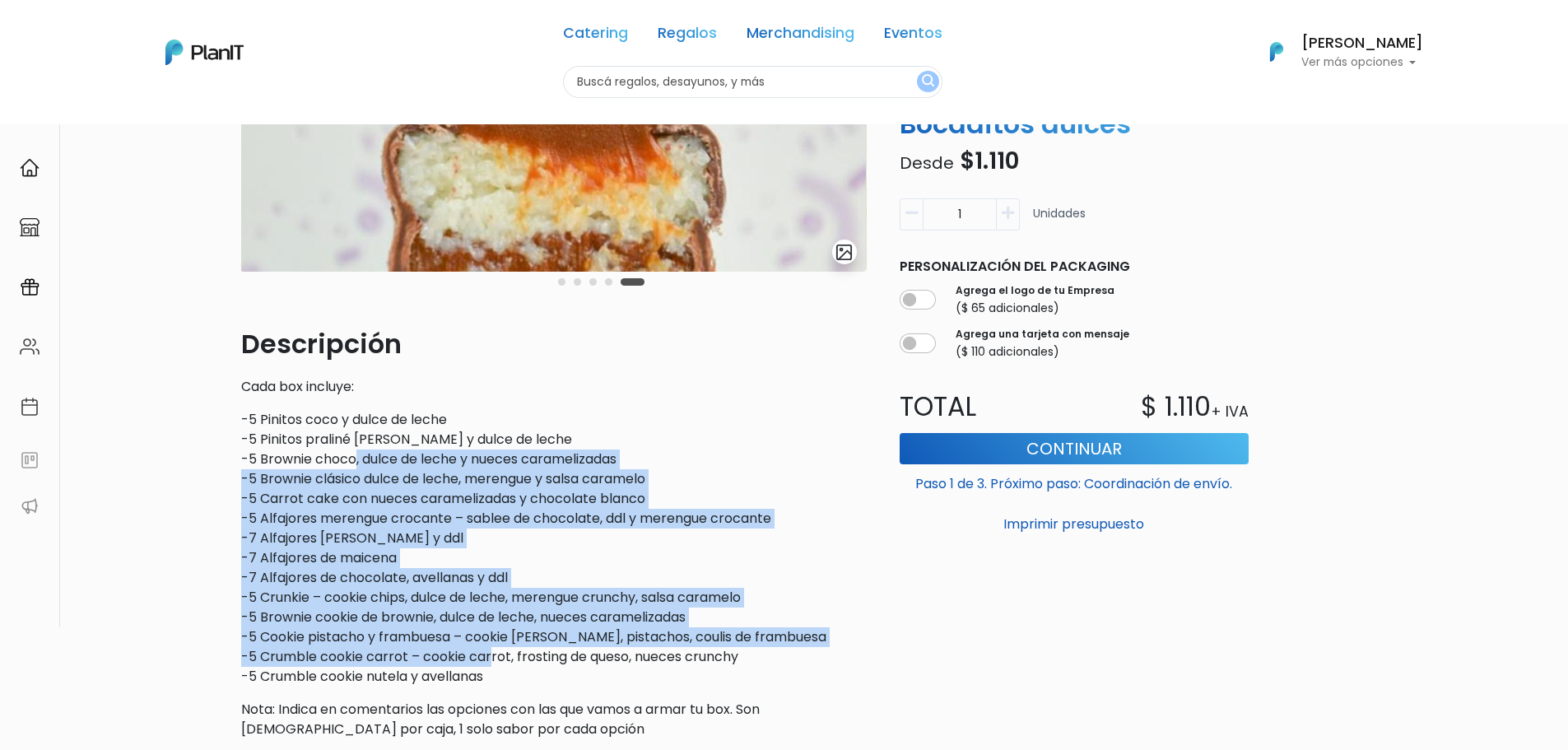
drag, startPoint x: 354, startPoint y: 456, endPoint x: 492, endPoint y: 666, distance: 251.3
click at [492, 666] on p "-5 Pinitos coco y dulce de leche -5 Pinitos praliné de nuez y dulce de leche -5…" at bounding box center [554, 548] width 626 height 277
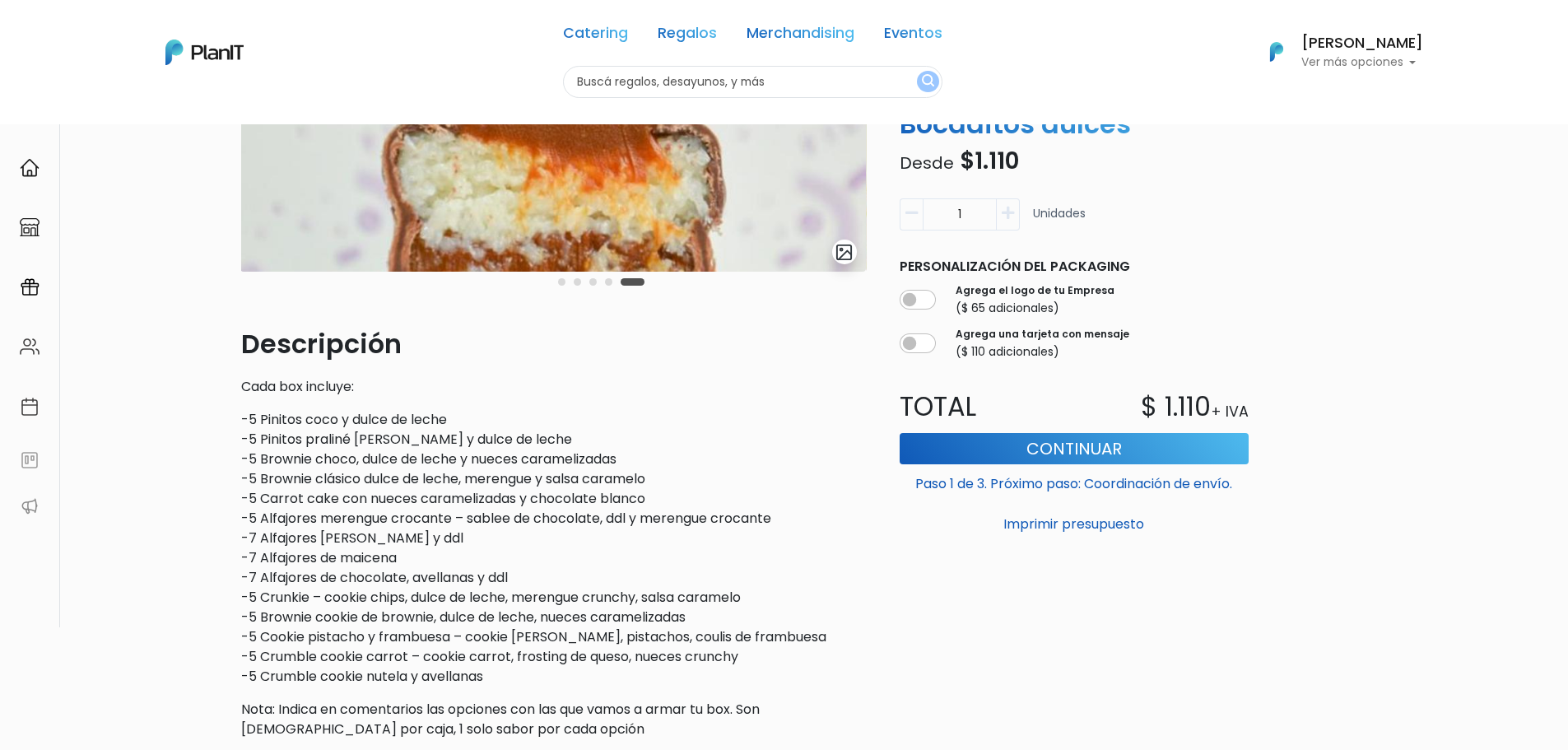
click at [492, 667] on p "-5 Pinitos coco y dulce de leche -5 Pinitos praliné de nuez y dulce de leche -5…" at bounding box center [554, 548] width 626 height 277
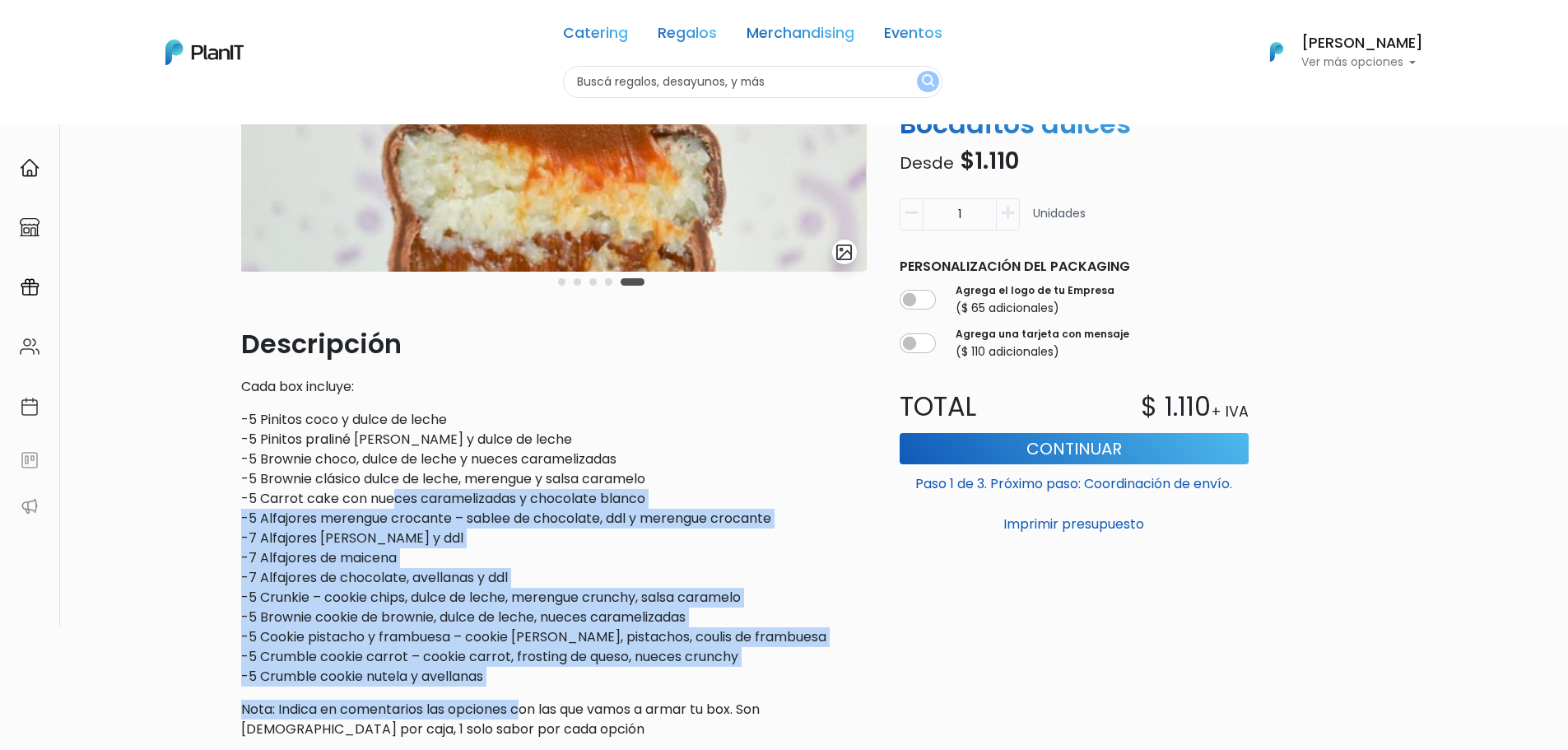
drag, startPoint x: 528, startPoint y: 693, endPoint x: 397, endPoint y: 502, distance: 231.6
click at [397, 503] on div "Descripción Cada box incluye: -5 Pinitos coco y dulce de leche -5 Pinitos prali…" at bounding box center [554, 627] width 626 height 606
click at [397, 502] on p "-5 Pinitos coco y dulce de leche -5 Pinitos praliné de nuez y dulce de leche -5…" at bounding box center [554, 548] width 626 height 277
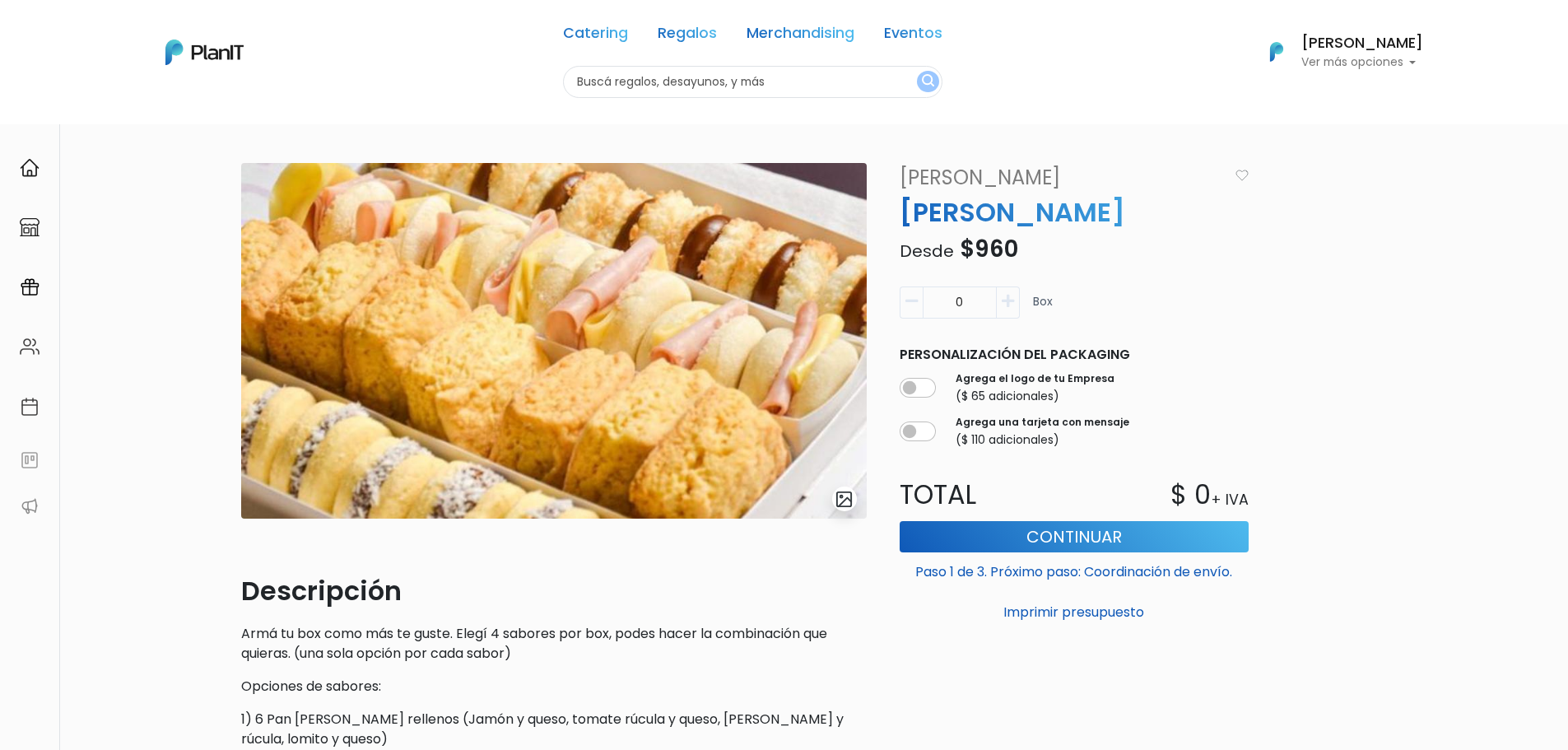
scroll to position [247, 0]
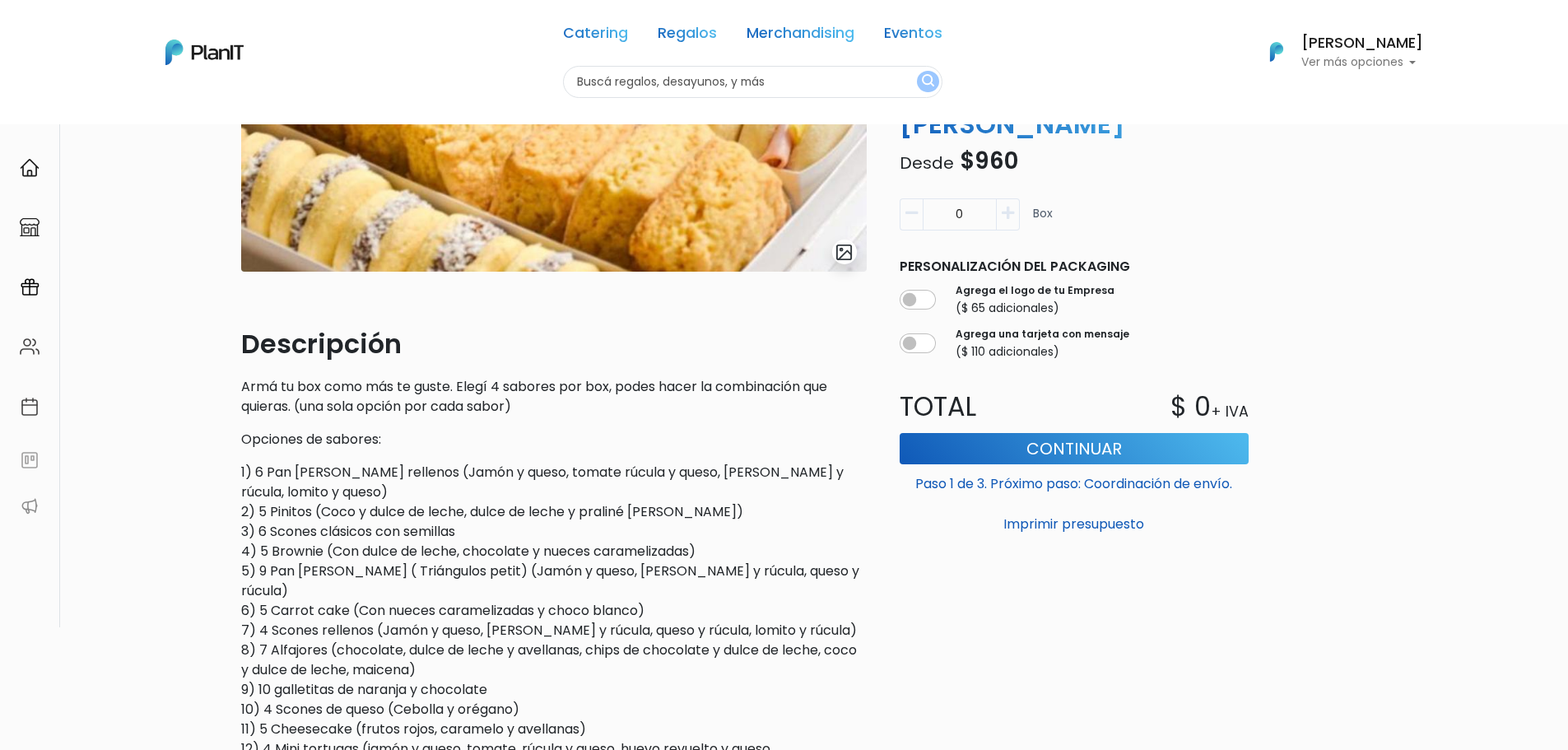
click at [352, 486] on p "1) 6 Pan [PERSON_NAME] rellenos (Jamón y queso, tomate rúcula y queso, bondiola…" at bounding box center [554, 640] width 626 height 356
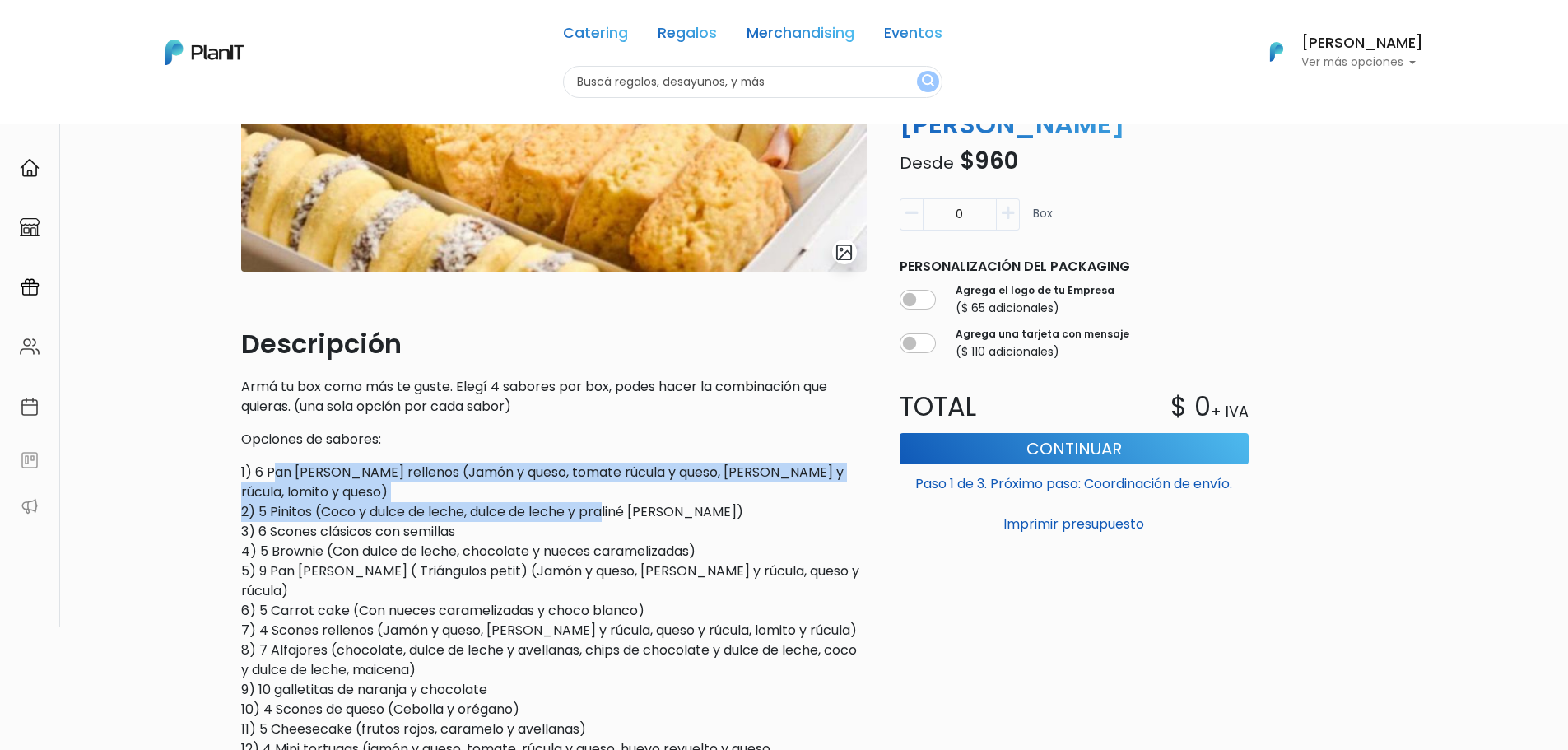
drag, startPoint x: 275, startPoint y: 466, endPoint x: 608, endPoint y: 516, distance: 336.7
click at [608, 516] on p "1) 6 Pan [PERSON_NAME] rellenos (Jamón y queso, tomate rúcula y queso, bondiola…" at bounding box center [554, 640] width 626 height 356
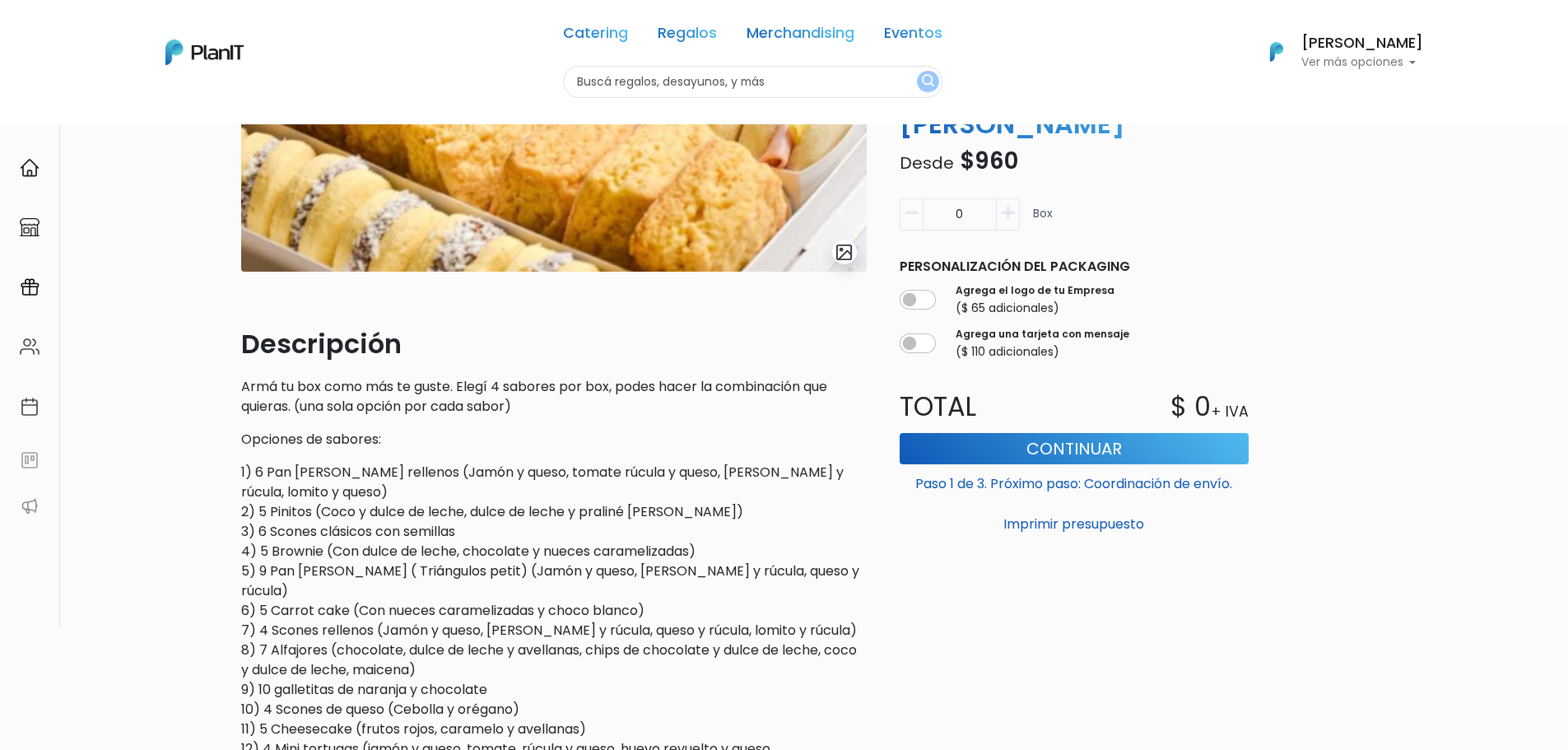
click at [379, 587] on p "1) 6 Pan [PERSON_NAME] rellenos (Jamón y queso, tomate rúcula y queso, bondiola…" at bounding box center [554, 640] width 626 height 356
drag, startPoint x: 270, startPoint y: 527, endPoint x: 447, endPoint y: 537, distance: 177.3
click at [447, 537] on p "1) 6 Pan [PERSON_NAME] rellenos (Jamón y queso, tomate rúcula y queso, bondiola…" at bounding box center [554, 640] width 626 height 356
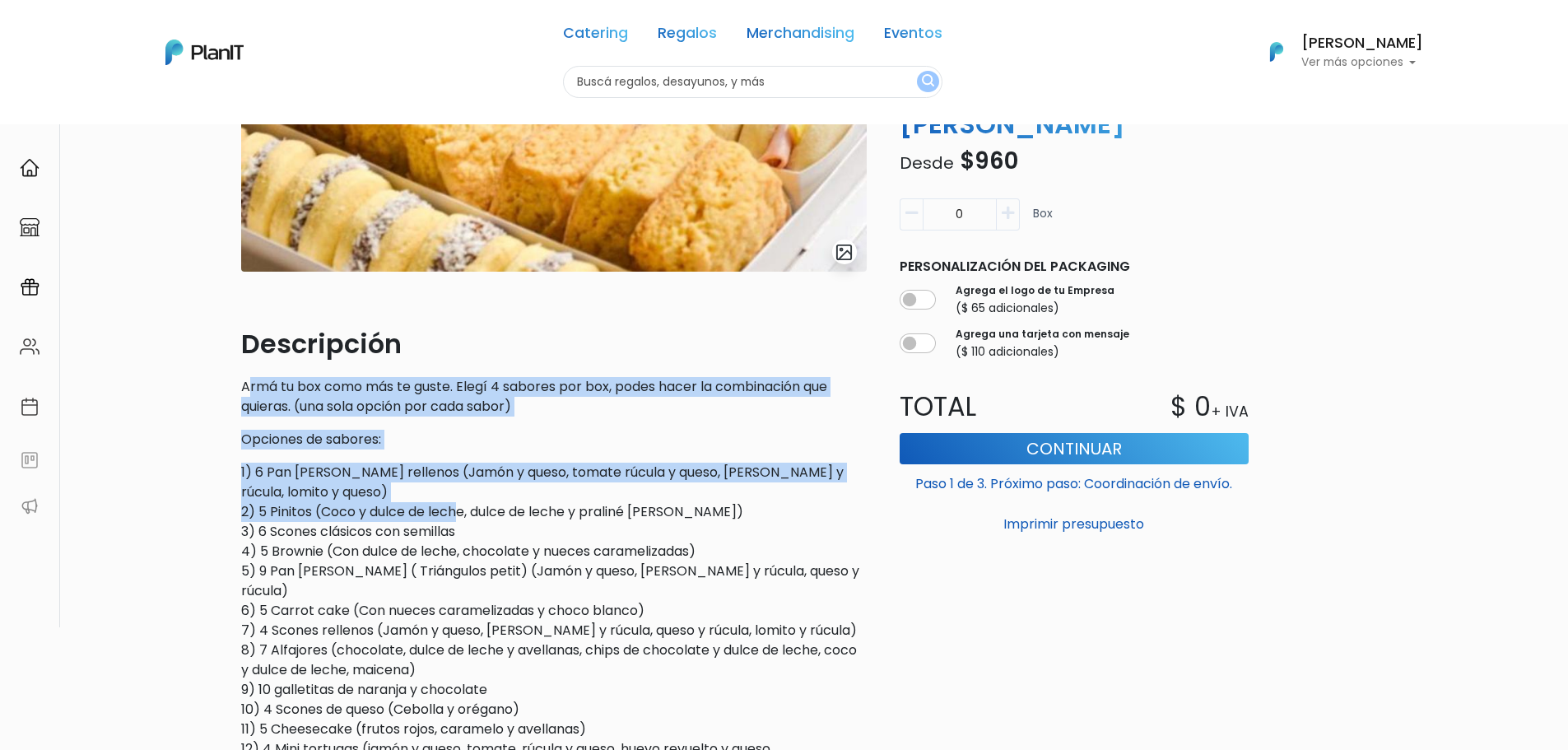
drag, startPoint x: 247, startPoint y: 370, endPoint x: 457, endPoint y: 515, distance: 255.2
click at [457, 514] on div "Descripción Armá tu box como más te guste. Elegí 4 sabores por box, podes hacer…" at bounding box center [554, 693] width 626 height 737
click at [457, 516] on p "1) 6 Pan [PERSON_NAME] rellenos (Jamón y queso, tomate rúcula y queso, bondiola…" at bounding box center [554, 640] width 626 height 356
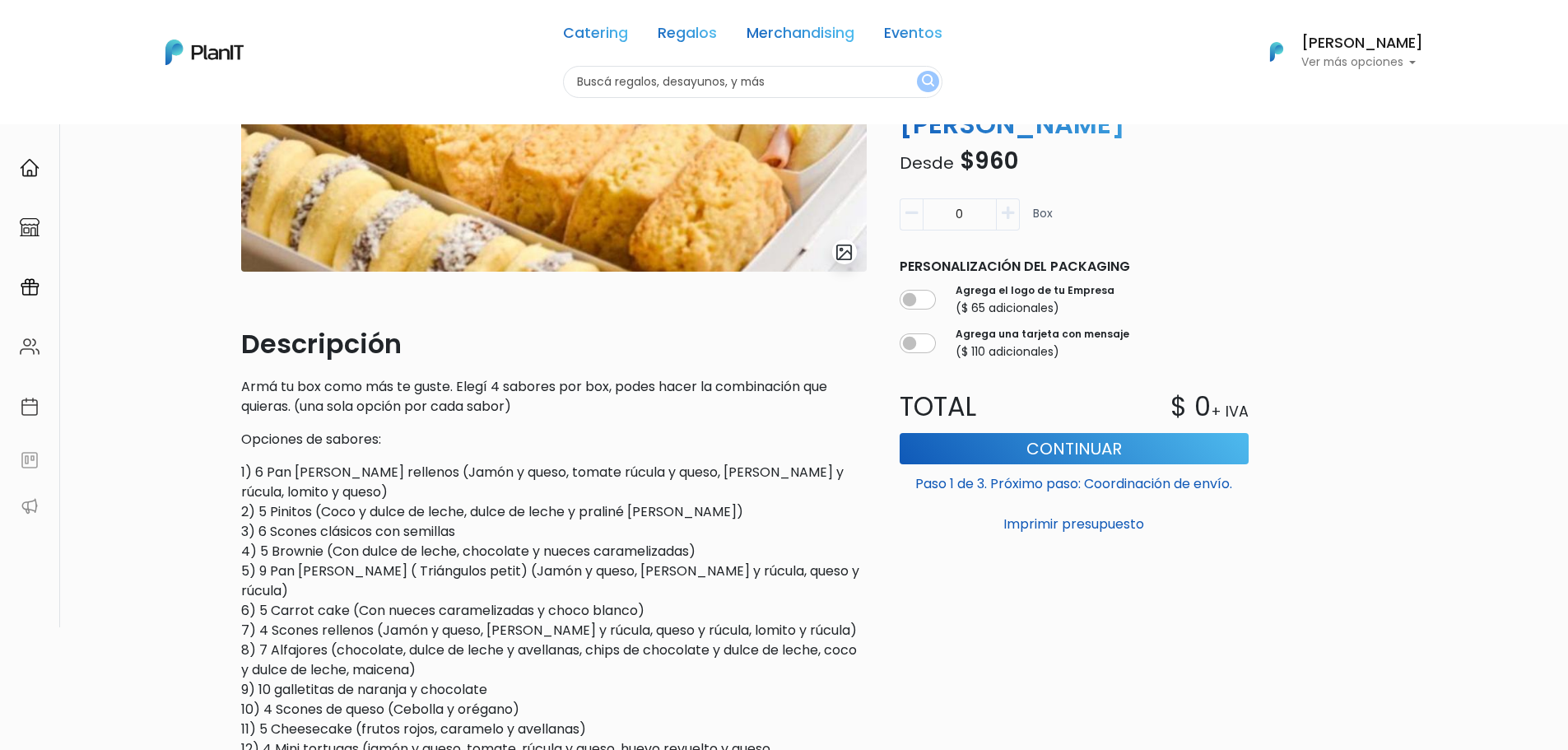
click at [357, 519] on p "1) 6 Pan [PERSON_NAME] rellenos (Jamón y queso, tomate rúcula y queso, bondiola…" at bounding box center [554, 640] width 626 height 356
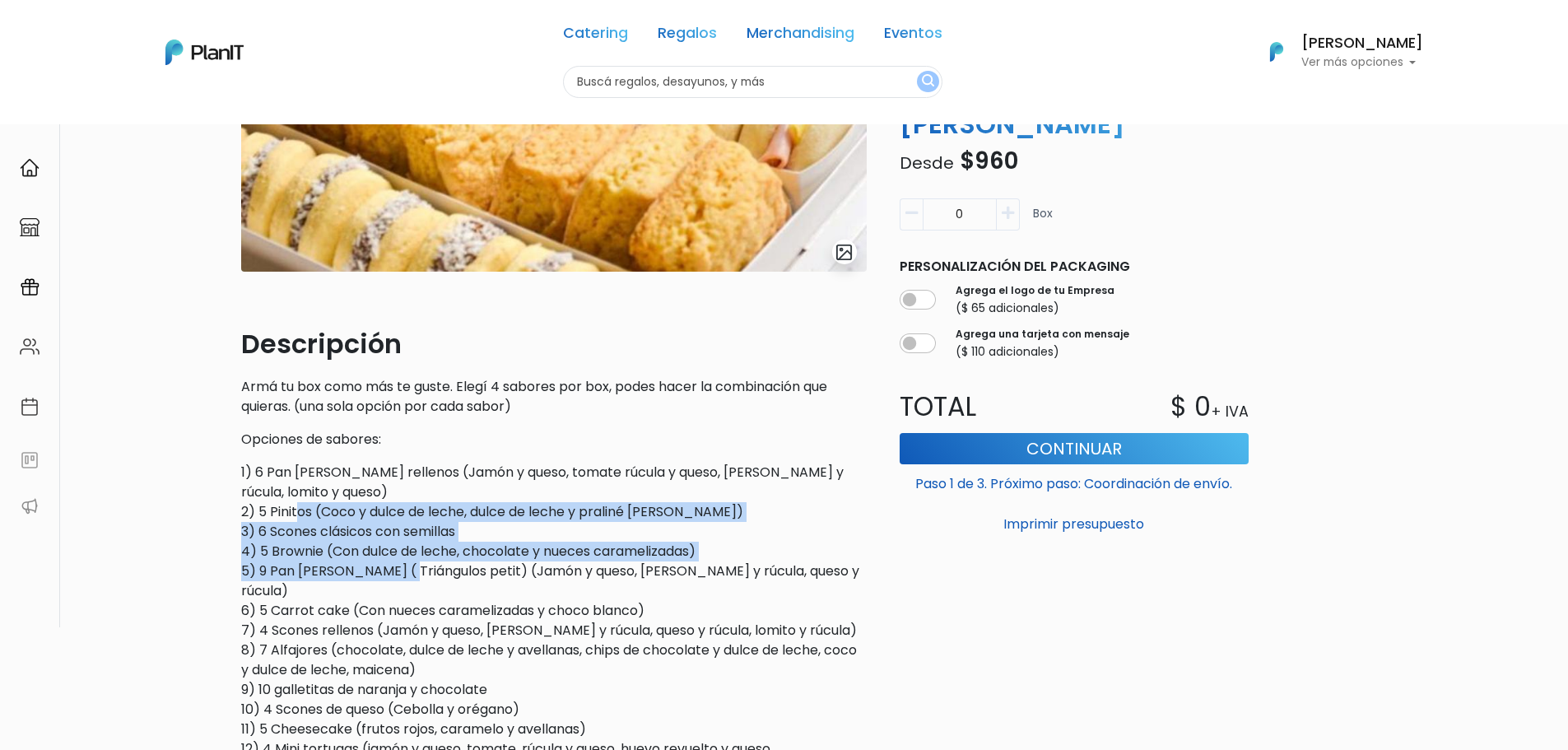
drag, startPoint x: 299, startPoint y: 519, endPoint x: 406, endPoint y: 562, distance: 115.3
click at [406, 562] on p "1) 6 Pan [PERSON_NAME] rellenos (Jamón y queso, tomate rúcula y queso, bondiola…" at bounding box center [554, 640] width 626 height 356
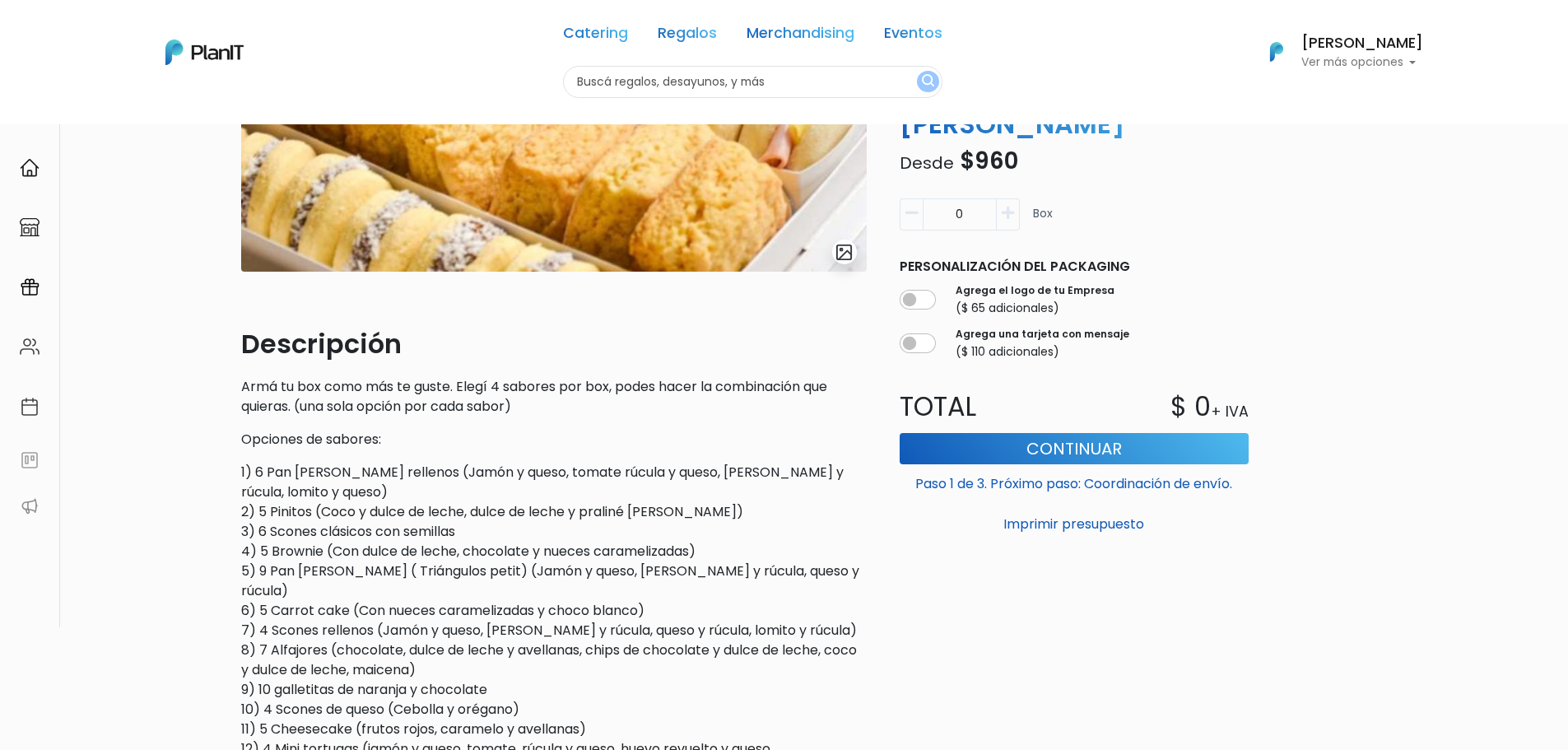
click at [402, 555] on p "1) 6 Pan [PERSON_NAME] rellenos (Jamón y queso, tomate rúcula y queso, bondiola…" at bounding box center [554, 640] width 626 height 356
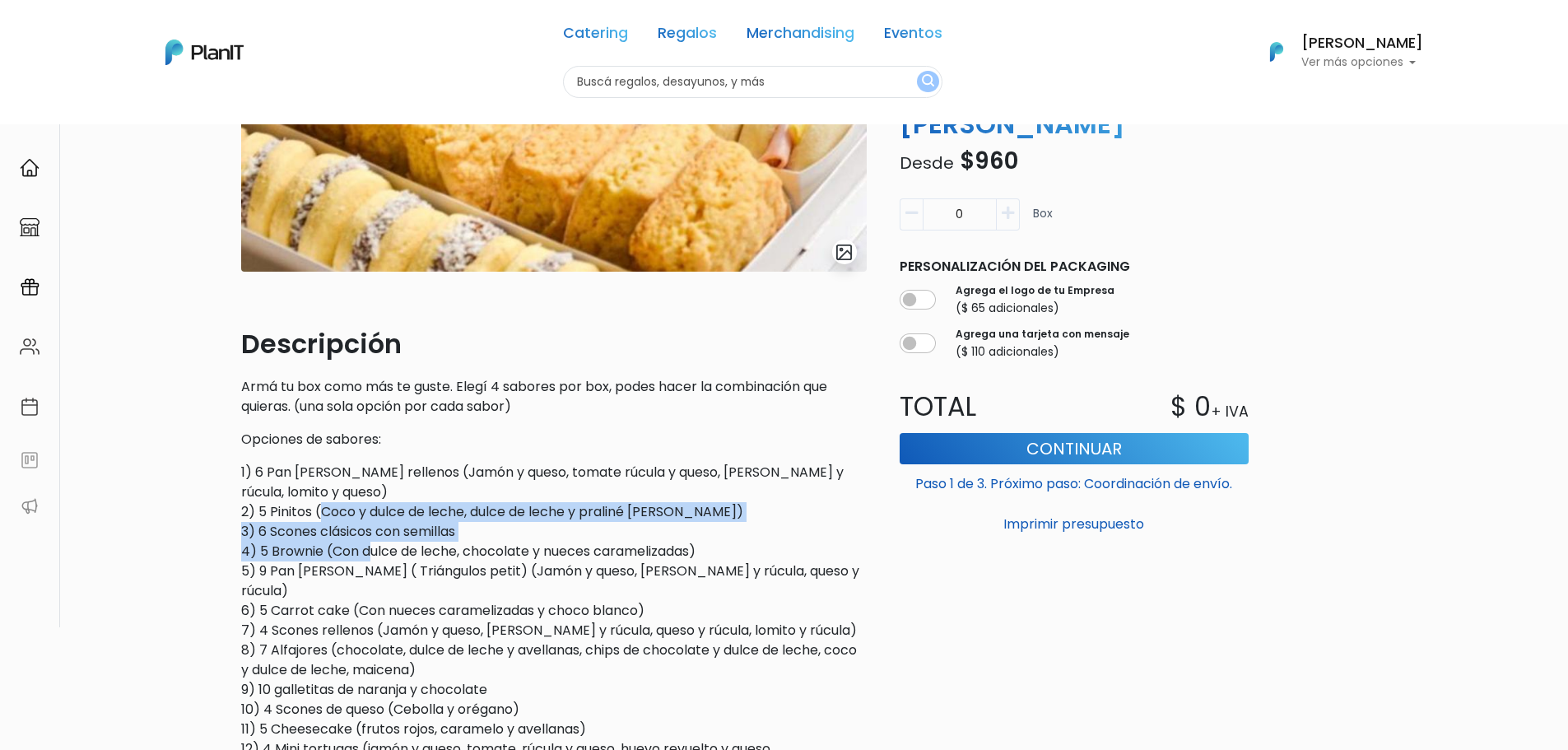
drag, startPoint x: 320, startPoint y: 517, endPoint x: 372, endPoint y: 558, distance: 66.2
click at [372, 558] on p "1) 6 Pan [PERSON_NAME] rellenos (Jamón y queso, tomate rúcula y queso, bondiola…" at bounding box center [554, 640] width 626 height 356
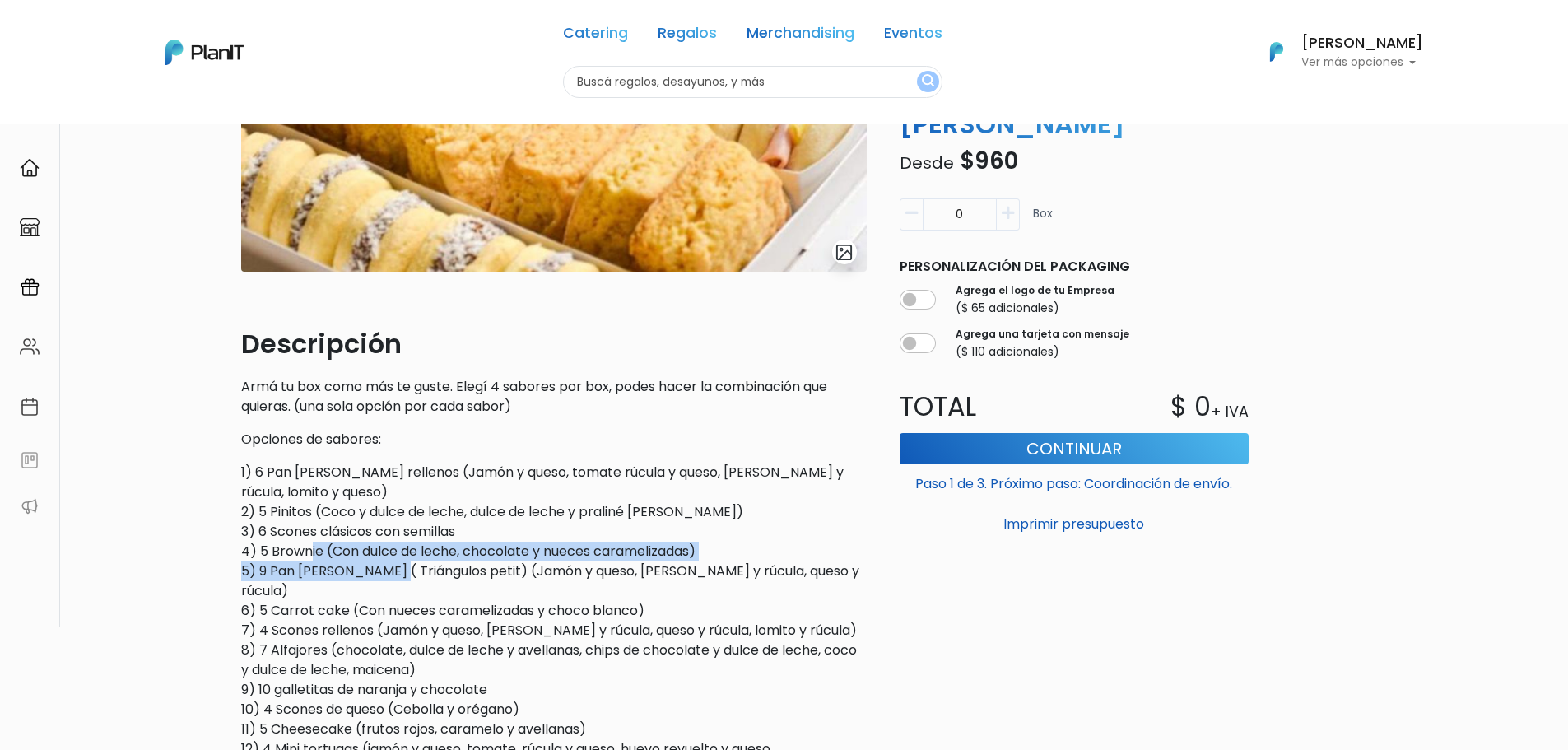
drag, startPoint x: 389, startPoint y: 580, endPoint x: 307, endPoint y: 554, distance: 86.0
click at [307, 554] on p "1) 6 Pan [PERSON_NAME] rellenos (Jamón y queso, tomate rúcula y queso, bondiola…" at bounding box center [554, 640] width 626 height 356
click at [307, 552] on p "1) 6 Pan [PERSON_NAME] rellenos (Jamón y queso, tomate rúcula y queso, bondiola…" at bounding box center [554, 640] width 626 height 356
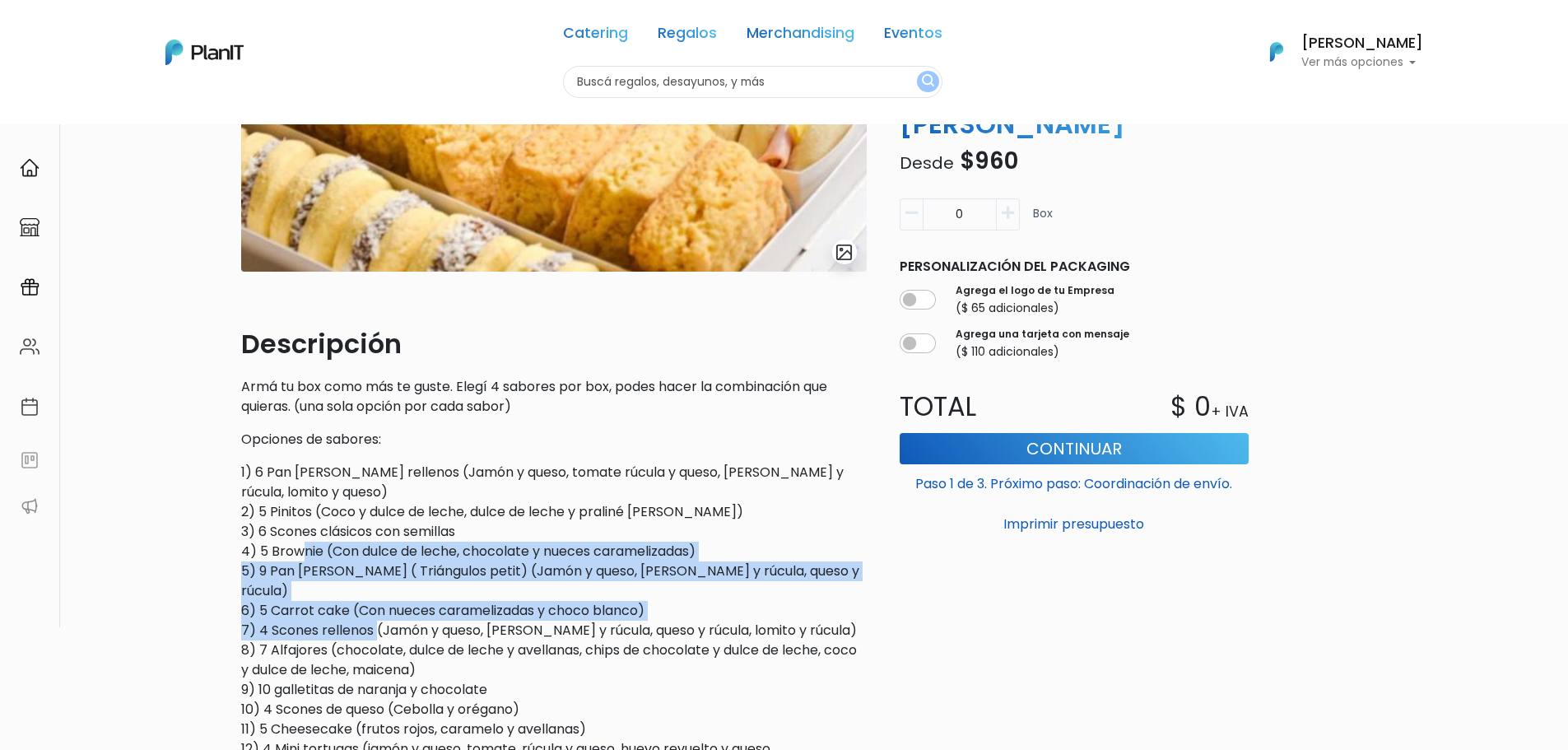
drag, startPoint x: 303, startPoint y: 564, endPoint x: 392, endPoint y: 616, distance: 103.1
click at [385, 613] on p "1) 6 Pan [PERSON_NAME] rellenos (Jamón y queso, tomate rúcula y queso, bondiola…" at bounding box center [554, 640] width 626 height 356
click at [392, 616] on p "1) 6 Pan [PERSON_NAME] rellenos (Jamón y queso, tomate rúcula y queso, bondiola…" at bounding box center [554, 640] width 626 height 356
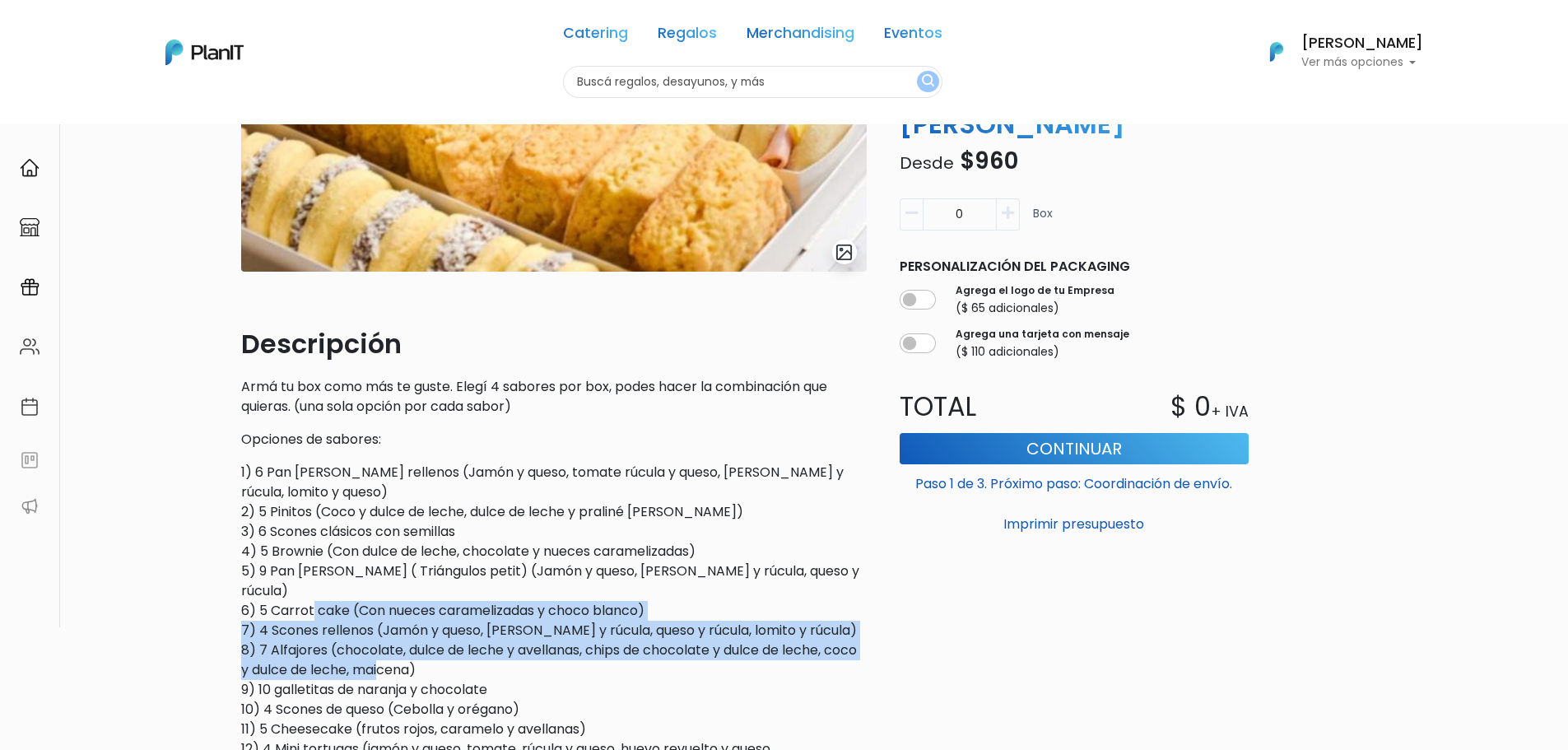
drag, startPoint x: 312, startPoint y: 599, endPoint x: 387, endPoint y: 651, distance: 91.3
click at [387, 651] on p "1) 6 Pan [PERSON_NAME] rellenos (Jamón y queso, tomate rúcula y queso, bondiola…" at bounding box center [554, 640] width 626 height 356
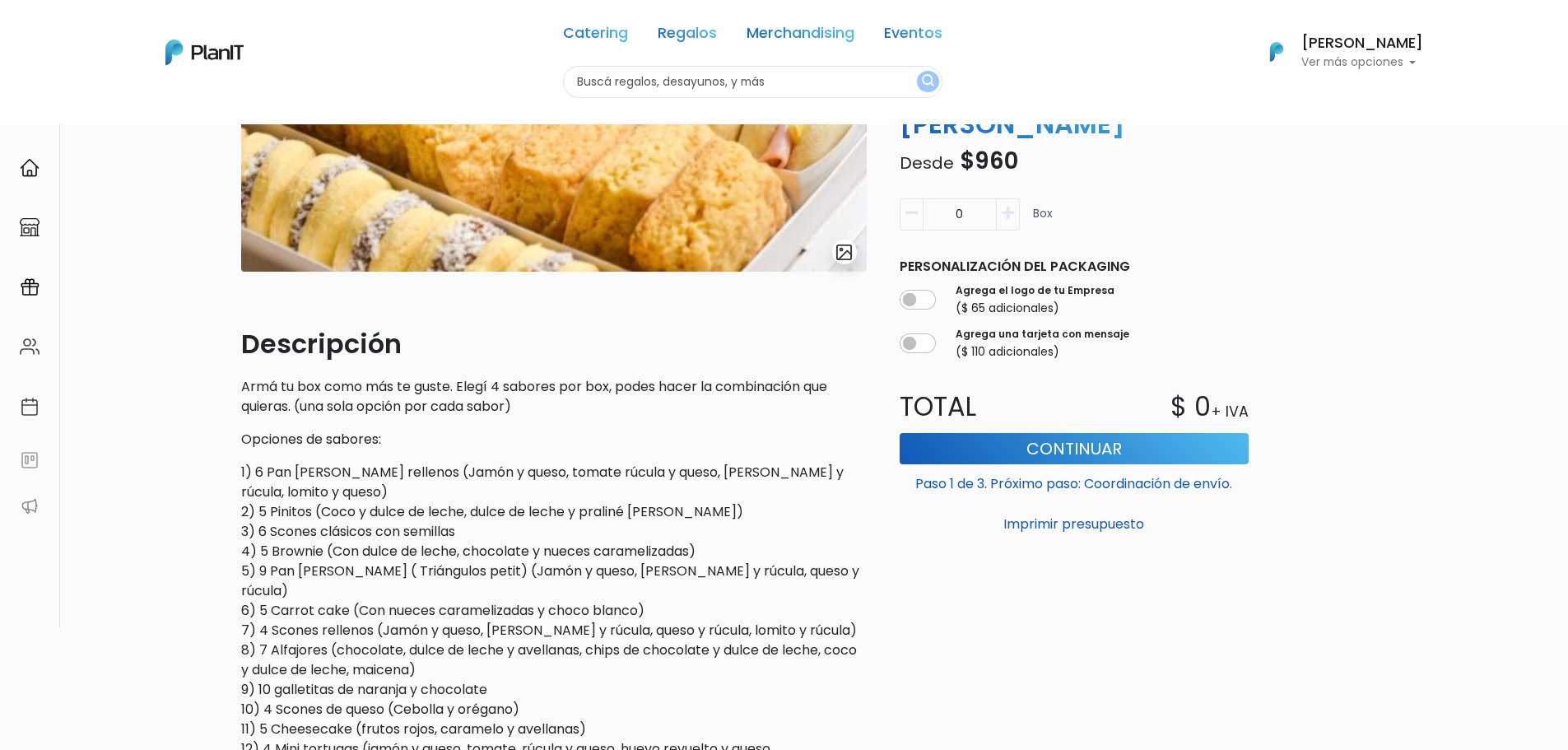
scroll to position [329, 0]
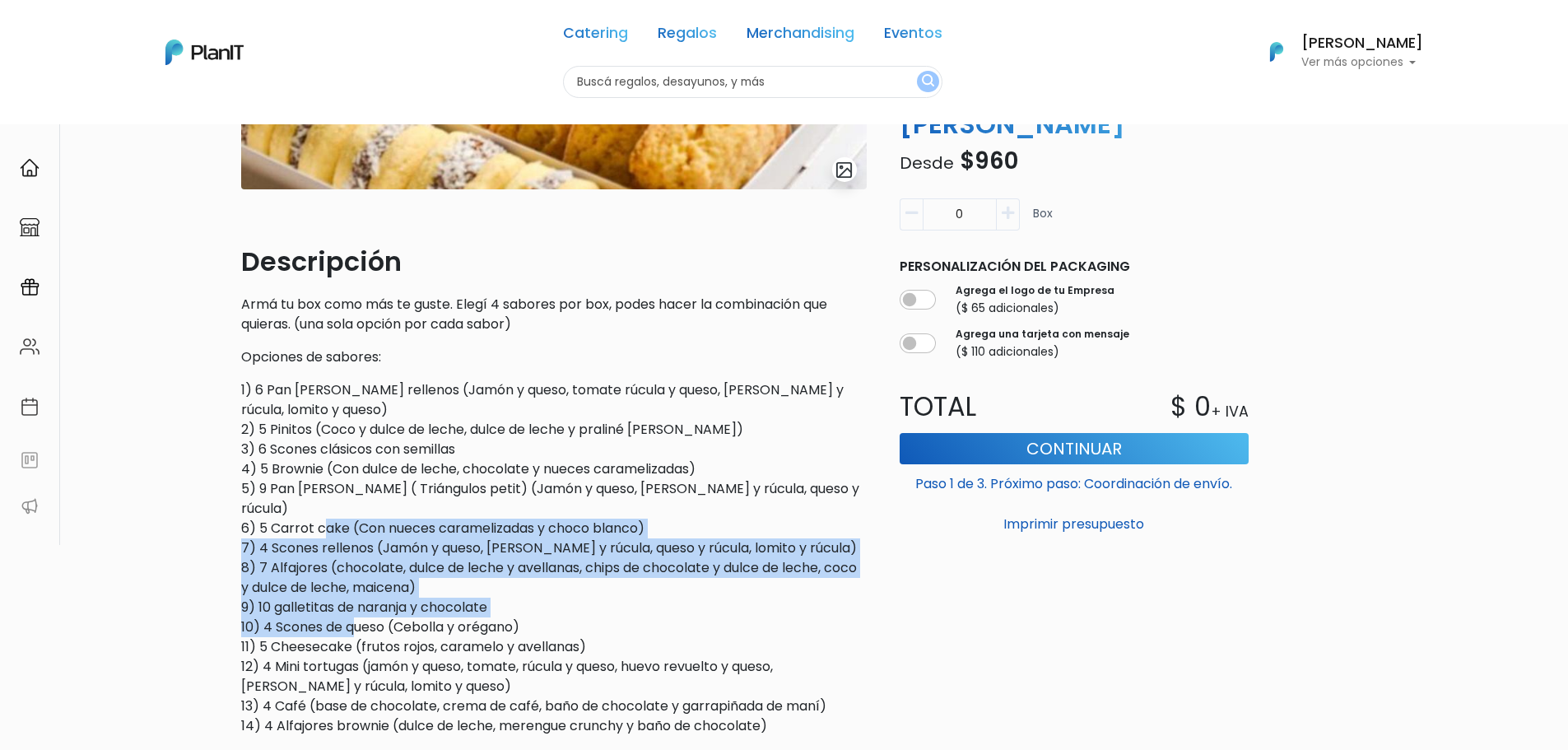
drag, startPoint x: 332, startPoint y: 537, endPoint x: 358, endPoint y: 602, distance: 70.0
click at [358, 602] on p "1) 6 Pan [PERSON_NAME] rellenos (Jamón y queso, tomate rúcula y queso, bondiola…" at bounding box center [554, 558] width 626 height 356
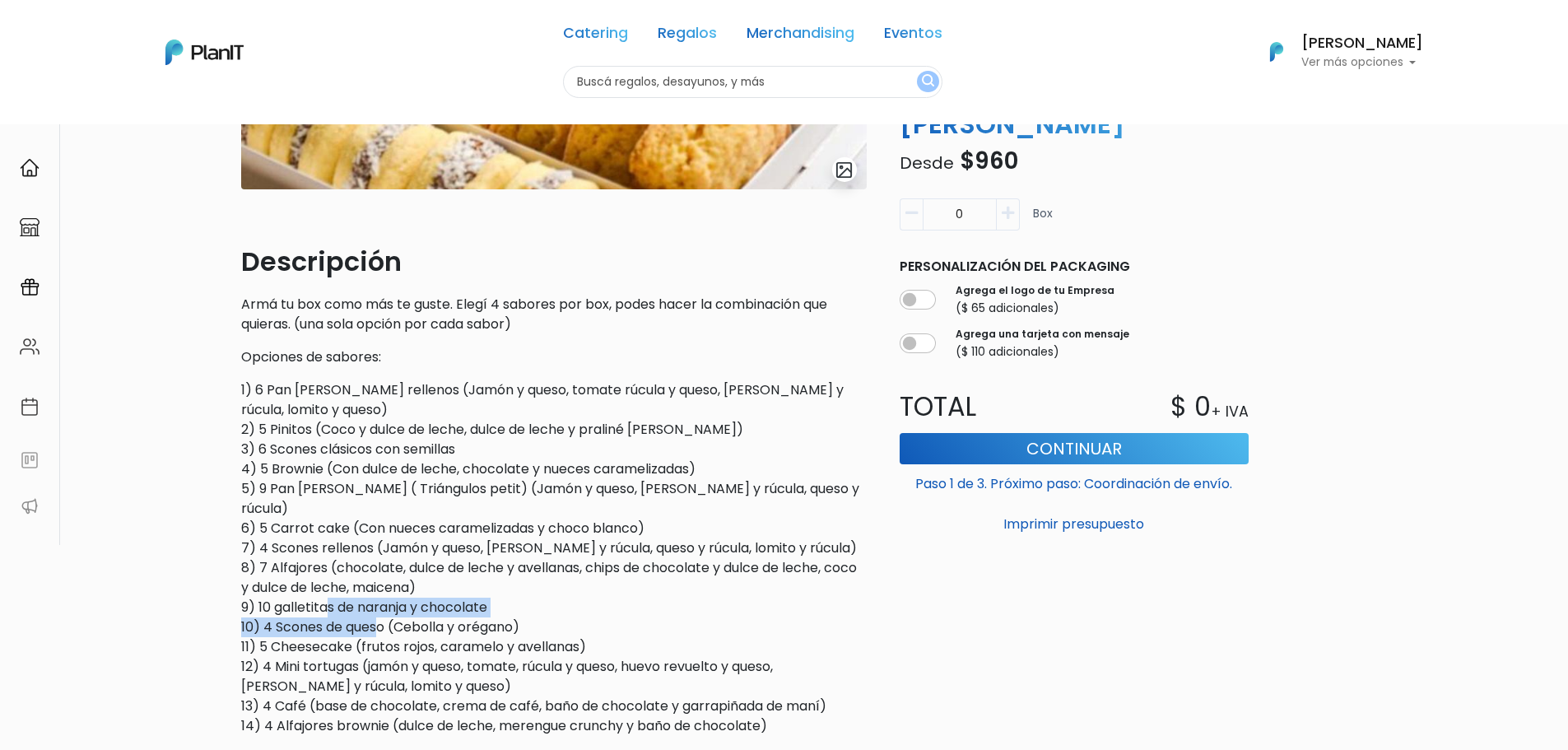
drag, startPoint x: 375, startPoint y: 608, endPoint x: 312, endPoint y: 565, distance: 76.3
click at [316, 571] on p "1) 6 Pan [PERSON_NAME] rellenos (Jamón y queso, tomate rúcula y queso, bondiola…" at bounding box center [554, 558] width 626 height 356
click at [312, 565] on p "1) 6 Pan [PERSON_NAME] rellenos (Jamón y queso, tomate rúcula y queso, bondiola…" at bounding box center [554, 558] width 626 height 356
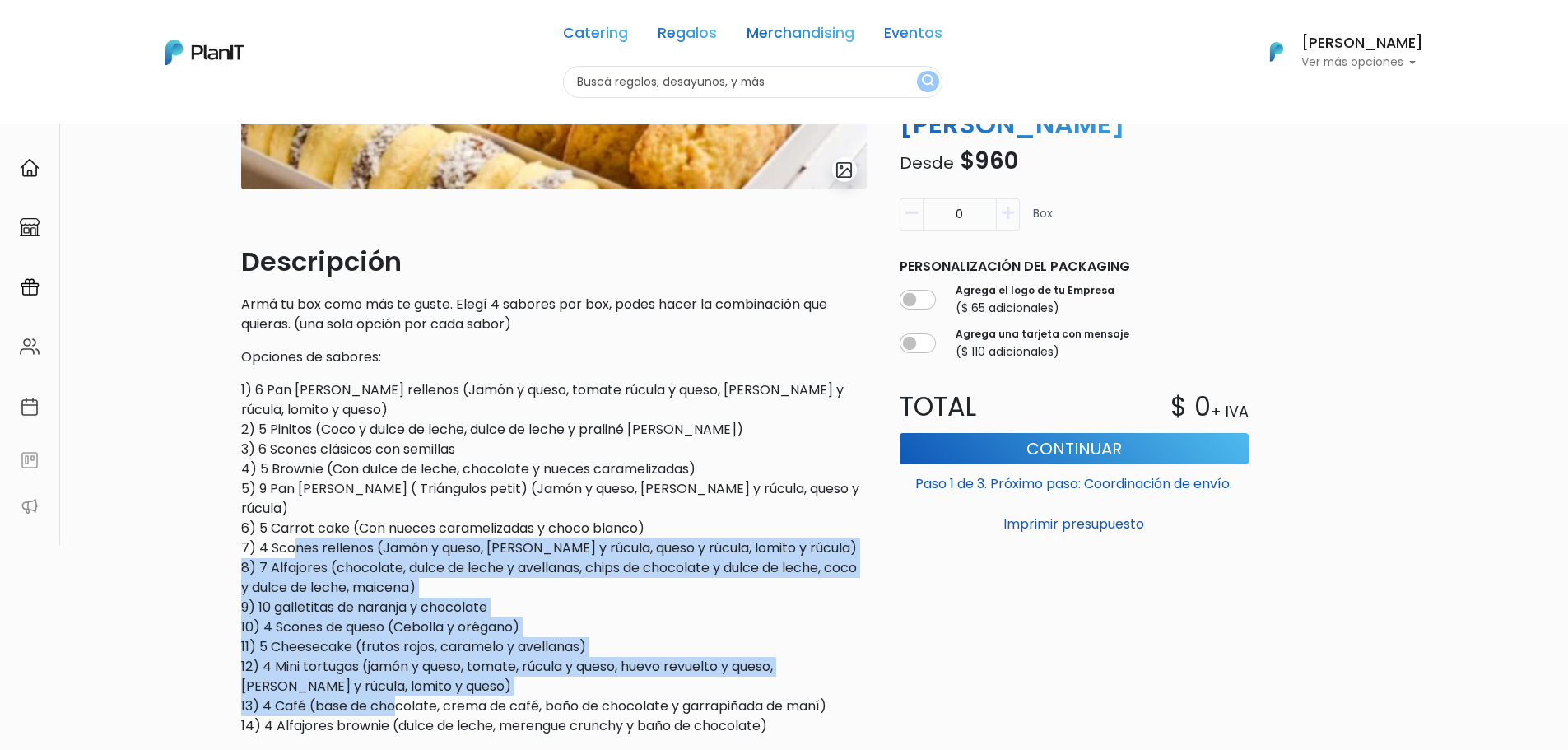
drag, startPoint x: 290, startPoint y: 532, endPoint x: 398, endPoint y: 685, distance: 187.3
click at [397, 687] on p "1) 6 Pan [PERSON_NAME] rellenos (Jamón y queso, tomate rúcula y queso, bondiola…" at bounding box center [554, 558] width 626 height 356
click at [400, 682] on p "1) 6 Pan [PERSON_NAME] rellenos (Jamón y queso, tomate rúcula y queso, bondiola…" at bounding box center [554, 558] width 626 height 356
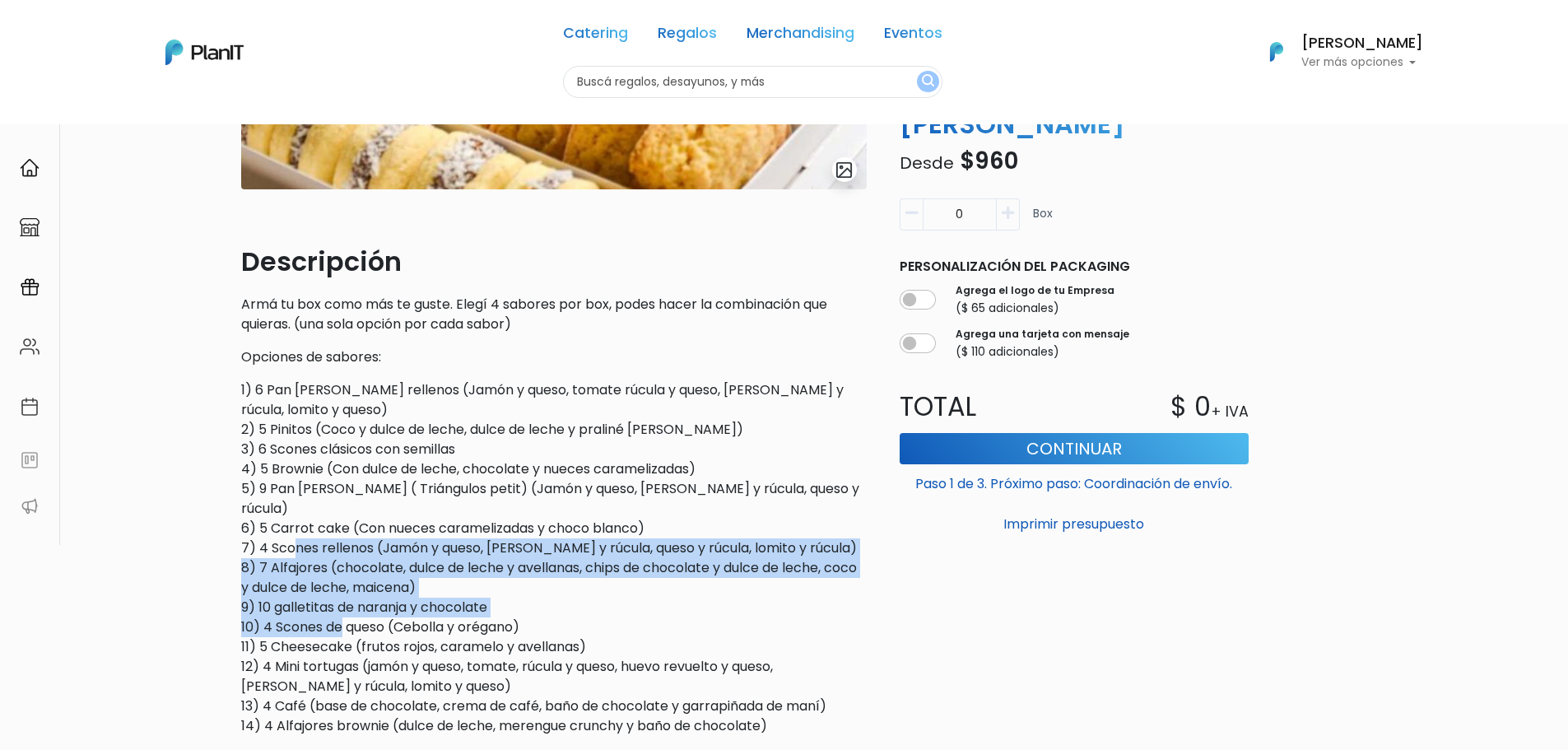
drag, startPoint x: 400, startPoint y: 682, endPoint x: 341, endPoint y: 596, distance: 104.3
click at [342, 598] on p "1) 6 Pan [PERSON_NAME] rellenos (Jamón y queso, tomate rúcula y queso, bondiola…" at bounding box center [554, 558] width 626 height 356
click at [341, 596] on p "1) 6 Pan [PERSON_NAME] rellenos (Jamón y queso, tomate rúcula y queso, bondiola…" at bounding box center [554, 558] width 626 height 356
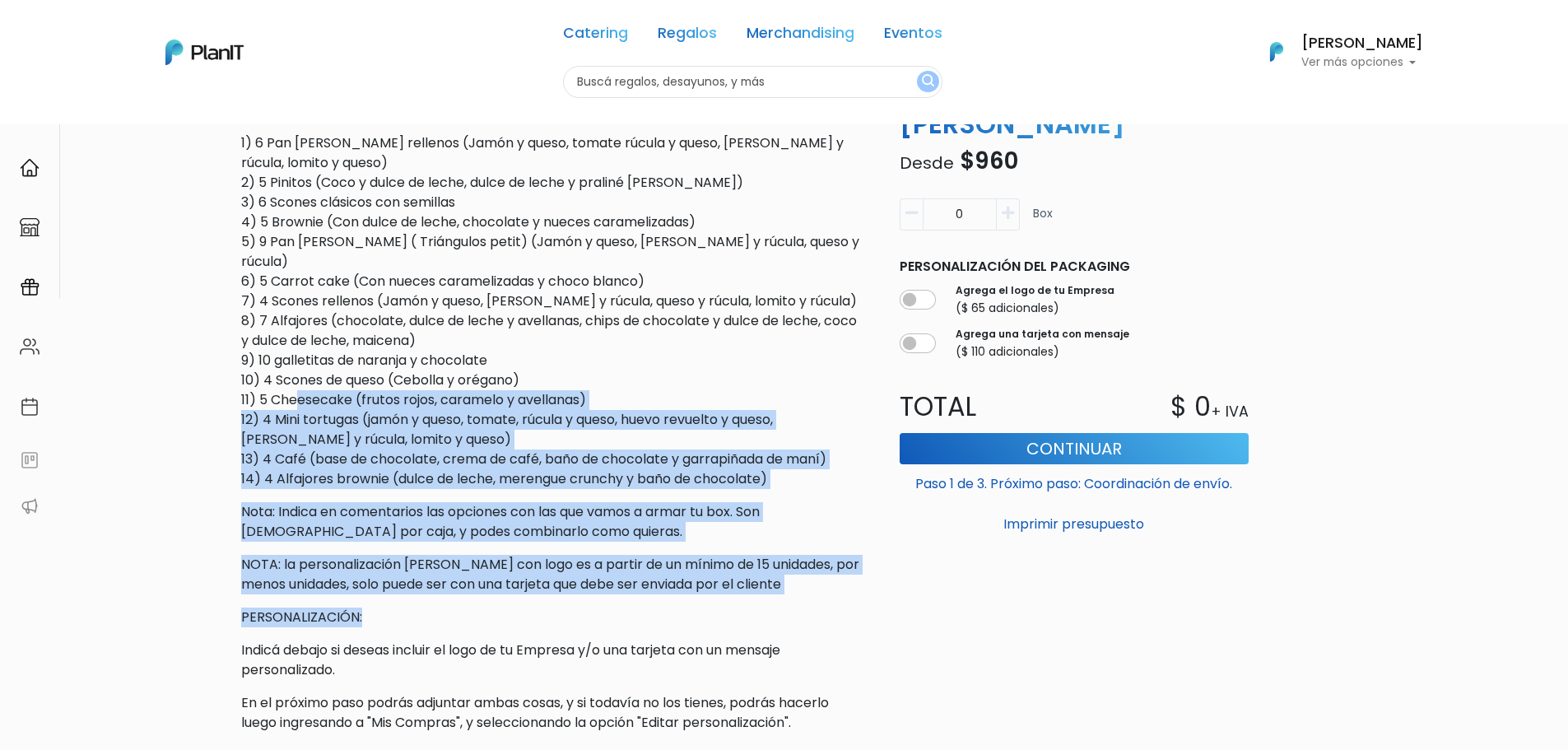
drag, startPoint x: 300, startPoint y: 377, endPoint x: 412, endPoint y: 605, distance: 254.0
click at [412, 604] on div "Descripción Armá tu box como más te guste. Elegí 4 sabores por box, podes hacer…" at bounding box center [554, 364] width 626 height 737
click at [412, 607] on p "PERSONALIZACIÓN:" at bounding box center [554, 617] width 626 height 20
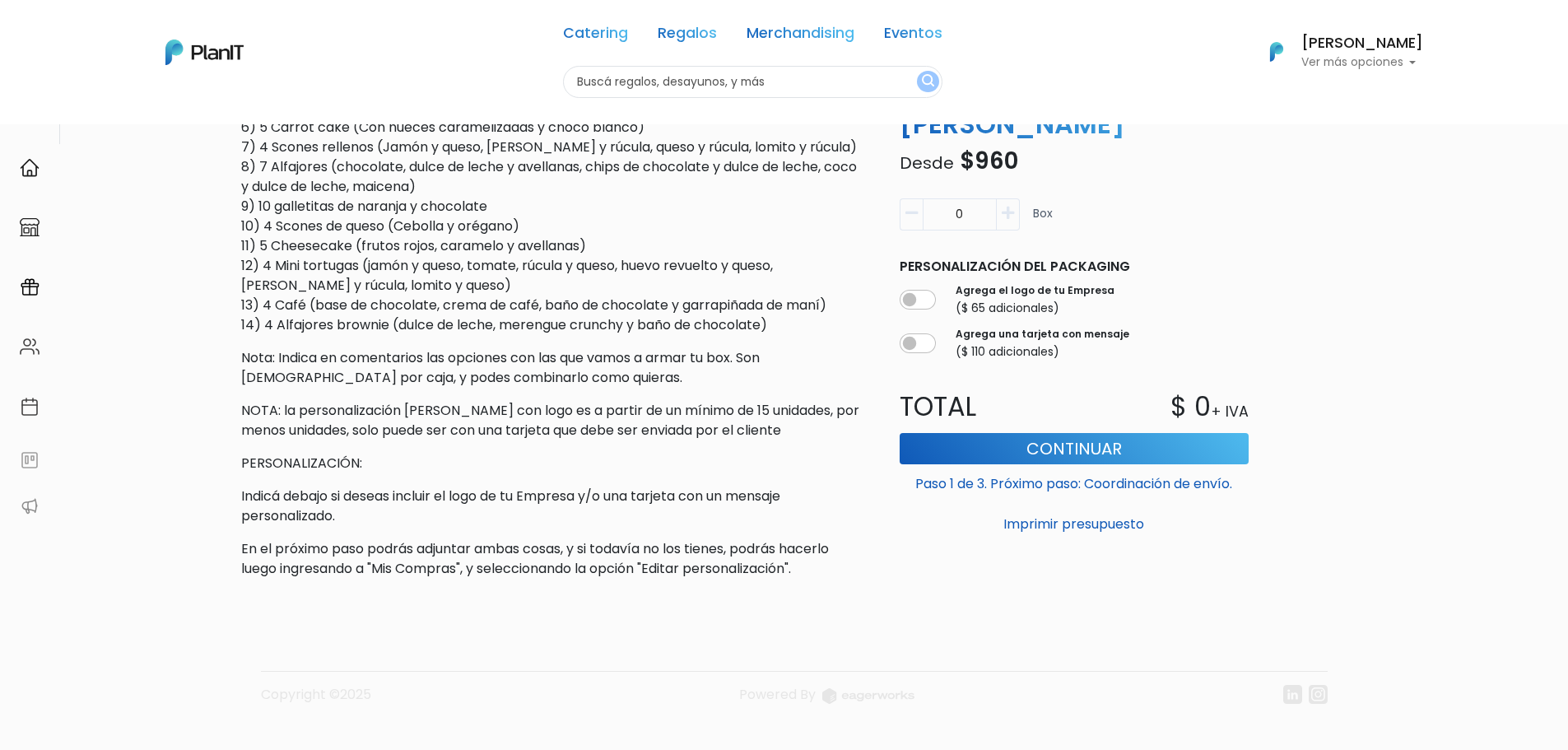
scroll to position [0, 0]
